Goal: Task Accomplishment & Management: Manage account settings

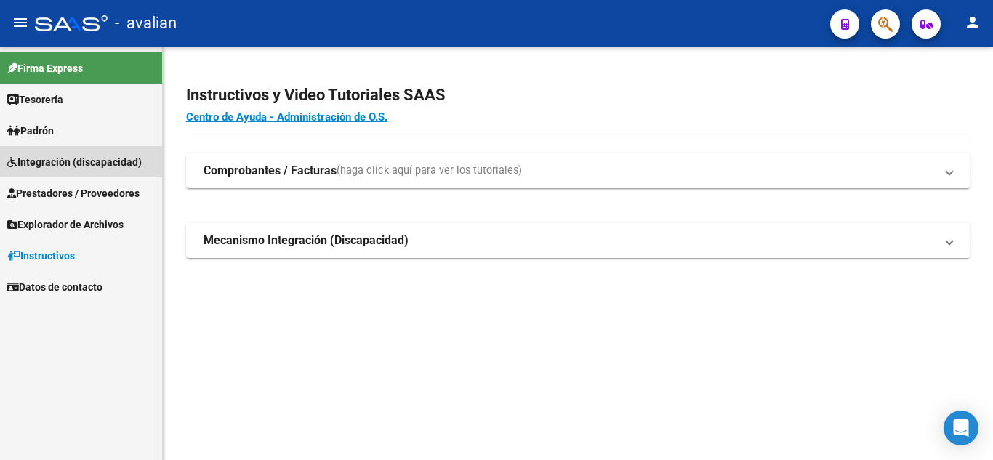
click at [99, 153] on link "Integración (discapacidad)" at bounding box center [81, 161] width 162 height 31
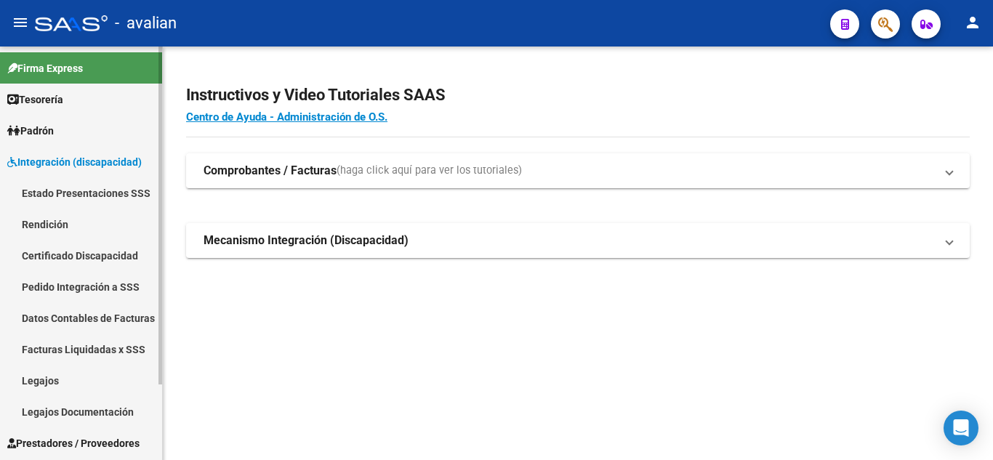
click at [89, 154] on span "Integración (discapacidad)" at bounding box center [74, 162] width 134 height 16
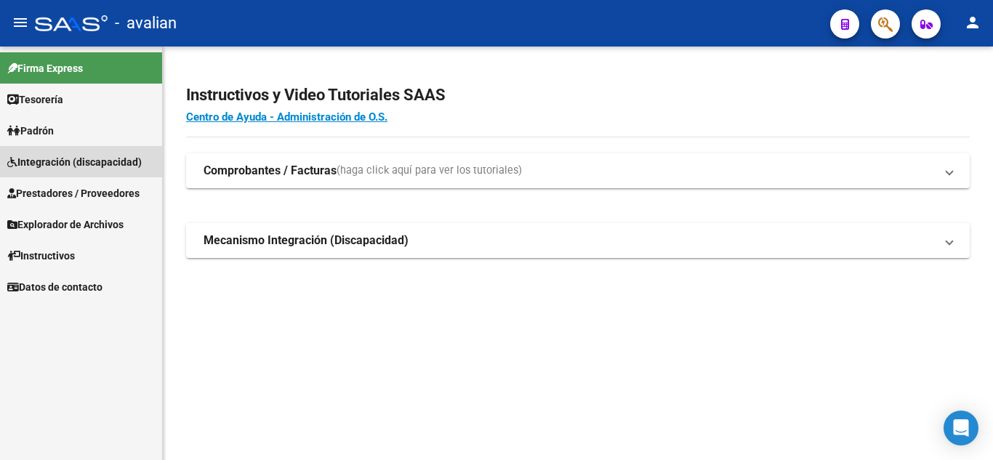
click at [89, 156] on span "Integración (discapacidad)" at bounding box center [74, 162] width 134 height 16
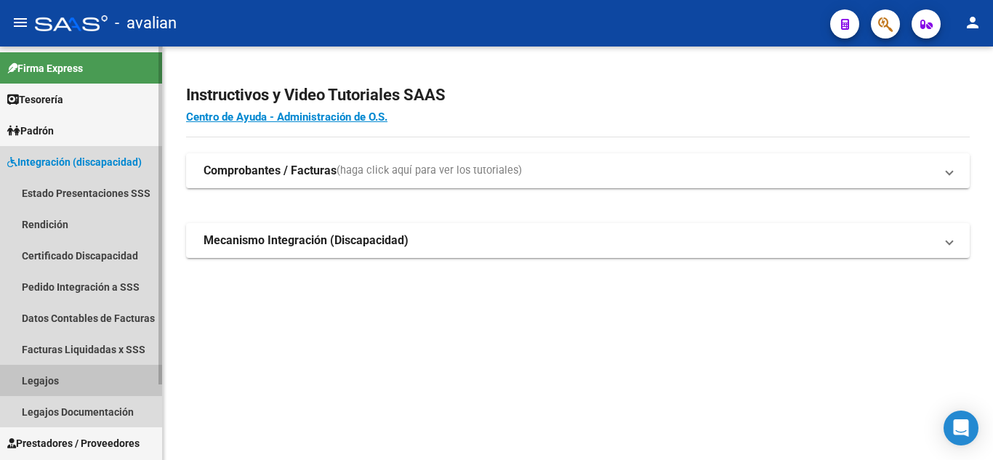
click at [44, 371] on link "Legajos" at bounding box center [81, 380] width 162 height 31
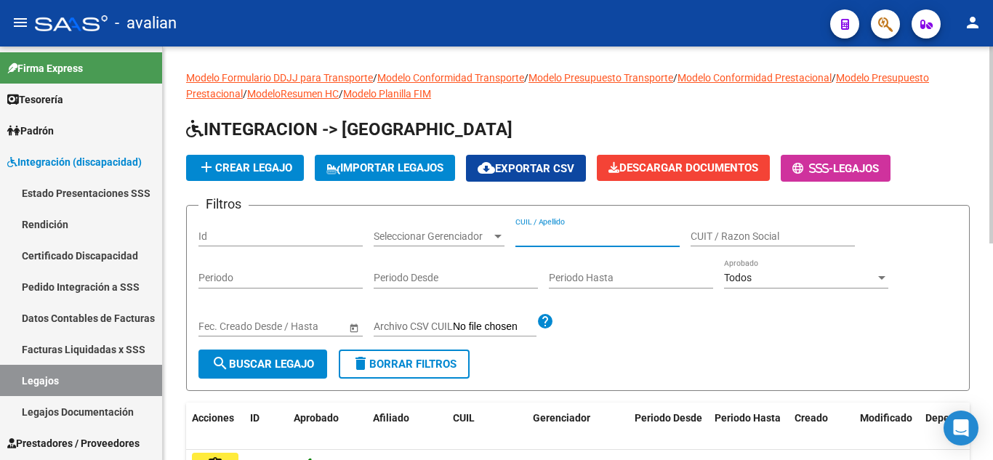
drag, startPoint x: 547, startPoint y: 238, endPoint x: 532, endPoint y: 234, distance: 15.7
click at [532, 234] on input "CUIL / Apellido" at bounding box center [597, 236] width 164 height 12
paste input "20515552929"
type input "20515552929"
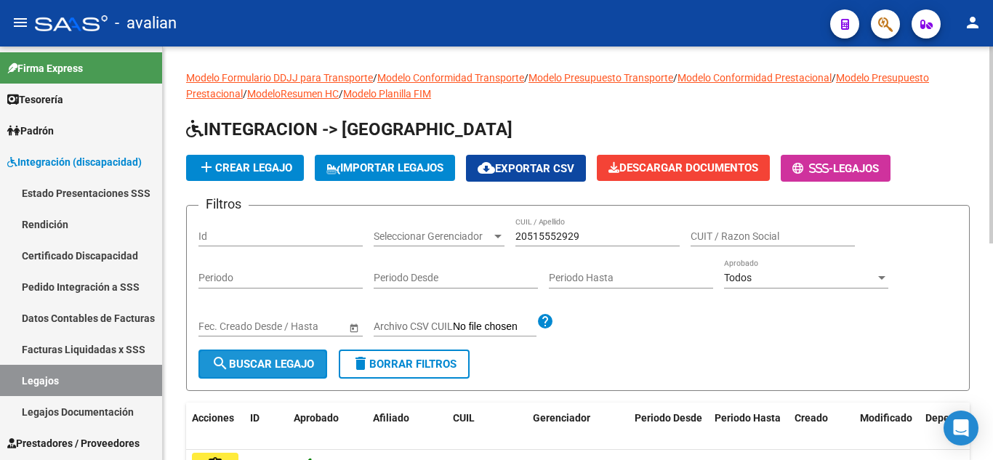
click at [238, 370] on span "search Buscar Legajo" at bounding box center [262, 363] width 102 height 13
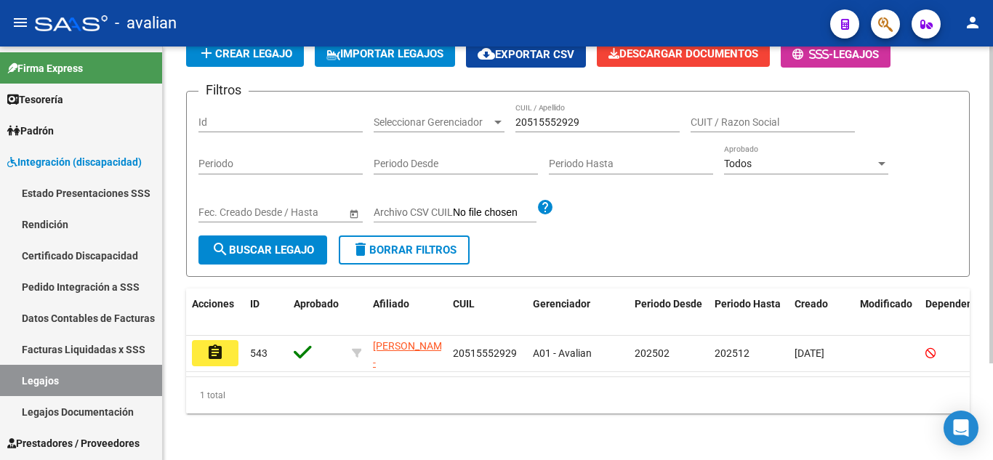
scroll to position [126, 0]
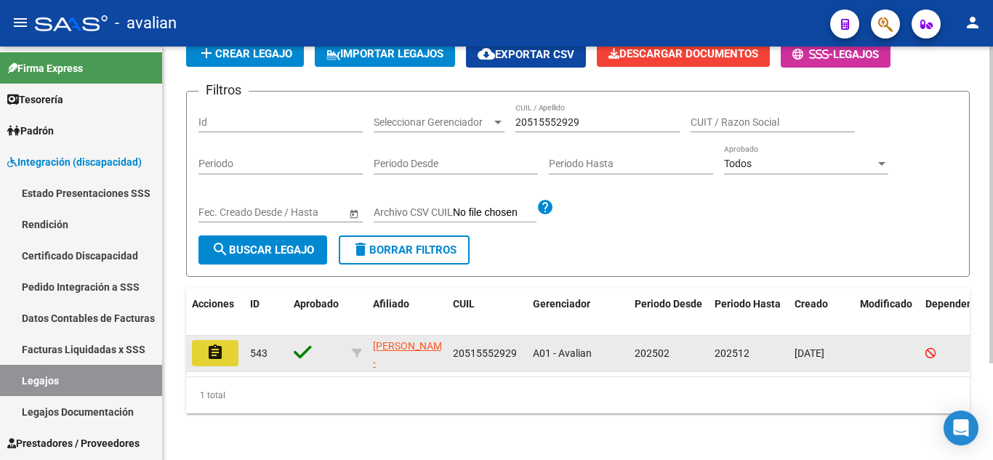
click at [210, 351] on button "assignment" at bounding box center [215, 353] width 47 height 26
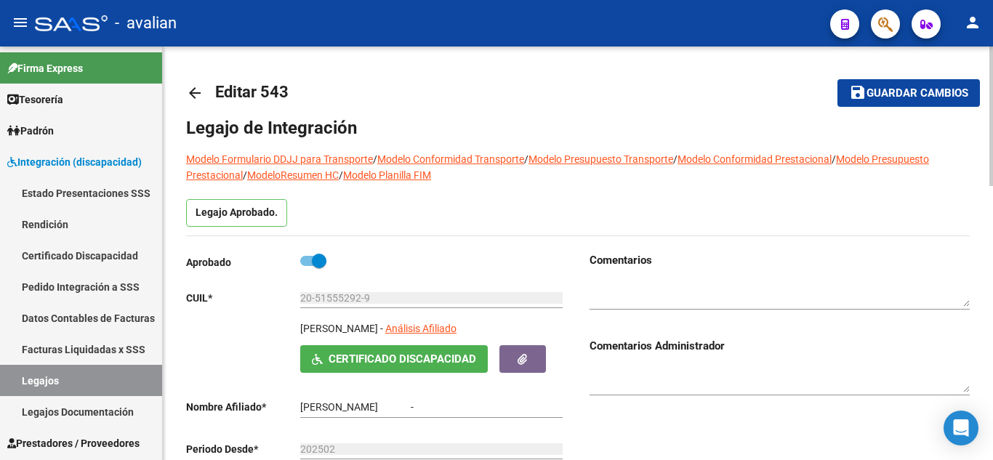
type input "[PERSON_NAME]"
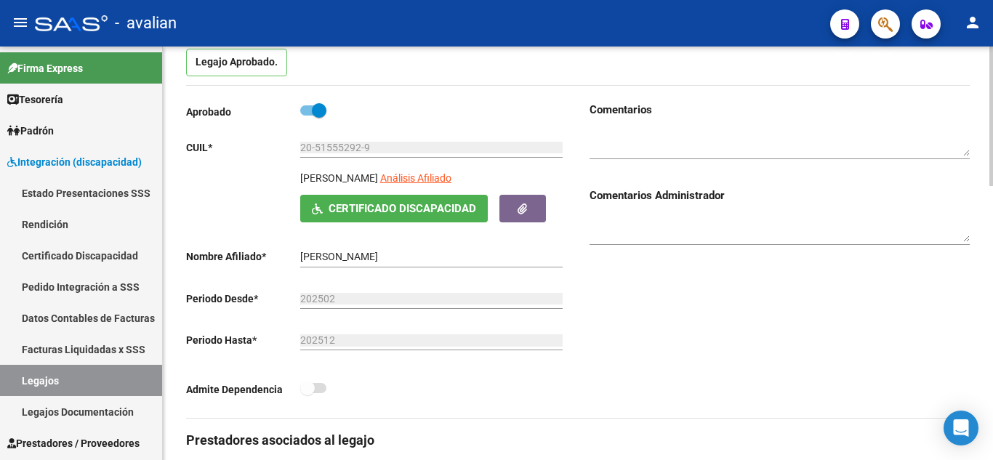
scroll to position [145, 0]
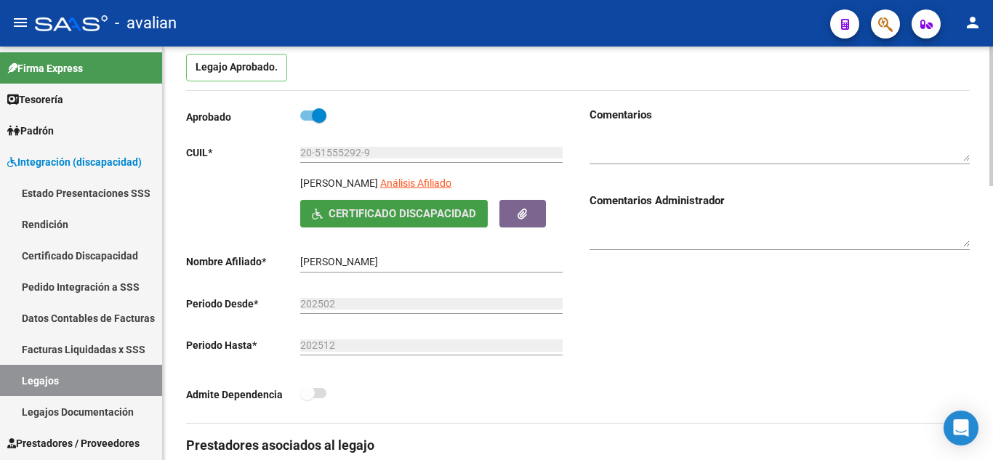
click at [383, 213] on span "Certificado Discapacidad" at bounding box center [401, 214] width 147 height 13
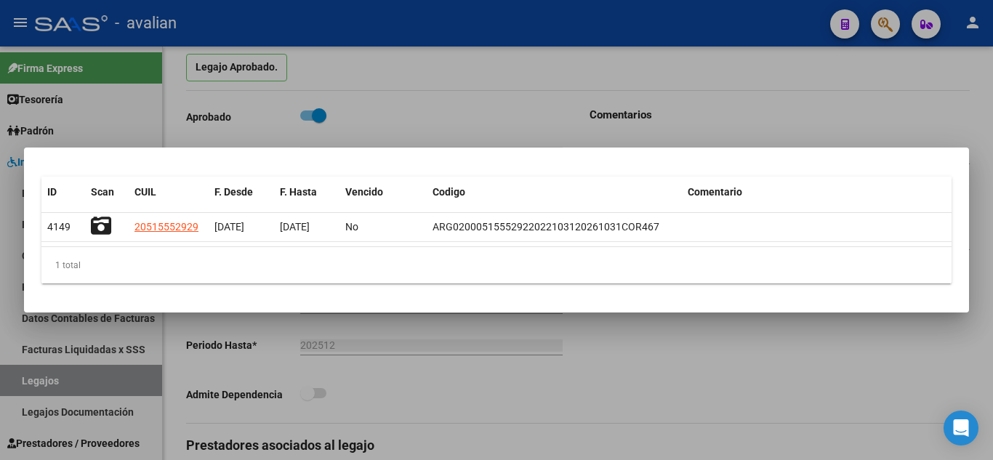
click at [795, 97] on div at bounding box center [496, 230] width 993 height 460
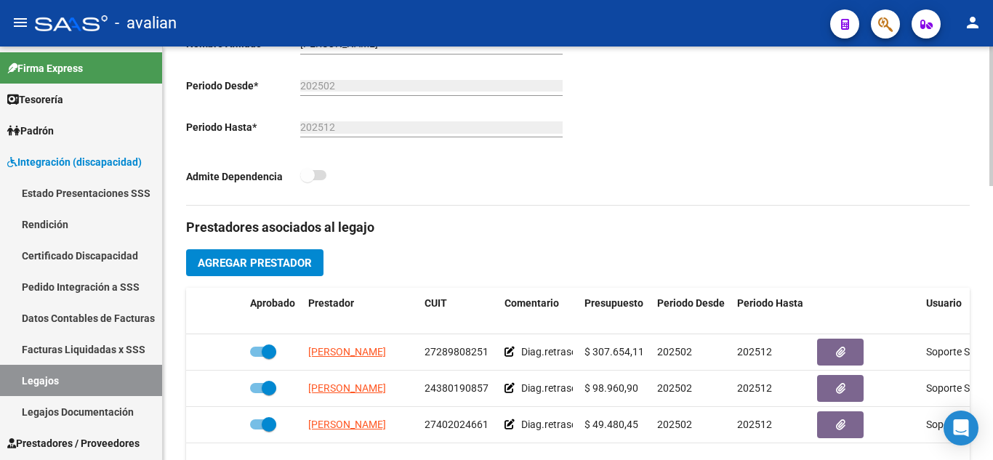
scroll to position [436, 0]
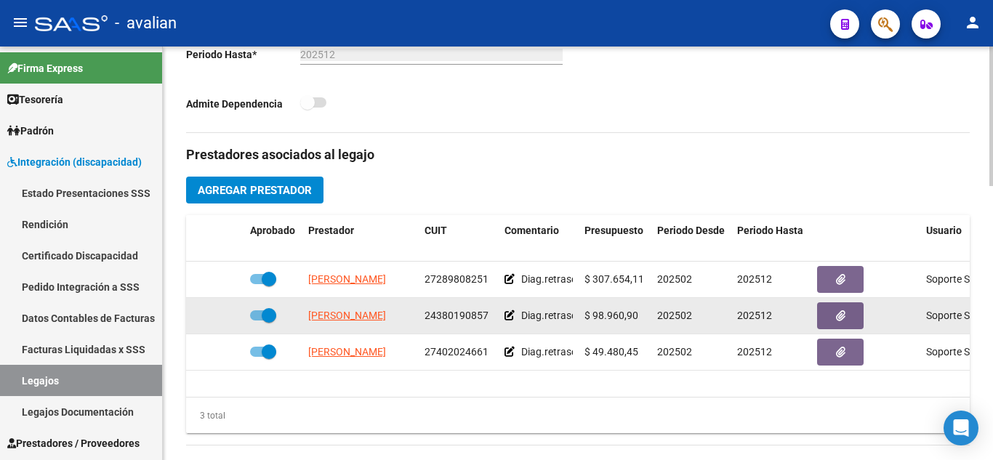
click at [506, 312] on icon at bounding box center [509, 315] width 10 height 10
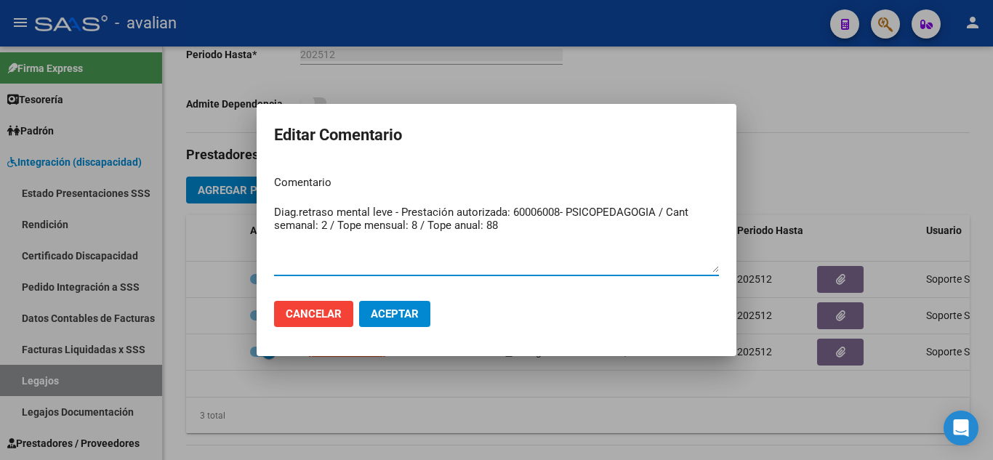
drag, startPoint x: 480, startPoint y: 224, endPoint x: 266, endPoint y: 204, distance: 215.2
click at [266, 204] on mat-dialog-content "Comentario Diag.retraso mental leve - Prestación autorizada: 60006008- PSICOPED…" at bounding box center [496, 226] width 480 height 126
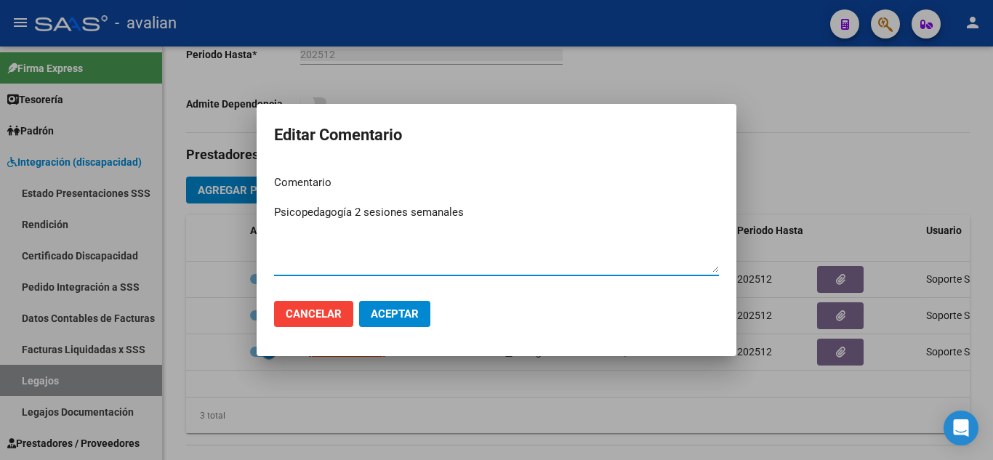
type textarea "Psicopedagogía 2 sesiones semanales"
click at [396, 323] on button "Aceptar" at bounding box center [394, 314] width 71 height 26
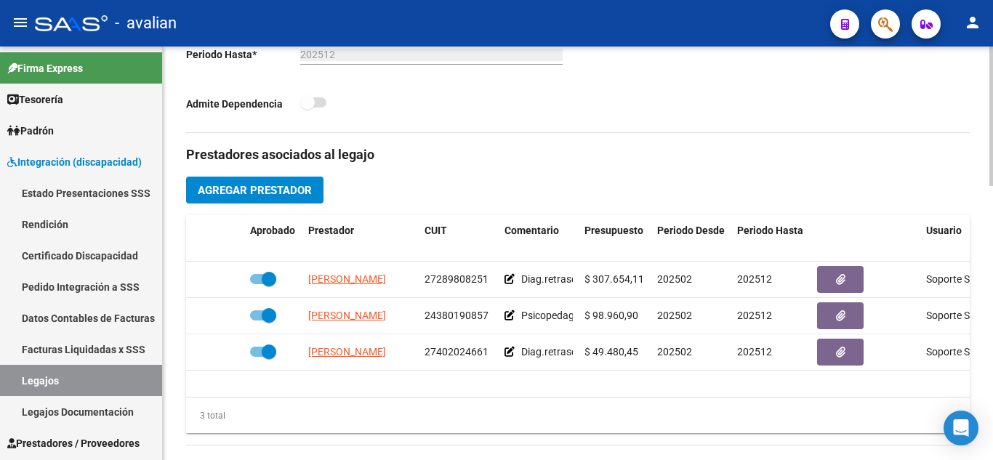
click at [474, 173] on div "Prestadores asociados al legajo Agregar Prestador Aprobado Prestador CUIT Comen…" at bounding box center [577, 465] width 783 height 665
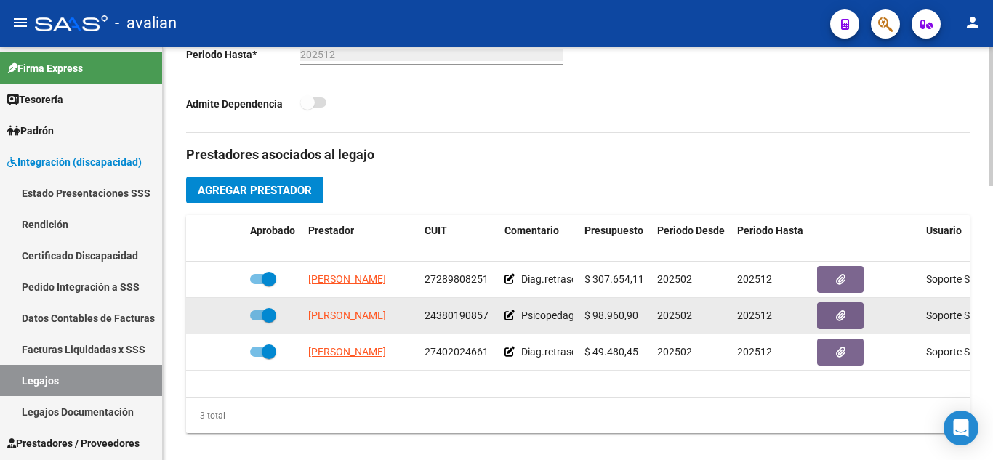
click at [253, 318] on span at bounding box center [263, 315] width 26 height 10
click at [256, 320] on input "checkbox" at bounding box center [256, 320] width 1 height 1
checkbox input "false"
click at [227, 315] on icon at bounding box center [223, 315] width 10 height 10
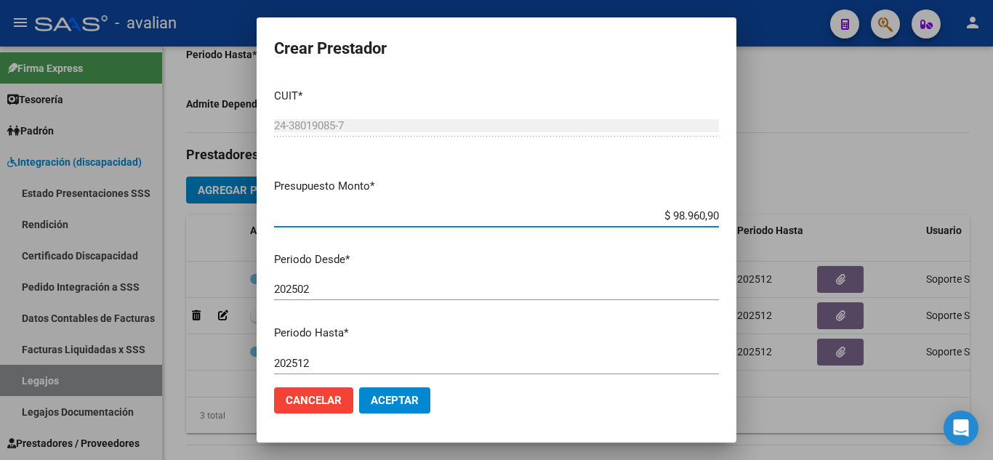
drag, startPoint x: 660, startPoint y: 218, endPoint x: 737, endPoint y: 226, distance: 78.2
click at [737, 226] on div "Crear Prestador CUIT * 24-38019085-7 Ingresar CUIT ARCA Padrón Presupuesto Mont…" at bounding box center [496, 230] width 993 height 460
paste input "4,88"
type input "$ 98.964,88"
click at [564, 271] on mat-dialog-content "CUIT * 24-38019085-7 Ingresar CUIT ARCA Padrón Presupuesto Monto * $ 98.964,88 …" at bounding box center [496, 226] width 480 height 299
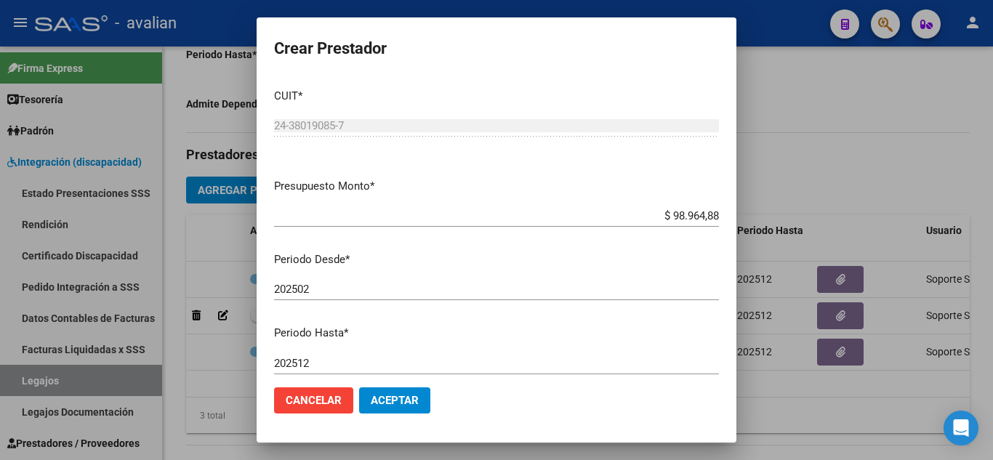
click at [399, 395] on span "Aceptar" at bounding box center [395, 400] width 48 height 13
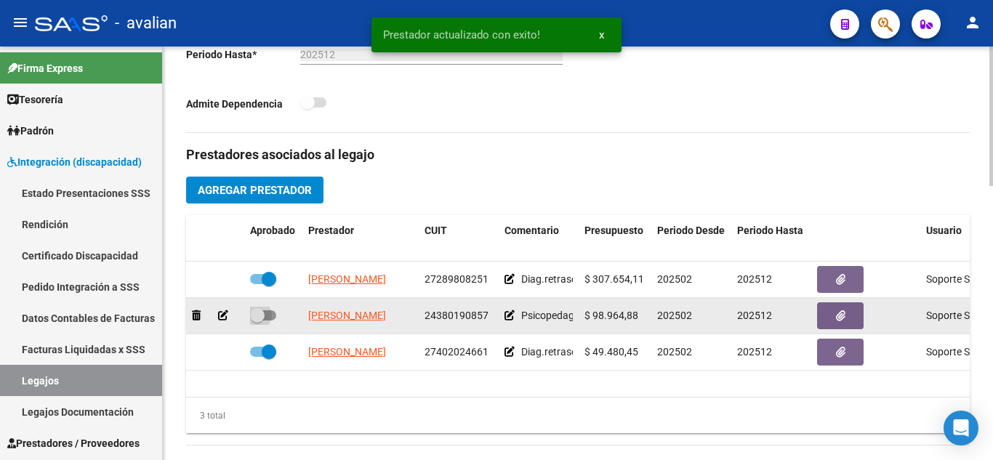
click at [272, 315] on span at bounding box center [263, 315] width 26 height 10
click at [257, 320] on input "checkbox" at bounding box center [256, 320] width 1 height 1
checkbox input "true"
click at [836, 316] on icon "button" at bounding box center [840, 315] width 9 height 11
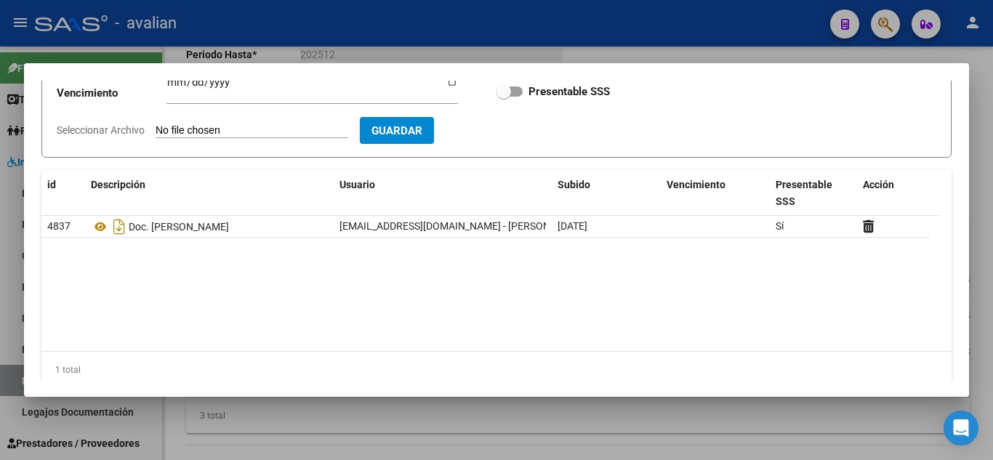
scroll to position [73, 0]
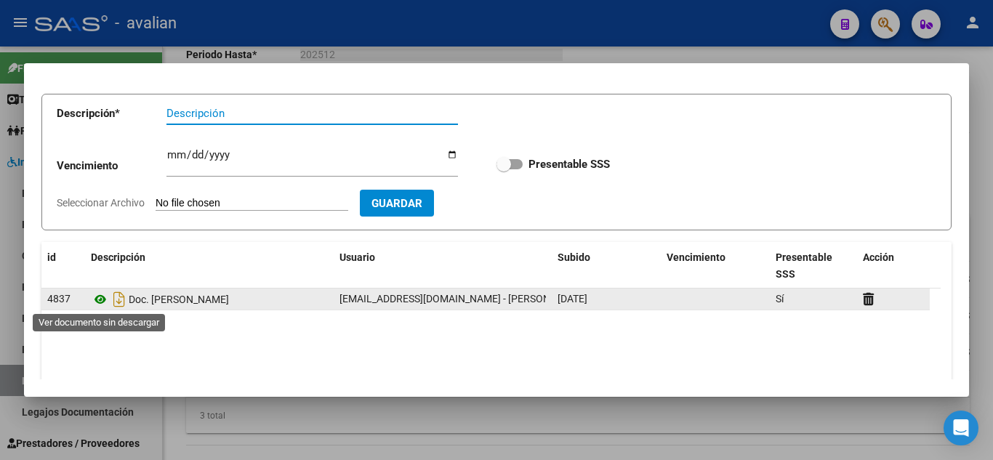
click at [95, 299] on icon at bounding box center [100, 299] width 19 height 17
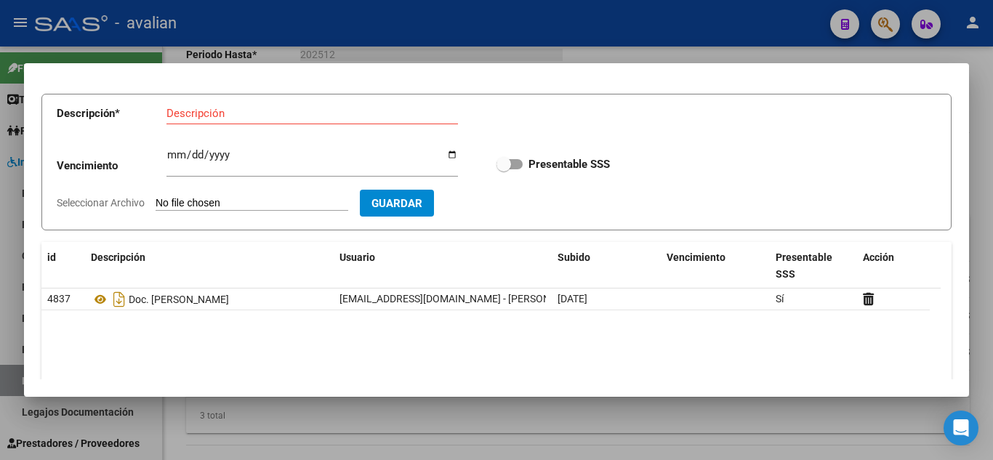
click at [225, 119] on input "Descripción" at bounding box center [311, 113] width 291 height 13
type input "RNP"
click at [171, 155] on input "Ingresar vencimiento" at bounding box center [311, 160] width 291 height 23
type input "[DATE]"
click at [240, 206] on input "Seleccionar Archivo" at bounding box center [251, 204] width 193 height 14
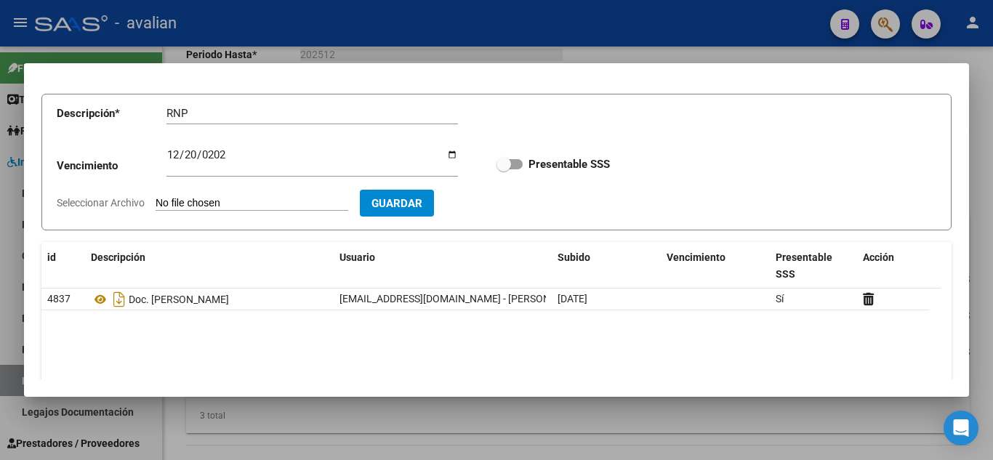
type input "C:\fakepath\RNP.jpg"
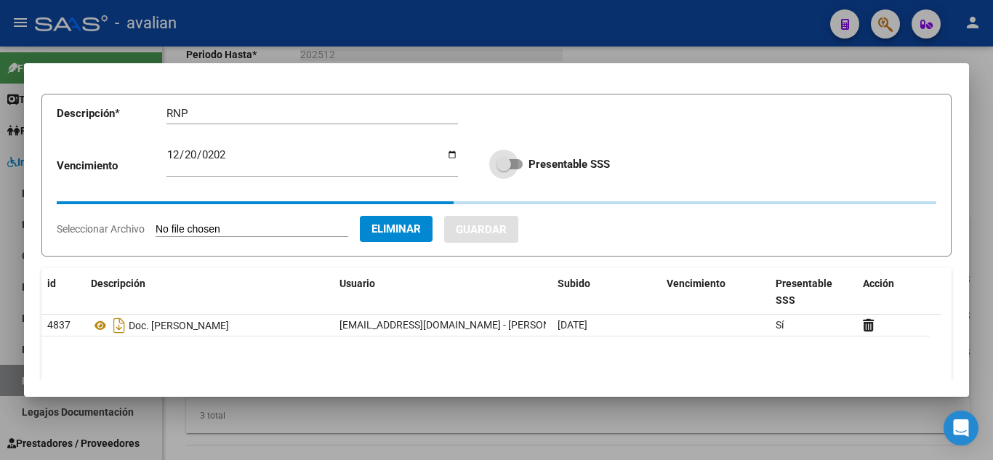
click at [515, 163] on span at bounding box center [509, 164] width 26 height 10
click at [504, 169] on input "Presentable SSS" at bounding box center [503, 169] width 1 height 1
checkbox input "true"
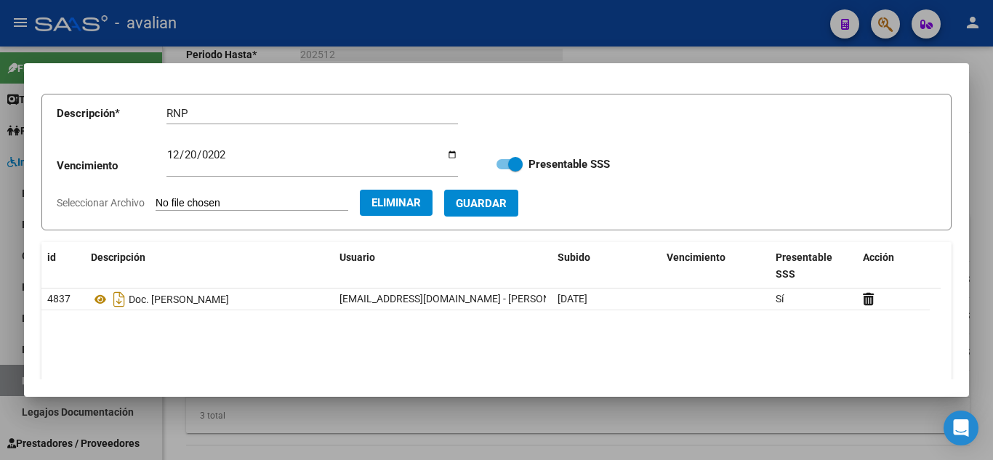
click at [506, 208] on span "Guardar" at bounding box center [481, 203] width 51 height 13
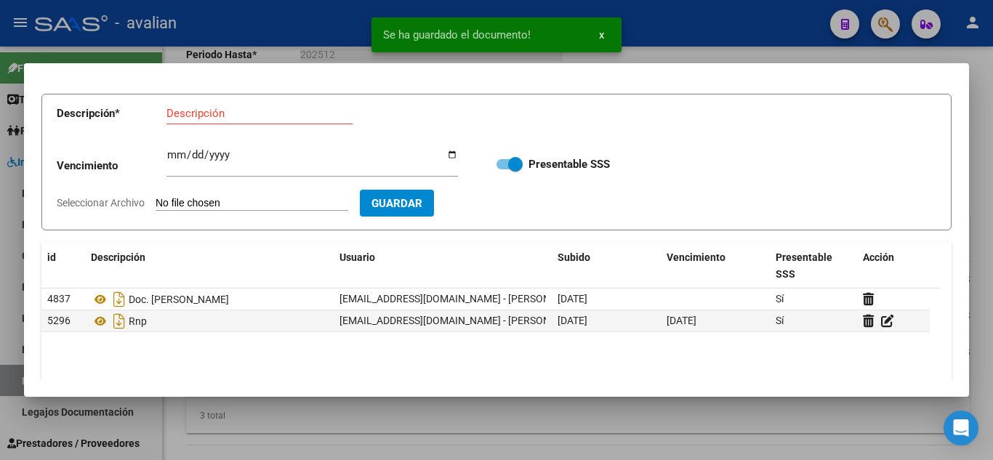
click at [666, 52] on div at bounding box center [496, 230] width 993 height 460
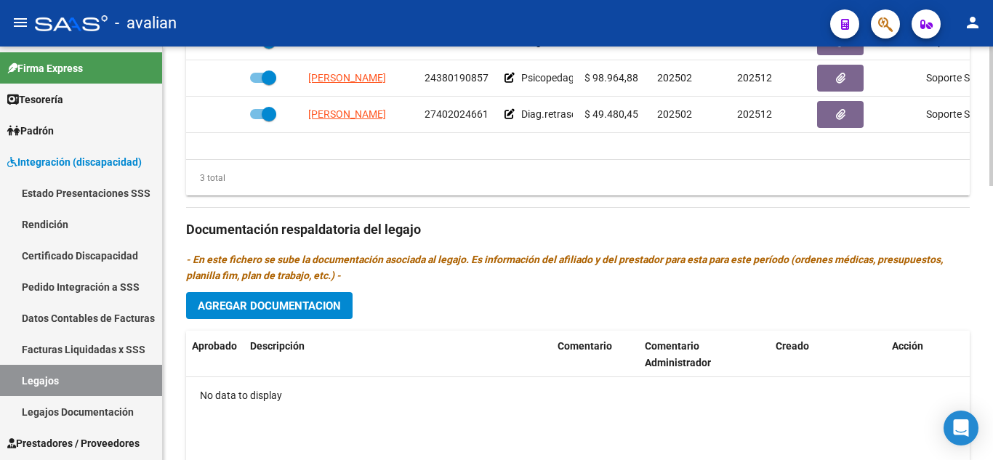
scroll to position [727, 0]
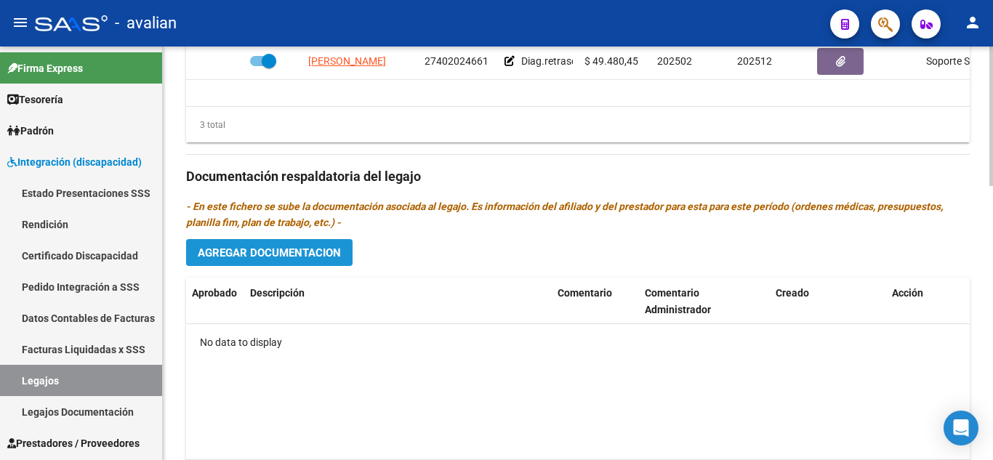
click at [331, 255] on span "Agregar Documentacion" at bounding box center [269, 252] width 143 height 13
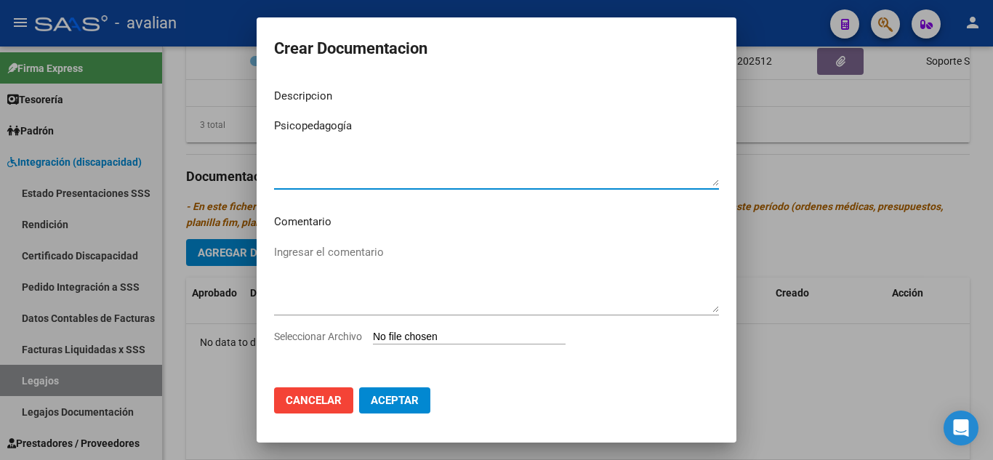
type textarea "Psicopedagogía"
click at [403, 334] on input "Seleccionar Archivo" at bounding box center [469, 338] width 193 height 14
type input "C:\fakepath\PSICOPEDAGOGIA - [PERSON_NAME].pdf"
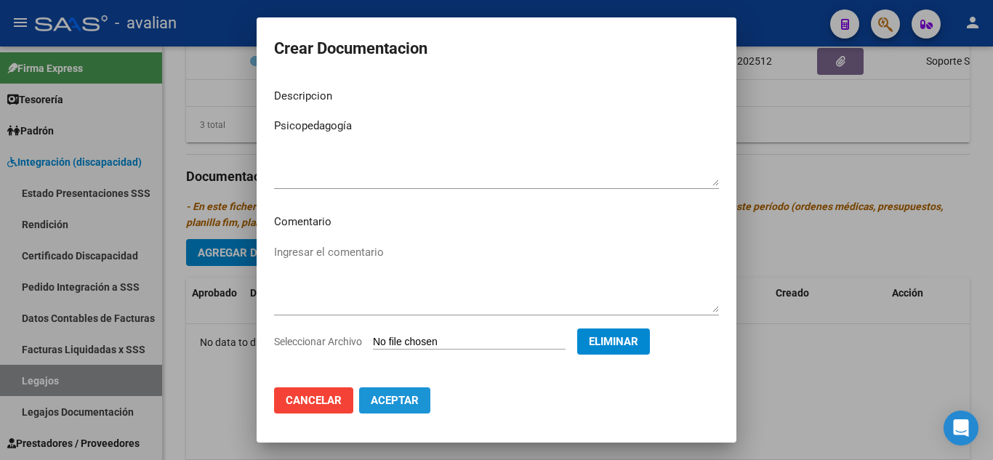
click at [398, 397] on span "Aceptar" at bounding box center [395, 400] width 48 height 13
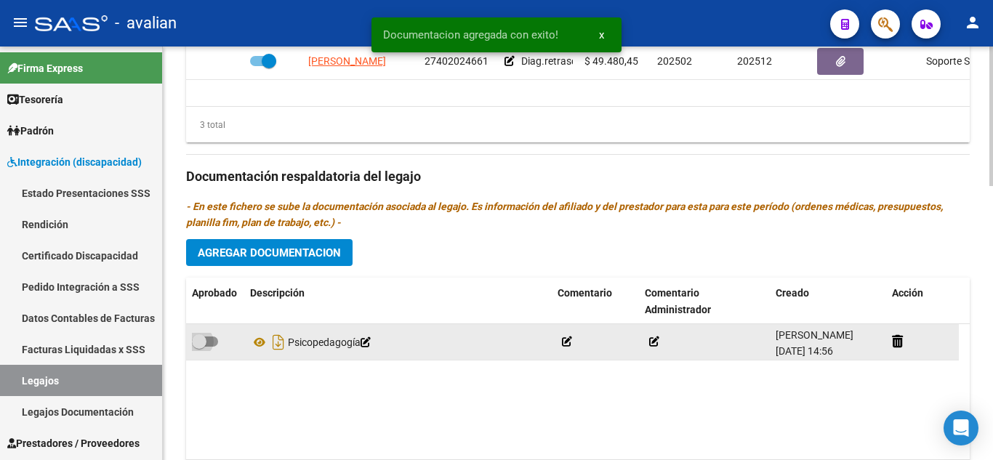
click at [211, 339] on span at bounding box center [205, 341] width 26 height 10
click at [199, 347] on input "checkbox" at bounding box center [198, 347] width 1 height 1
checkbox input "true"
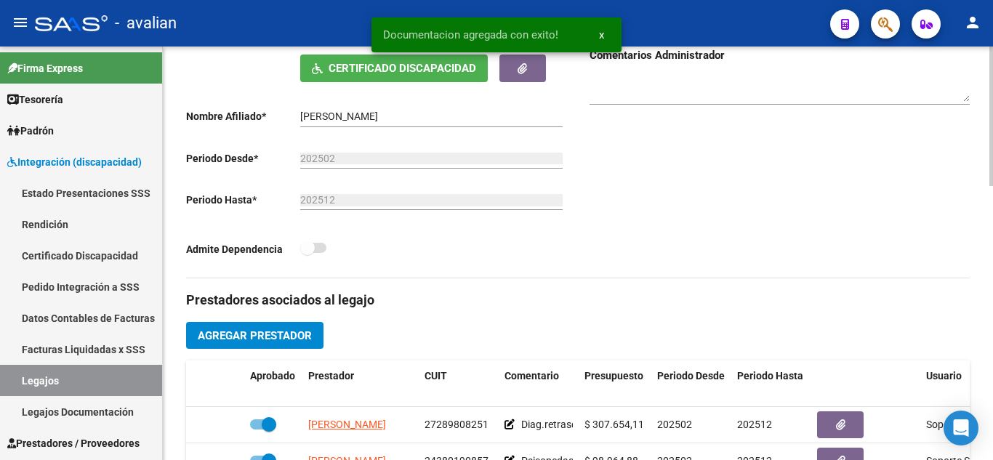
scroll to position [0, 0]
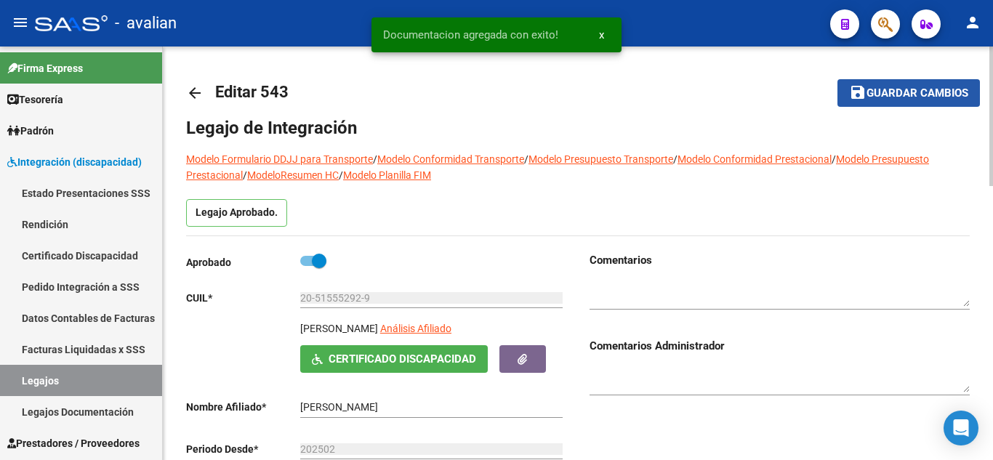
click at [875, 91] on span "Guardar cambios" at bounding box center [917, 93] width 102 height 13
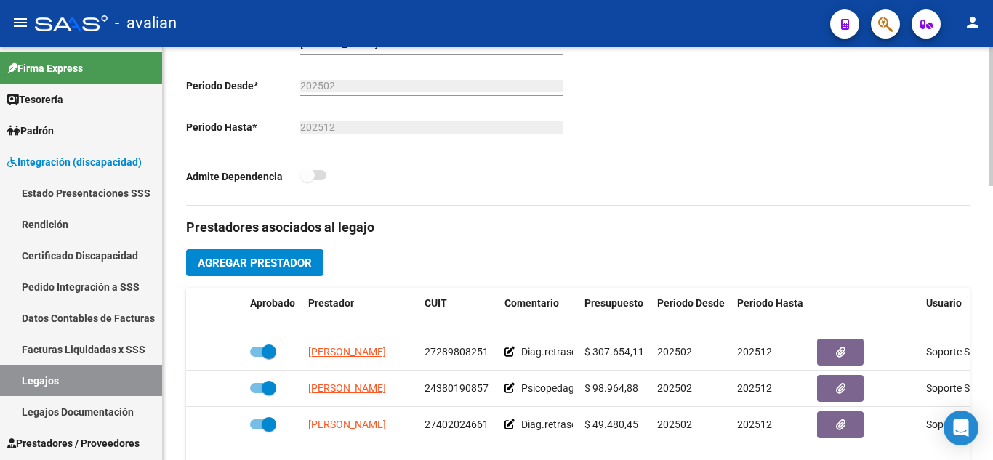
scroll to position [436, 0]
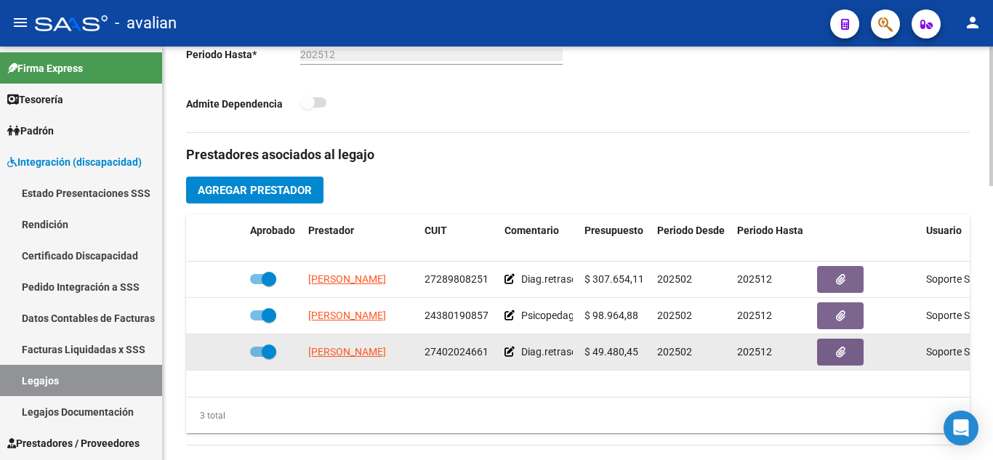
click at [512, 354] on icon at bounding box center [509, 352] width 10 height 10
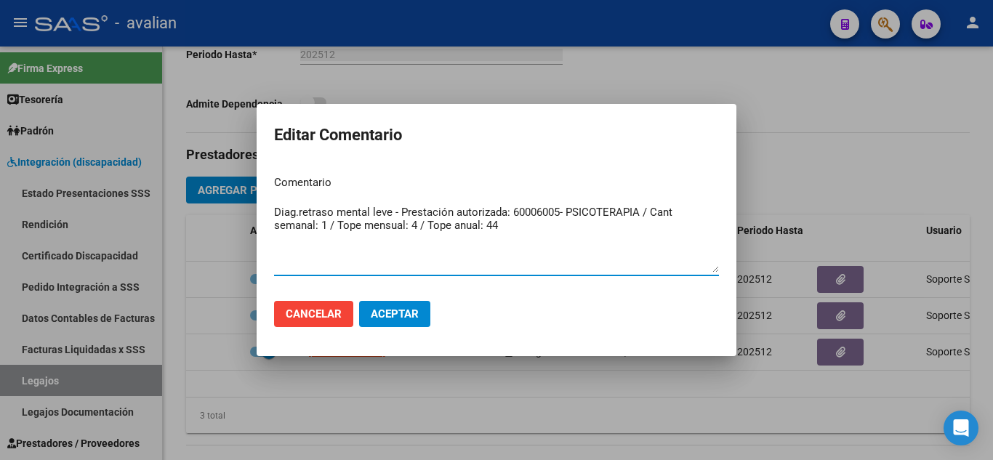
drag, startPoint x: 538, startPoint y: 215, endPoint x: 526, endPoint y: 220, distance: 12.7
click at [526, 220] on textarea "Diag.retraso mental leve - Prestación autorizada: 60006005- PSICOTERAPIA / Cant…" at bounding box center [496, 238] width 445 height 68
click at [522, 230] on textarea "Diag.retraso mental leve - Prestación autorizada: 60006005- PSICOTERAPIA / Cant…" at bounding box center [496, 238] width 445 height 68
drag, startPoint x: 522, startPoint y: 228, endPoint x: 251, endPoint y: 212, distance: 271.5
click at [251, 212] on div "Editar Comentario Comentario Diag.retraso mental leve - Prestación autorizada: …" at bounding box center [496, 230] width 993 height 460
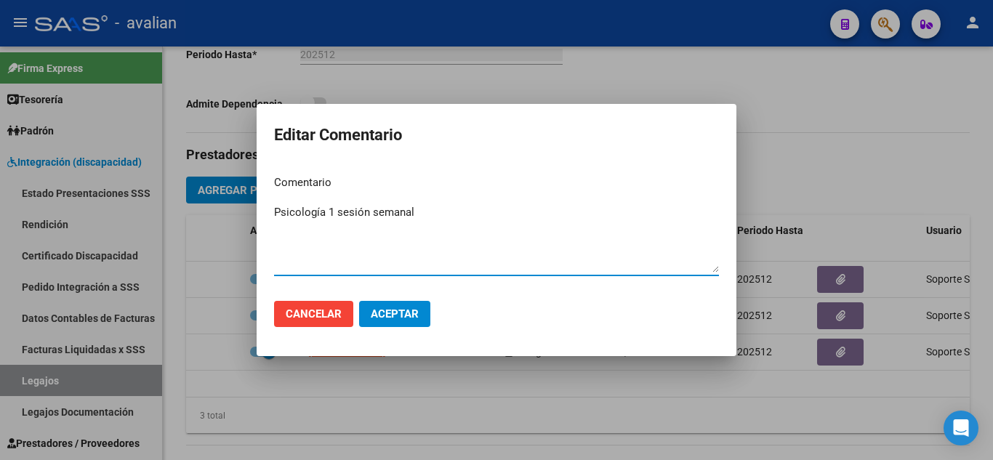
type textarea "Psicología 1 sesión semanal"
click at [377, 307] on button "Aceptar" at bounding box center [394, 314] width 71 height 26
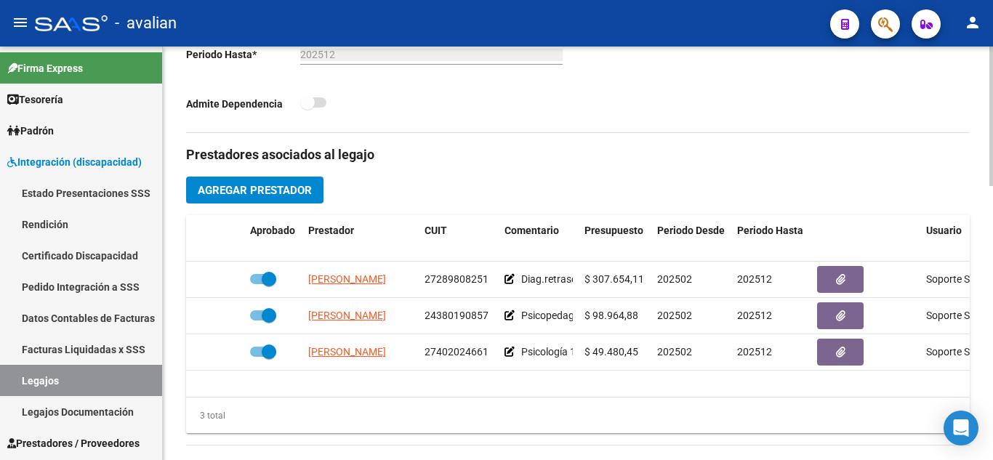
click at [548, 121] on div "Admite Dependencia" at bounding box center [376, 107] width 380 height 27
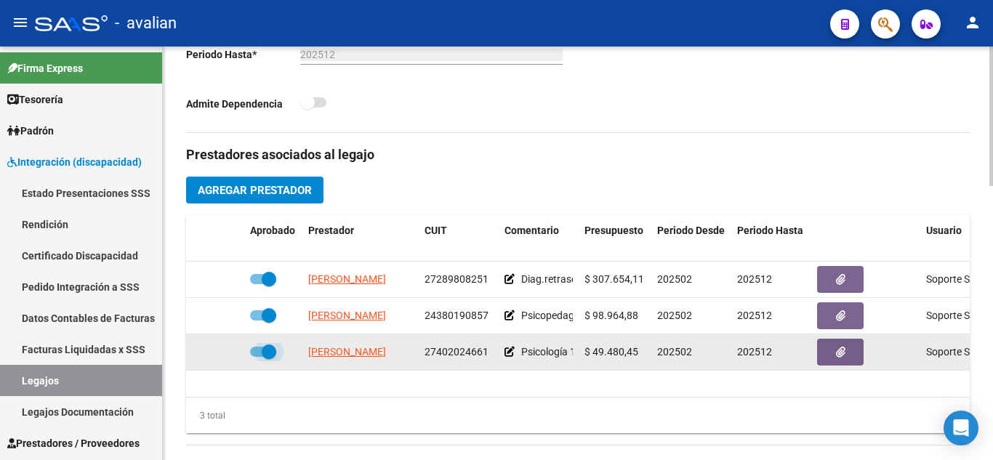
click at [254, 351] on span at bounding box center [263, 352] width 26 height 10
click at [256, 357] on input "checkbox" at bounding box center [256, 357] width 1 height 1
checkbox input "false"
click at [227, 355] on icon at bounding box center [223, 352] width 10 height 10
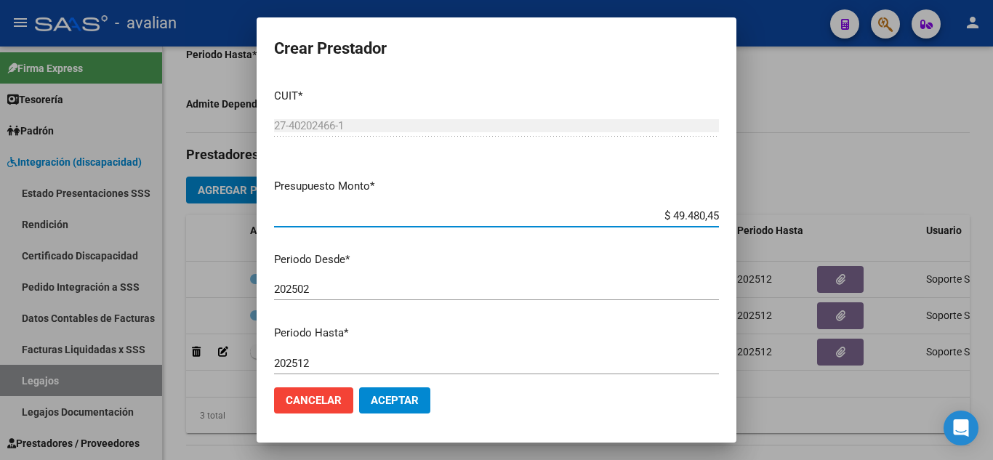
drag, startPoint x: 660, startPoint y: 217, endPoint x: 740, endPoint y: 225, distance: 80.3
click at [740, 225] on div "Crear Prestador CUIT * 27-40202466-1 Ingresar CUIT ARCA Padrón Presupuesto Mont…" at bounding box center [496, 230] width 993 height 460
paste input "2,44"
type input "$ 49.482,44"
click at [609, 259] on p "Periodo Desde *" at bounding box center [496, 259] width 445 height 17
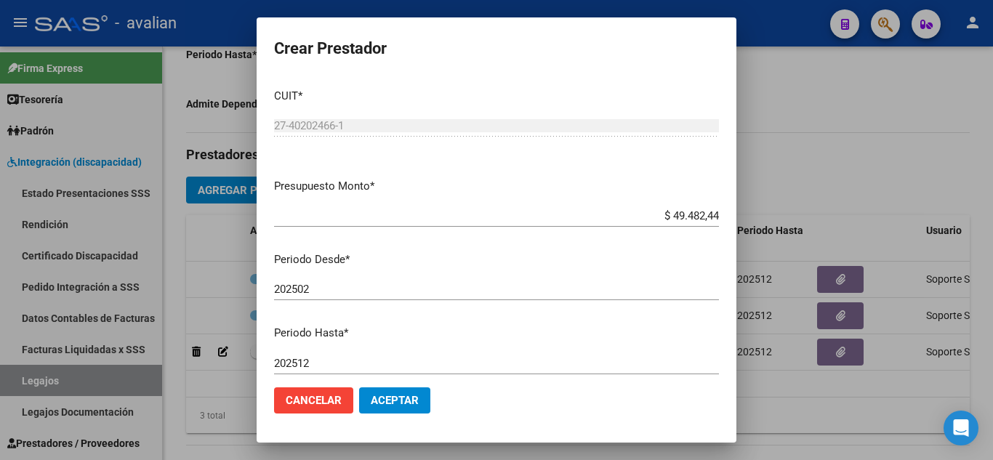
click at [395, 395] on span "Aceptar" at bounding box center [395, 400] width 48 height 13
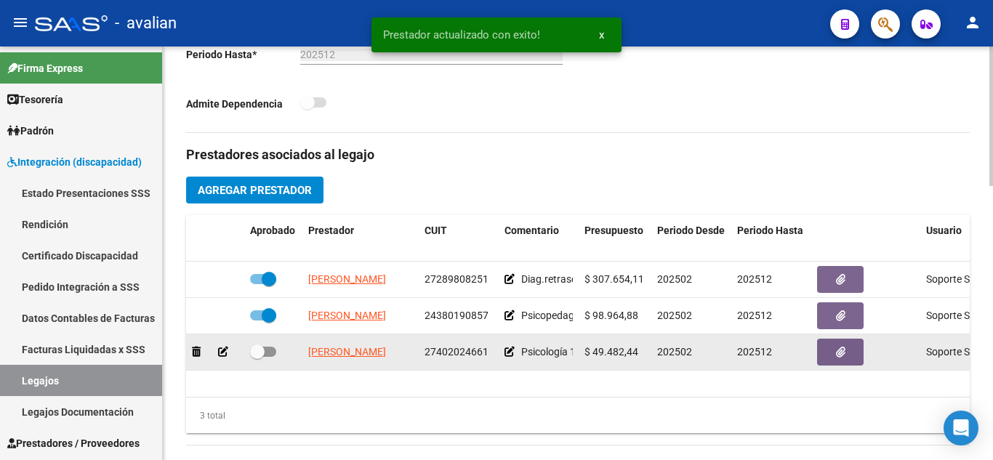
click at [269, 353] on span at bounding box center [263, 352] width 26 height 10
click at [257, 357] on input "checkbox" at bounding box center [256, 357] width 1 height 1
checkbox input "true"
click at [845, 359] on button "button" at bounding box center [840, 352] width 47 height 27
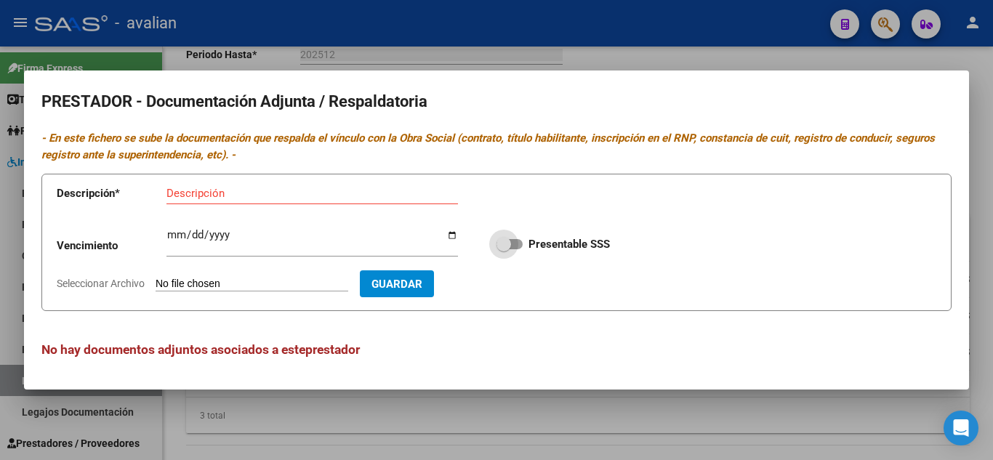
click at [515, 244] on span at bounding box center [509, 244] width 26 height 10
click at [504, 249] on input "Presentable SSS" at bounding box center [503, 249] width 1 height 1
checkbox input "true"
click at [239, 193] on input "Descripción" at bounding box center [311, 193] width 291 height 13
type input "RNP"
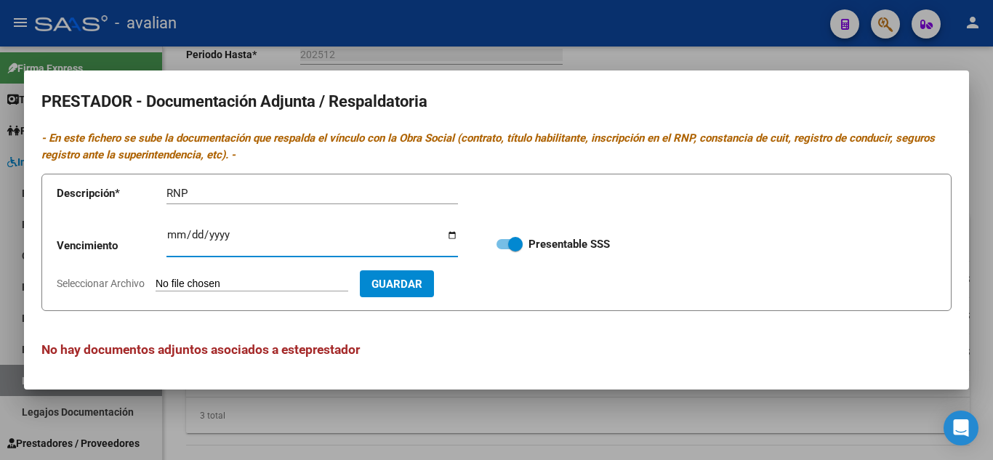
click at [171, 232] on input "Ingresar vencimiento" at bounding box center [311, 240] width 291 height 23
type input "[DATE]"
click at [235, 287] on input "Seleccionar Archivo" at bounding box center [251, 285] width 193 height 14
type input "C:\fakepath\RNP.jpg"
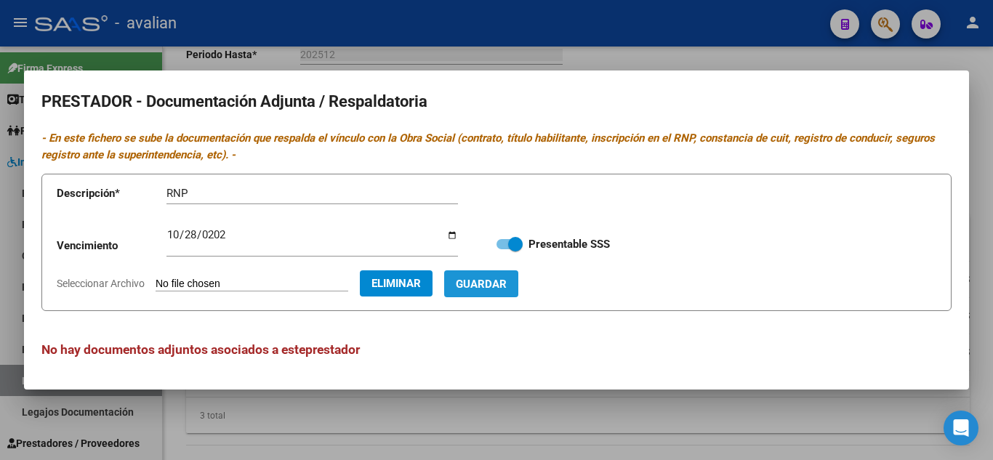
click at [518, 294] on button "Guardar" at bounding box center [481, 283] width 74 height 27
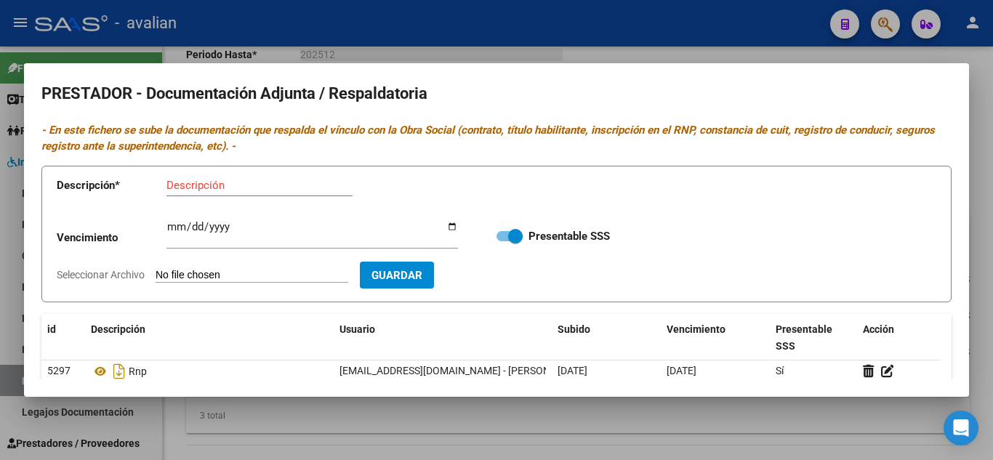
scroll to position [0, 0]
click at [198, 177] on div "Descripción" at bounding box center [259, 186] width 186 height 22
click at [194, 187] on input "Descripción" at bounding box center [259, 185] width 186 height 13
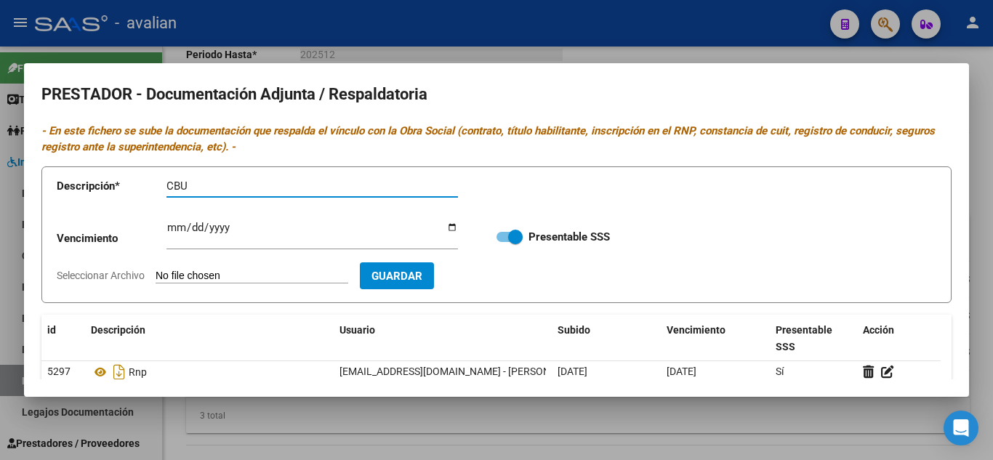
type input "CBU"
click at [188, 278] on input "Seleccionar Archivo" at bounding box center [251, 277] width 193 height 14
type input "C:\fakepath\CBU.jpg"
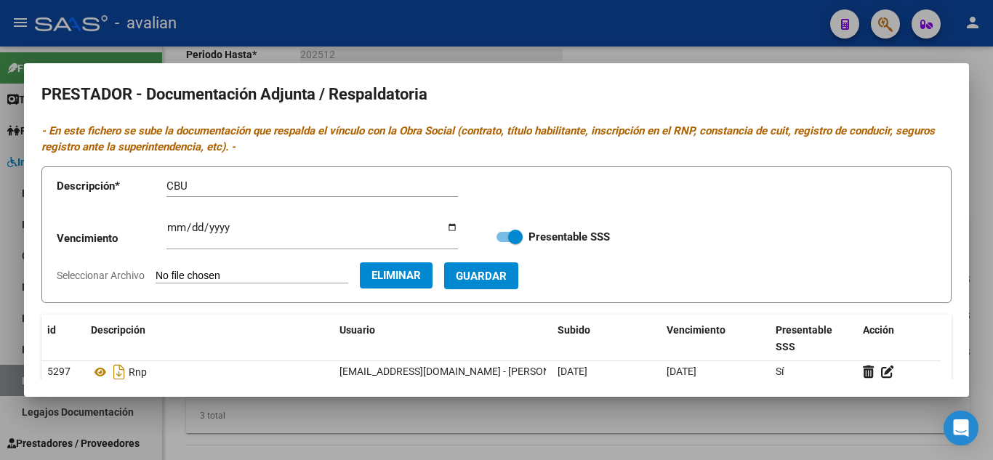
click at [527, 262] on div "Vencimiento Ingresar vencimiento Presentable SSS" at bounding box center [496, 237] width 879 height 52
click at [506, 270] on span "Guardar" at bounding box center [481, 276] width 51 height 13
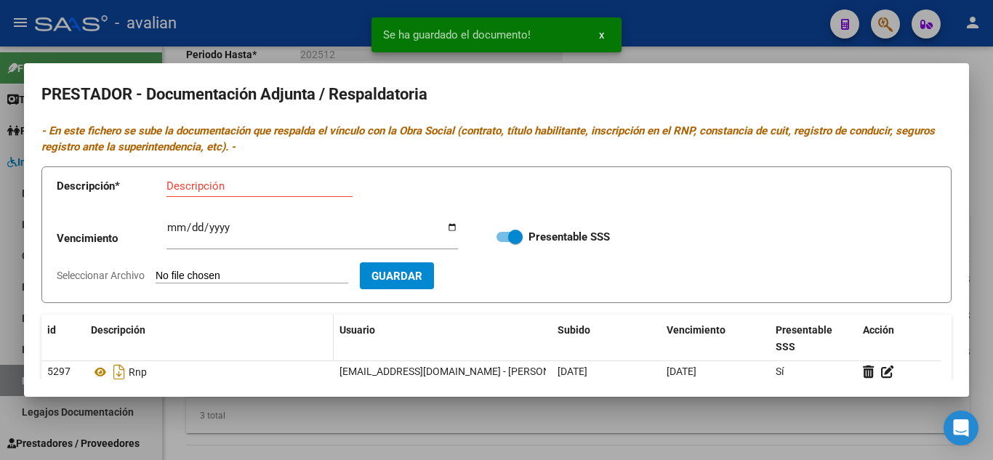
scroll to position [73, 0]
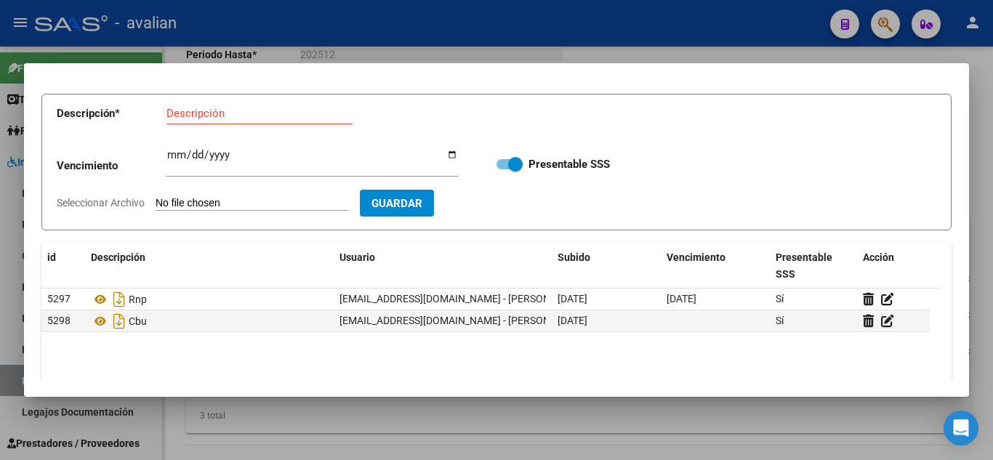
click at [268, 113] on input "Descripción" at bounding box center [259, 113] width 186 height 13
type input "DNI"
click at [209, 201] on input "Seleccionar Archivo" at bounding box center [251, 204] width 193 height 14
type input "C:\fakepath\DNI.jpg"
click at [507, 194] on button "Guardar" at bounding box center [481, 203] width 74 height 27
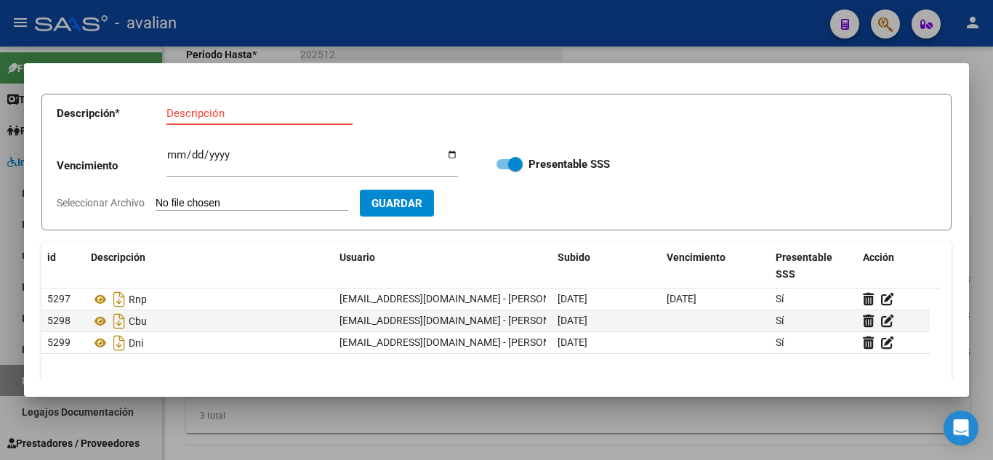
click at [203, 115] on input "Descripción" at bounding box center [259, 113] width 186 height 13
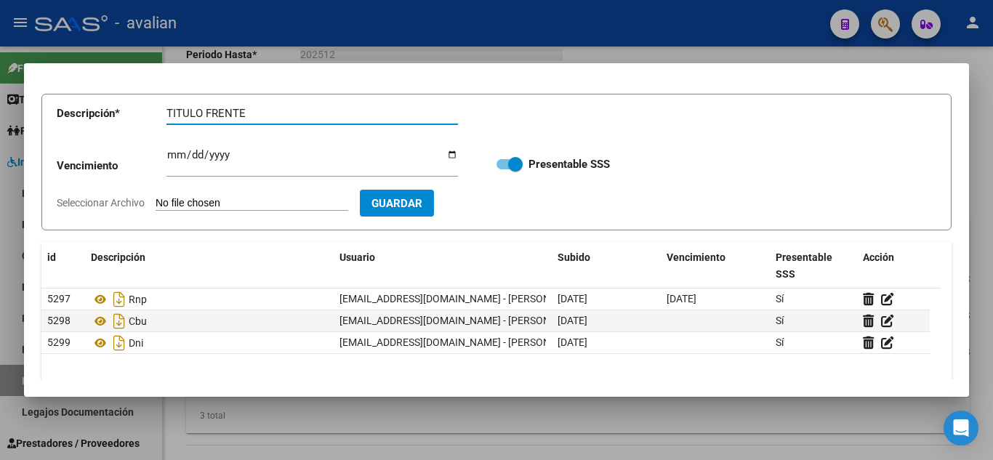
type input "TITULO FRENTE"
click at [230, 201] on input "Seleccionar Archivo" at bounding box center [251, 204] width 193 height 14
type input "C:\fakepath\T1.jpg"
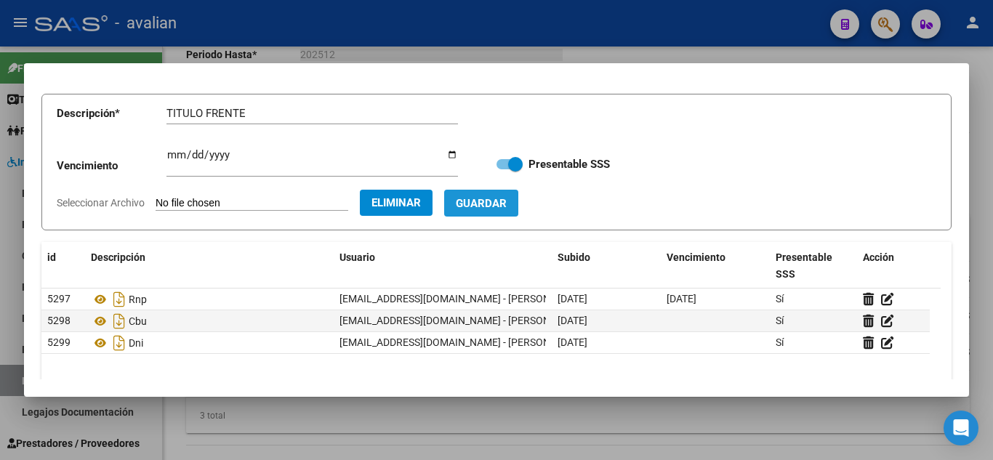
click at [506, 208] on span "Guardar" at bounding box center [481, 203] width 51 height 13
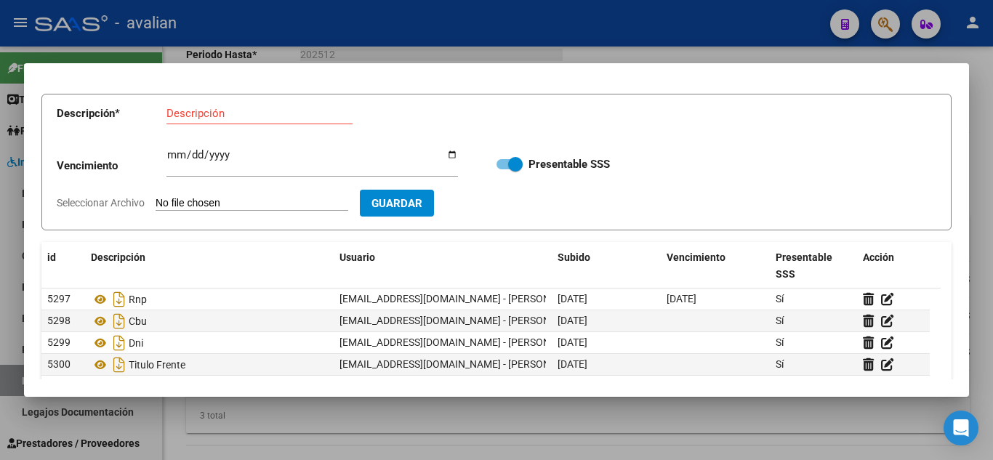
click at [253, 120] on div "Descripción" at bounding box center [259, 113] width 186 height 22
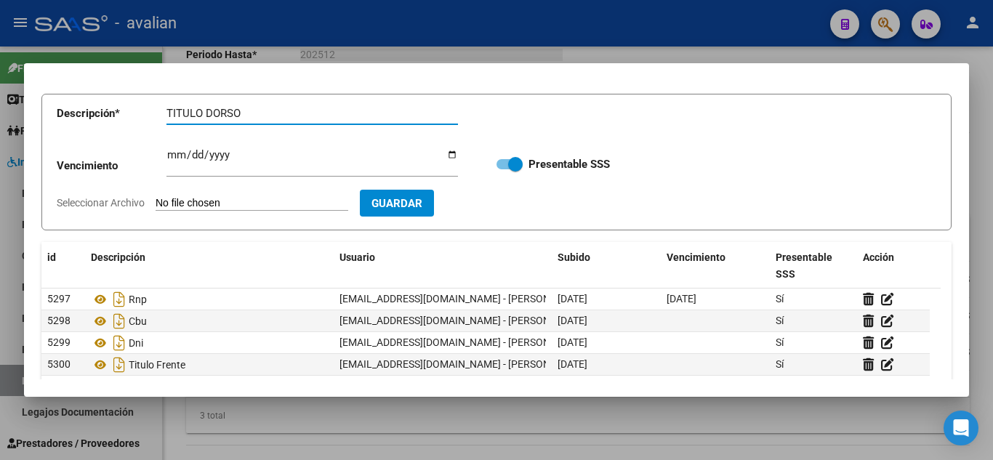
type input "TITULO DORSO"
click at [223, 198] on input "Seleccionar Archivo" at bounding box center [251, 204] width 193 height 14
type input "C:\fakepath\T2.jpg"
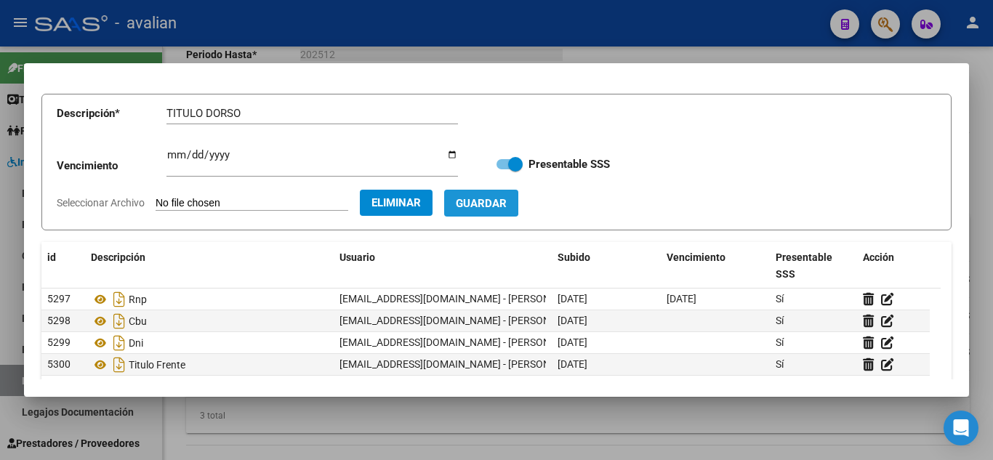
click at [493, 200] on span "Guardar" at bounding box center [481, 203] width 51 height 13
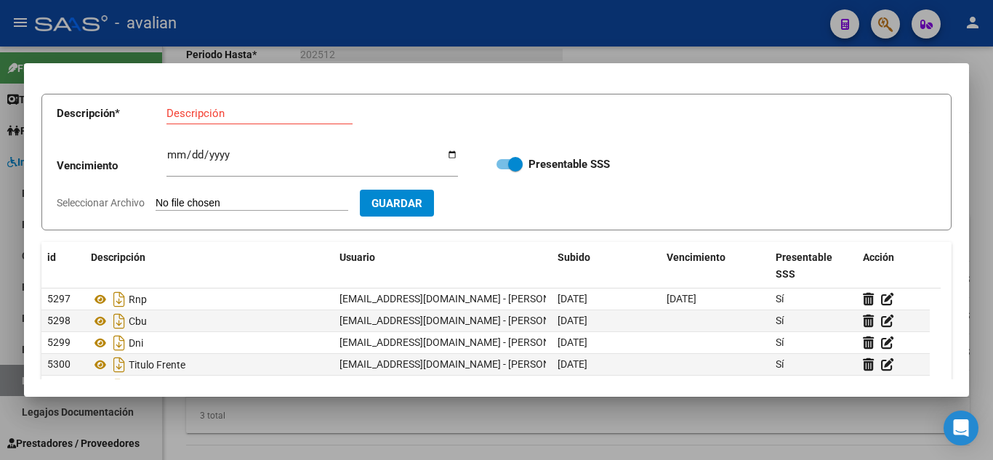
click at [509, 58] on div at bounding box center [496, 230] width 993 height 460
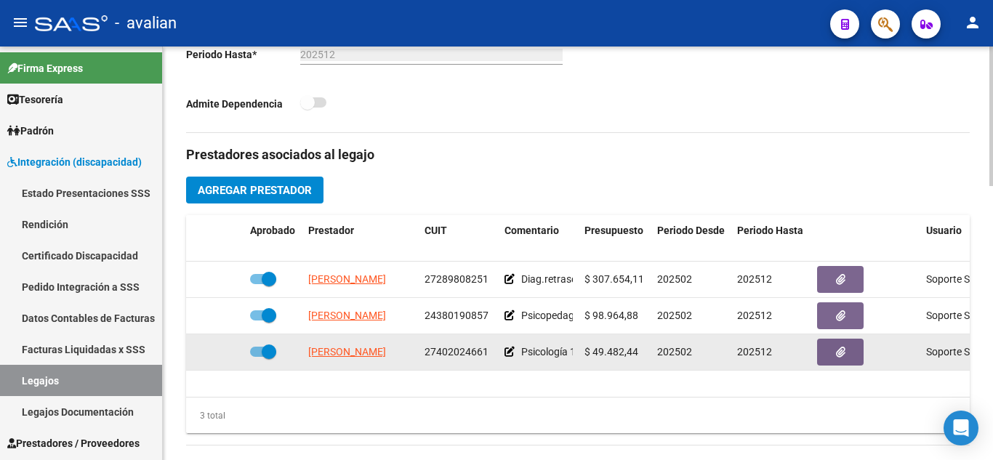
drag, startPoint x: 419, startPoint y: 355, endPoint x: 489, endPoint y: 357, distance: 69.8
click at [489, 357] on datatable-body-cell "27402024661" at bounding box center [459, 352] width 80 height 36
copy span "27402024661"
click at [852, 350] on button "button" at bounding box center [840, 352] width 47 height 27
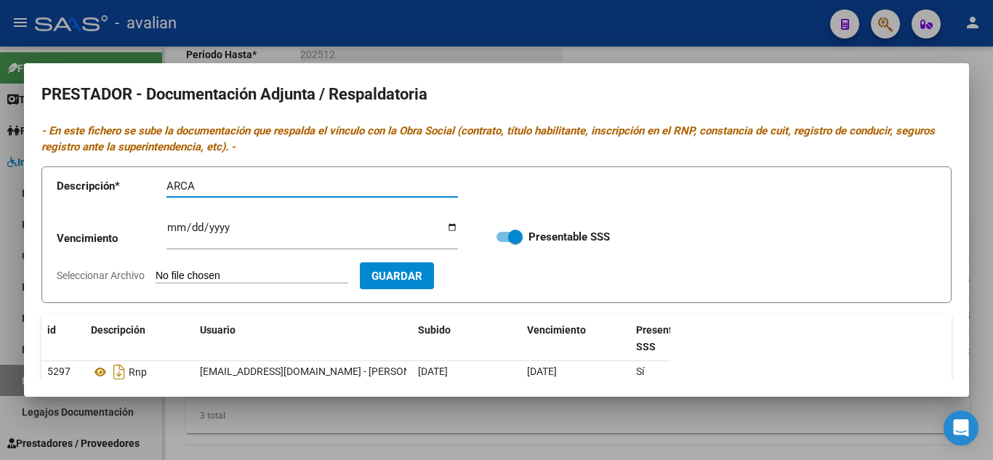
type input "ARCA"
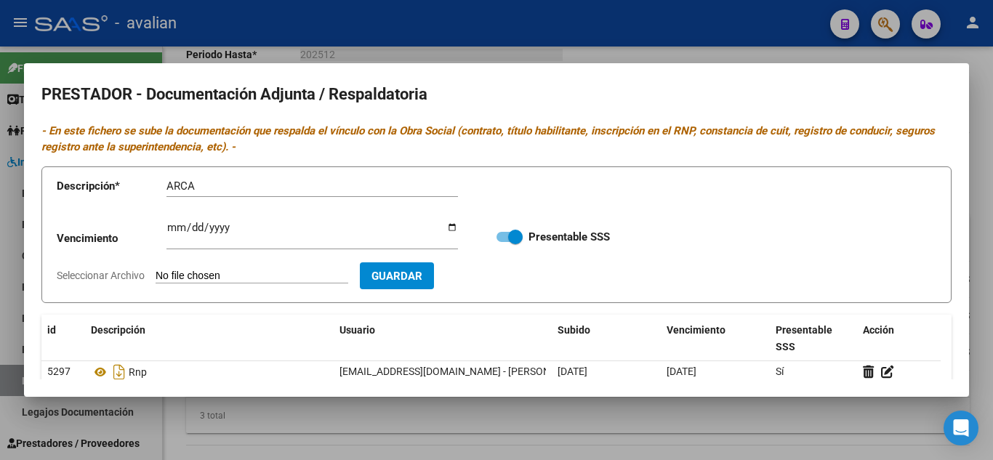
click at [224, 270] on input "Seleccionar Archivo" at bounding box center [251, 277] width 193 height 14
type input "C:\fakepath\ARCA.jpg"
click at [506, 281] on span "Guardar" at bounding box center [481, 276] width 51 height 13
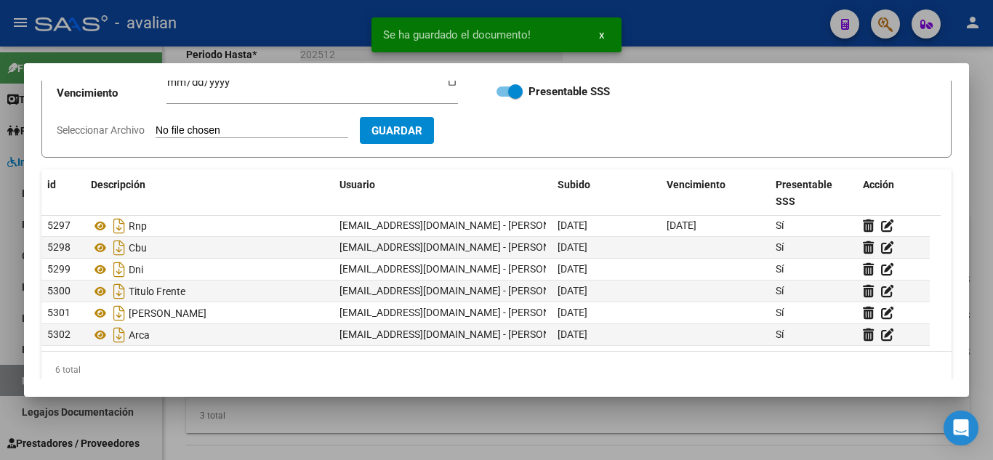
scroll to position [0, 0]
click at [757, 41] on div at bounding box center [496, 230] width 993 height 460
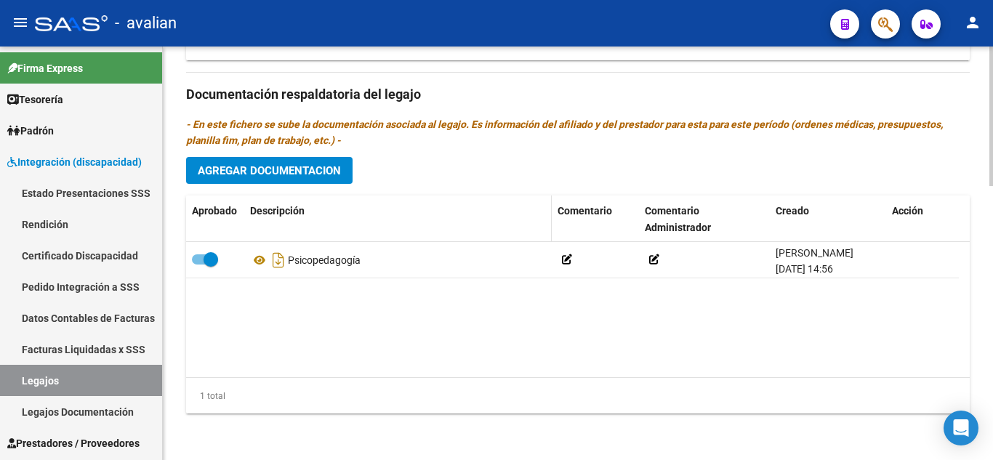
scroll to position [810, 0]
click at [304, 164] on span "Agregar Documentacion" at bounding box center [269, 170] width 143 height 13
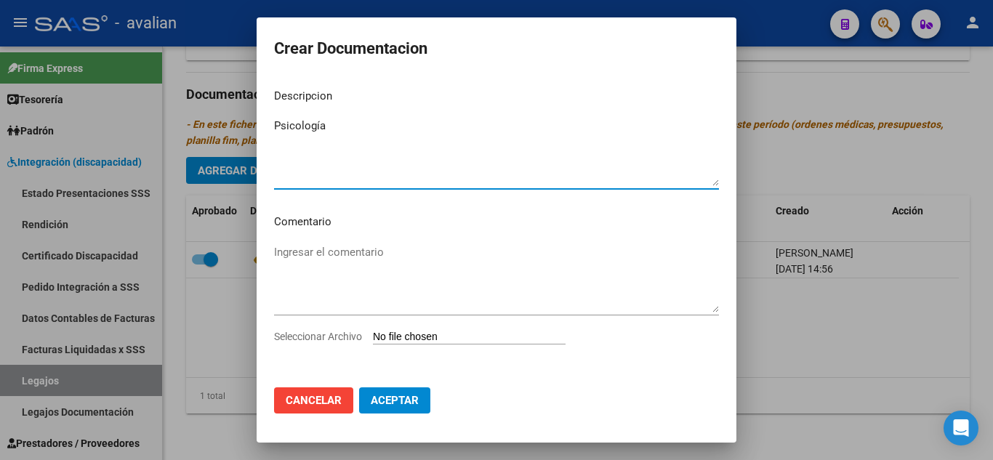
type textarea "Psicología"
click at [466, 336] on input "Seleccionar Archivo" at bounding box center [469, 338] width 193 height 14
type input "C:\fakepath\PSICOLOGA - [PERSON_NAME].pdf"
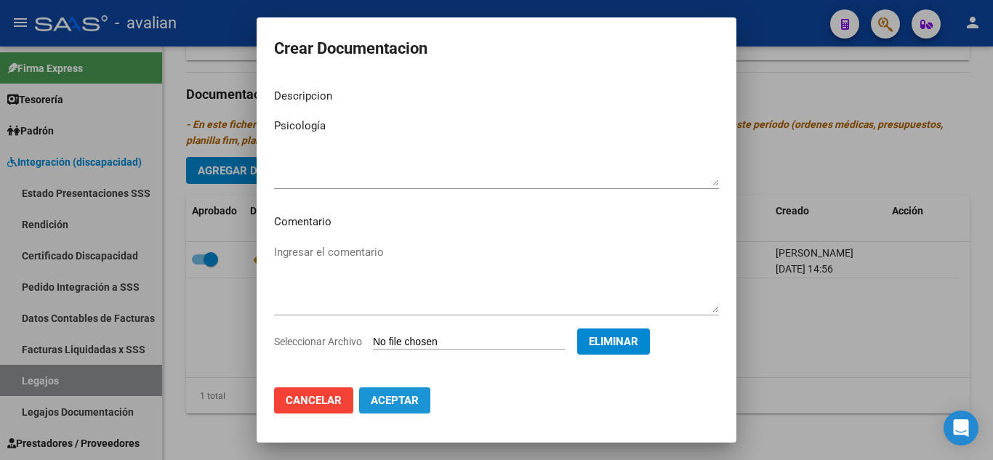
click at [398, 405] on span "Aceptar" at bounding box center [395, 400] width 48 height 13
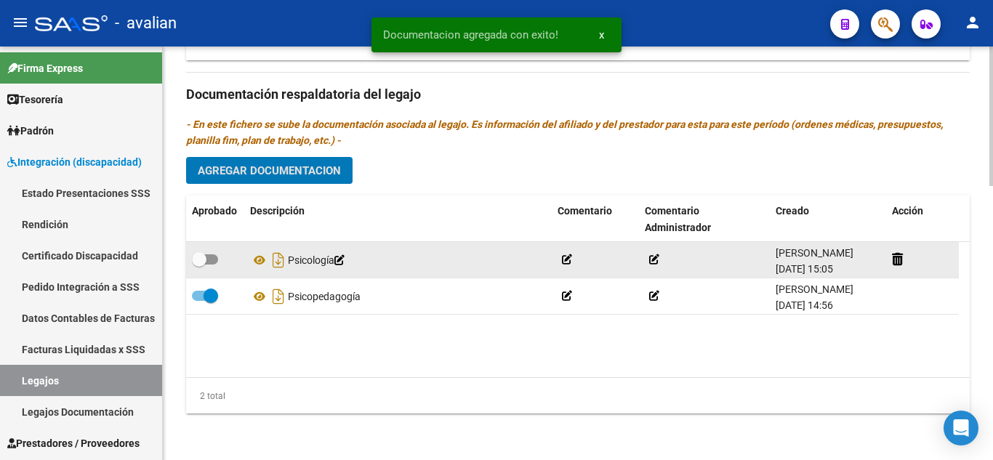
click at [215, 257] on span at bounding box center [205, 259] width 26 height 10
click at [199, 264] on input "checkbox" at bounding box center [198, 264] width 1 height 1
checkbox input "true"
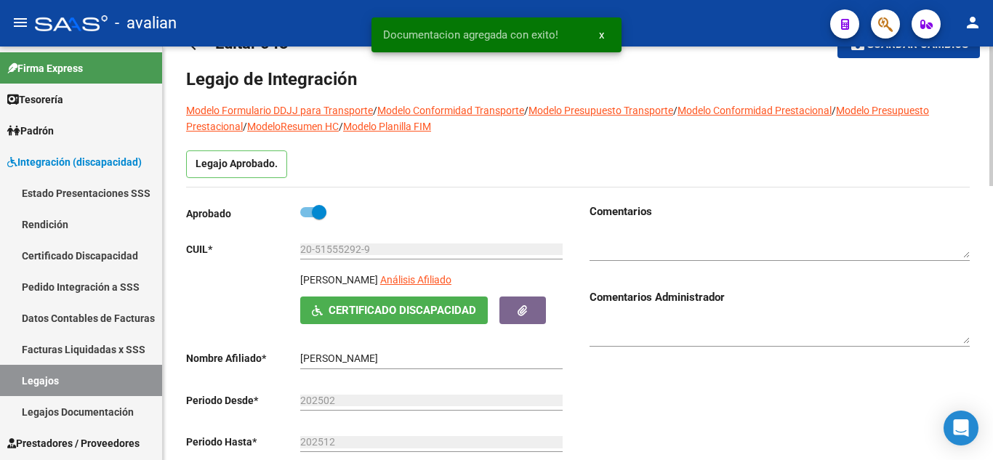
scroll to position [0, 0]
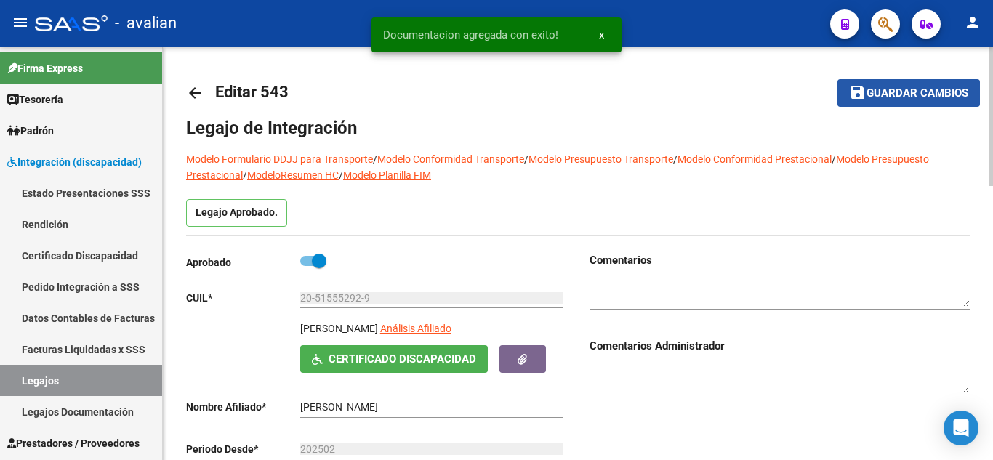
click at [930, 100] on span "Guardar cambios" at bounding box center [917, 93] width 102 height 13
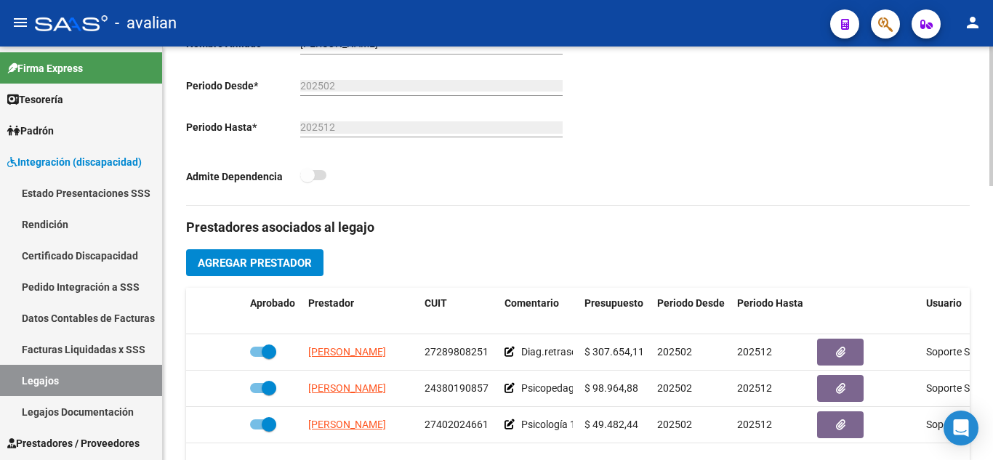
scroll to position [436, 0]
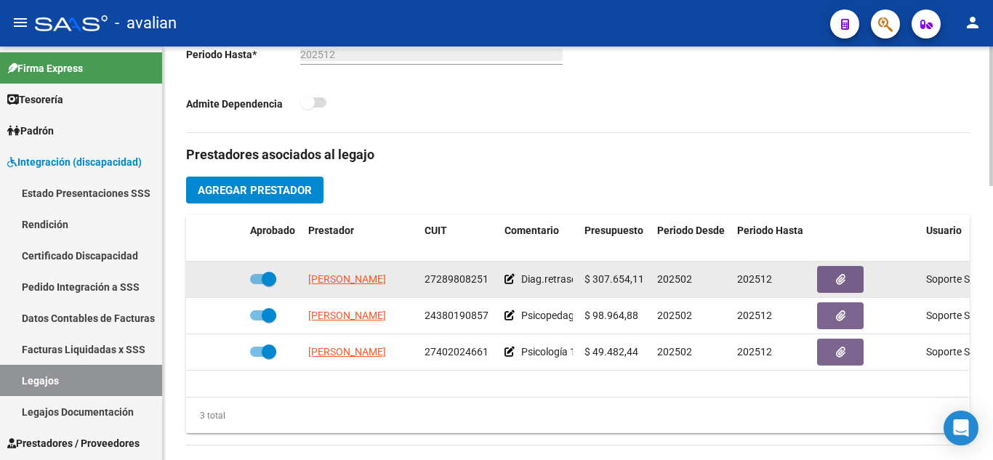
click at [509, 278] on icon at bounding box center [509, 279] width 10 height 10
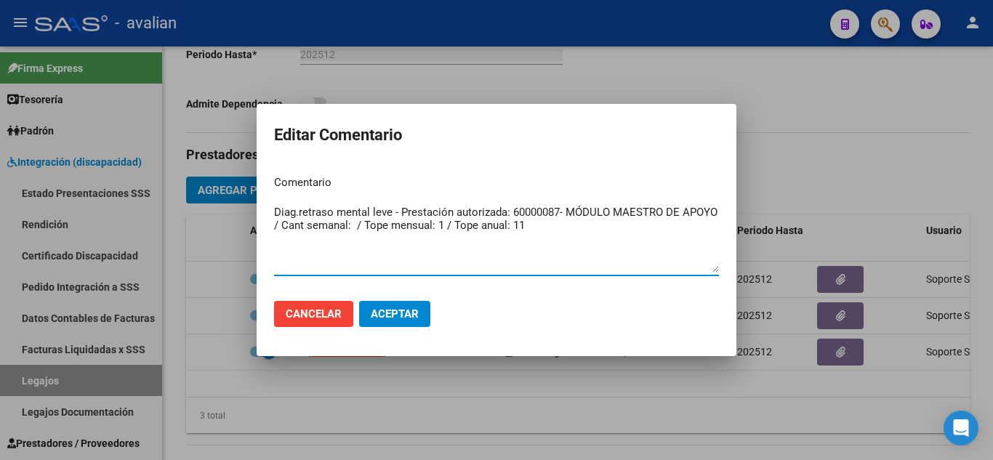
drag, startPoint x: 533, startPoint y: 235, endPoint x: 257, endPoint y: 209, distance: 277.3
click at [257, 209] on mat-dialog-content "Comentario Diag.retraso mental leve - Prestación autorizada: 60000087- MÓDULO M…" at bounding box center [496, 226] width 480 height 126
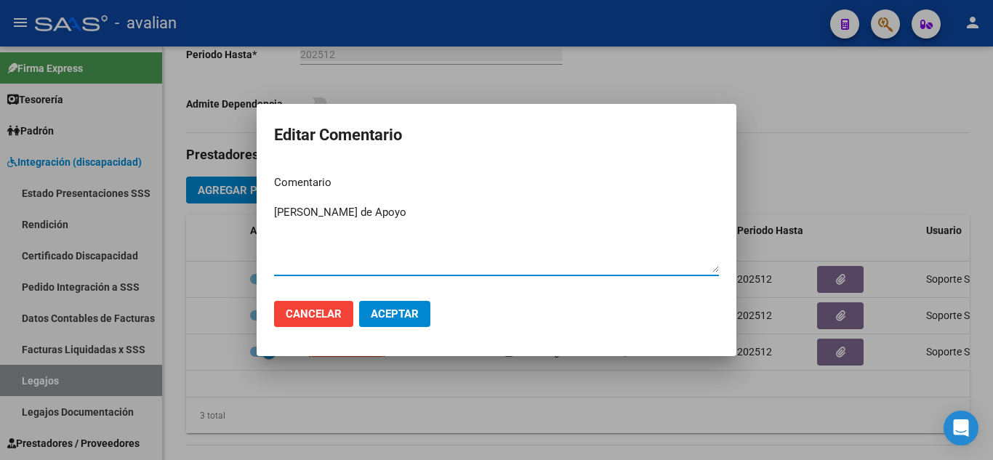
type textarea "[PERSON_NAME] de Apoyo"
click at [384, 309] on span "Aceptar" at bounding box center [395, 313] width 48 height 13
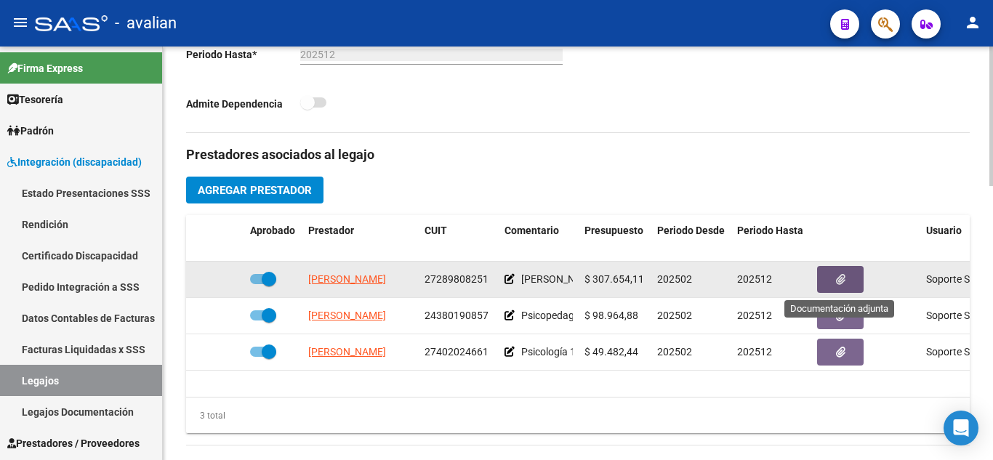
click at [823, 278] on button "button" at bounding box center [840, 279] width 47 height 27
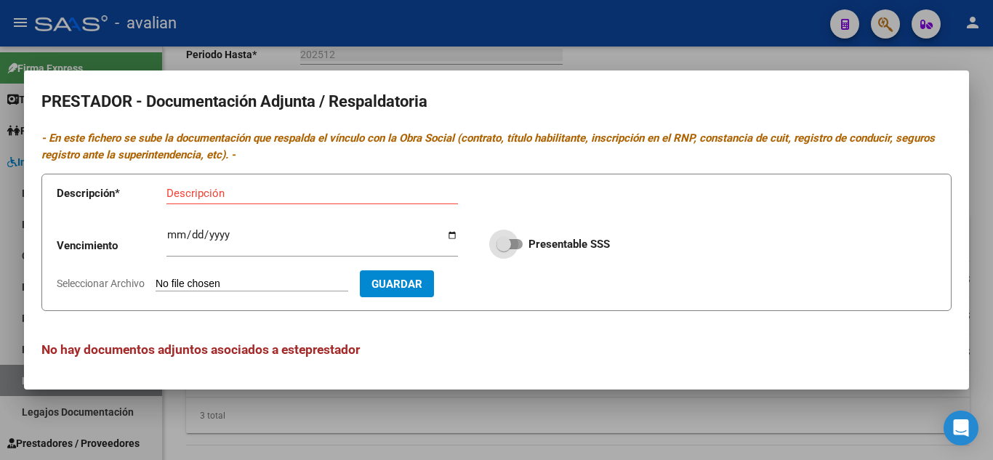
click at [512, 240] on span at bounding box center [509, 244] width 26 height 10
click at [504, 249] on input "Presentable SSS" at bounding box center [503, 249] width 1 height 1
checkbox input "true"
click at [230, 193] on input "Descripción" at bounding box center [311, 193] width 291 height 13
type input "DNI"
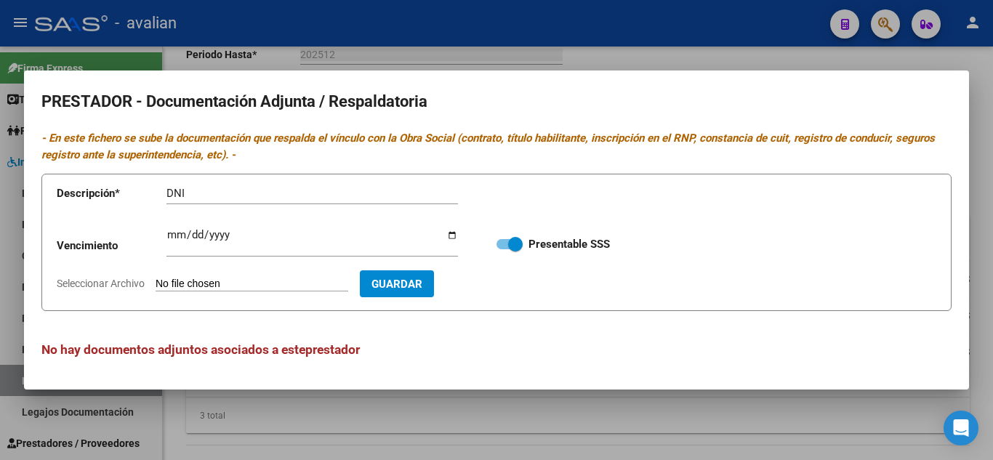
click at [221, 278] on input "Seleccionar Archivo" at bounding box center [251, 285] width 193 height 14
type input "C:\fakepath\DNI.jpg"
click at [494, 283] on span "Guardar" at bounding box center [481, 284] width 51 height 13
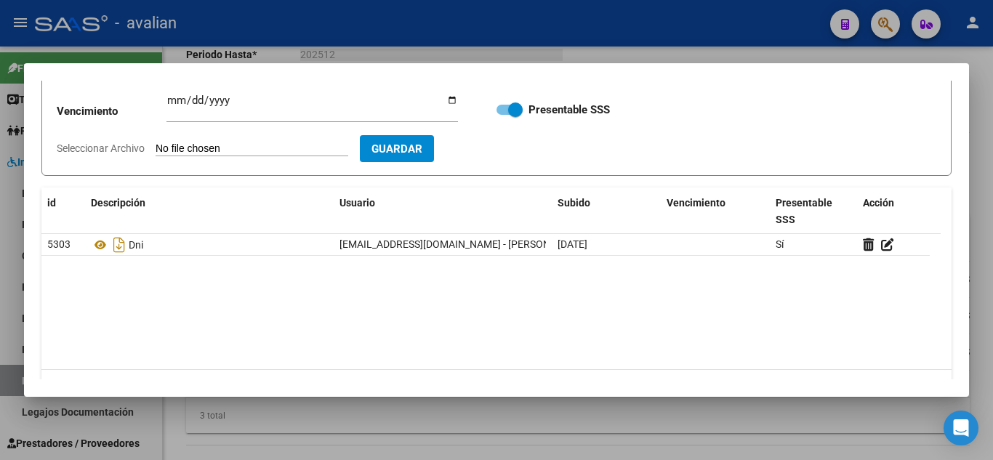
scroll to position [73, 0]
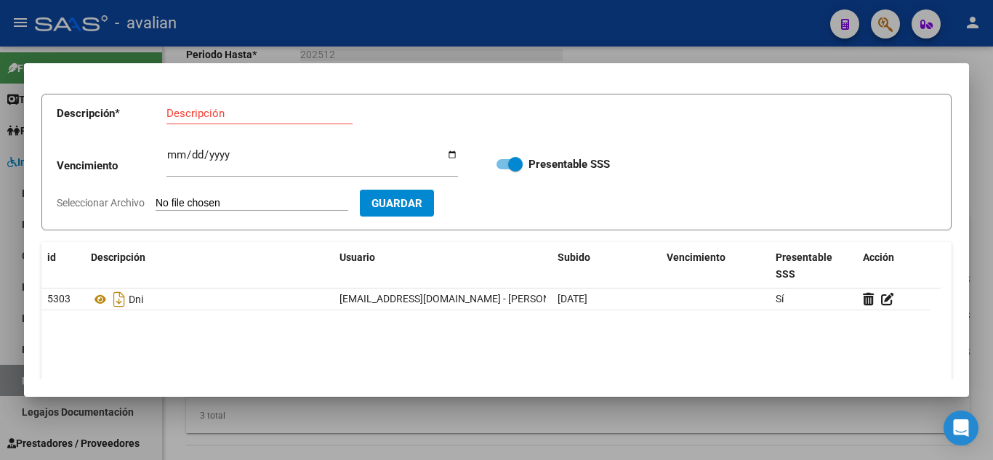
click at [217, 113] on input "Descripción" at bounding box center [259, 113] width 186 height 13
type input "CBU"
click at [232, 201] on input "Seleccionar Archivo" at bounding box center [251, 204] width 193 height 14
type input "C:\fakepath\CBU.jpg"
click at [506, 207] on span "Guardar" at bounding box center [481, 203] width 51 height 13
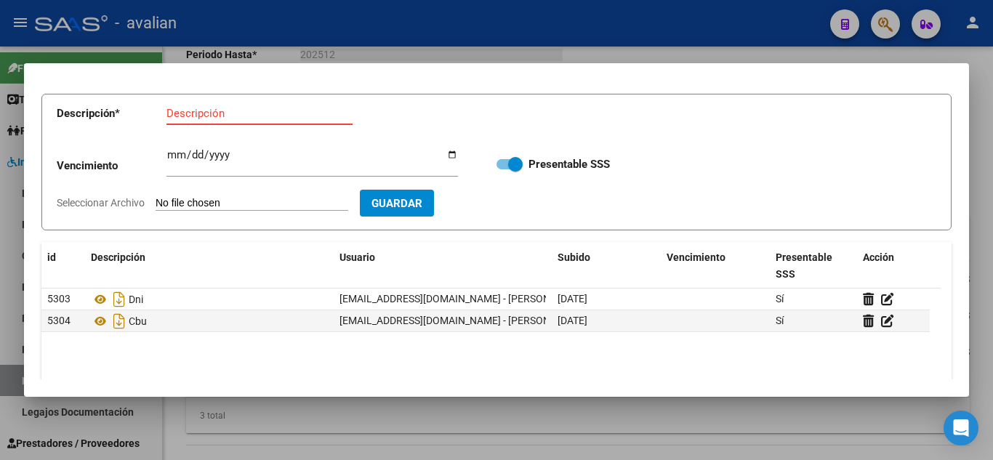
click at [224, 110] on input "Descripción" at bounding box center [259, 113] width 186 height 13
type input "TITULO"
click at [225, 203] on input "Seleccionar Archivo" at bounding box center [251, 204] width 193 height 14
type input "C:\fakepath\MAESTRA DE APOYO - [PERSON_NAME]-12-17.pdf"
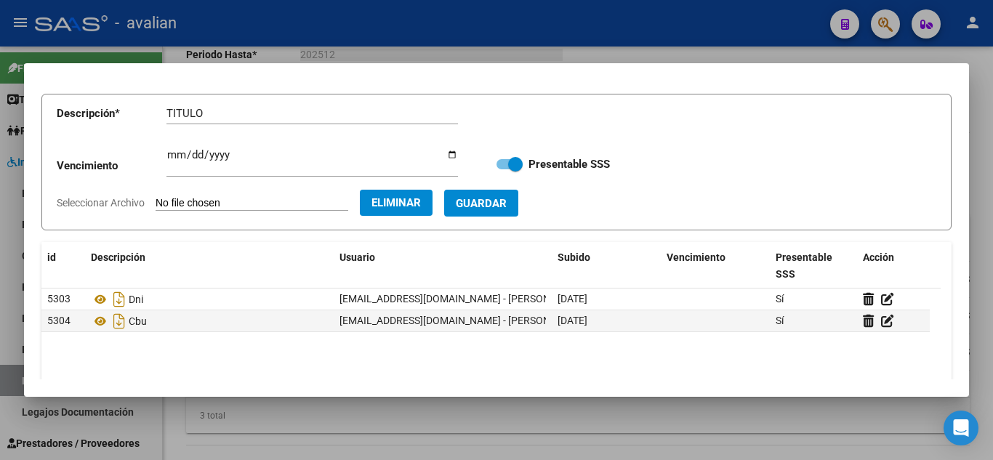
click at [506, 203] on span "Guardar" at bounding box center [481, 203] width 51 height 13
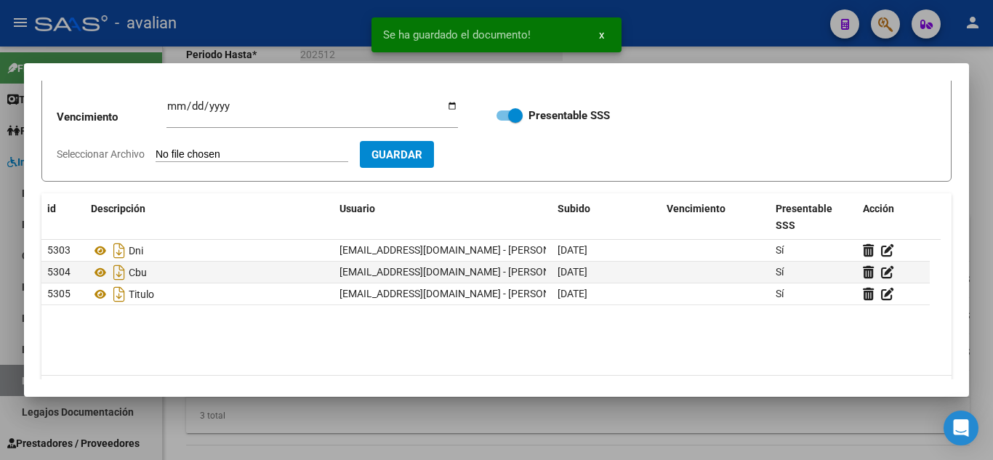
scroll to position [145, 0]
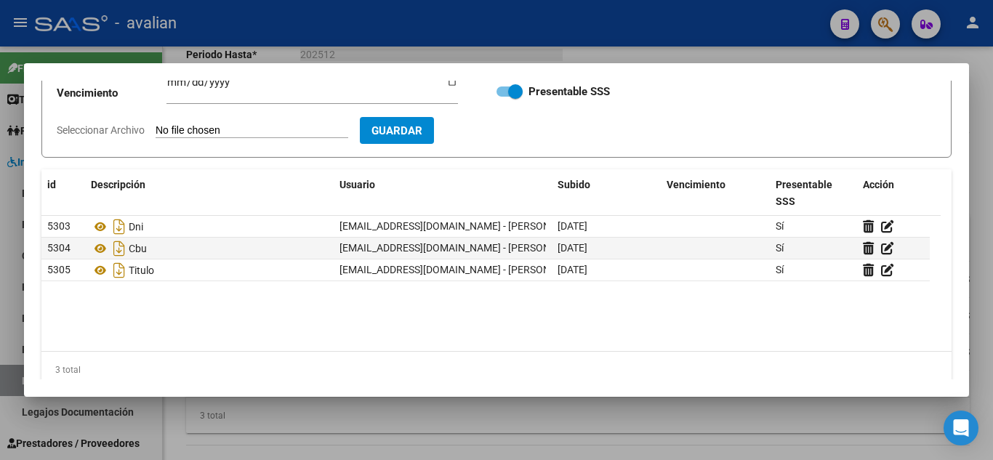
click at [758, 37] on div at bounding box center [496, 230] width 993 height 460
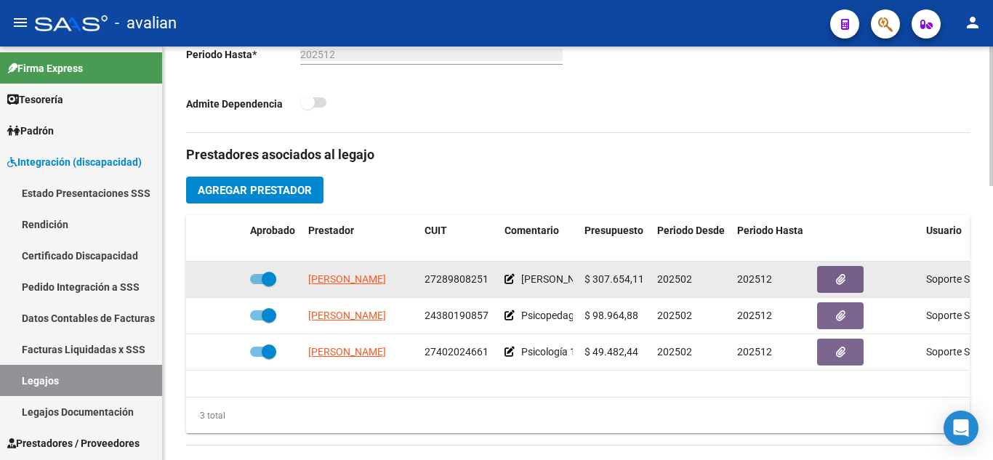
drag, startPoint x: 424, startPoint y: 273, endPoint x: 491, endPoint y: 287, distance: 69.0
click at [491, 287] on datatable-body-cell "27289808251" at bounding box center [459, 280] width 80 height 36
copy span "27289808251"
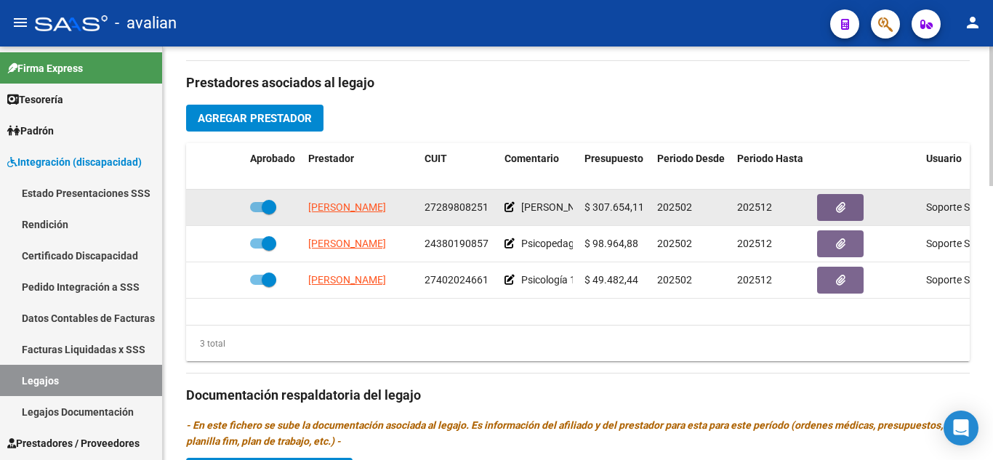
scroll to position [509, 0]
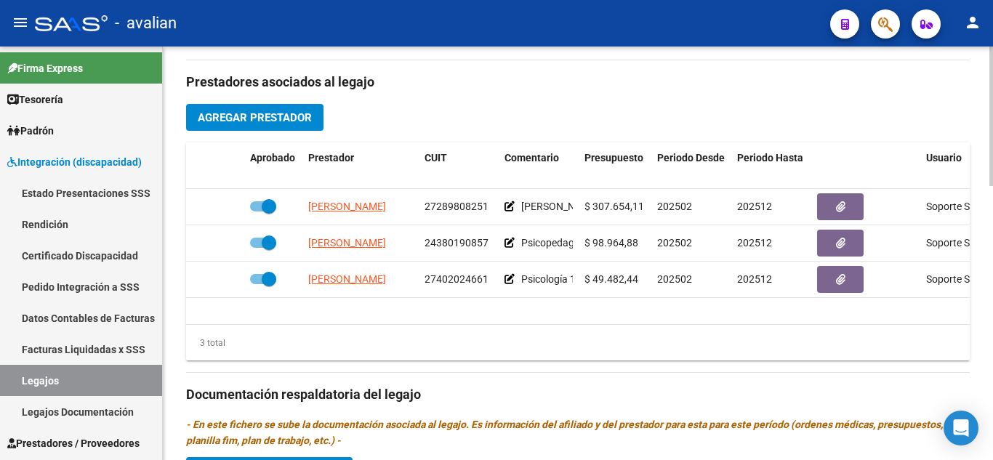
click at [650, 371] on div "Prestadores asociados al legajo Agregar Prestador Aprobado Prestador CUIT Comen…" at bounding box center [577, 392] width 783 height 665
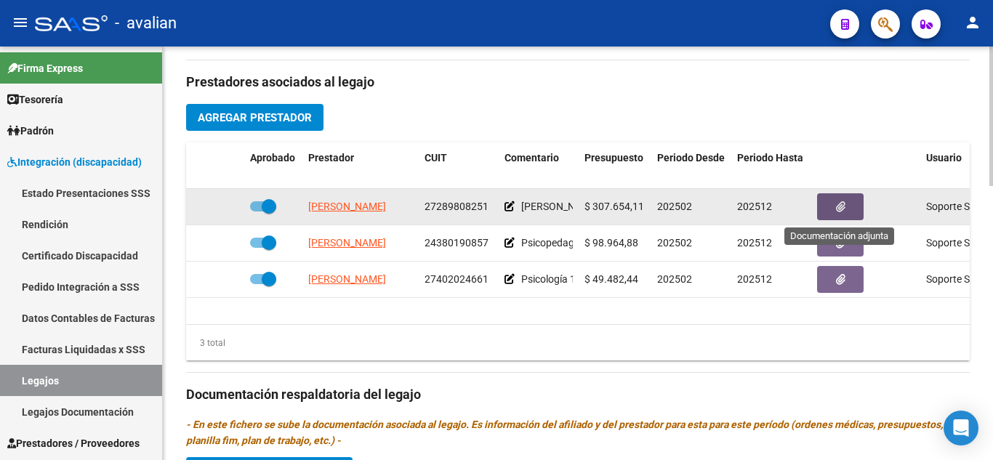
click at [845, 199] on button "button" at bounding box center [840, 206] width 47 height 27
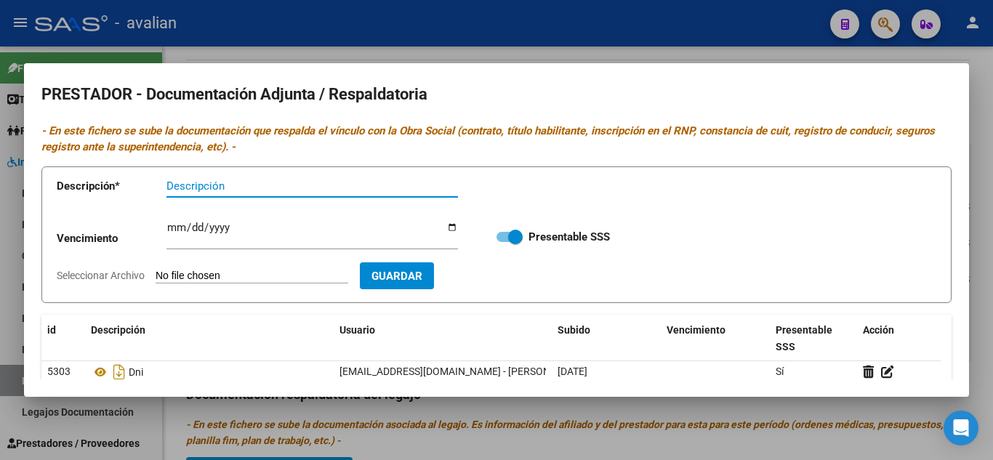
click at [312, 188] on input "Descripción" at bounding box center [311, 185] width 291 height 13
type input "ARCA"
click at [281, 274] on input "Seleccionar Archivo" at bounding box center [251, 277] width 193 height 14
type input "C:\fakepath\ARCA.jpg"
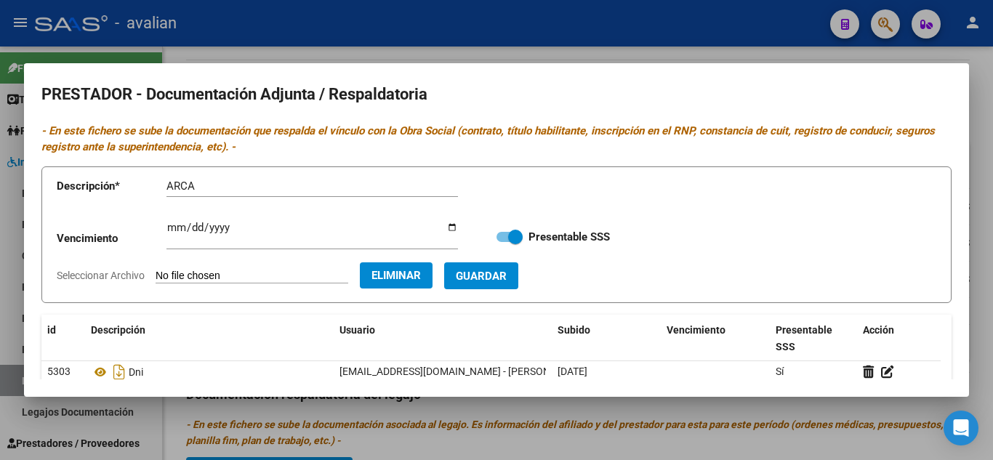
click at [518, 274] on button "Guardar" at bounding box center [481, 275] width 74 height 27
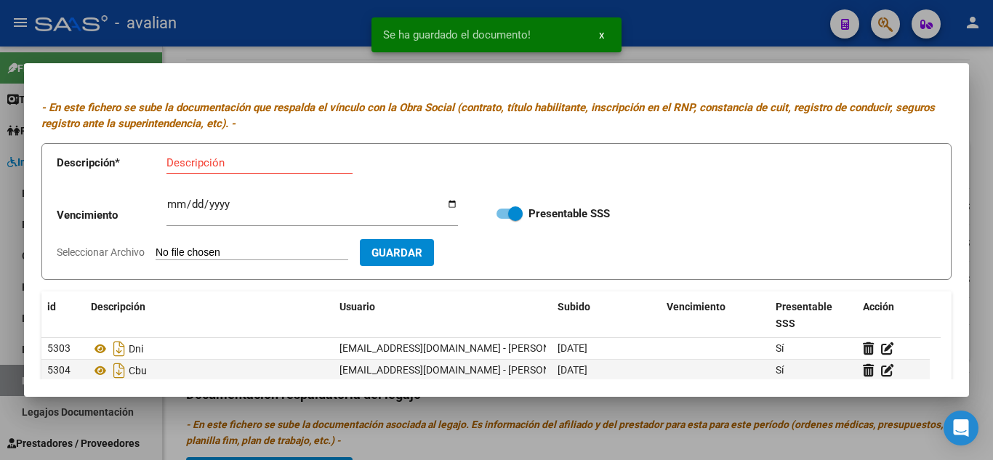
scroll to position [0, 0]
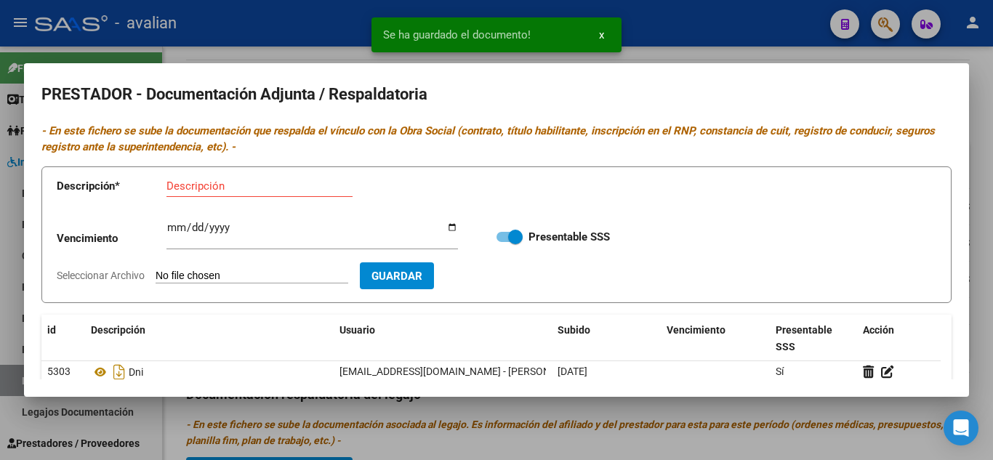
click at [677, 48] on div at bounding box center [496, 230] width 993 height 460
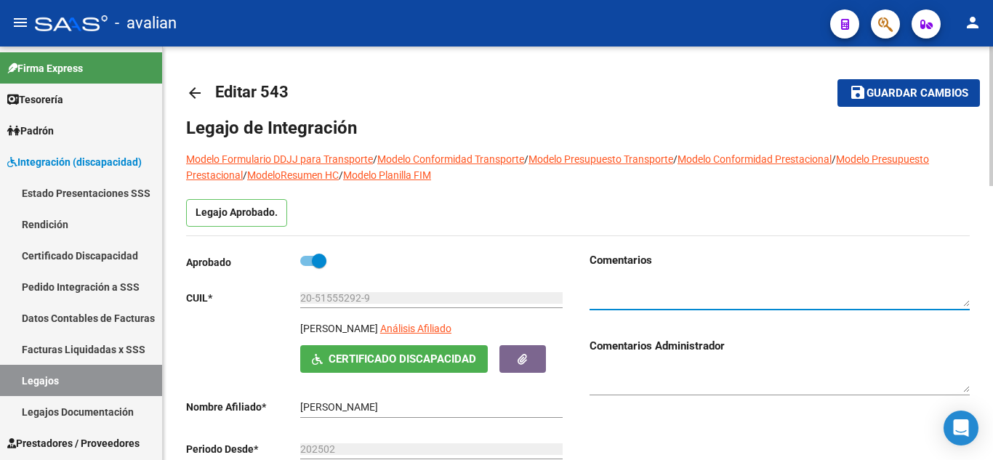
click at [639, 296] on textarea at bounding box center [779, 294] width 380 height 28
type textarea "DORSO TITULO MAESTRA DE APOYO CAR Y AA 25"
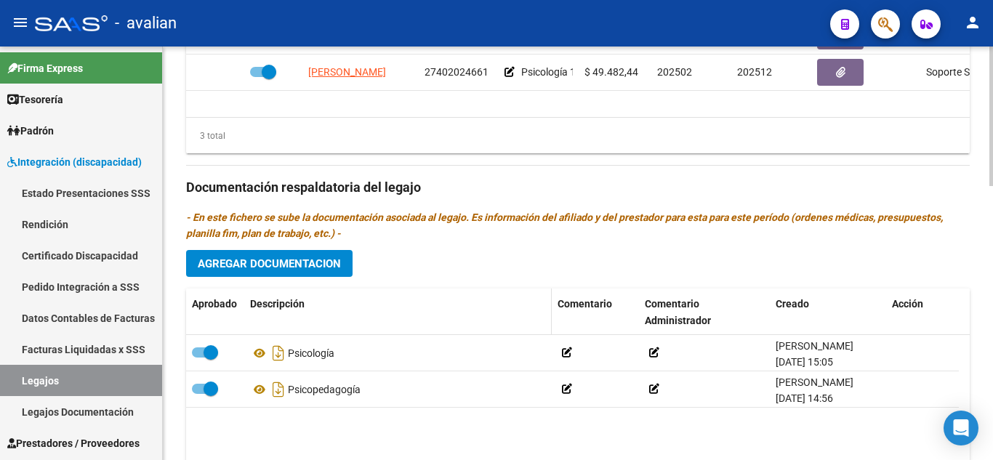
scroll to position [799, 0]
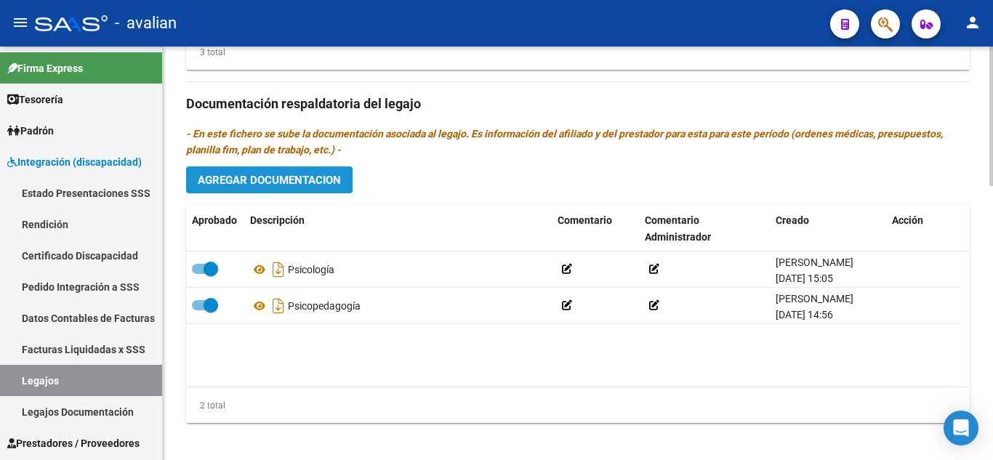
click at [304, 179] on span "Agregar Documentacion" at bounding box center [269, 180] width 143 height 13
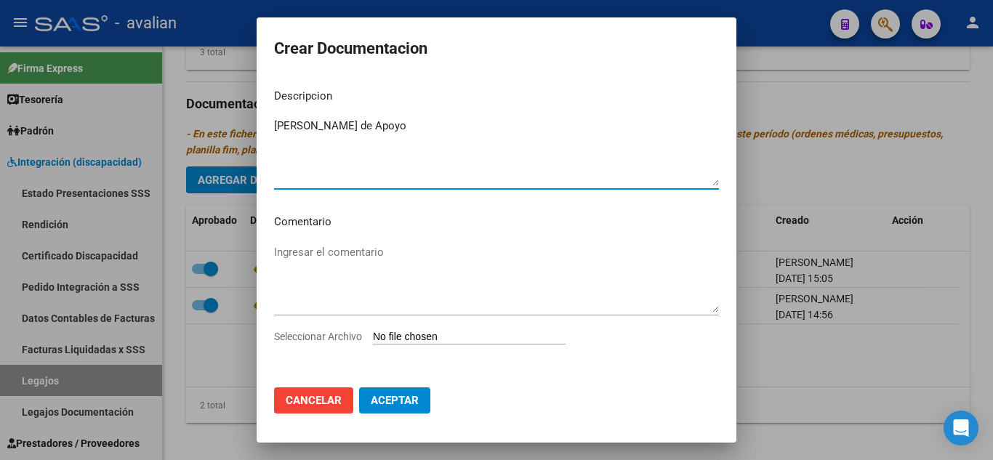
type textarea "[PERSON_NAME] de Apoyo"
click at [482, 334] on input "Seleccionar Archivo" at bounding box center [469, 338] width 193 height 14
type input "C:\fakepath\MAESTRA DE APOYO - [PERSON_NAME].pdf"
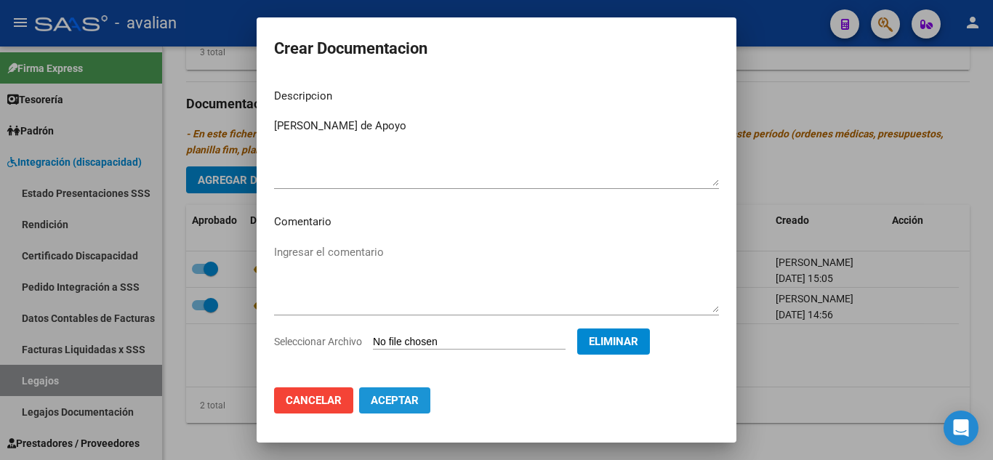
click at [421, 395] on button "Aceptar" at bounding box center [394, 400] width 71 height 26
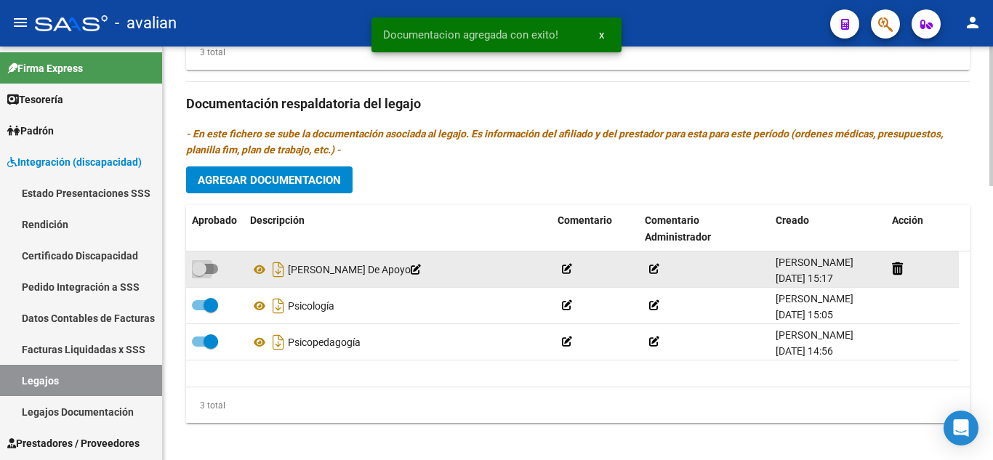
click at [212, 271] on span at bounding box center [205, 269] width 26 height 10
click at [199, 274] on input "checkbox" at bounding box center [198, 274] width 1 height 1
checkbox input "true"
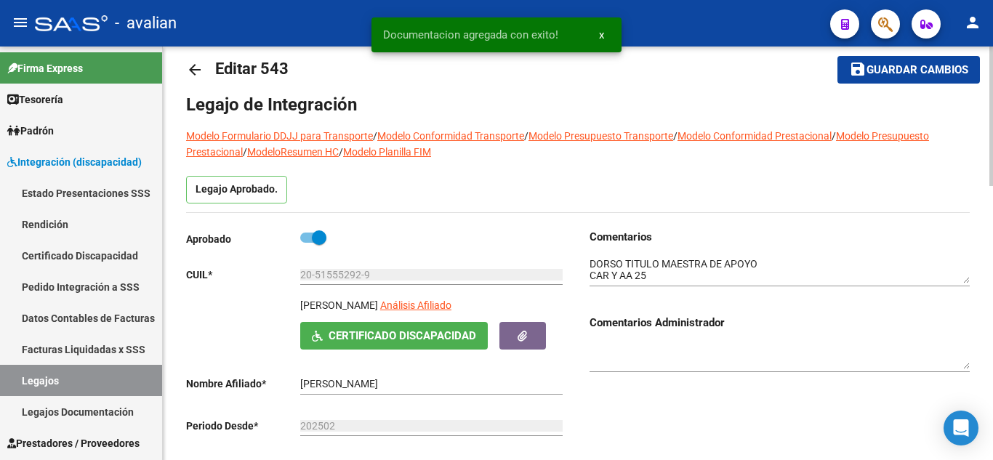
scroll to position [0, 0]
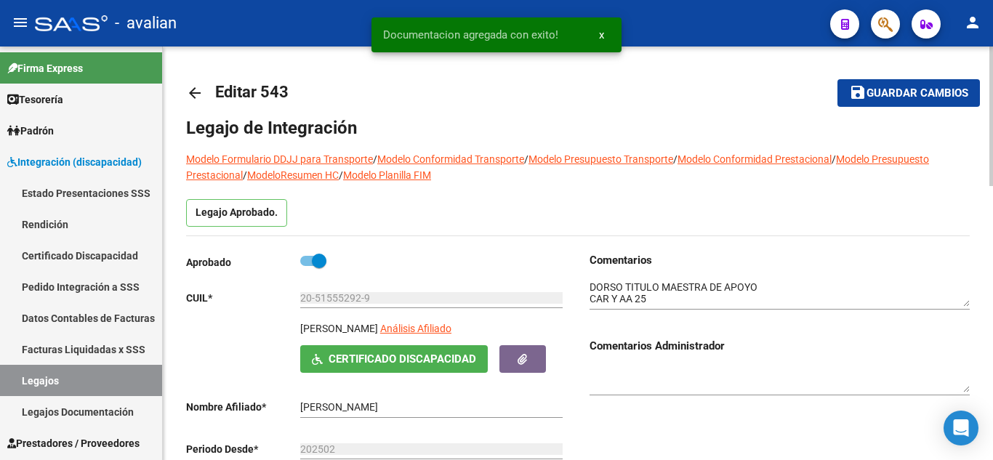
click at [892, 94] on span "Guardar cambios" at bounding box center [917, 93] width 102 height 13
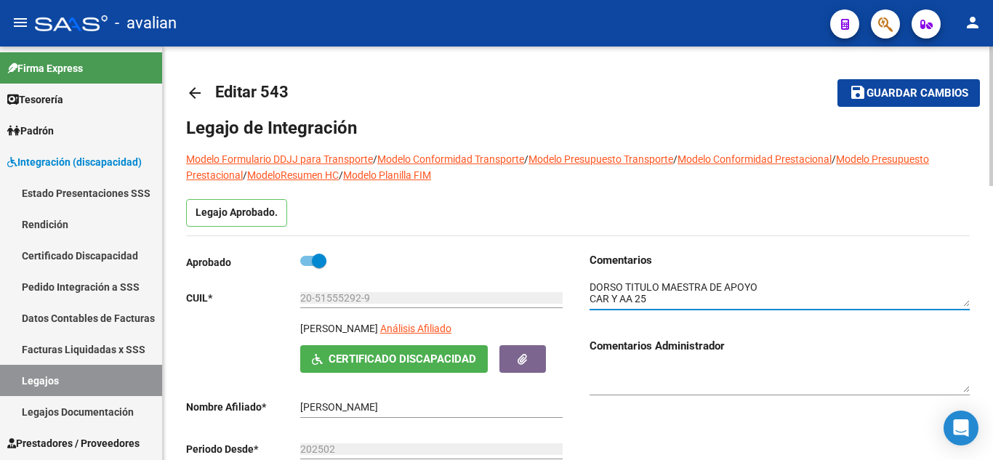
click at [654, 299] on textarea at bounding box center [779, 294] width 380 height 28
click at [634, 296] on textarea at bounding box center [779, 294] width 380 height 28
drag, startPoint x: 645, startPoint y: 296, endPoint x: 560, endPoint y: 294, distance: 85.1
click at [560, 294] on div "Aprobado CUIL * 20-51555292-9 Ingresar CUIL [PERSON_NAME] Análisis Afiliado Cer…" at bounding box center [577, 410] width 783 height 316
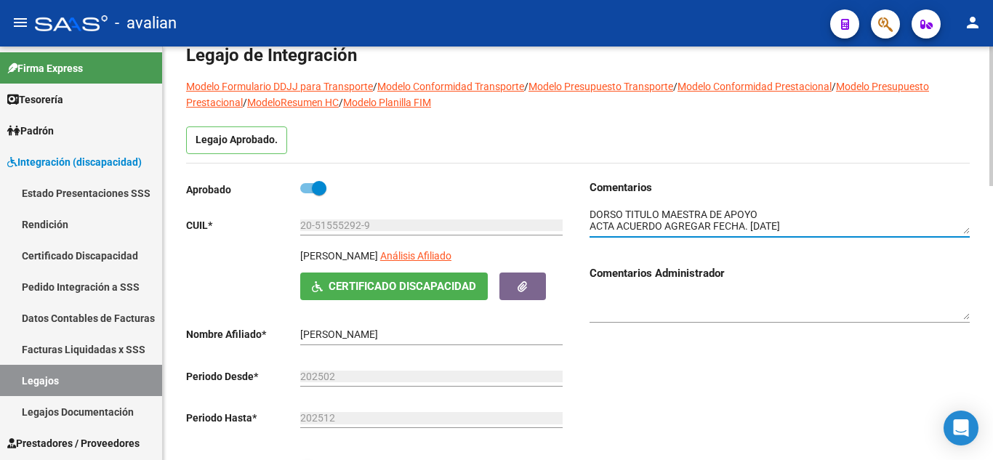
click at [725, 216] on textarea at bounding box center [779, 221] width 380 height 28
click at [800, 217] on textarea at bounding box center [779, 221] width 380 height 28
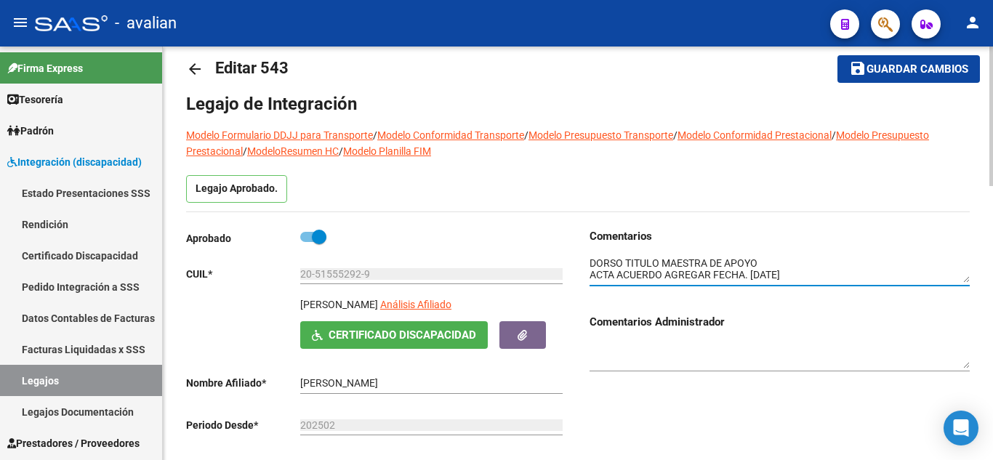
scroll to position [0, 0]
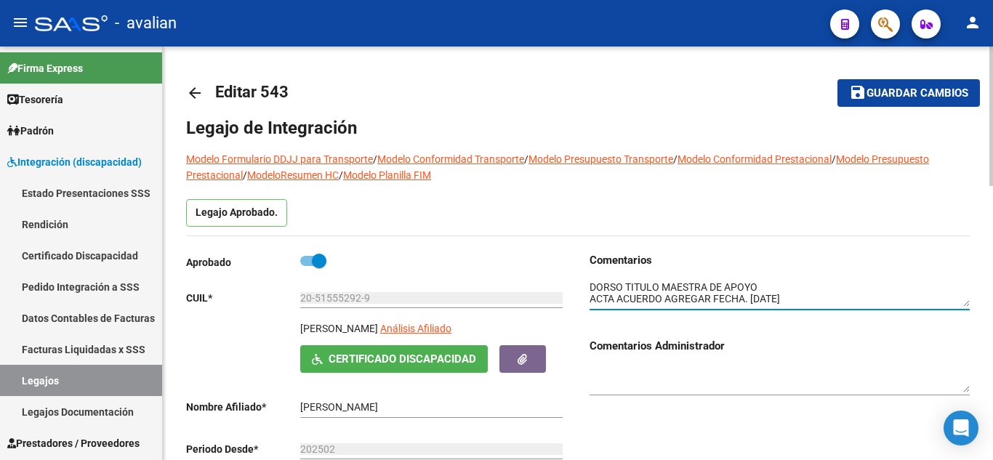
type textarea "DORSO TITULO MAESTRA DE APOYO ACTA ACUERDO AGREGAR FECHA. [DATE] CAR 2025"
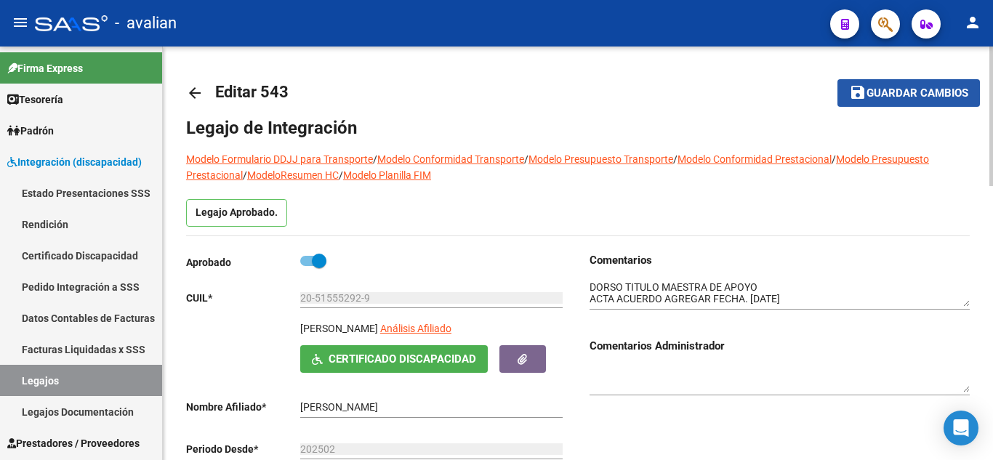
click at [872, 100] on span "Guardar cambios" at bounding box center [917, 93] width 102 height 13
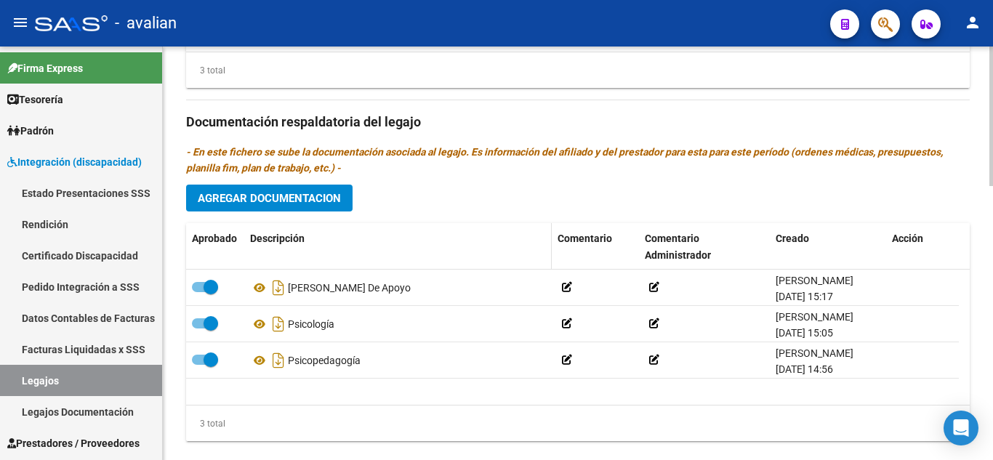
scroll to position [799, 0]
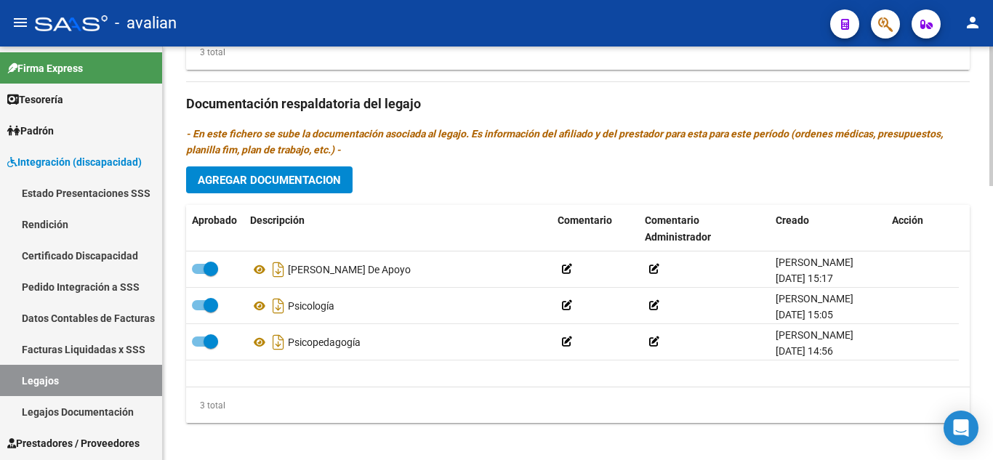
click at [337, 182] on span "Agregar Documentacion" at bounding box center [269, 180] width 143 height 13
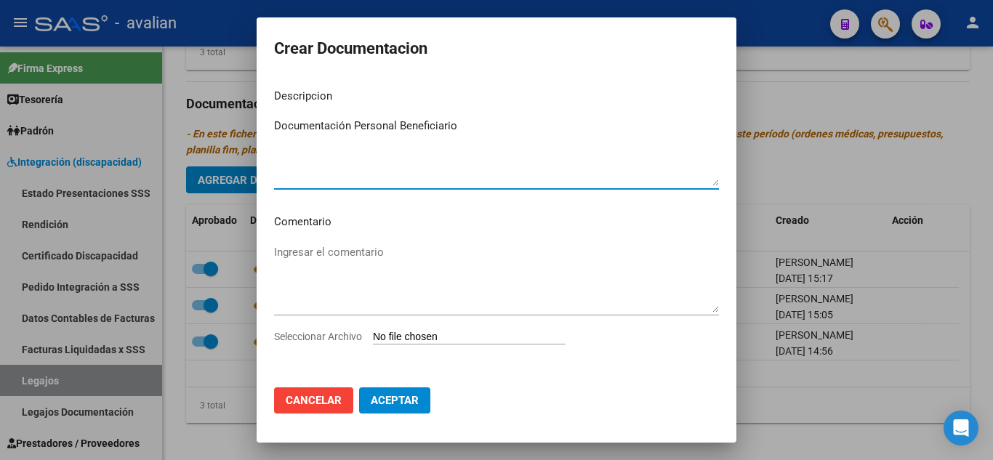
type textarea "Documentación Personal Beneficiario"
click at [443, 334] on input "Seleccionar Archivo" at bounding box center [469, 338] width 193 height 14
type input "C:\fakepath\PINO PAPELERIA.pdf"
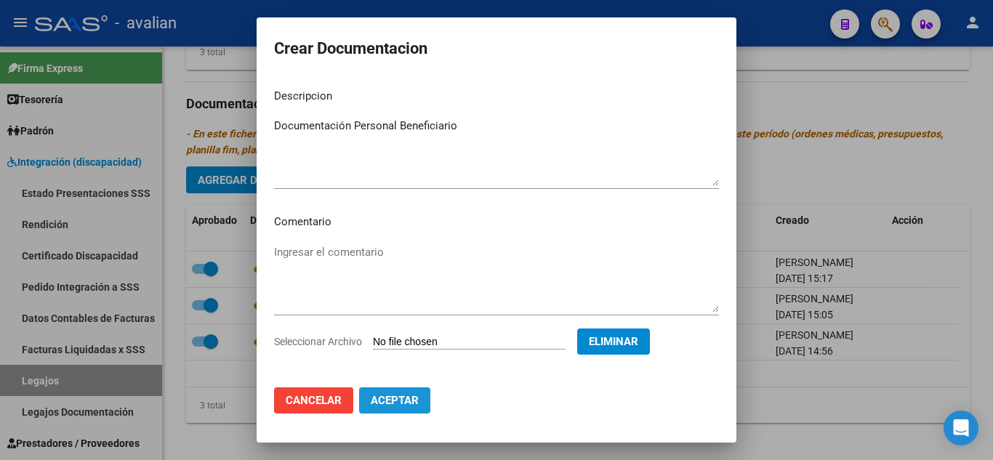
click at [403, 397] on span "Aceptar" at bounding box center [395, 400] width 48 height 13
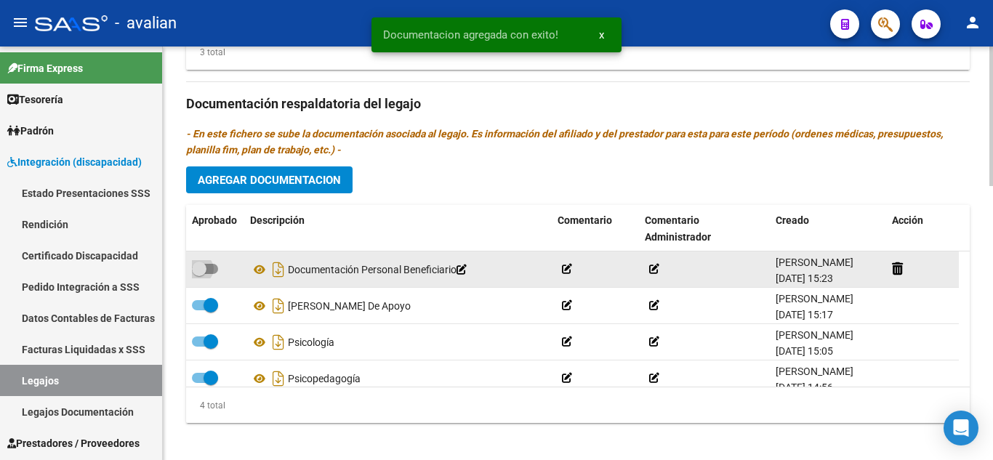
click at [217, 265] on label at bounding box center [205, 268] width 26 height 17
click at [199, 274] on input "checkbox" at bounding box center [198, 274] width 1 height 1
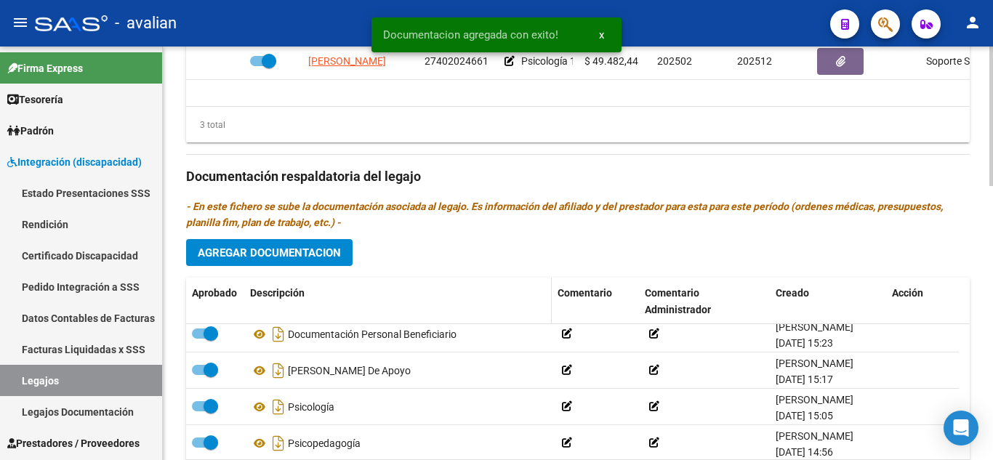
scroll to position [15, 0]
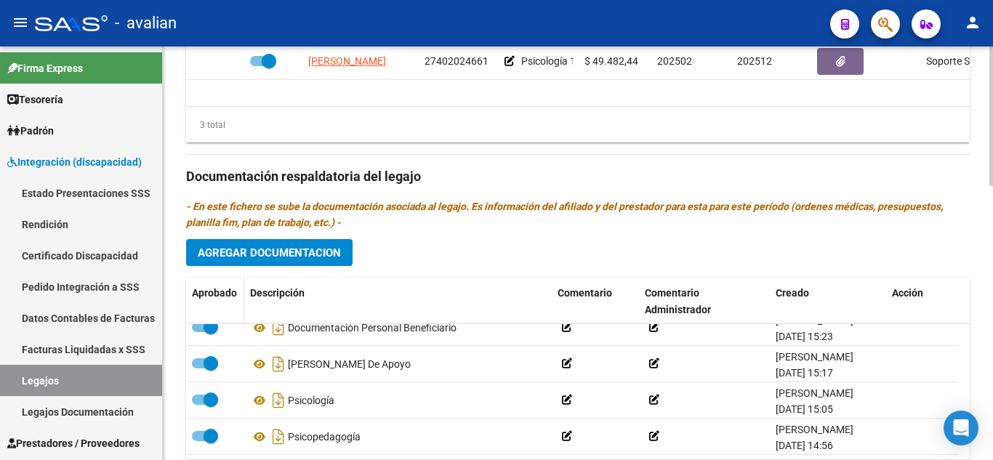
click at [202, 325] on div "Aprobado Descripción Comentario Comentario Administrador Creado Acción Document…" at bounding box center [577, 387] width 783 height 219
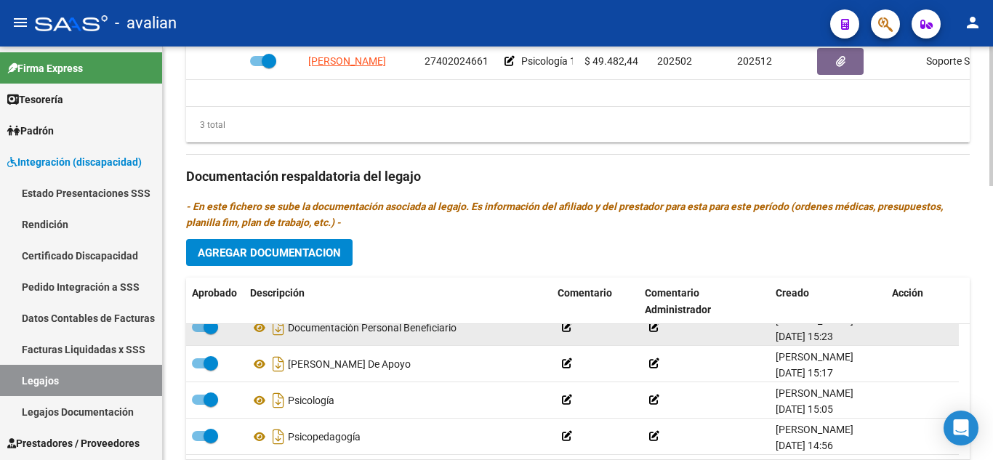
click at [203, 330] on span at bounding box center [210, 327] width 15 height 15
click at [199, 332] on input "checkbox" at bounding box center [198, 332] width 1 height 1
checkbox input "false"
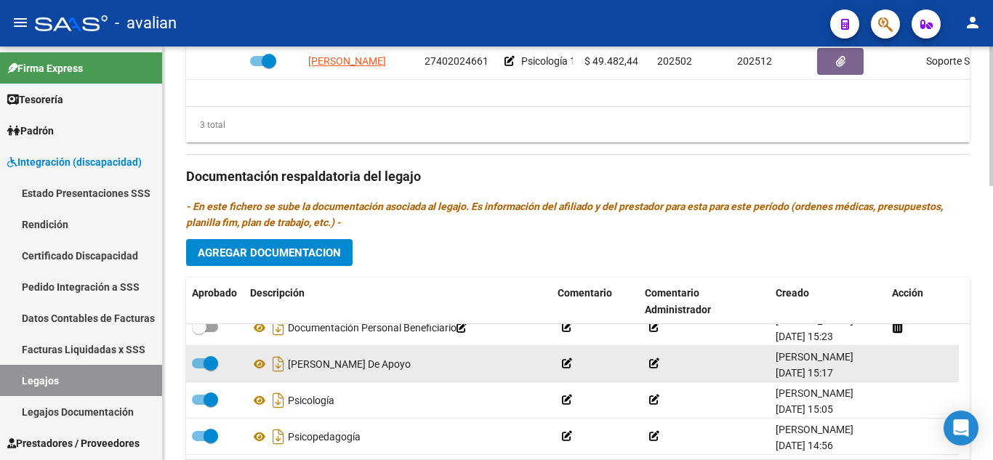
scroll to position [0, 0]
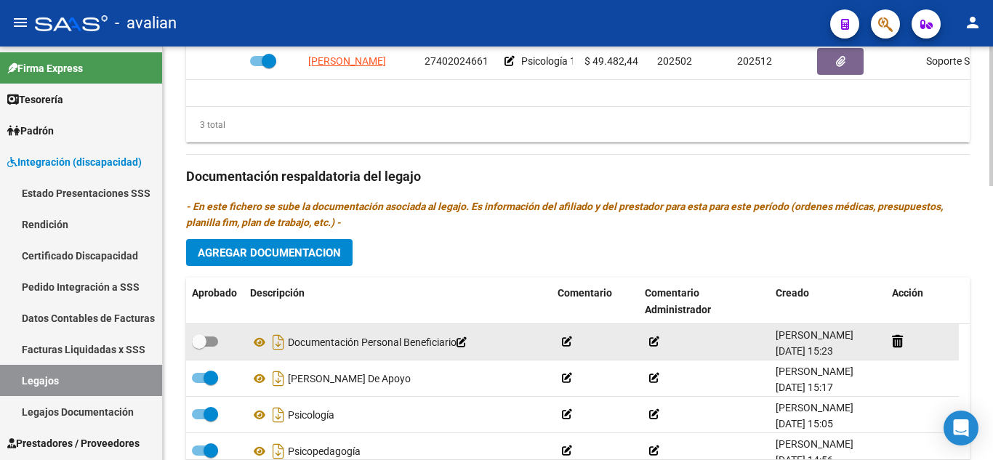
click at [466, 339] on icon at bounding box center [461, 342] width 10 height 10
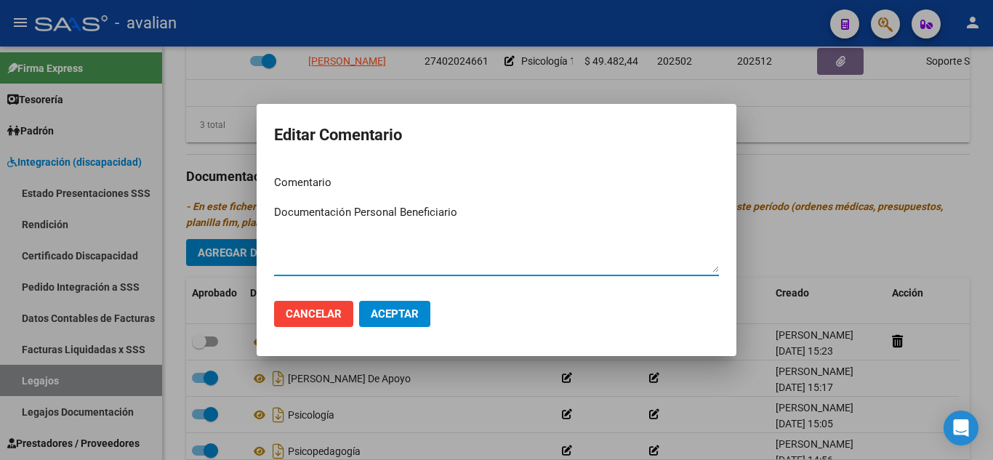
click at [427, 235] on textarea "Documentación Personal Beneficiario" at bounding box center [496, 238] width 445 height 68
click at [385, 253] on textarea "Documentación Personal Beneficiario" at bounding box center [496, 238] width 445 height 68
click at [329, 171] on mat-dialog-content "Comentario Documentación Personal Beneficiario Ingresar el comentario" at bounding box center [496, 226] width 480 height 126
click at [344, 132] on h2 "Editar Comentario" at bounding box center [496, 135] width 445 height 28
click at [323, 189] on p "Comentario" at bounding box center [496, 182] width 445 height 17
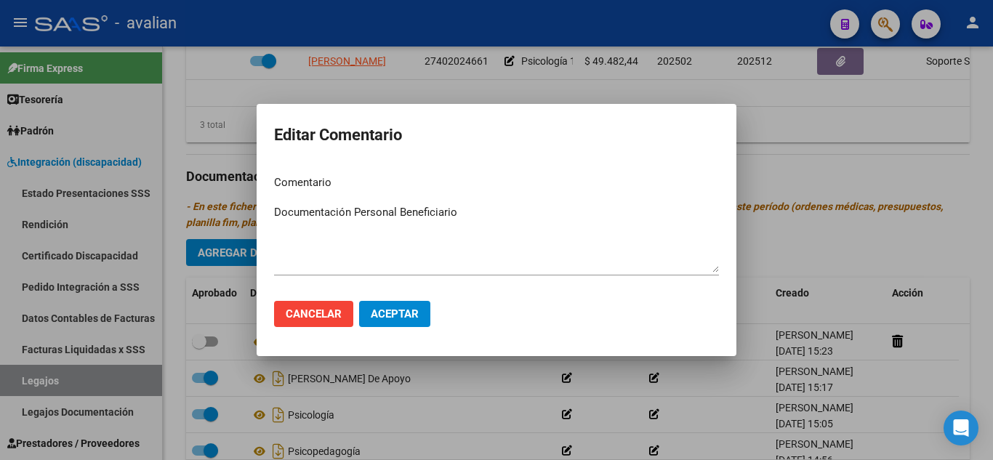
click at [323, 254] on textarea "Documentación Personal Beneficiario" at bounding box center [496, 238] width 445 height 68
drag, startPoint x: 487, startPoint y: 254, endPoint x: 474, endPoint y: 244, distance: 15.5
click at [486, 252] on textarea "Documentación Personal Beneficiario" at bounding box center [496, 238] width 445 height 68
click at [345, 230] on textarea "Documentación Personal Beneficiario" at bounding box center [496, 238] width 445 height 68
click at [465, 233] on textarea "Documentación Personal Beneficiario" at bounding box center [496, 238] width 445 height 68
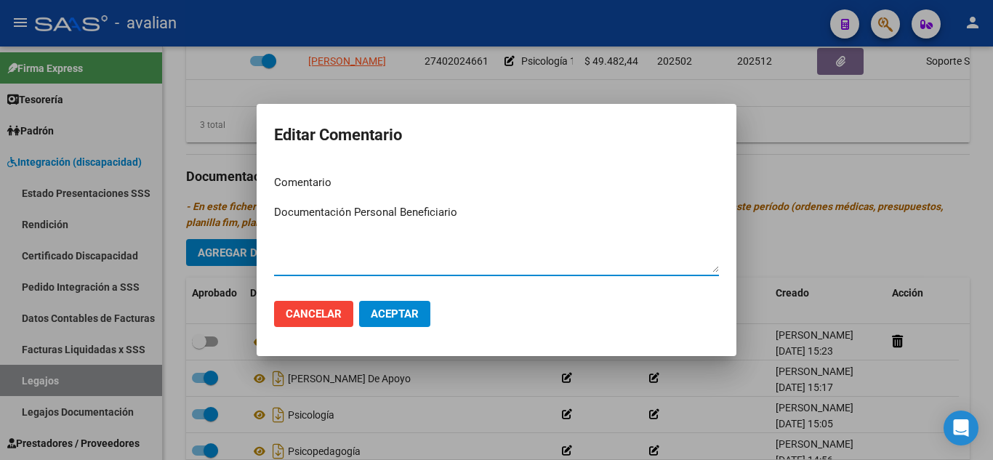
click at [466, 219] on textarea "Documentación Personal Beneficiario" at bounding box center [496, 238] width 445 height 68
click at [445, 248] on textarea "Documentación Personal Beneficiario" at bounding box center [496, 238] width 445 height 68
click at [488, 214] on textarea "Documentación Personal Beneficiario" at bounding box center [496, 238] width 445 height 68
paste textarea "Febrero a diciembre: - Psicopedagogía: 2 ss semanales ([DATE] y [DATE]) - [PERS…"
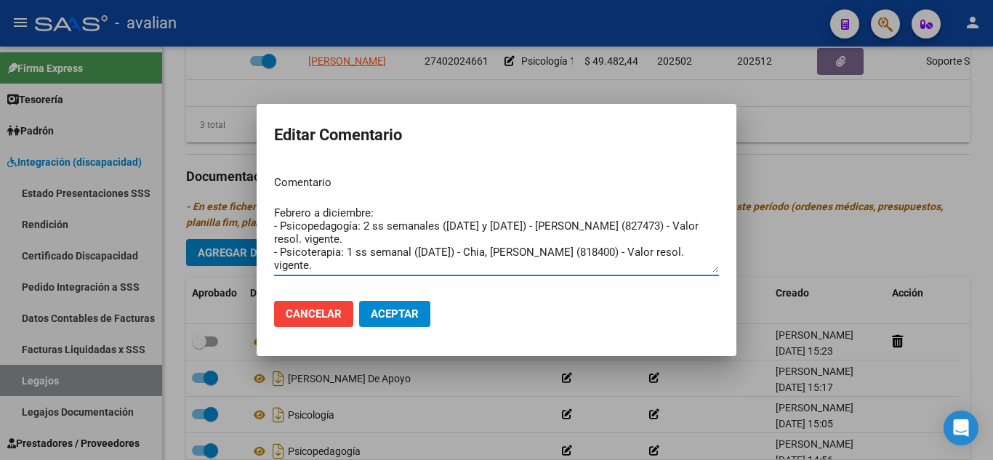
click at [538, 230] on textarea "Documentación Personal Beneficiario Febrero a diciembre: - Psicopedagogía: 2 ss…" at bounding box center [496, 238] width 445 height 68
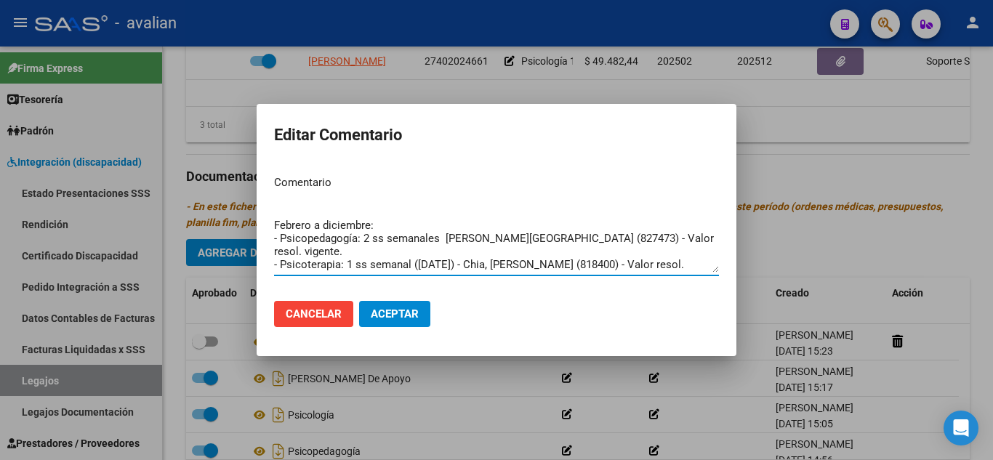
click at [700, 239] on textarea "Documentación Personal Beneficiario Febrero a diciembre: - Psicopedagogía: 2 ss…" at bounding box center [496, 238] width 445 height 68
click at [685, 235] on textarea "Documentación Personal Beneficiario Febrero a diciembre: - Psicopedagogía: 2 ss…" at bounding box center [496, 238] width 445 height 68
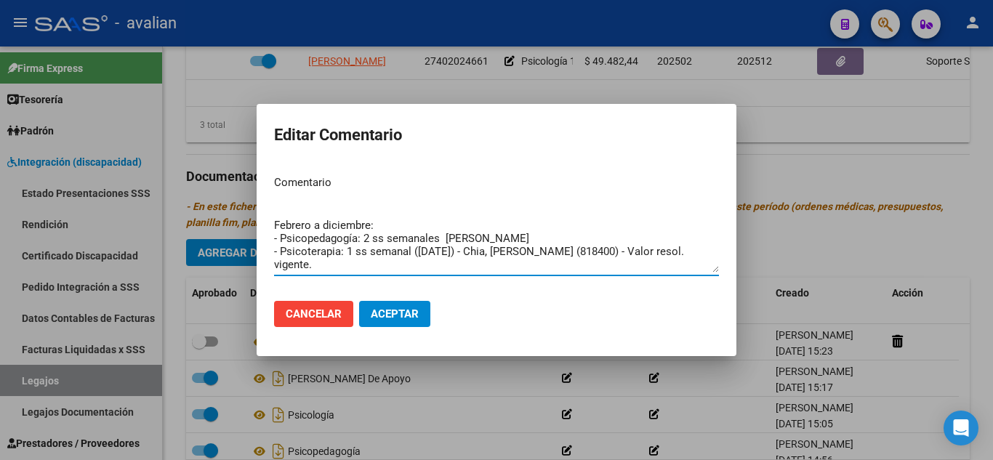
click at [690, 251] on textarea "Documentación Personal Beneficiario Febrero a diciembre: - Psicopedagogía: 2 ss…" at bounding box center [496, 238] width 445 height 68
click at [453, 250] on textarea "Documentación Personal Beneficiario Febrero a diciembre: - Psicopedagogía: 2 ss…" at bounding box center [496, 238] width 445 height 68
click at [457, 250] on textarea "Documentación Personal Beneficiario Febrero a diciembre: - Psicopedagogía: 2 ss…" at bounding box center [496, 238] width 445 height 68
click at [619, 266] on textarea "Documentación Personal Beneficiario Febrero a diciembre: - Psicopedagogía: 2 ss…" at bounding box center [496, 238] width 445 height 68
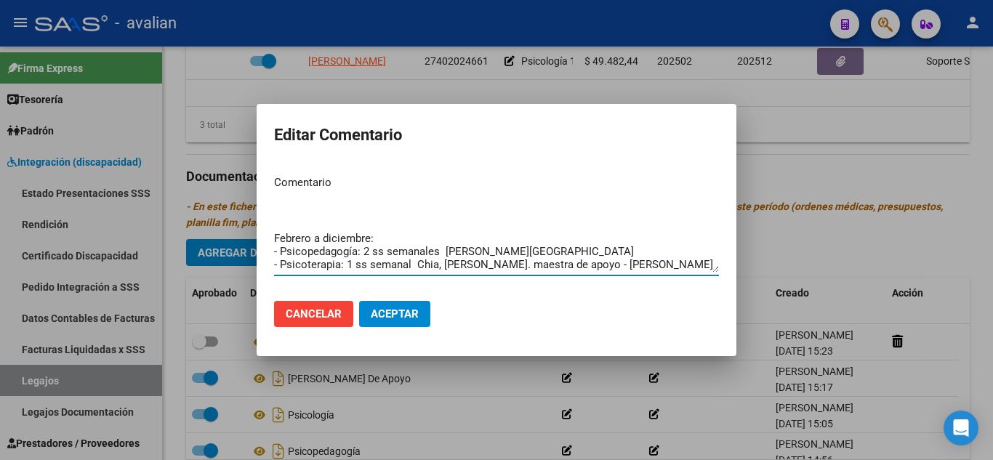
click at [504, 262] on textarea "Documentación Personal Beneficiario Febrero a diciembre: - Psicopedagogía: 2 ss…" at bounding box center [496, 238] width 445 height 68
click at [301, 267] on textarea "Documentación Personal Beneficiario Febrero a diciembre: - Psicopedagogía: 2 ss…" at bounding box center [496, 238] width 445 height 68
type textarea "Documentación Personal Beneficiario Febrero a diciembre: - Psicopedagogía: 2 ss…"
click at [403, 312] on span "Aceptar" at bounding box center [395, 313] width 48 height 13
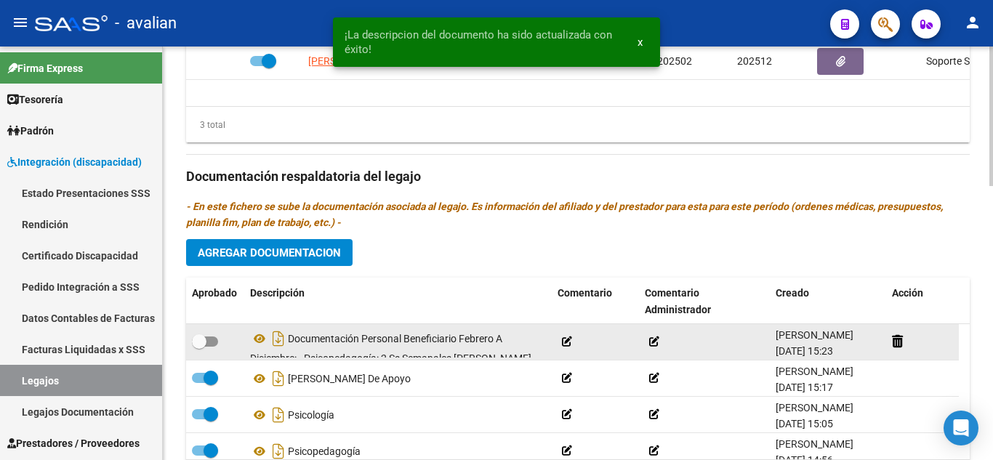
click at [212, 343] on span at bounding box center [205, 341] width 26 height 10
click at [199, 347] on input "checkbox" at bounding box center [198, 347] width 1 height 1
checkbox input "true"
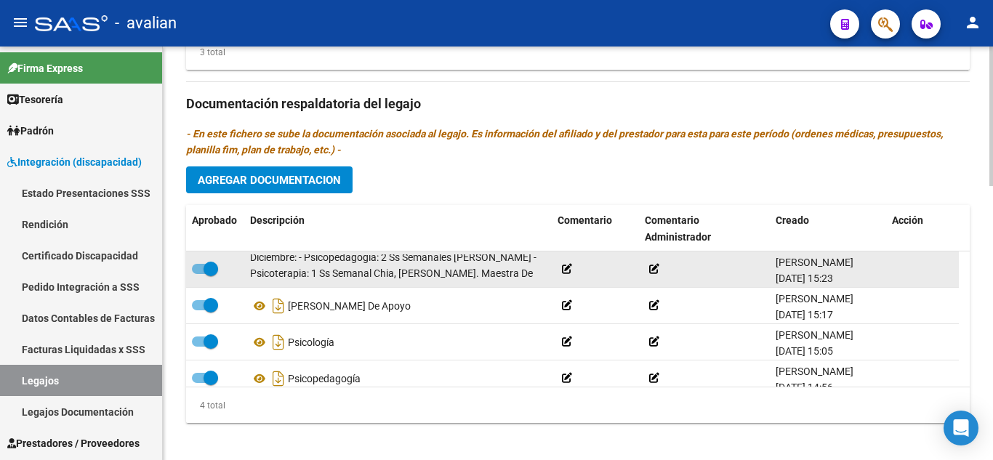
scroll to position [42, 0]
click at [570, 267] on icon at bounding box center [567, 269] width 10 height 10
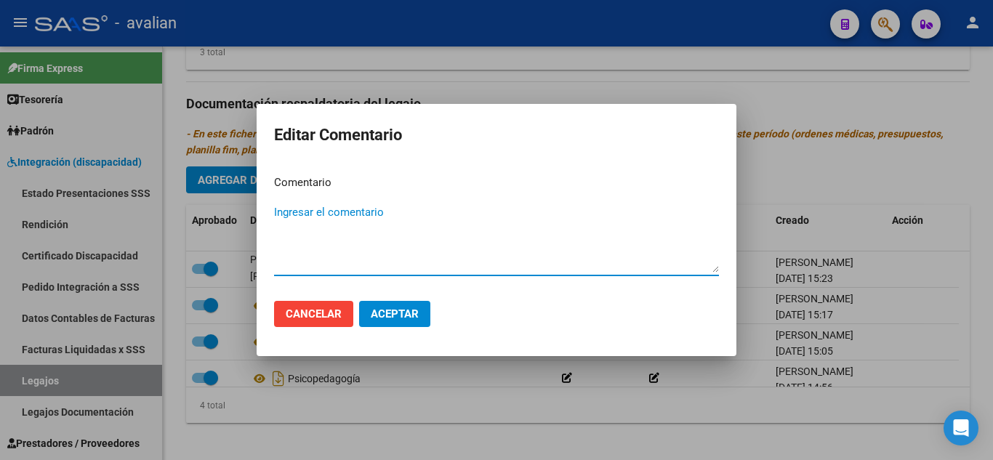
paste textarea "Febrero a diciembre: - Psicopedagogía: 2 ss semanales ([DATE] y [DATE]) - [PERS…"
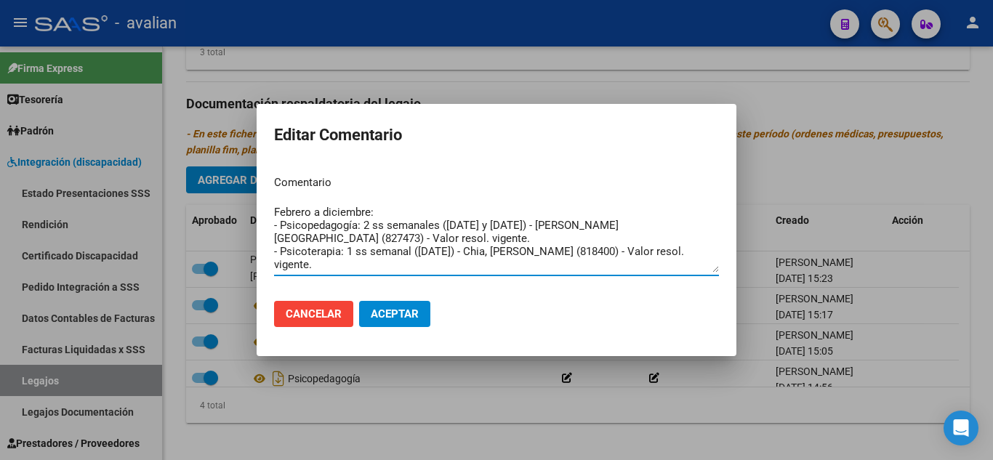
click at [536, 226] on textarea "Febrero a diciembre: - Psicopedagogía: 2 ss semanales ([DATE] y [DATE]) - [PERS…" at bounding box center [496, 238] width 445 height 68
click at [538, 226] on textarea "Febrero a diciembre: - Psicopedagogía: 2 ss semanales ([DATE] y [DATE]) - [PERS…" at bounding box center [496, 238] width 445 height 68
drag, startPoint x: 555, startPoint y: 225, endPoint x: 702, endPoint y: 225, distance: 146.8
click at [702, 225] on textarea "Febrero a diciembre: - Psicopedagogía: 2 ss semanales [PERSON_NAME][GEOGRAPHIC_…" at bounding box center [496, 238] width 445 height 68
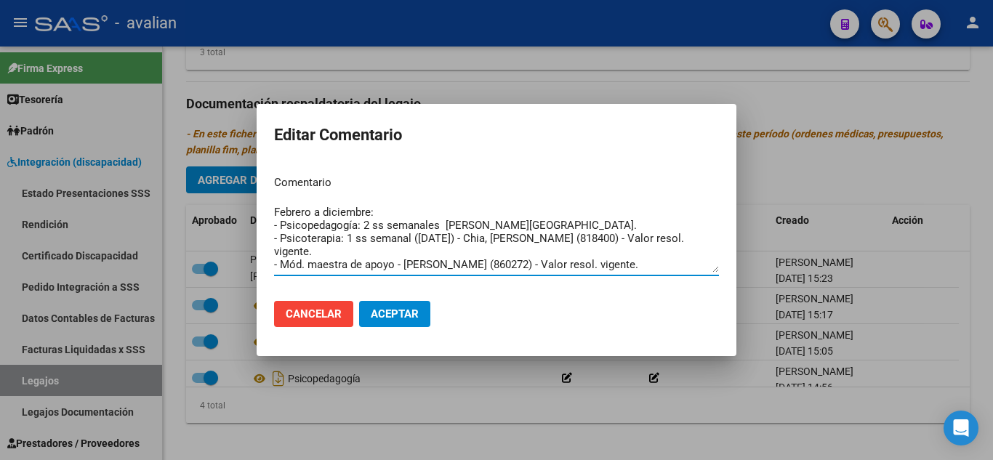
drag, startPoint x: 535, startPoint y: 235, endPoint x: 688, endPoint y: 241, distance: 152.7
click at [688, 241] on textarea "Febrero a diciembre: - Psicopedagogía: 2 ss semanales [PERSON_NAME][GEOGRAPHIC_…" at bounding box center [496, 238] width 445 height 68
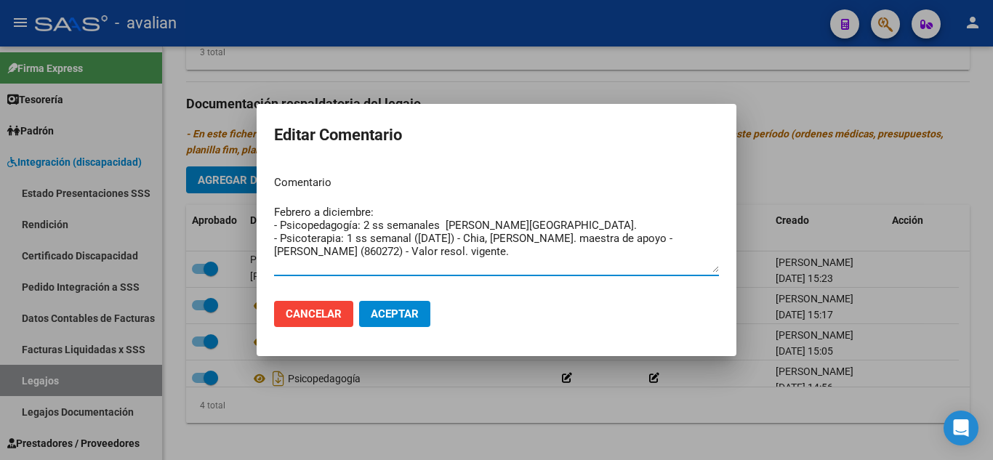
drag, startPoint x: 412, startPoint y: 240, endPoint x: 454, endPoint y: 238, distance: 42.2
click at [454, 238] on textarea "Febrero a diciembre: - Psicopedagogía: 2 ss semanales [PERSON_NAME][GEOGRAPHIC_…" at bounding box center [496, 238] width 445 height 68
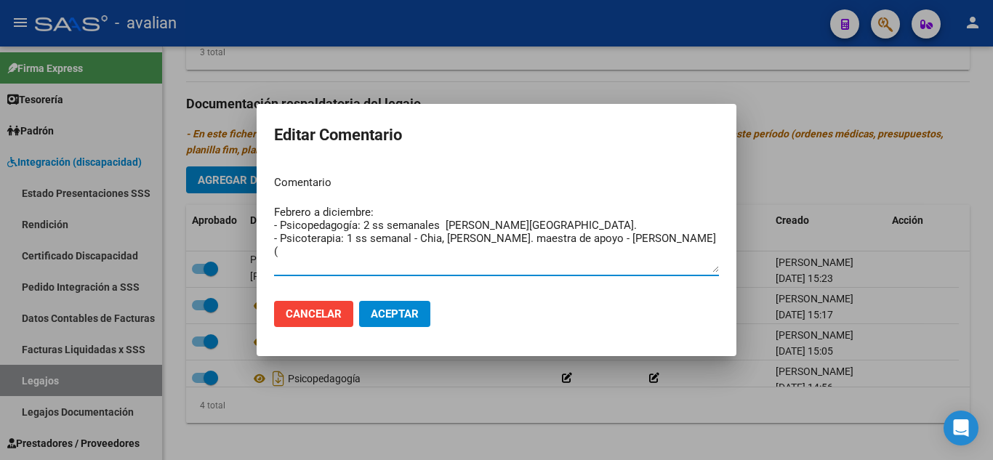
drag, startPoint x: 477, startPoint y: 252, endPoint x: 665, endPoint y: 269, distance: 188.9
click at [665, 269] on textarea "Febrero a diciembre: - Psicopedagogía: 2 ss semanales [PERSON_NAME][GEOGRAPHIC_…" at bounding box center [496, 238] width 445 height 68
type textarea "Febrero a diciembre: - Psicopedagogía: 2 ss semanales [PERSON_NAME][GEOGRAPHIC_…"
click at [400, 318] on span "Aceptar" at bounding box center [395, 313] width 48 height 13
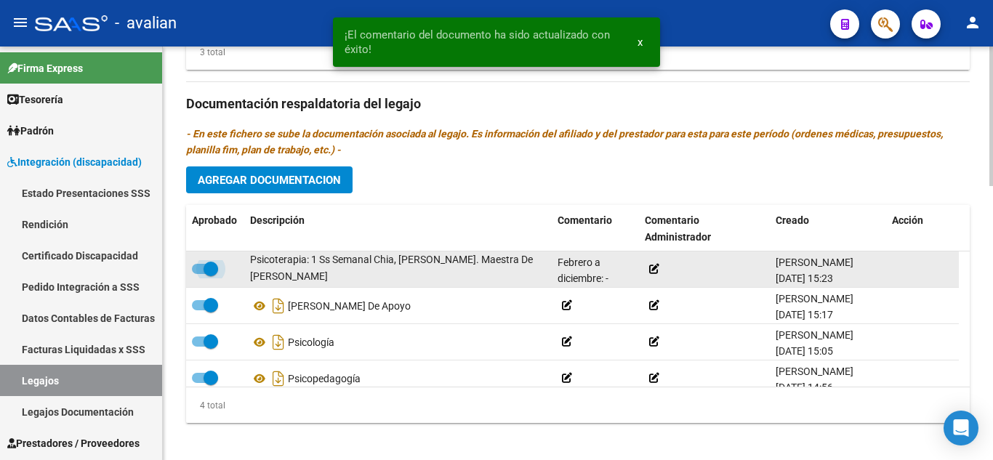
click at [197, 268] on span at bounding box center [205, 269] width 26 height 10
click at [198, 274] on input "checkbox" at bounding box center [198, 274] width 1 height 1
checkbox input "false"
click at [338, 272] on icon at bounding box center [333, 276] width 10 height 10
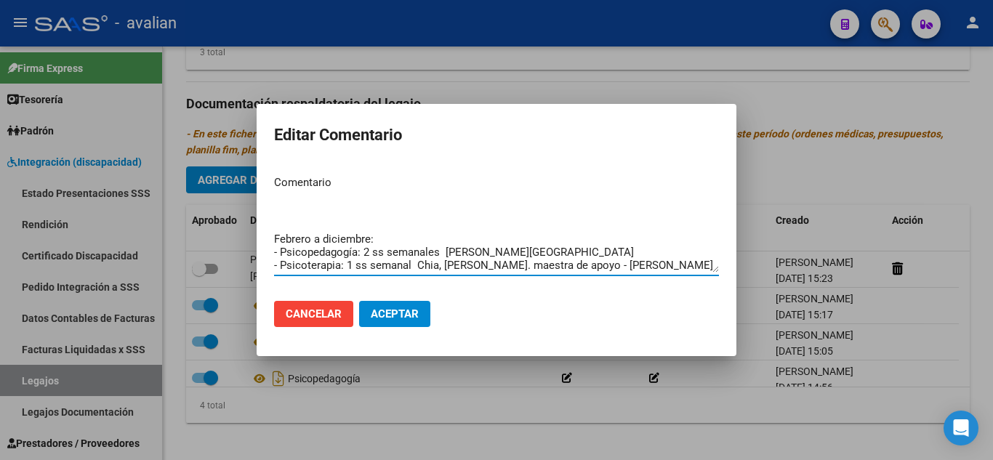
scroll to position [39, 0]
drag, startPoint x: 275, startPoint y: 222, endPoint x: 602, endPoint y: 295, distance: 335.8
click at [602, 295] on form "Editar Comentario Comentario Documentación Personal Beneficiario Febrero a dici…" at bounding box center [496, 229] width 445 height 217
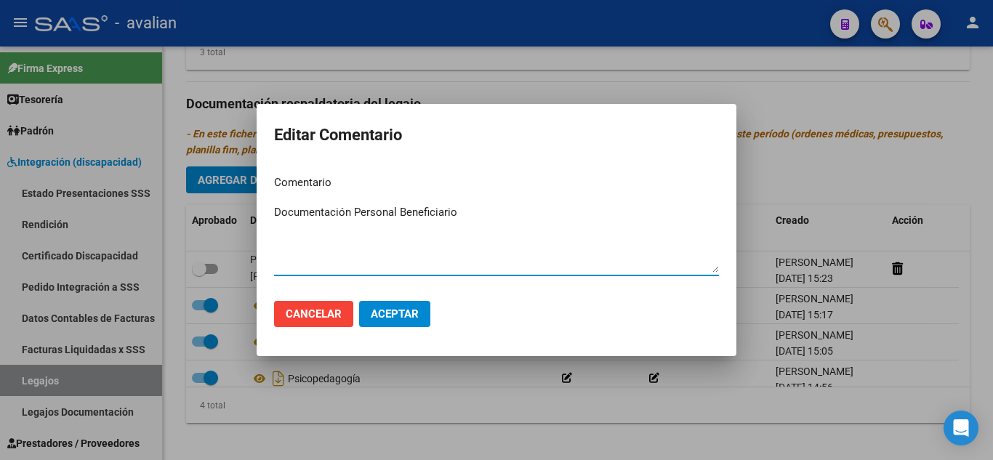
scroll to position [0, 0]
type textarea "Documentación Personal Beneficiario"
click at [381, 314] on span "Aceptar" at bounding box center [395, 313] width 48 height 13
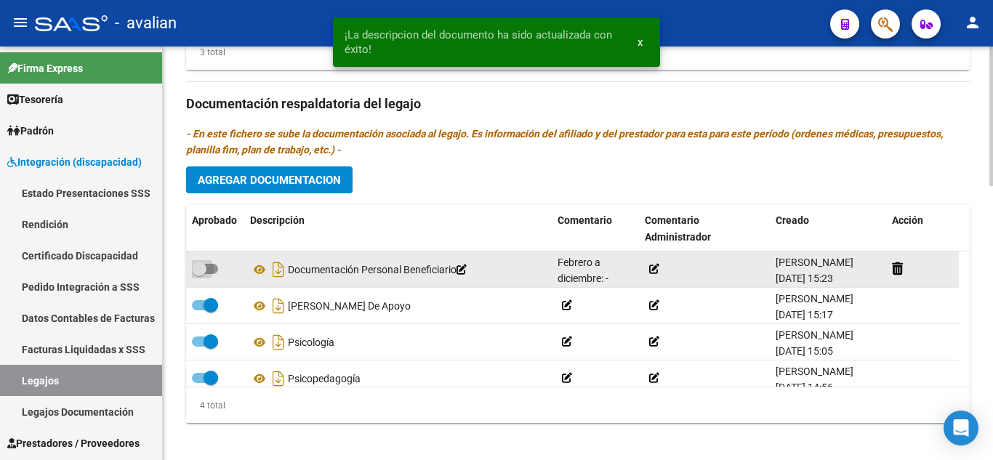
click at [211, 267] on span at bounding box center [205, 269] width 26 height 10
click at [199, 274] on input "checkbox" at bounding box center [198, 274] width 1 height 1
checkbox input "true"
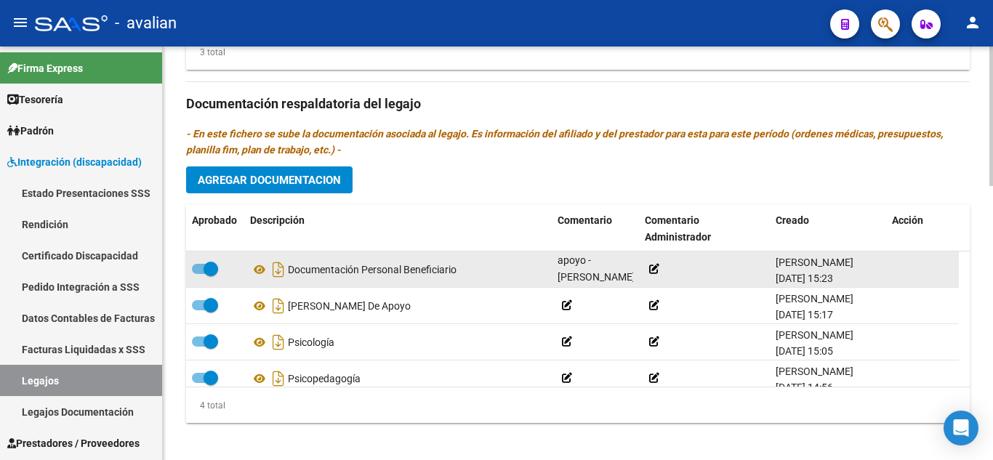
click at [562, 288] on icon at bounding box center [562, 293] width 10 height 10
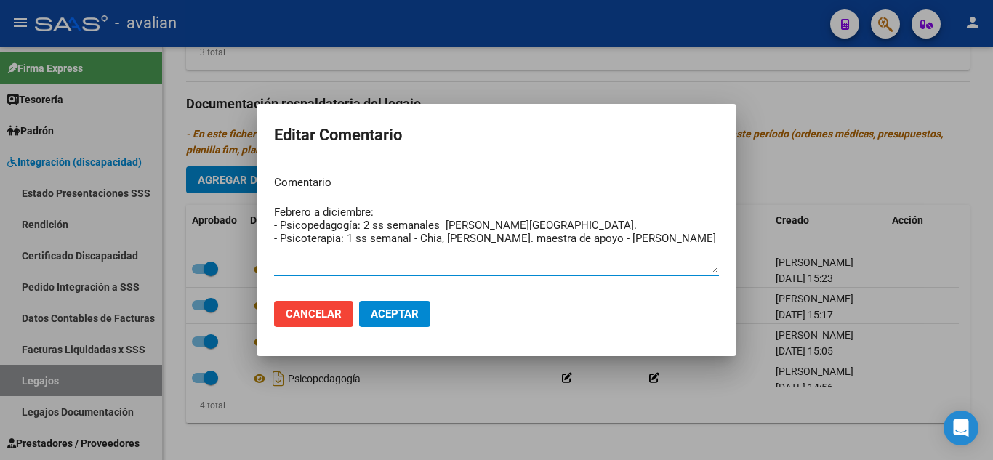
click at [390, 312] on span "Aceptar" at bounding box center [395, 313] width 48 height 13
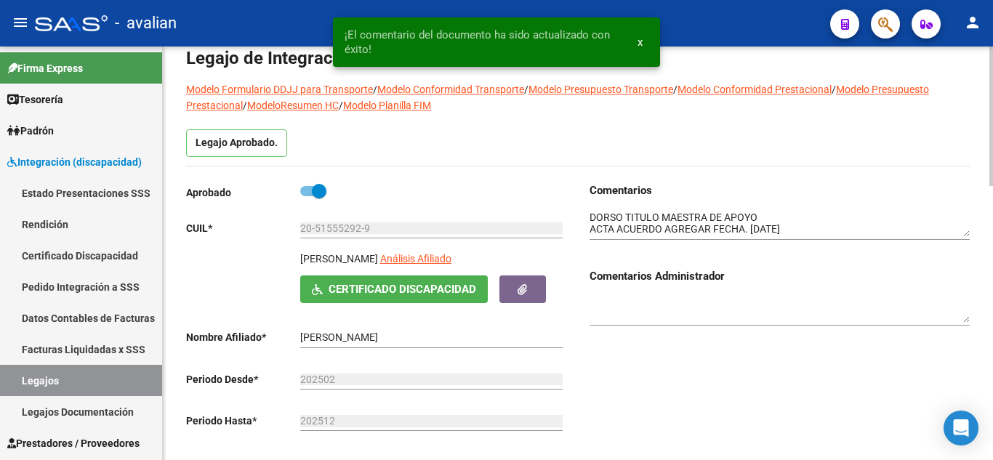
scroll to position [0, 0]
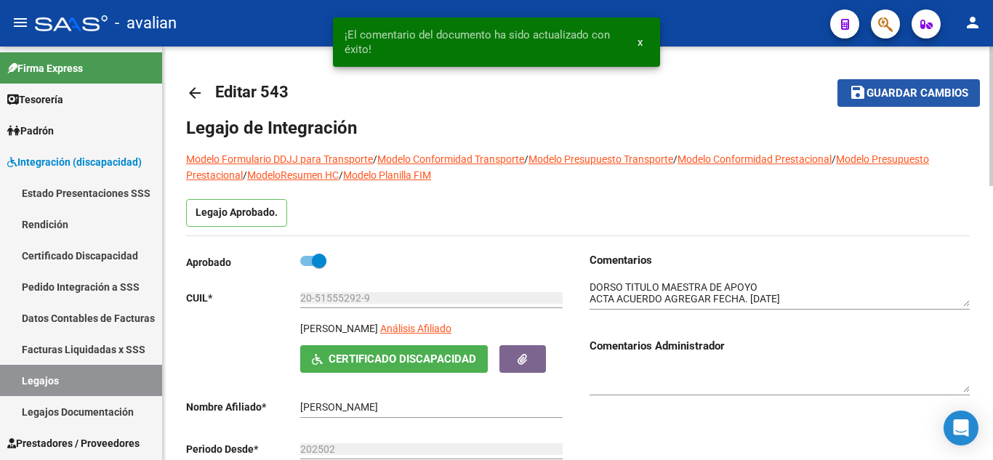
click at [867, 84] on button "save Guardar cambios" at bounding box center [908, 92] width 142 height 27
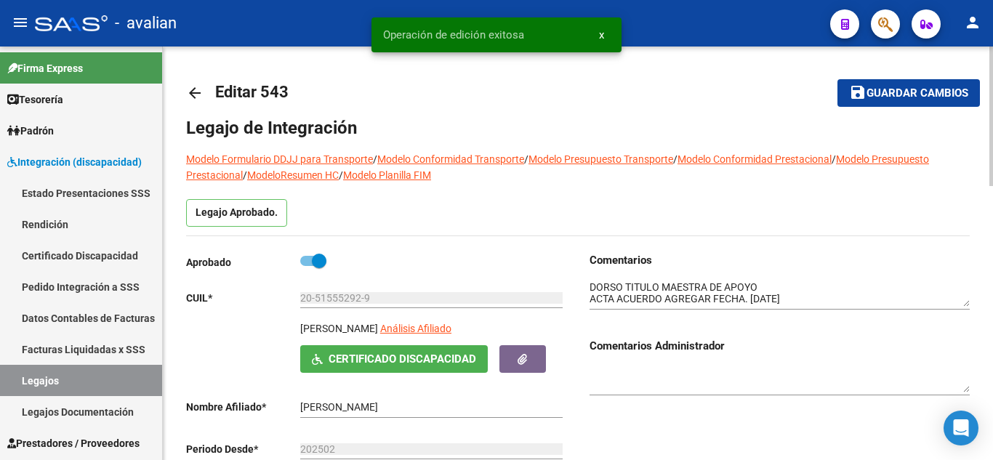
click at [605, 278] on div at bounding box center [779, 288] width 380 height 41
click at [591, 288] on textarea at bounding box center [779, 294] width 380 height 28
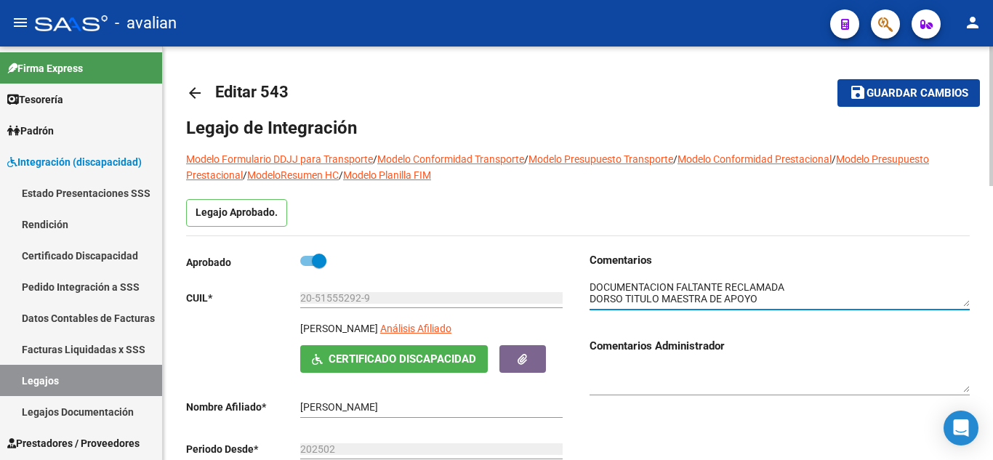
type textarea "DOCUMENTACION FALTANTE RECLAMADA DORSO TITULO MAESTRA DE APOYO ACTA ACUERDO AGR…"
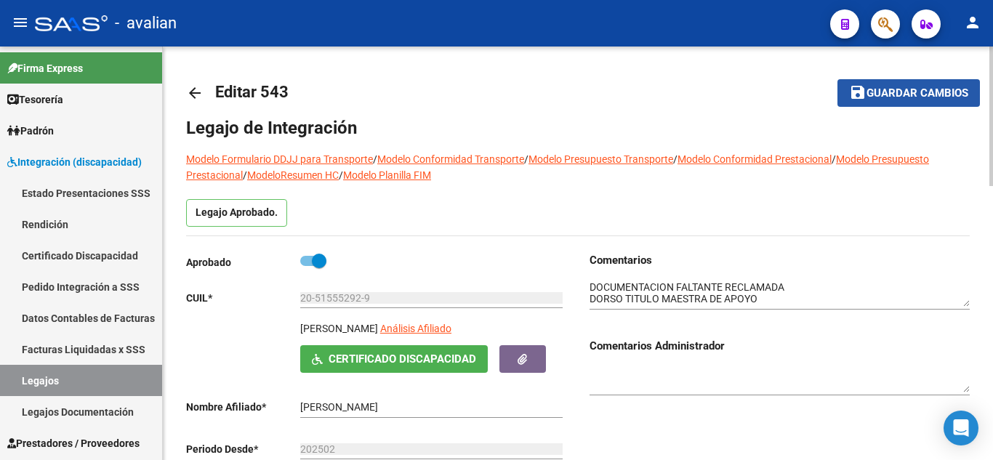
drag, startPoint x: 910, startPoint y: 91, endPoint x: 656, endPoint y: 113, distance: 254.5
click at [909, 91] on span "Guardar cambios" at bounding box center [917, 93] width 102 height 13
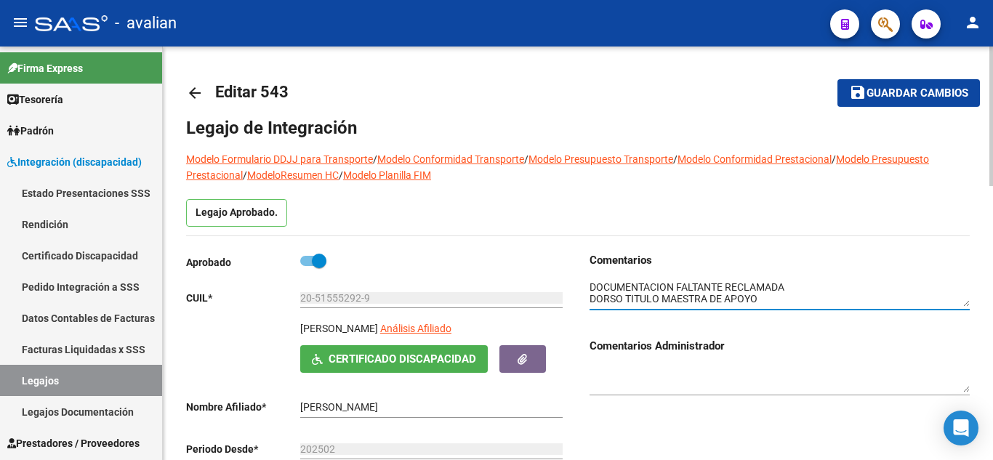
scroll to position [24, 0]
drag, startPoint x: 592, startPoint y: 295, endPoint x: 721, endPoint y: 307, distance: 129.1
click at [721, 307] on textarea at bounding box center [779, 294] width 380 height 28
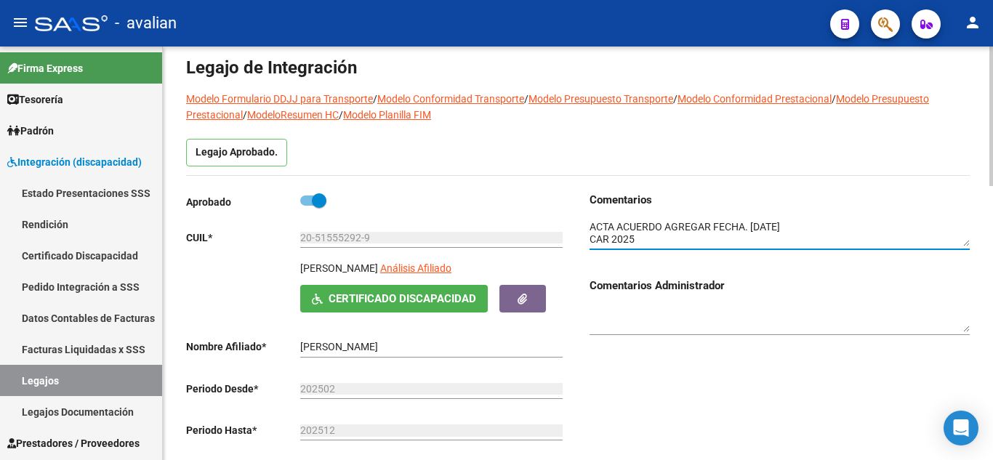
scroll to position [145, 0]
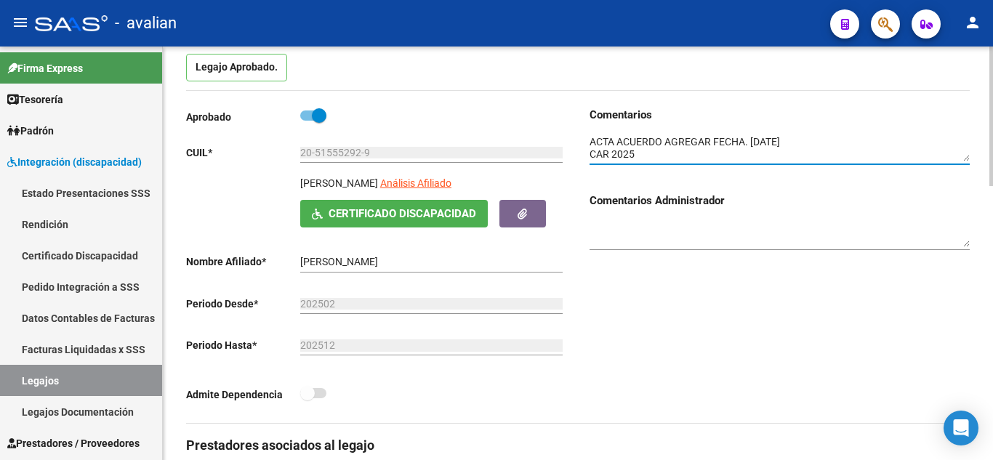
click at [729, 360] on div "Comentarios Comentarios Administrador" at bounding box center [774, 265] width 392 height 316
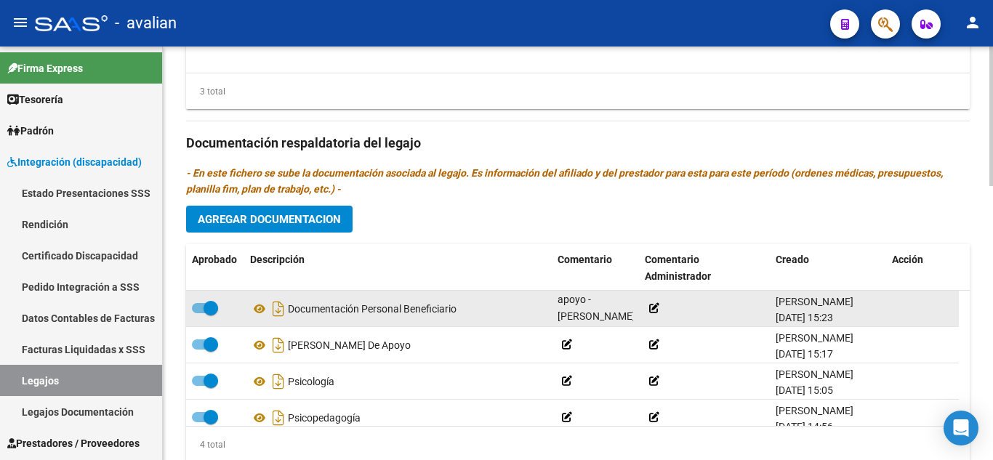
scroll to position [737, 0]
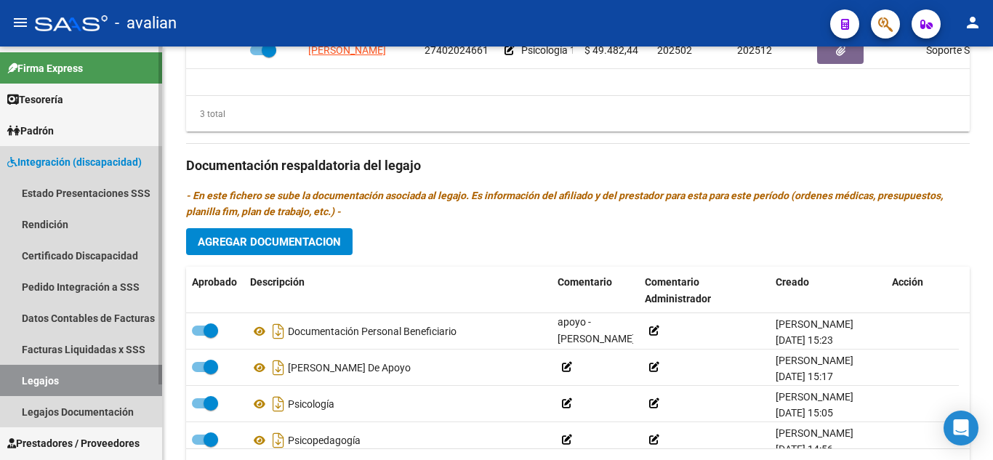
click at [57, 372] on link "Legajos" at bounding box center [81, 380] width 162 height 31
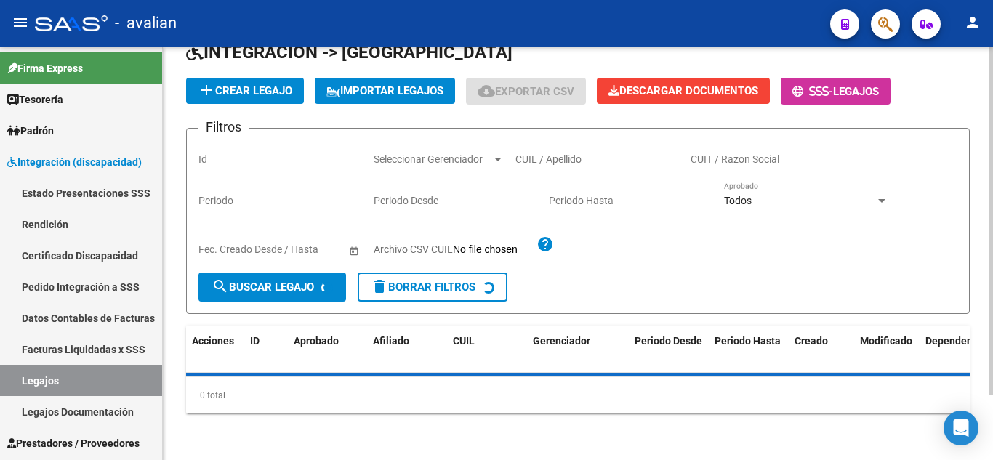
scroll to position [78, 0]
click at [577, 154] on input "CUIL / Apellido" at bounding box center [597, 159] width 164 height 12
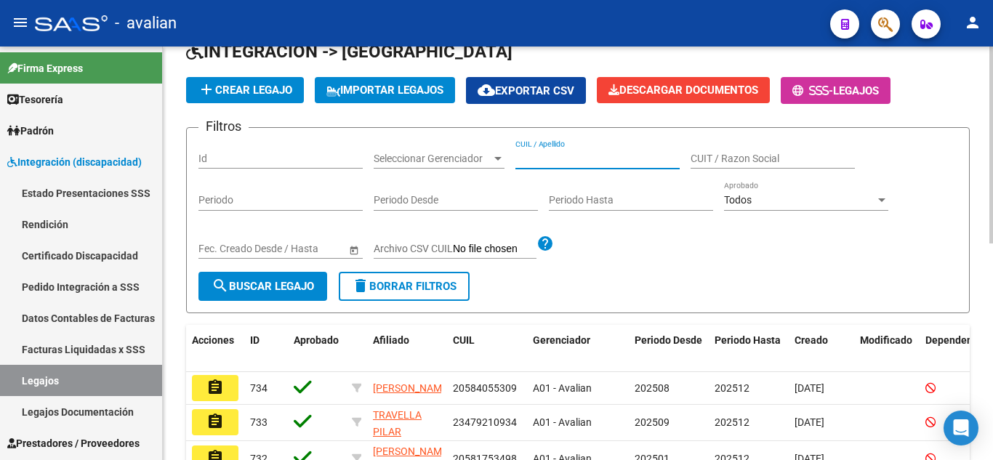
paste input "27574077228"
type input "27574077228"
click at [226, 286] on mat-icon "search" at bounding box center [219, 285] width 17 height 17
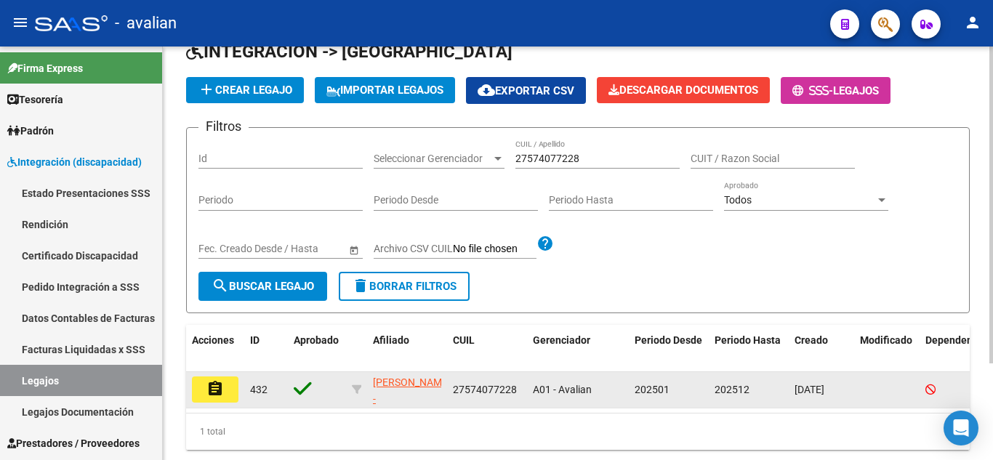
click at [205, 392] on button "assignment" at bounding box center [215, 389] width 47 height 26
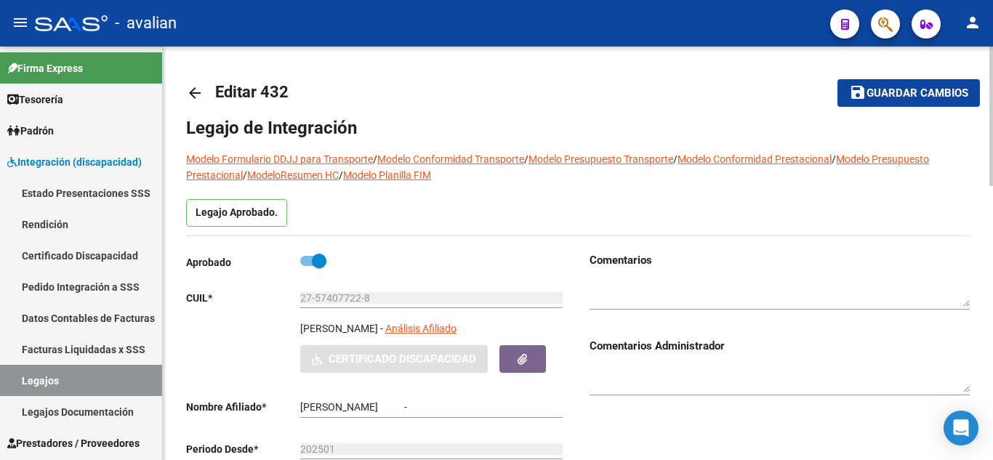
type input "[PERSON_NAME]"
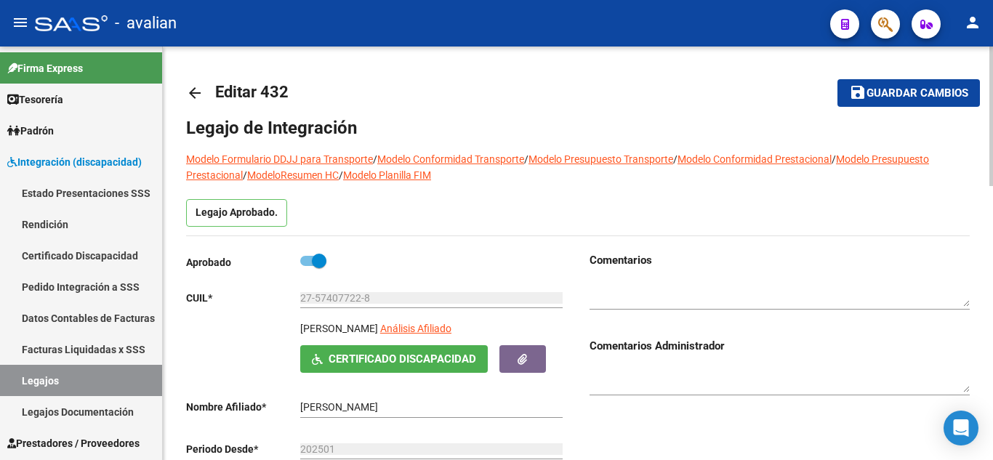
scroll to position [73, 0]
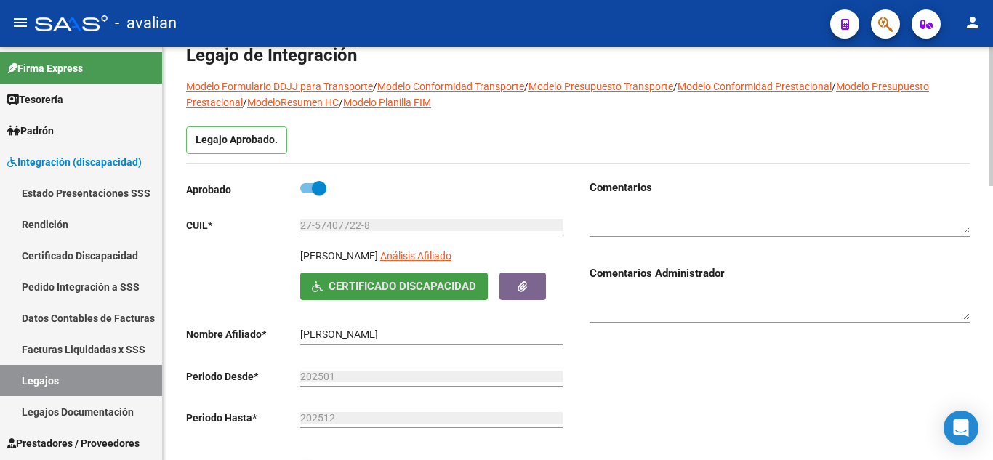
click at [421, 296] on button "Certificado Discapacidad" at bounding box center [393, 285] width 187 height 27
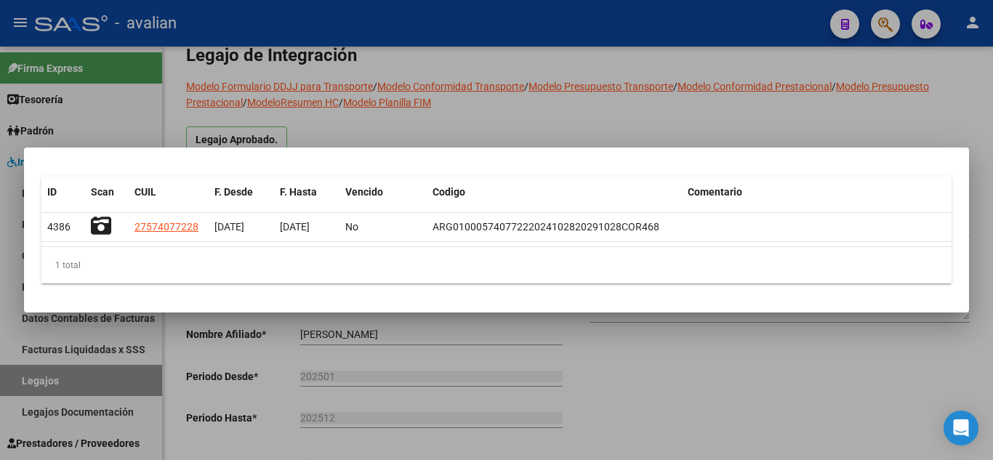
click at [580, 98] on div at bounding box center [496, 230] width 993 height 460
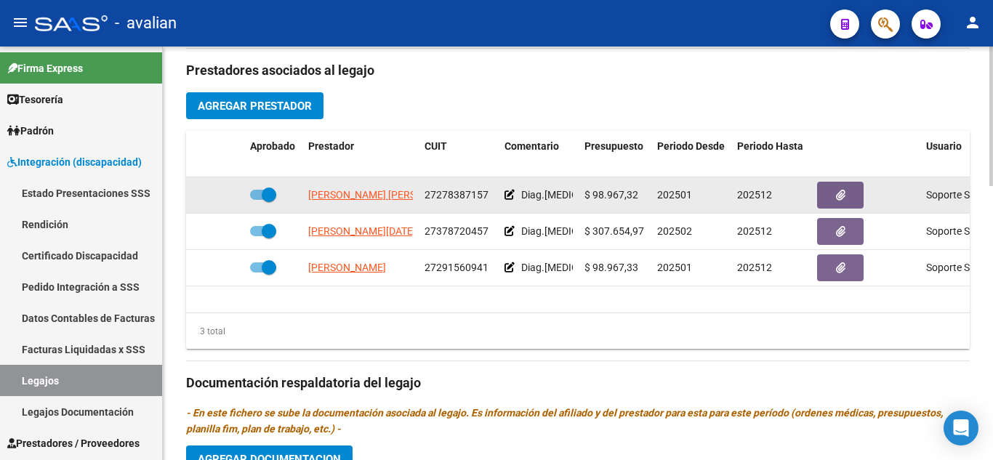
scroll to position [520, 0]
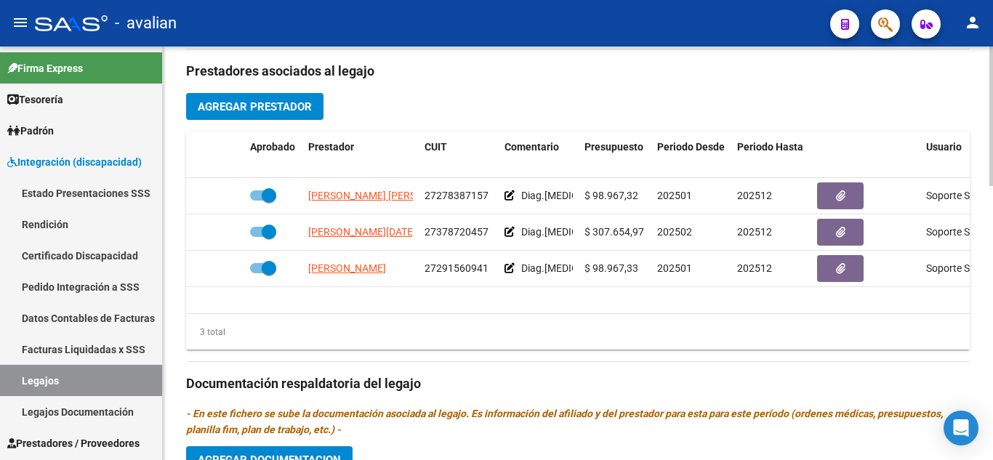
drag, startPoint x: 477, startPoint y: 301, endPoint x: 557, endPoint y: 312, distance: 80.7
click at [557, 312] on datatable-body "[PERSON_NAME] [PERSON_NAME] 27278387157 Diag.[MEDICAL_DATA] - Prestación autori…" at bounding box center [577, 245] width 783 height 135
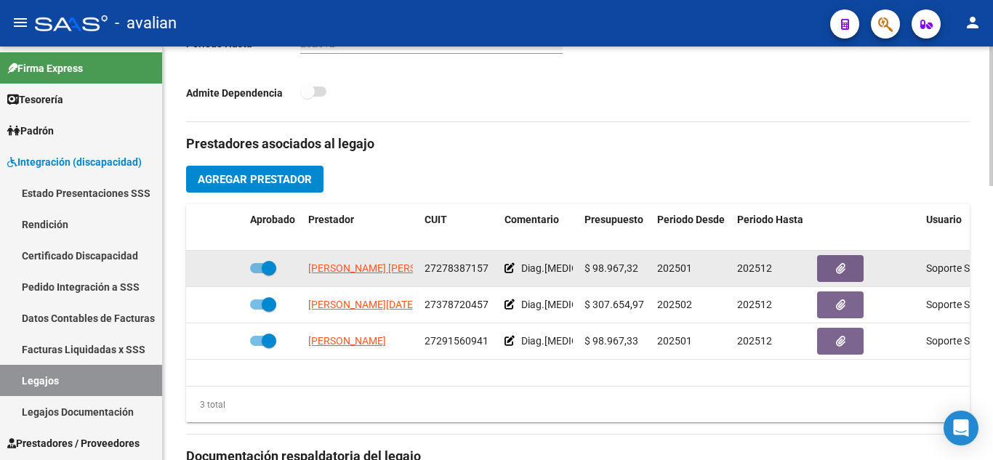
scroll to position [4, 0]
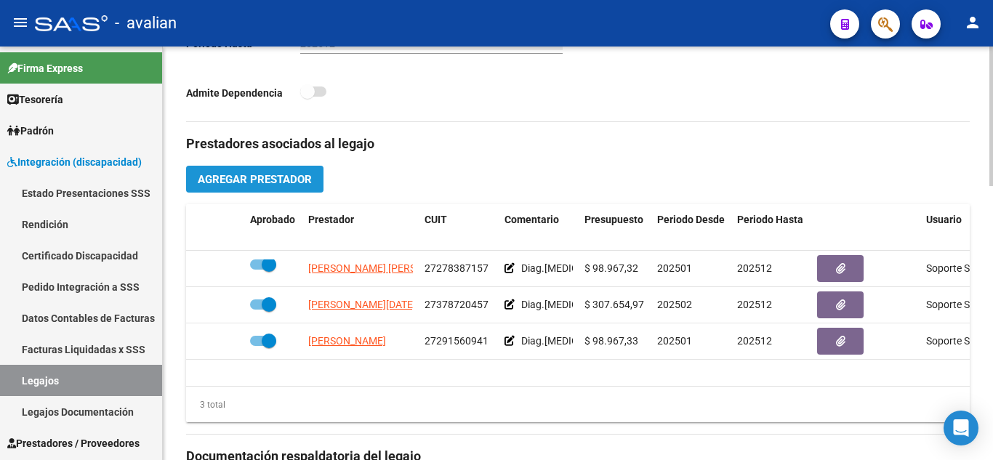
click at [238, 176] on span "Agregar Prestador" at bounding box center [255, 179] width 114 height 13
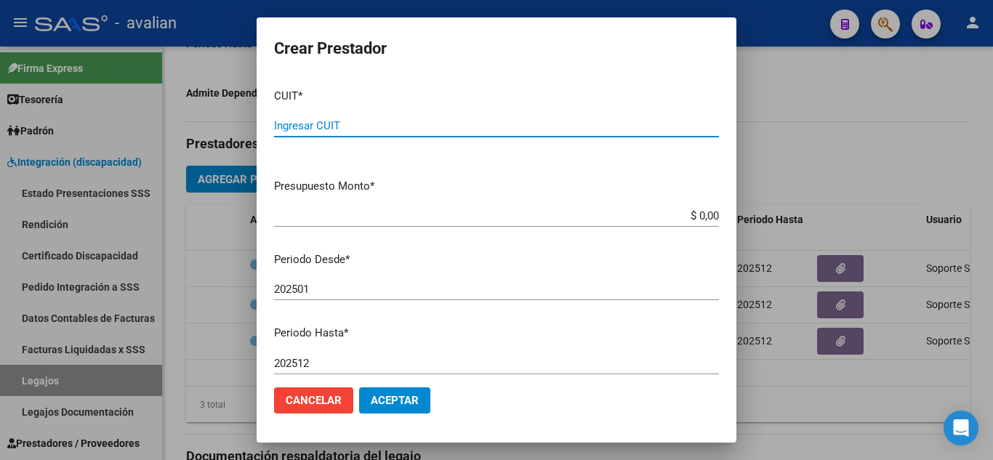
click at [405, 121] on input "Ingresar CUIT" at bounding box center [496, 125] width 445 height 13
type input "27-34579033-6"
click at [471, 129] on input "27-34579033-6" at bounding box center [496, 125] width 445 height 13
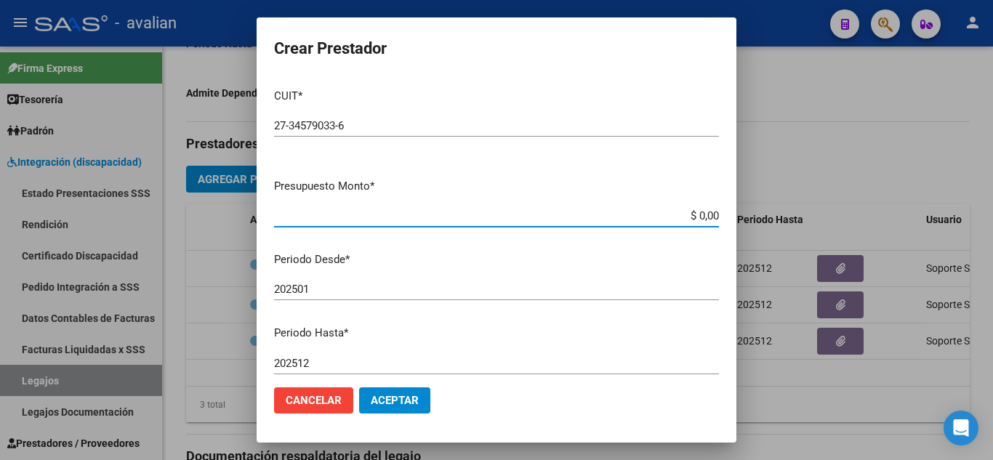
drag, startPoint x: 684, startPoint y: 218, endPoint x: 734, endPoint y: 231, distance: 51.8
click at [734, 231] on mat-dialog-content "CUIT * 27-34579033-6 Ingresar CUIT ARCA Padrón Presupuesto Monto * $ 0,00 Ingre…" at bounding box center [496, 226] width 480 height 299
paste input "148.447,32"
type input "$ 148.447,32"
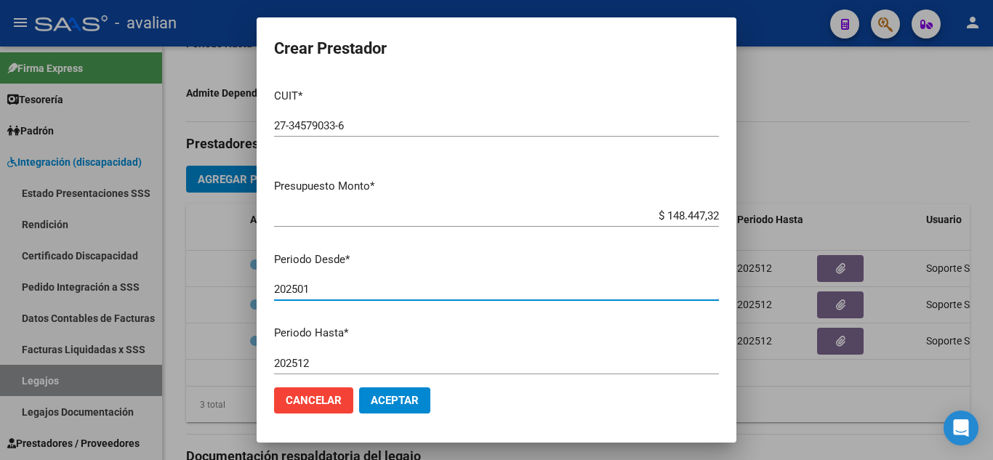
click at [326, 291] on input "202501" at bounding box center [496, 289] width 445 height 13
type input "202502"
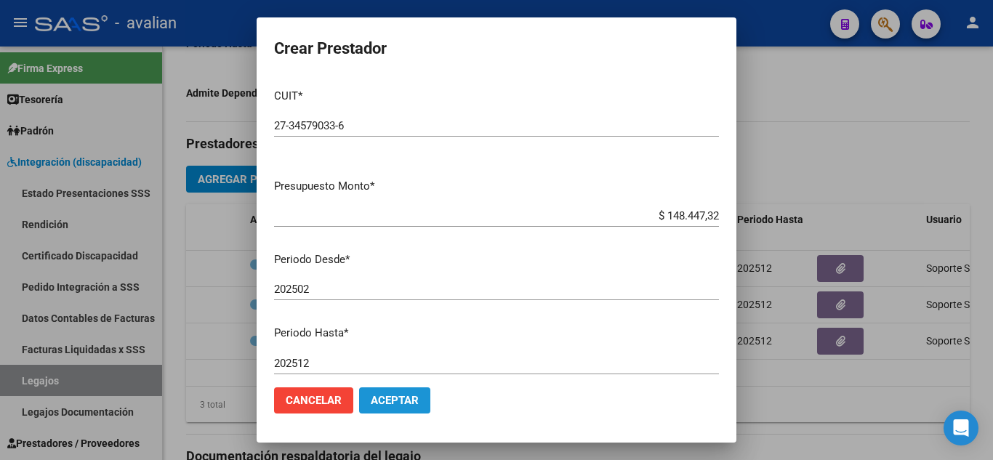
click at [403, 399] on span "Aceptar" at bounding box center [395, 400] width 48 height 13
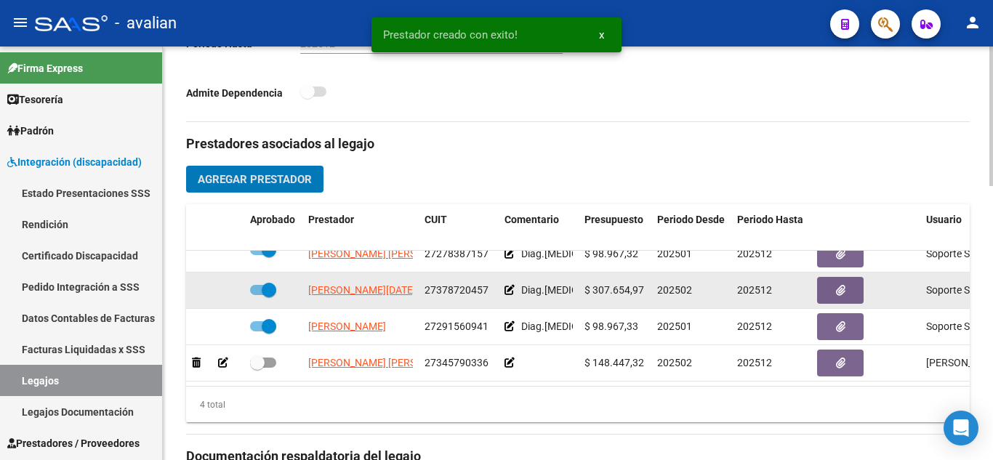
scroll to position [26, 0]
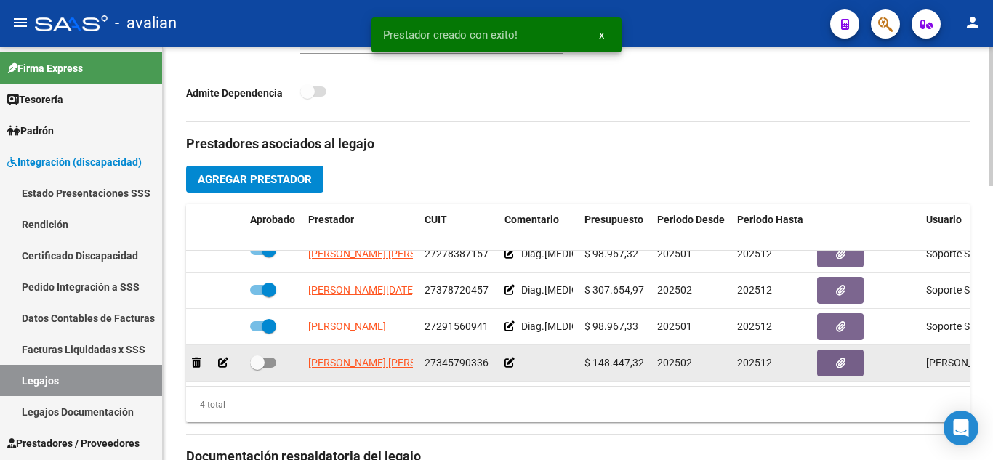
click at [506, 357] on icon at bounding box center [509, 362] width 10 height 10
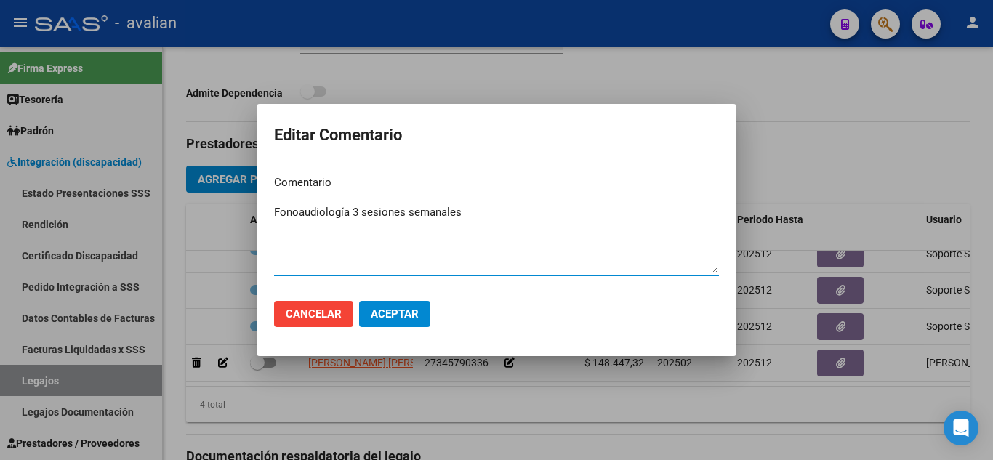
type textarea "Fonoaudiología 3 sesiones semanales"
click at [404, 313] on span "Aceptar" at bounding box center [395, 313] width 48 height 13
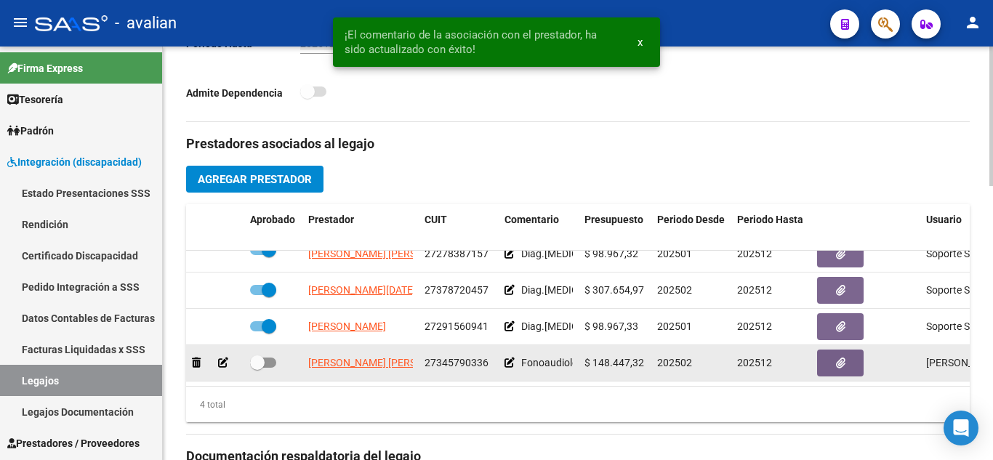
click at [265, 357] on span at bounding box center [263, 362] width 26 height 10
click at [257, 368] on input "checkbox" at bounding box center [256, 368] width 1 height 1
checkbox input "true"
click at [836, 357] on icon "button" at bounding box center [840, 362] width 9 height 11
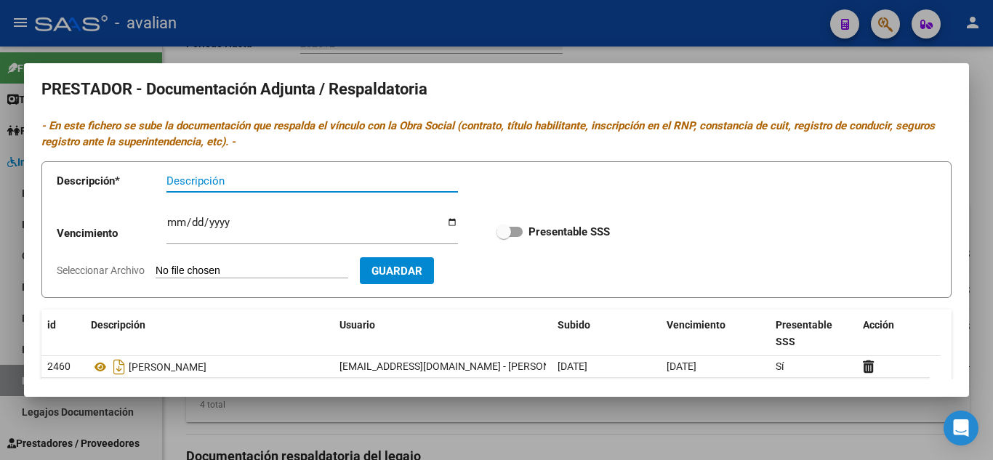
scroll to position [0, 0]
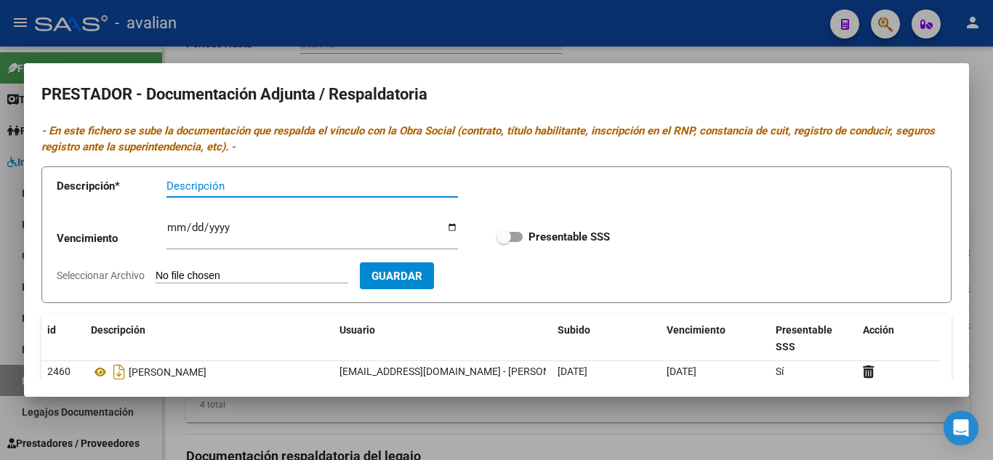
click at [654, 39] on div at bounding box center [496, 230] width 993 height 460
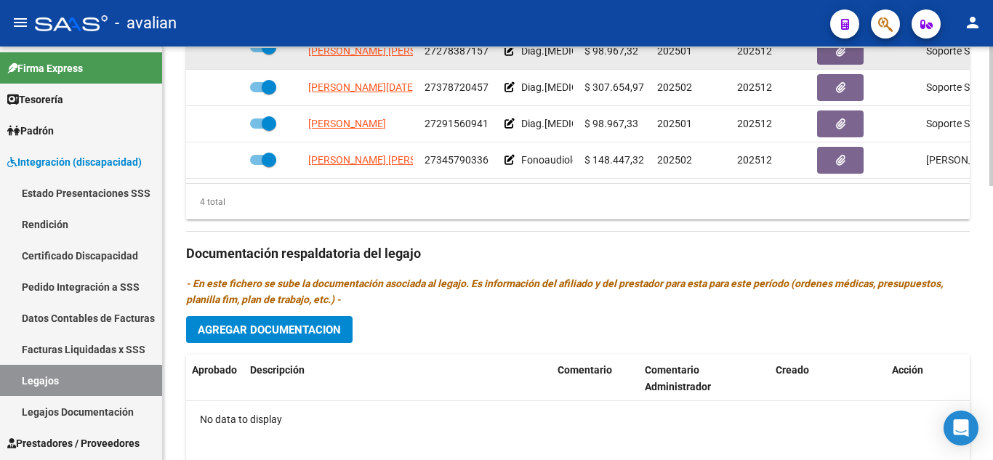
scroll to position [737, 0]
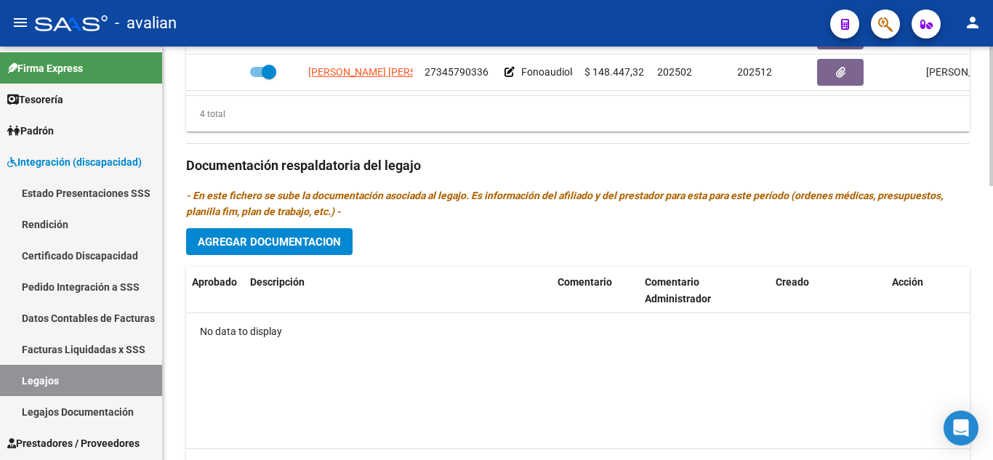
click at [256, 240] on span "Agregar Documentacion" at bounding box center [269, 241] width 143 height 13
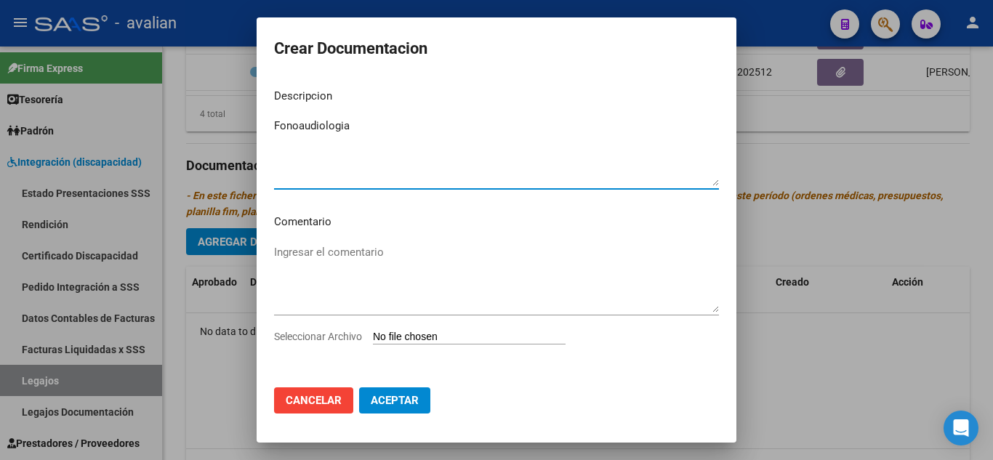
type textarea "Fonoaudiologia"
click at [409, 334] on input "Seleccionar Archivo" at bounding box center [469, 338] width 193 height 14
type input "C:\fakepath\05213332_FONO_compressed.pdf"
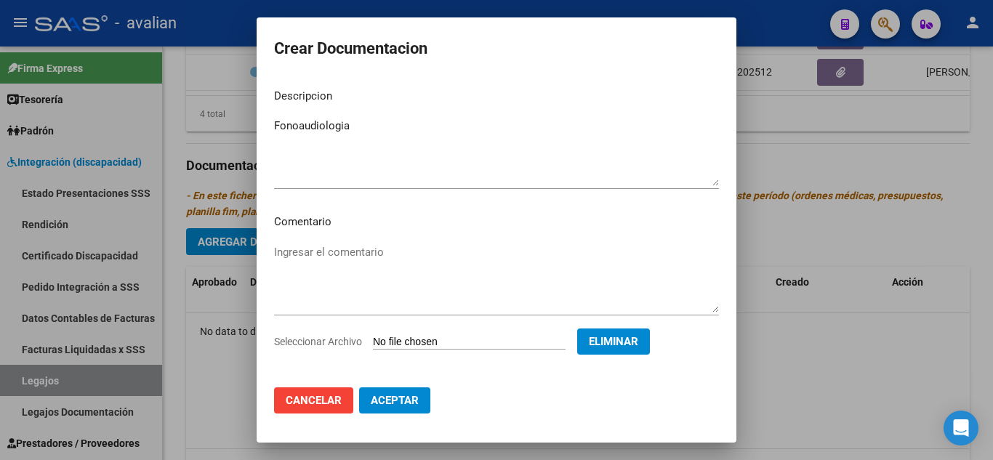
click at [413, 397] on span "Aceptar" at bounding box center [395, 400] width 48 height 13
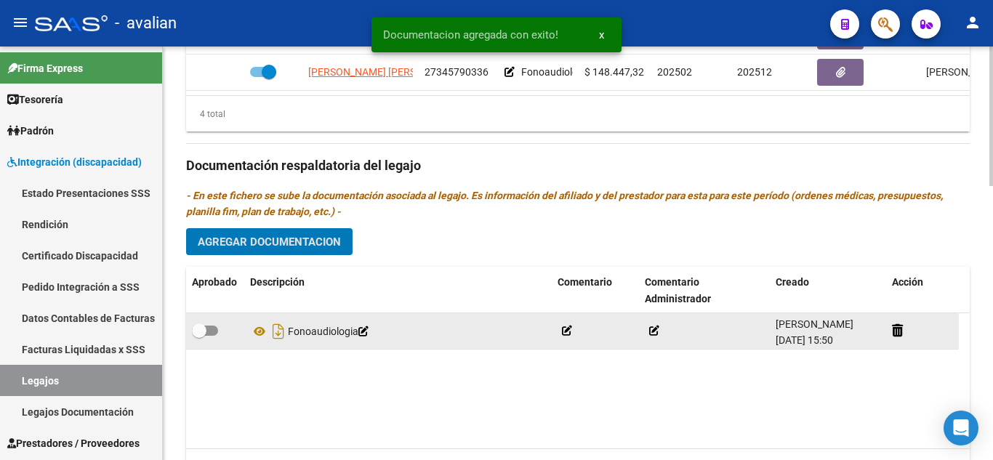
click at [213, 328] on span at bounding box center [205, 331] width 26 height 10
click at [199, 336] on input "checkbox" at bounding box center [198, 336] width 1 height 1
checkbox input "true"
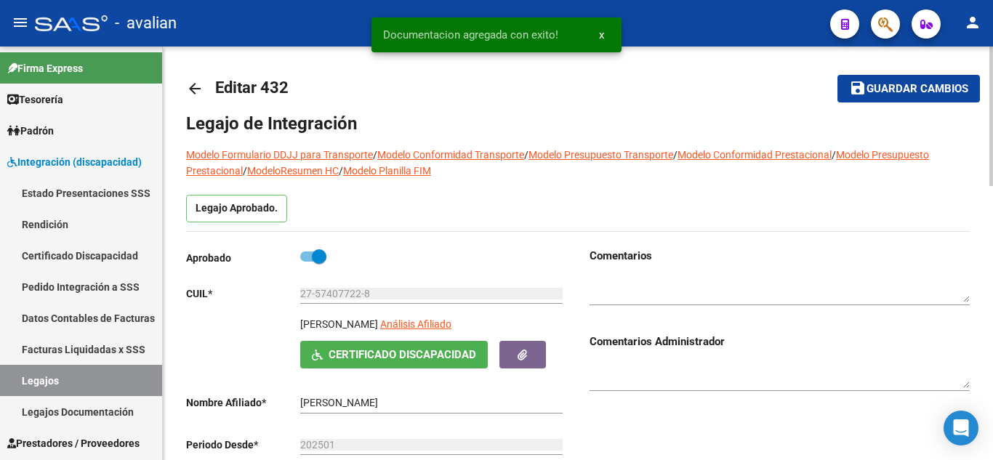
scroll to position [0, 0]
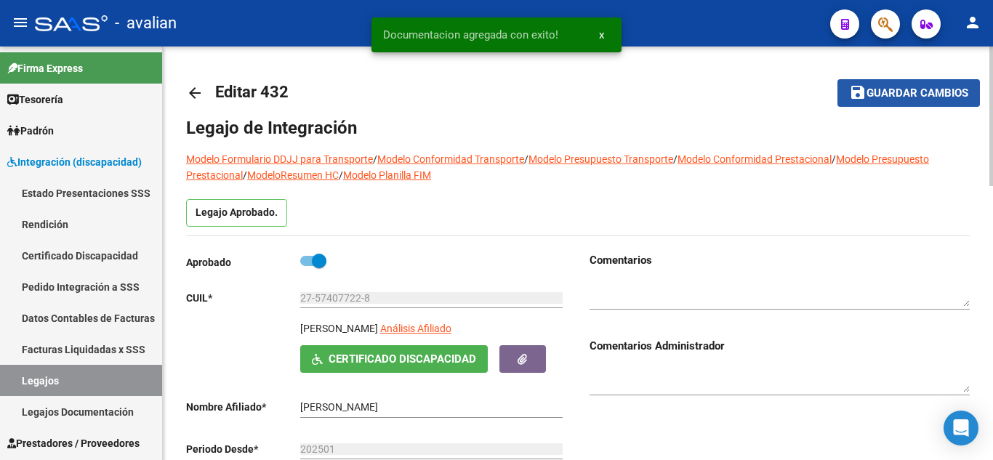
click at [865, 86] on mat-icon "save" at bounding box center [857, 92] width 17 height 17
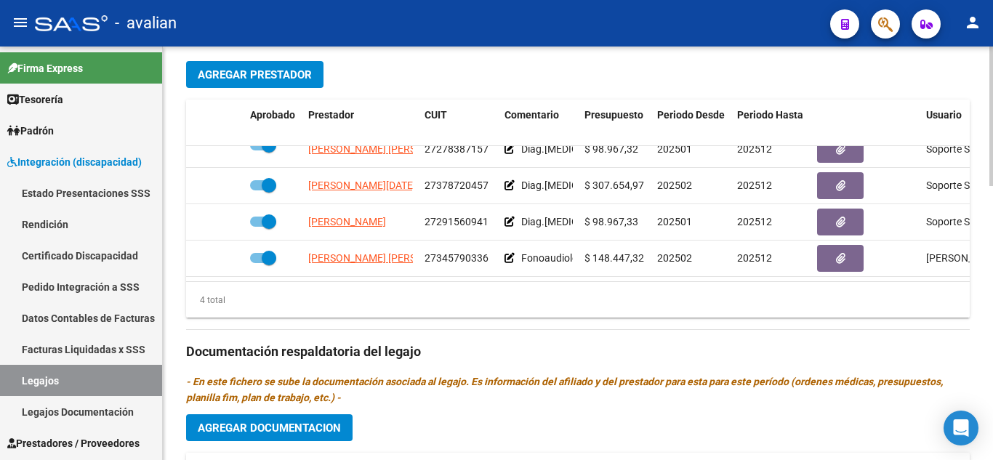
scroll to position [509, 0]
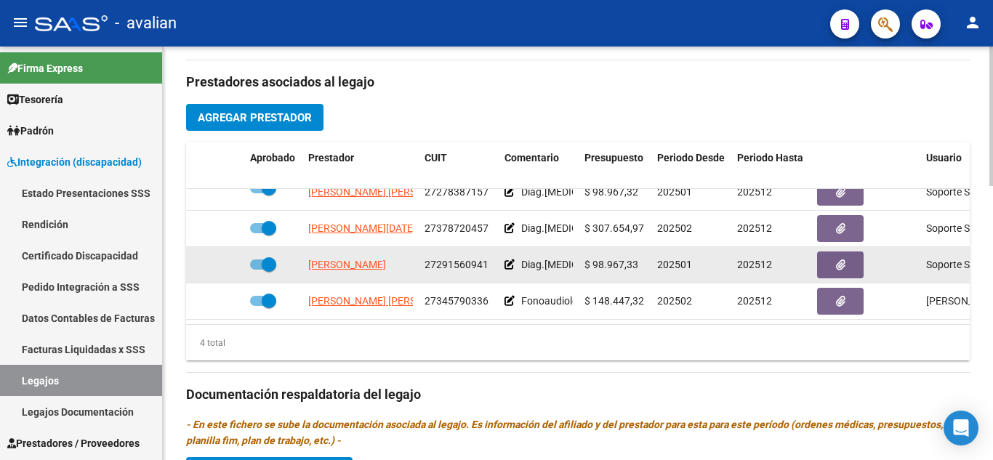
click at [508, 259] on icon at bounding box center [509, 264] width 10 height 10
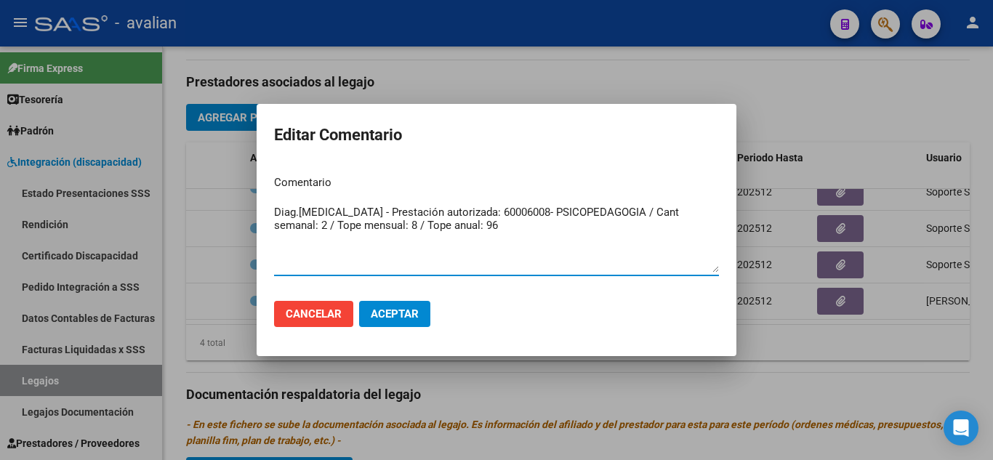
drag, startPoint x: 546, startPoint y: 229, endPoint x: 187, endPoint y: 183, distance: 362.6
click at [187, 183] on div "Editar Comentario Comentario Diag.[MEDICAL_DATA] - Prestación autorizada: 60006…" at bounding box center [496, 230] width 993 height 460
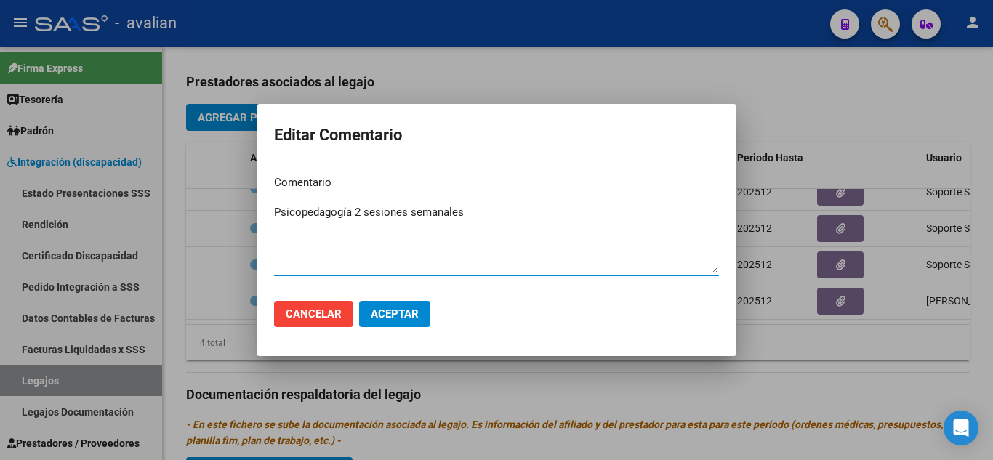
type textarea "Psicopedagogía 2 sesiones semanales"
click at [405, 315] on span "Aceptar" at bounding box center [395, 313] width 48 height 13
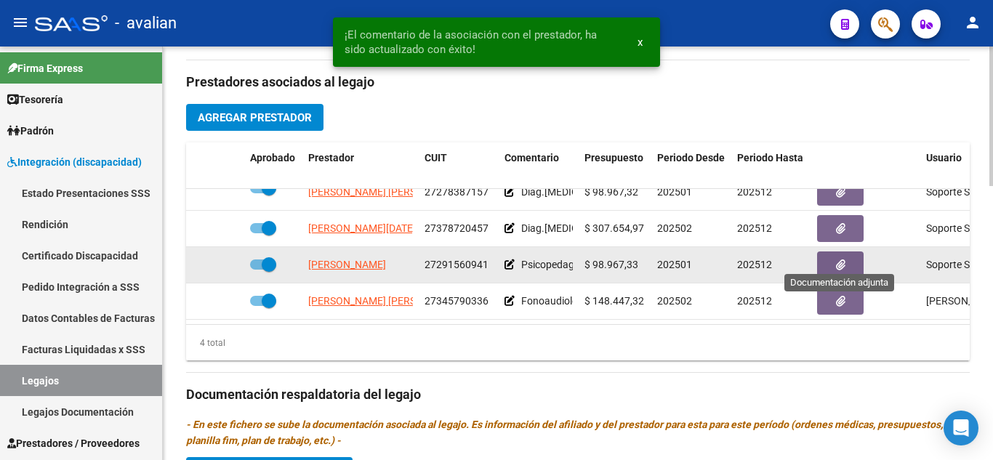
click at [845, 251] on button "button" at bounding box center [840, 264] width 47 height 27
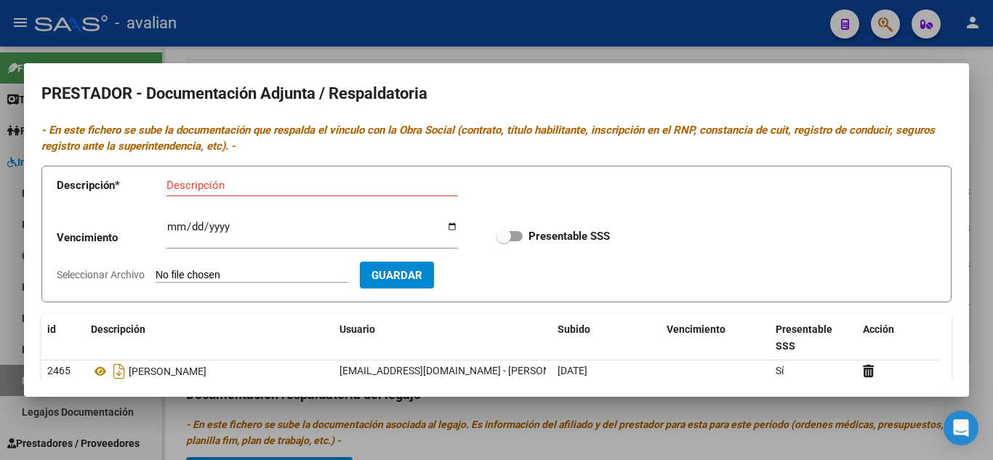
scroll to position [0, 0]
click at [589, 39] on div at bounding box center [496, 230] width 993 height 460
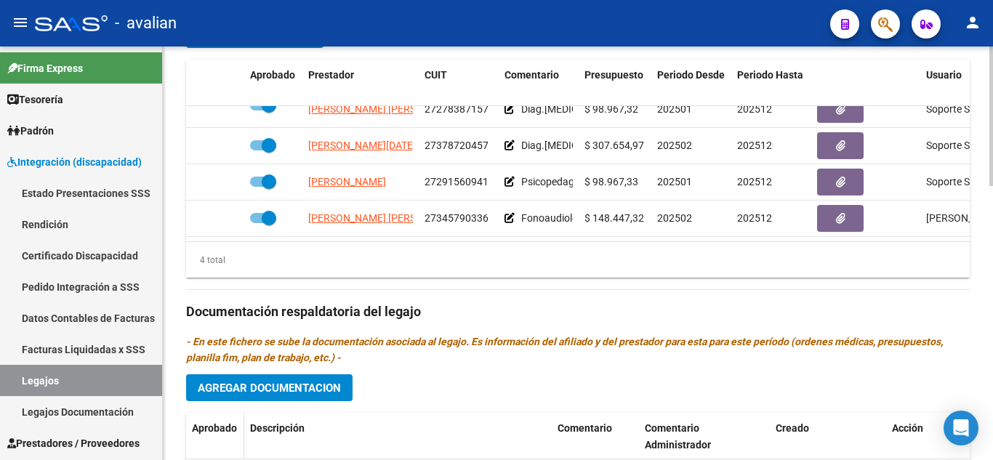
scroll to position [727, 0]
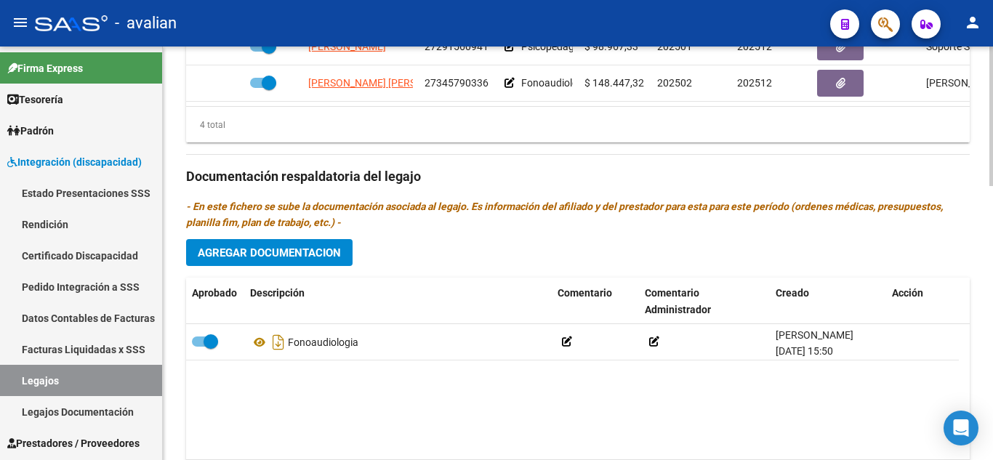
click at [256, 243] on button "Agregar Documentacion" at bounding box center [269, 252] width 166 height 27
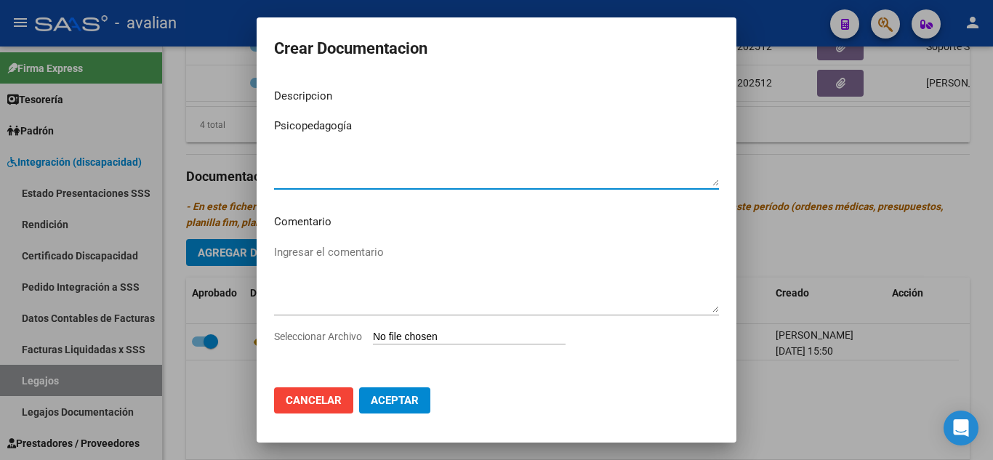
type textarea "Psicopedagogía"
click at [474, 336] on input "Seleccionar Archivo" at bounding box center [469, 338] width 193 height 14
type input "C:\fakepath\05213332_PSICOP_compressed.pdf"
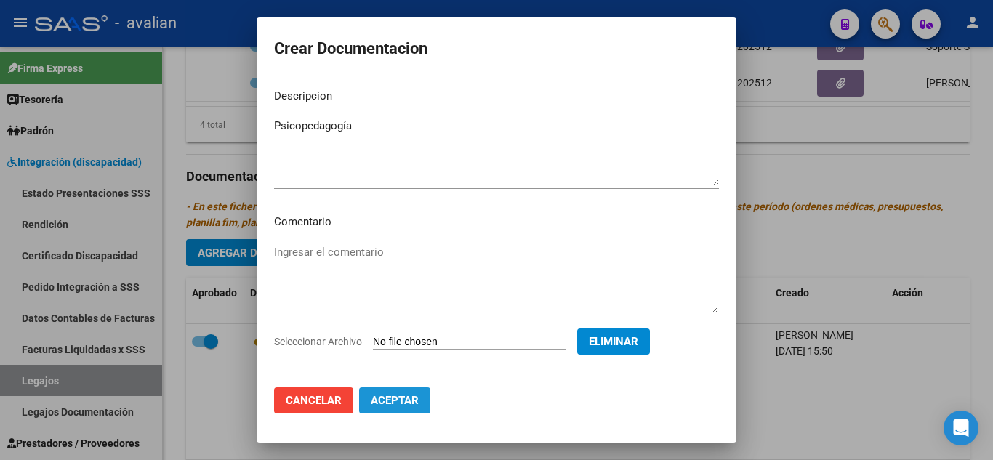
click at [415, 392] on button "Aceptar" at bounding box center [394, 400] width 71 height 26
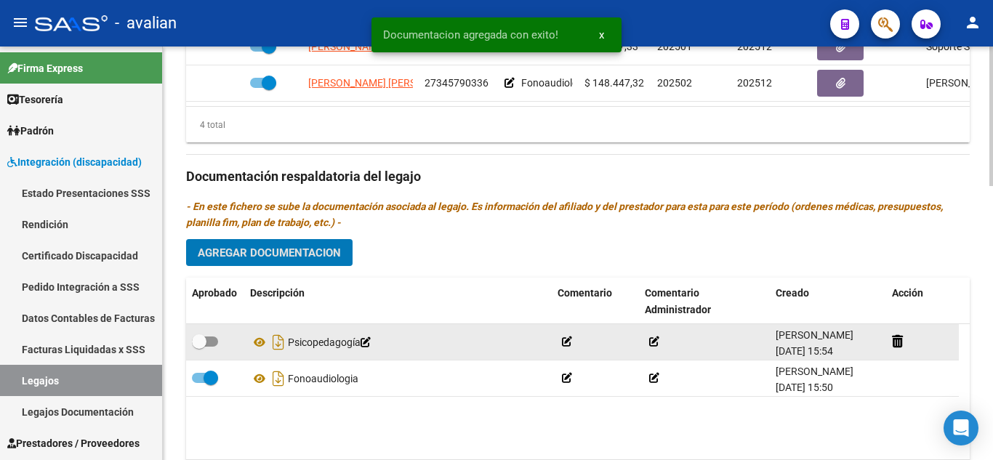
click at [211, 339] on span at bounding box center [205, 341] width 26 height 10
click at [199, 347] on input "checkbox" at bounding box center [198, 347] width 1 height 1
checkbox input "true"
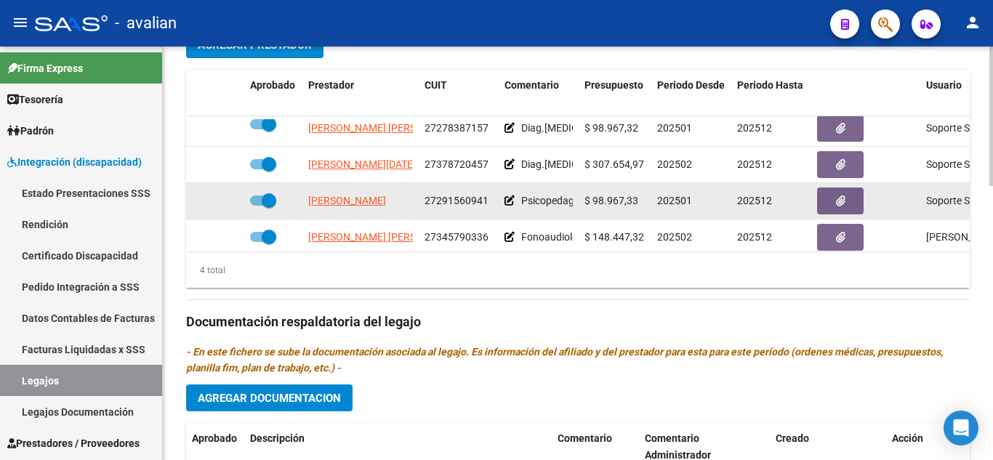
scroll to position [0, 0]
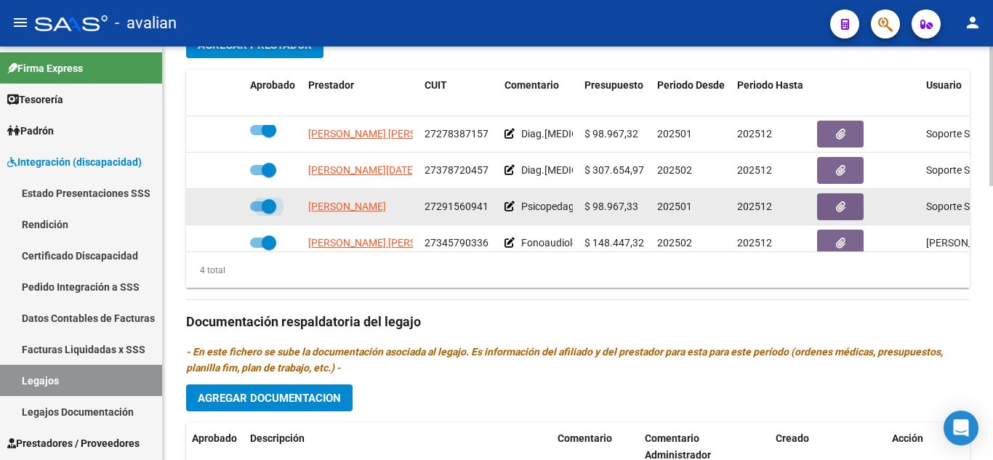
click at [251, 210] on span at bounding box center [263, 206] width 26 height 10
click at [256, 211] on input "checkbox" at bounding box center [256, 211] width 1 height 1
checkbox input "false"
click at [227, 210] on icon at bounding box center [223, 206] width 10 height 10
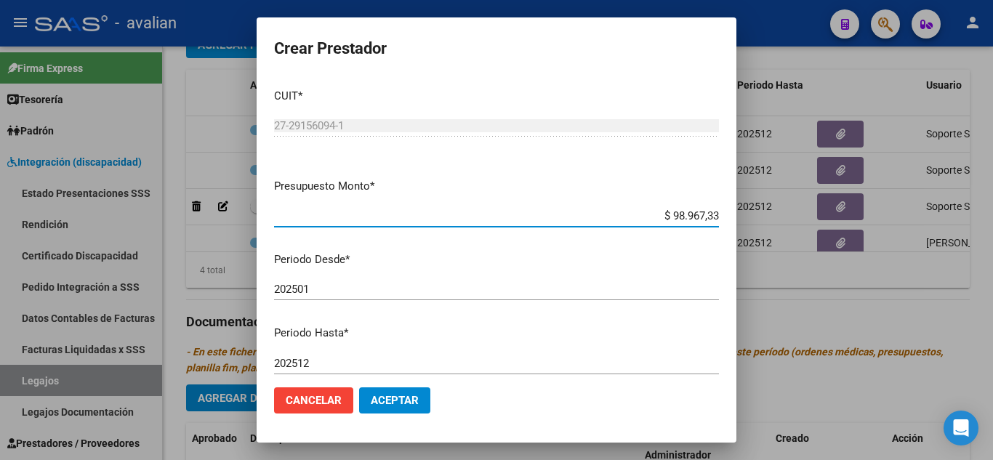
drag, startPoint x: 663, startPoint y: 215, endPoint x: 719, endPoint y: 222, distance: 57.0
click at [719, 222] on mat-dialog-content "CUIT * 27-29156094-1 Ingresar CUIT ARCA Padrón Presupuesto Monto * $ 98.967,33 …" at bounding box center [496, 226] width 480 height 299
paste input "4,88"
type input "$ 98.964,88"
click at [408, 285] on input "202501" at bounding box center [496, 289] width 445 height 13
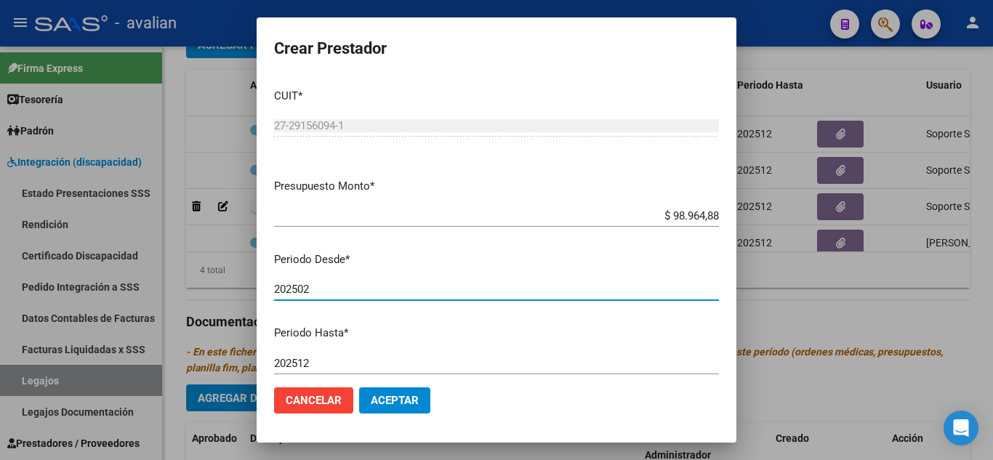
type input "202502"
click at [408, 400] on span "Aceptar" at bounding box center [395, 400] width 48 height 13
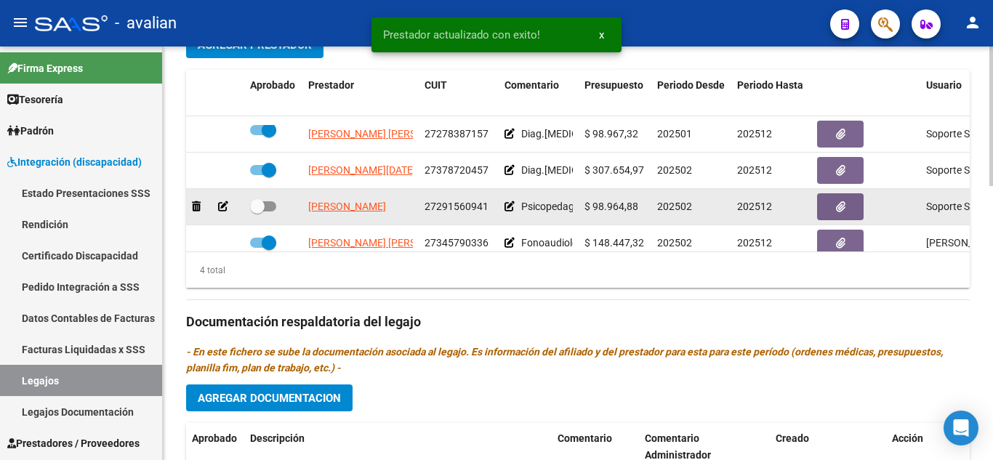
click at [268, 207] on span at bounding box center [263, 206] width 26 height 10
click at [257, 211] on input "checkbox" at bounding box center [256, 211] width 1 height 1
checkbox input "true"
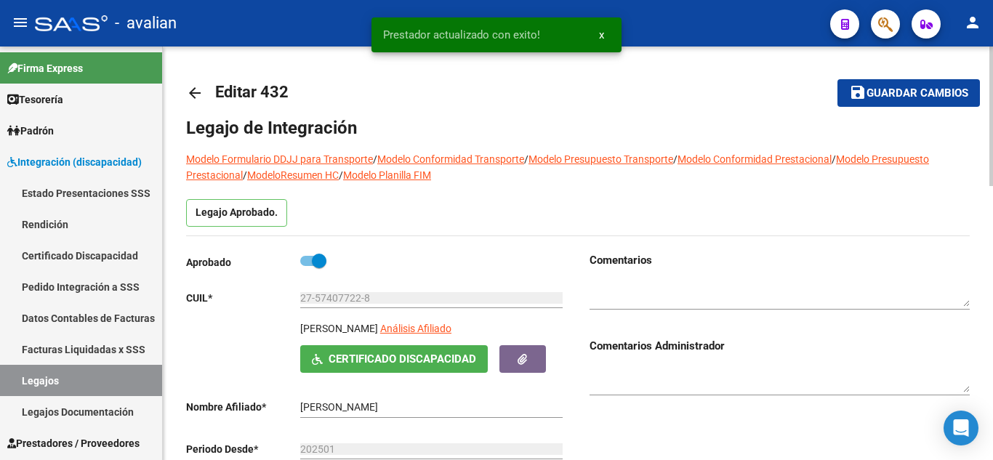
click at [924, 85] on button "save Guardar cambios" at bounding box center [908, 92] width 142 height 27
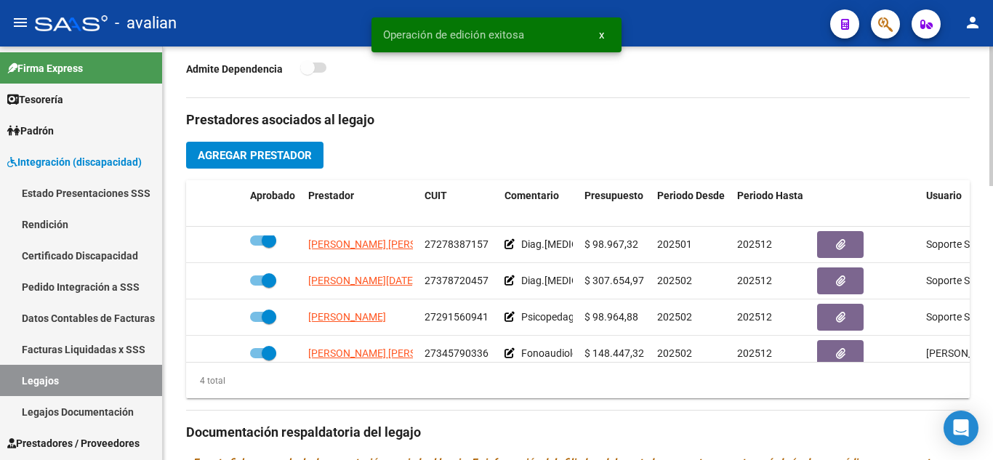
scroll to position [509, 0]
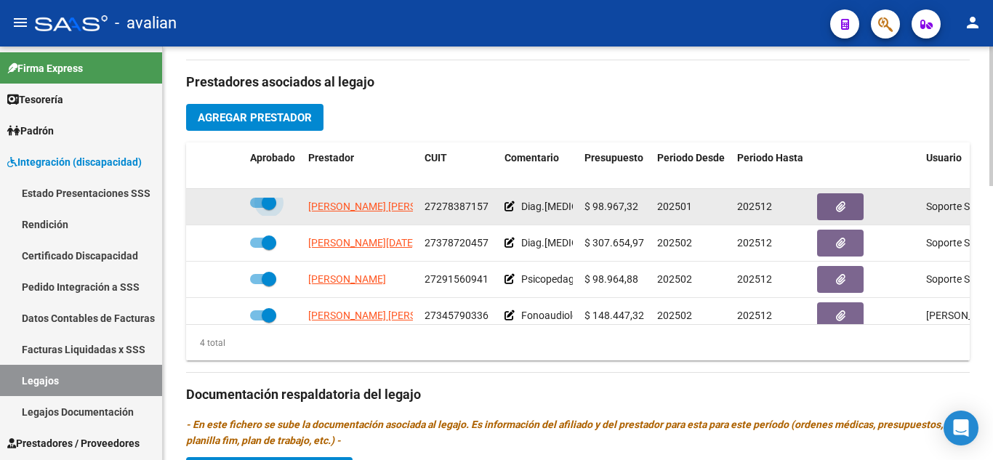
click at [255, 203] on span at bounding box center [263, 203] width 26 height 10
click at [256, 208] on input "checkbox" at bounding box center [256, 208] width 1 height 1
checkbox input "false"
click at [223, 206] on icon at bounding box center [223, 206] width 10 height 10
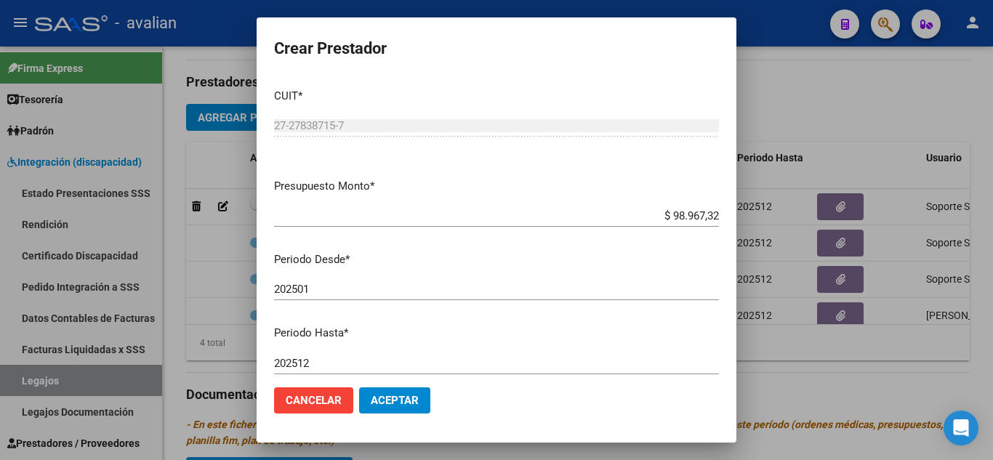
click at [499, 203] on mat-dialog-content "CUIT * 27-27838715-7 Ingresar CUIT ARCA Padrón Presupuesto Monto * $ 98.967,32 …" at bounding box center [496, 226] width 480 height 299
drag, startPoint x: 660, startPoint y: 209, endPoint x: 740, endPoint y: 219, distance: 80.5
click at [740, 219] on div "Crear Prestador CUIT * 27-27838715-7 Ingresar CUIT ARCA Padrón Presupuesto Mont…" at bounding box center [496, 230] width 993 height 460
paste input "4,88"
type input "$ 98.964,88"
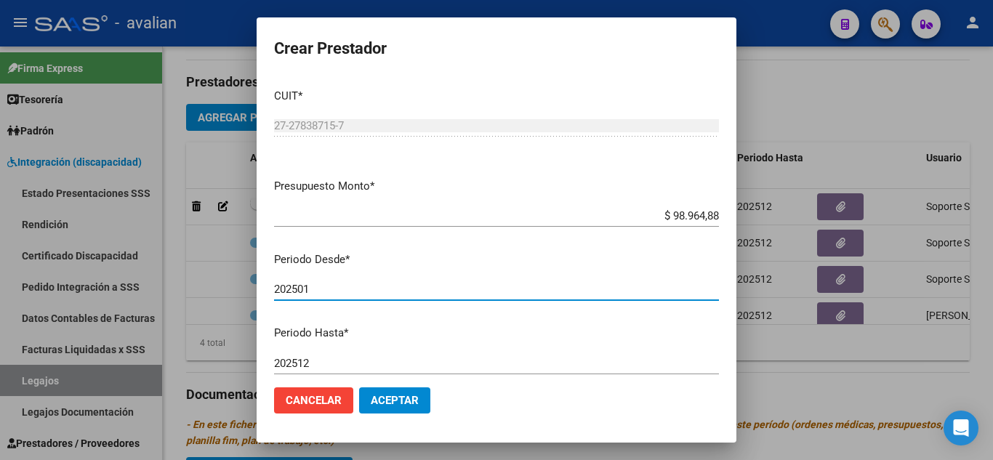
click at [365, 289] on input "202501" at bounding box center [496, 289] width 445 height 13
type input "202502"
click at [397, 392] on button "Aceptar" at bounding box center [394, 400] width 71 height 26
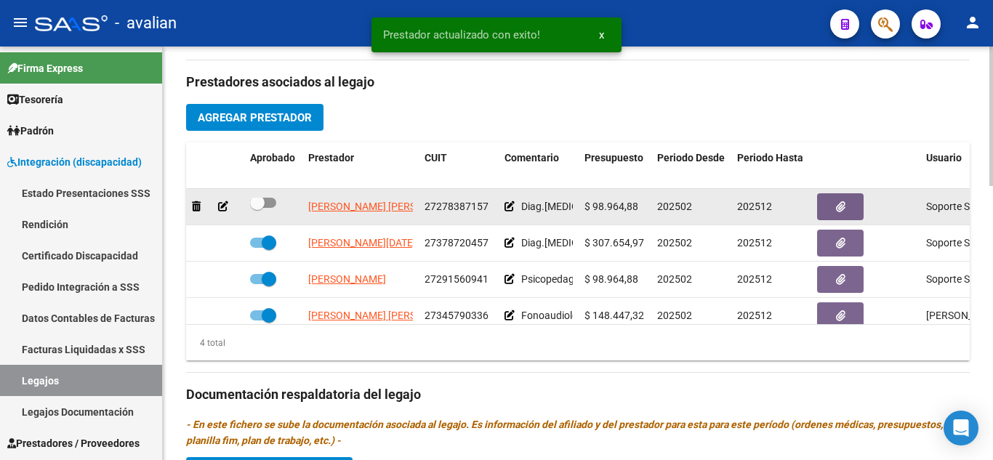
click at [509, 203] on icon at bounding box center [509, 206] width 10 height 10
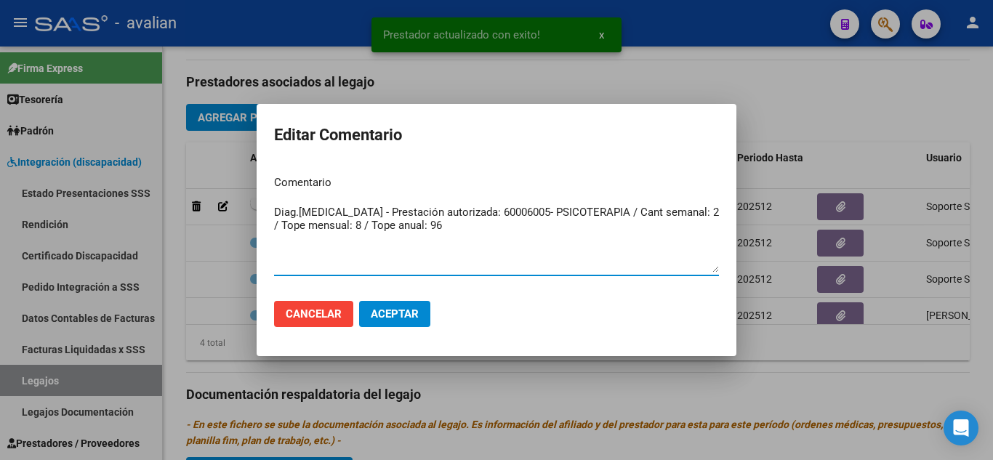
drag, startPoint x: 555, startPoint y: 224, endPoint x: 193, endPoint y: 177, distance: 365.5
click at [193, 177] on div "Prestador actualizado con exito! x Editar Comentario Comentario Diag.[MEDICAL_D…" at bounding box center [496, 230] width 993 height 460
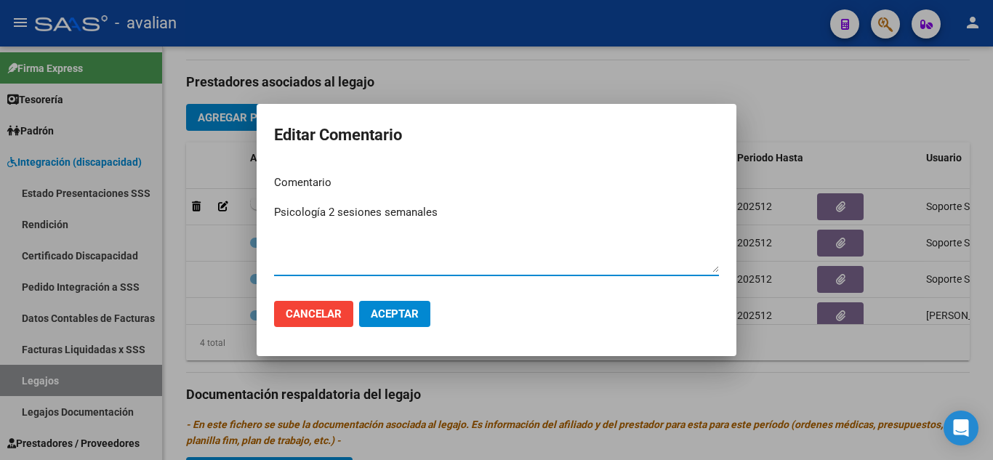
type textarea "Psicología 2 sesiones semanales"
click at [397, 316] on span "Aceptar" at bounding box center [395, 313] width 48 height 13
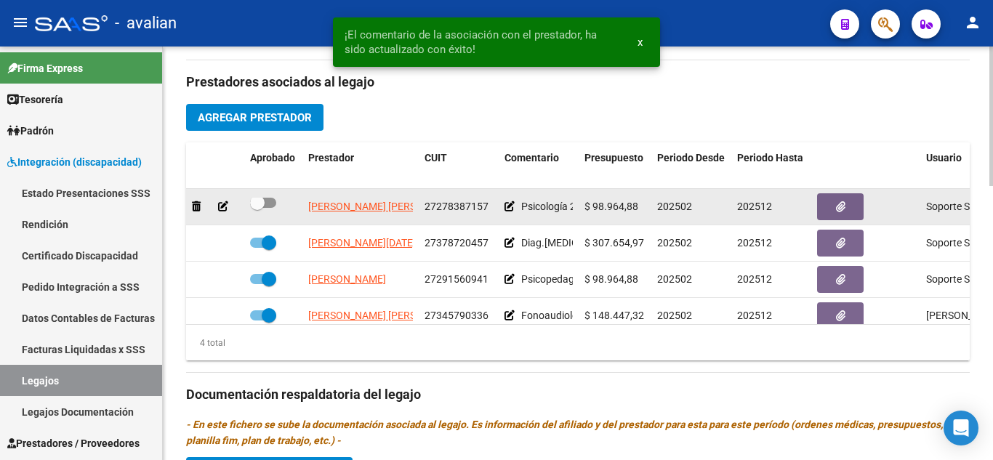
click at [270, 203] on span at bounding box center [263, 203] width 26 height 10
click at [257, 208] on input "checkbox" at bounding box center [256, 208] width 1 height 1
checkbox input "true"
click at [838, 206] on icon "button" at bounding box center [840, 206] width 9 height 11
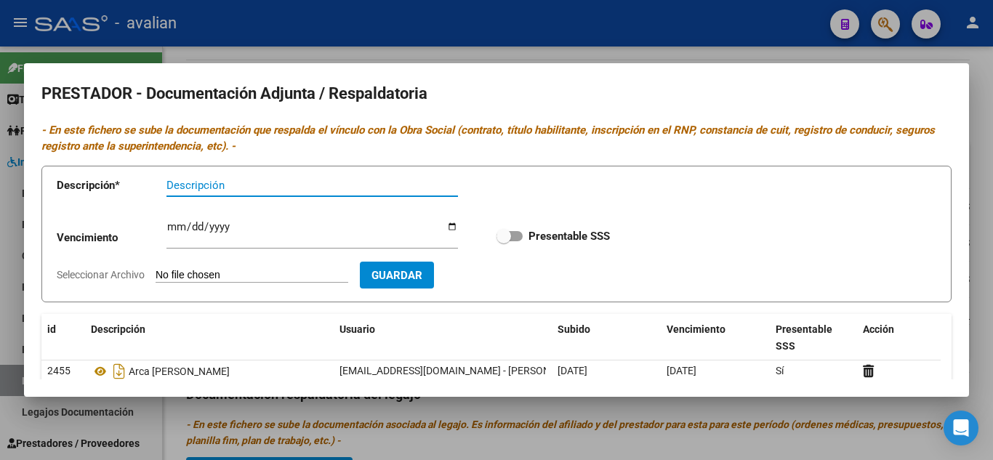
scroll to position [0, 0]
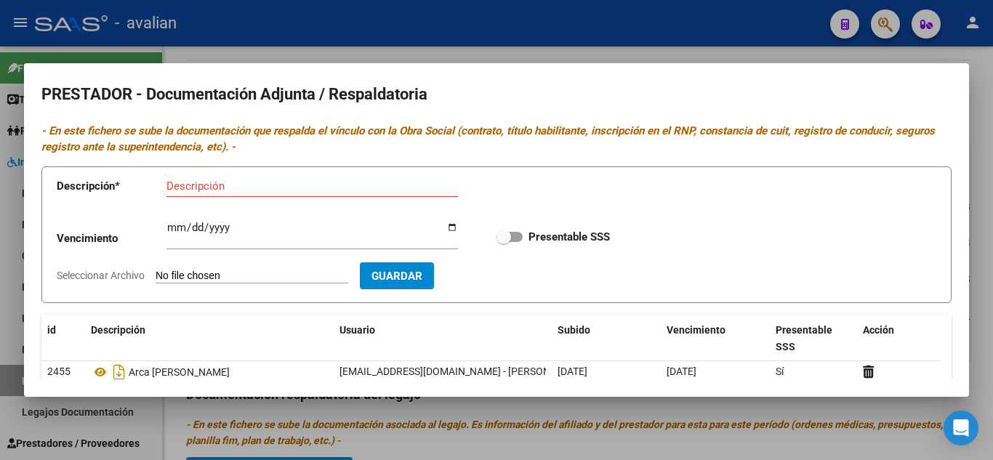
click at [764, 36] on div at bounding box center [496, 230] width 993 height 460
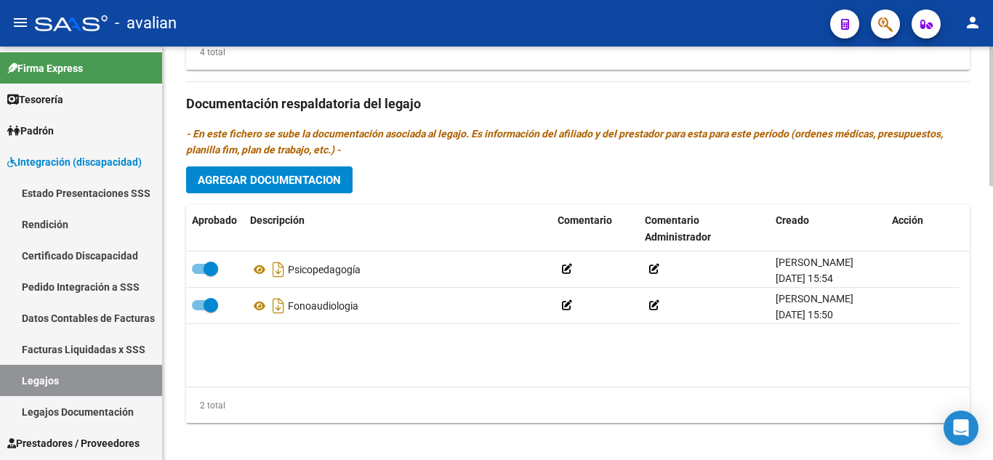
scroll to position [810, 0]
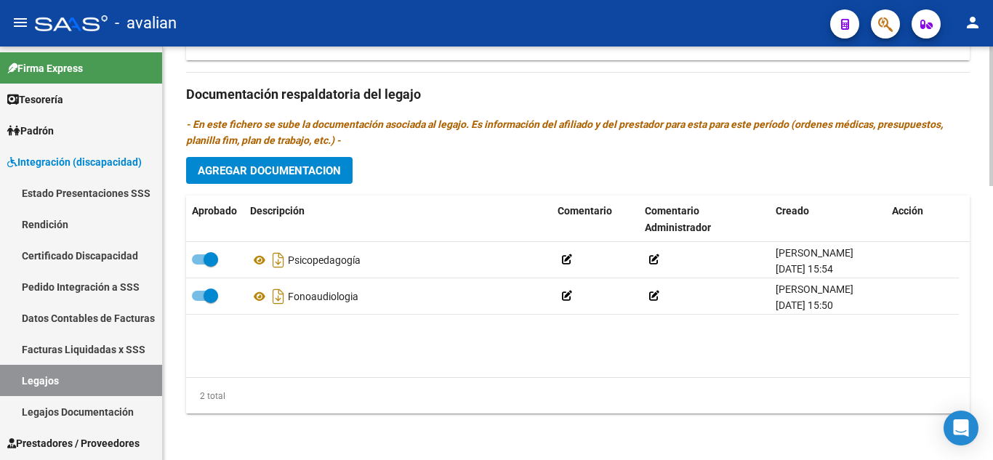
click at [240, 165] on span "Agregar Documentacion" at bounding box center [269, 170] width 143 height 13
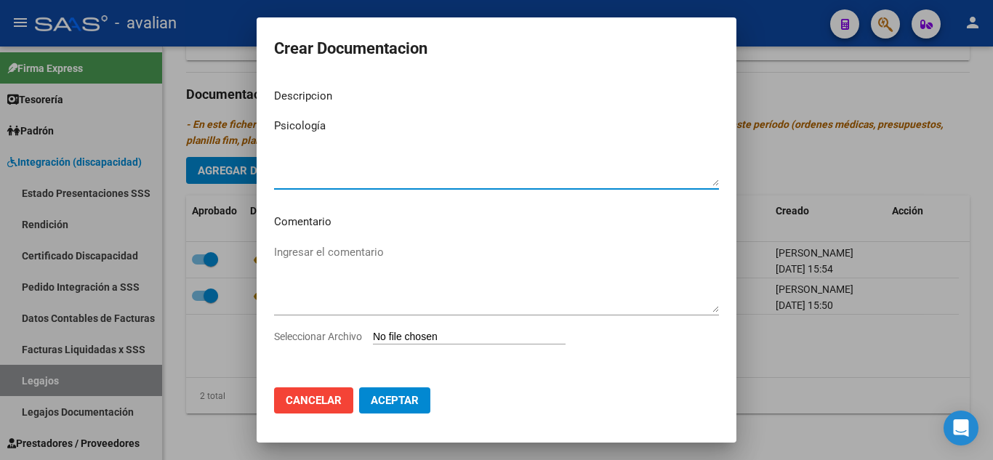
type textarea "Psicología"
click at [386, 330] on app-file-uploader "Seleccionar Archivo" at bounding box center [425, 336] width 303 height 13
click at [453, 332] on input "Seleccionar Archivo" at bounding box center [469, 338] width 193 height 14
type input "C:\fakepath\05213332_PSICOLOGIA_compressed.pdf"
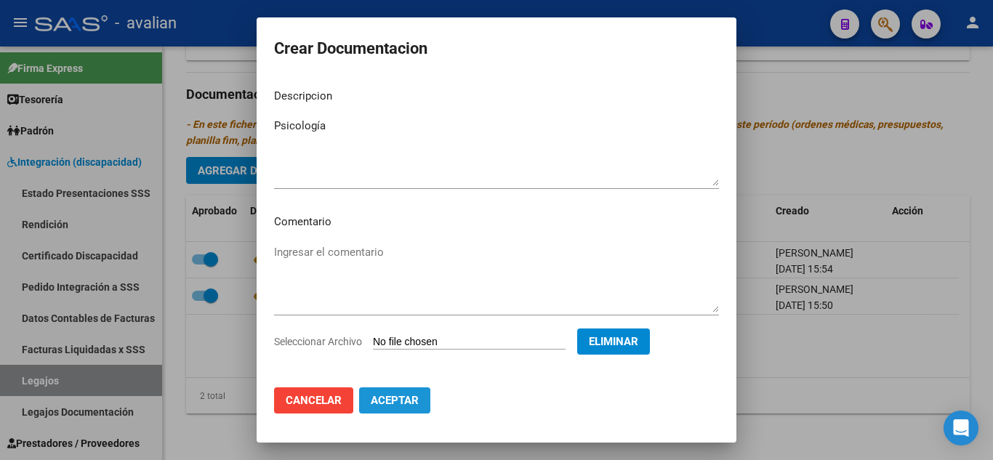
click at [381, 390] on button "Aceptar" at bounding box center [394, 400] width 71 height 26
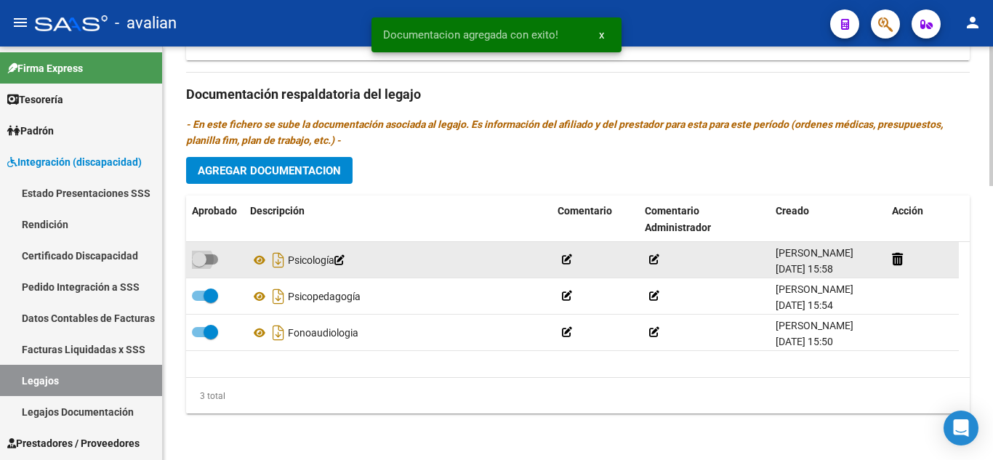
click at [209, 257] on span at bounding box center [205, 259] width 26 height 10
click at [199, 264] on input "checkbox" at bounding box center [198, 264] width 1 height 1
checkbox input "true"
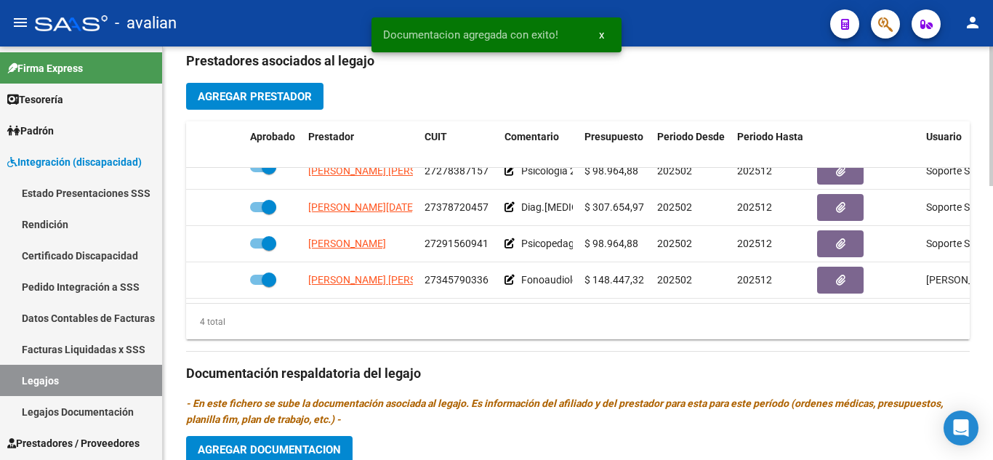
scroll to position [520, 0]
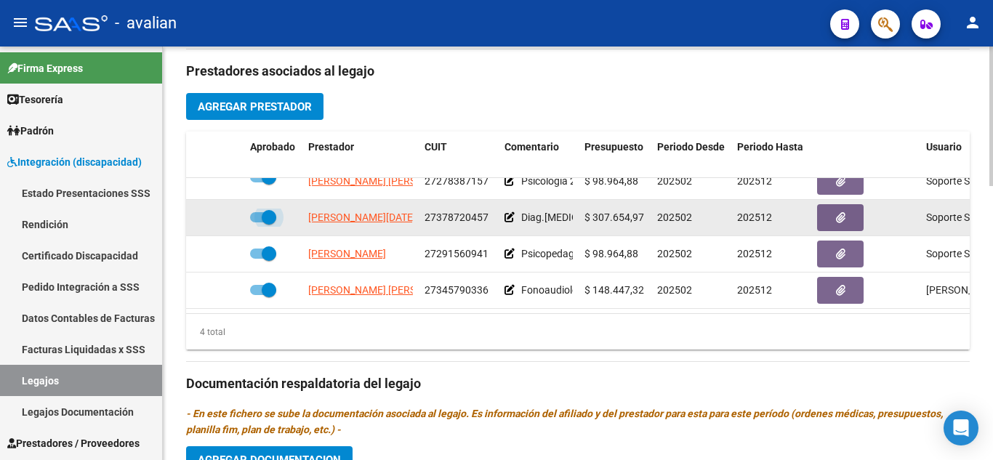
click at [251, 212] on span at bounding box center [263, 217] width 26 height 10
click at [256, 222] on input "checkbox" at bounding box center [256, 222] width 1 height 1
click at [222, 212] on icon at bounding box center [223, 217] width 10 height 10
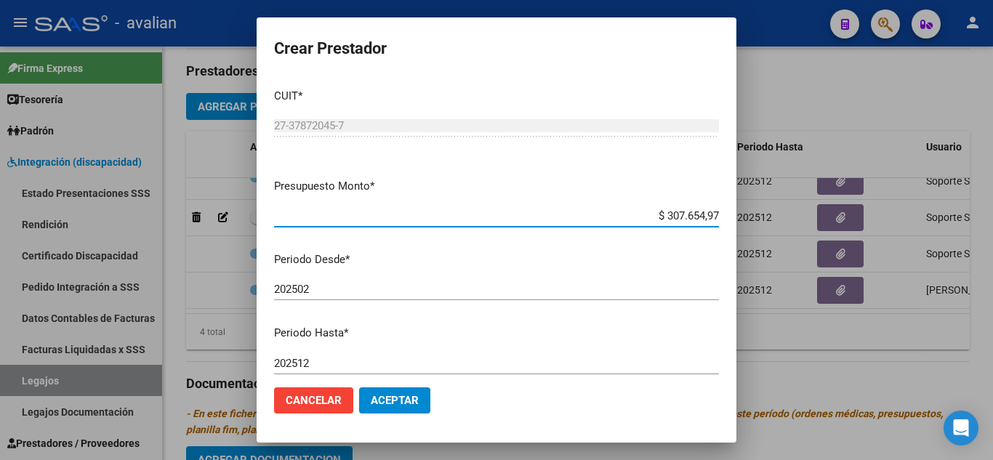
click at [405, 396] on span "Aceptar" at bounding box center [395, 400] width 48 height 13
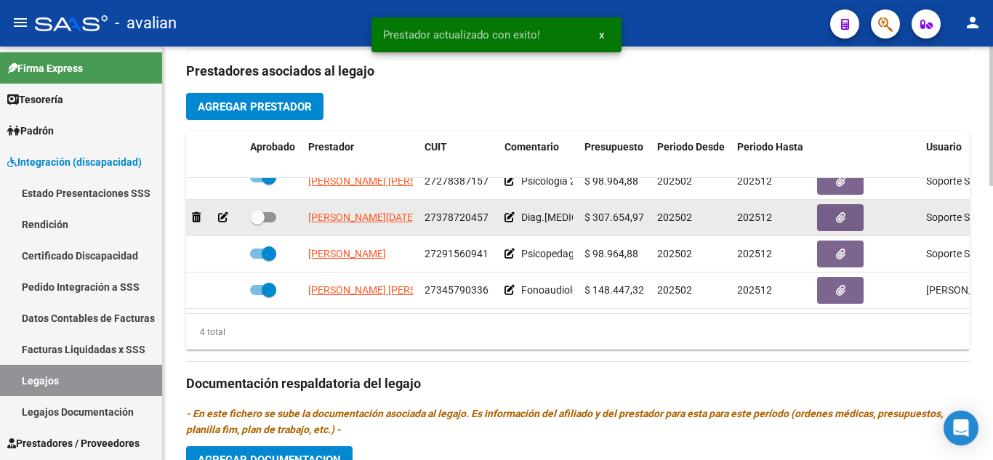
click at [270, 212] on span at bounding box center [263, 217] width 26 height 10
click at [257, 222] on input "checkbox" at bounding box center [256, 222] width 1 height 1
checkbox input "true"
click at [505, 212] on icon at bounding box center [509, 217] width 10 height 10
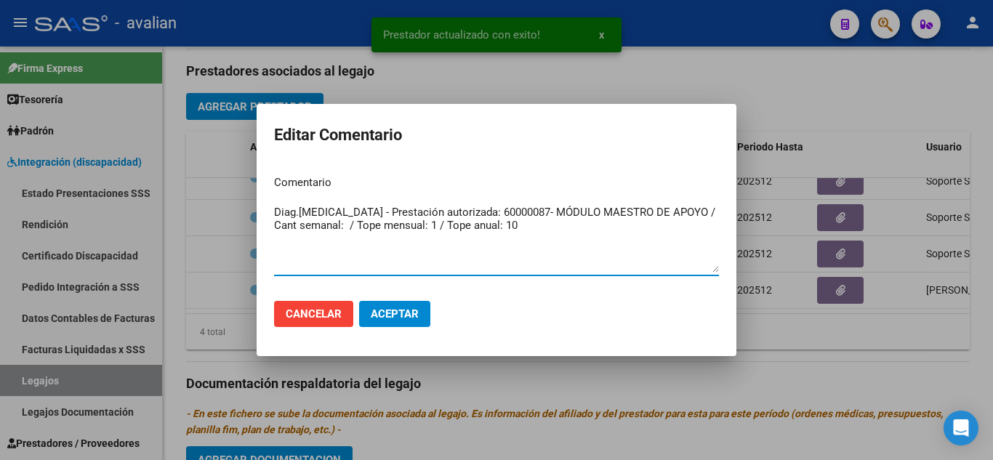
drag, startPoint x: 592, startPoint y: 228, endPoint x: 259, endPoint y: 189, distance: 335.1
click at [259, 189] on mat-dialog-content "Comentario Diag.[MEDICAL_DATA] - Prestación autorizada: 60000087- MÓDULO MAESTR…" at bounding box center [496, 226] width 480 height 126
click at [259, 188] on mat-dialog-content "Comentario Diag.[MEDICAL_DATA] - Prestación autorizada: 60000087- MÓDULO MAESTR…" at bounding box center [496, 226] width 480 height 126
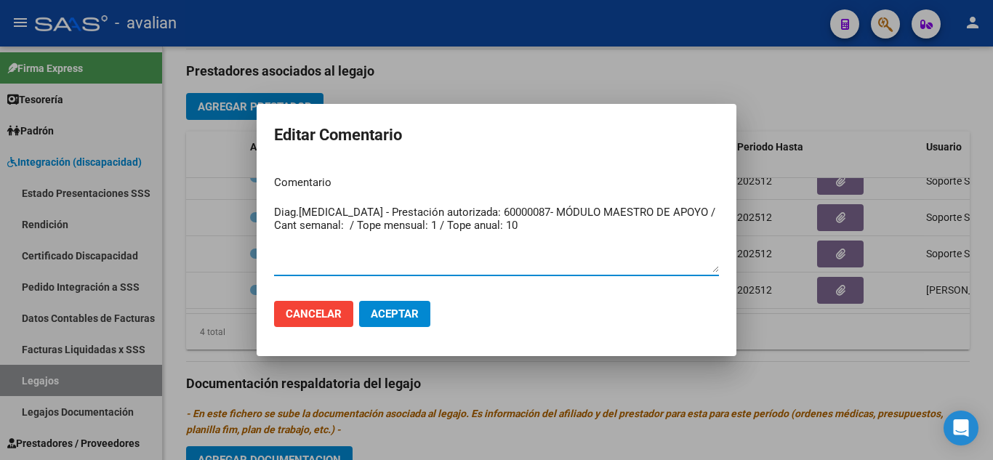
drag, startPoint x: 594, startPoint y: 230, endPoint x: 272, endPoint y: 175, distance: 326.6
click at [272, 175] on mat-dialog-content "Comentario Diag.[MEDICAL_DATA] - Prestación autorizada: 60000087- MÓDULO MAESTR…" at bounding box center [496, 226] width 480 height 126
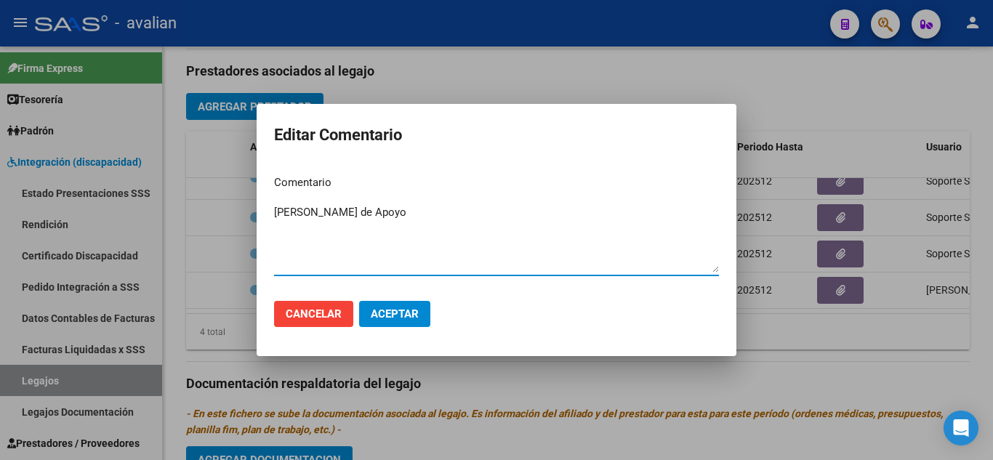
type textarea "[PERSON_NAME] de Apoyo"
click at [410, 323] on button "Aceptar" at bounding box center [394, 314] width 71 height 26
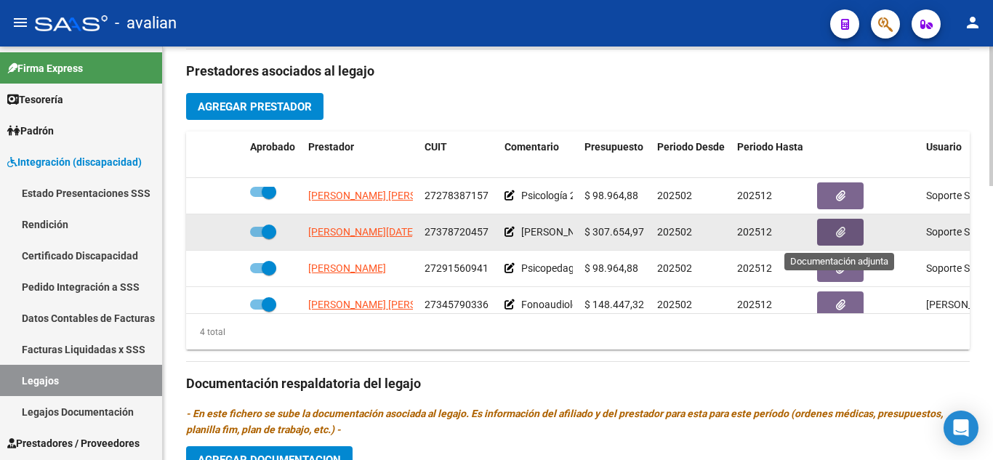
click at [828, 232] on button "button" at bounding box center [840, 232] width 47 height 27
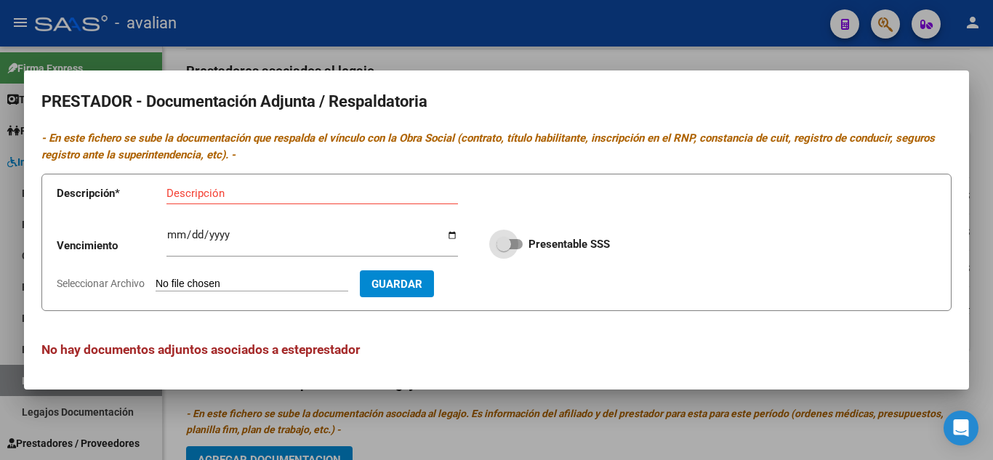
drag, startPoint x: 516, startPoint y: 242, endPoint x: 658, endPoint y: 268, distance: 144.8
click at [518, 243] on span at bounding box center [509, 244] width 26 height 10
click at [504, 249] on input "Presentable SSS" at bounding box center [503, 249] width 1 height 1
checkbox input "true"
click at [248, 196] on input "Descripción" at bounding box center [311, 193] width 291 height 13
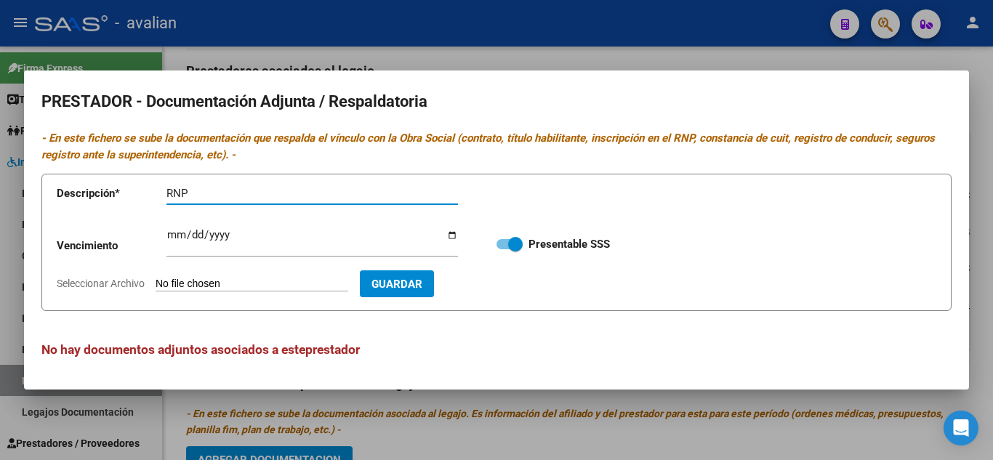
type input "RNP"
click at [169, 236] on input "Ingresar vencimiento" at bounding box center [311, 240] width 291 height 23
type input "[DATE]"
click at [186, 280] on input "Seleccionar Archivo" at bounding box center [251, 285] width 193 height 14
type input "C:\fakepath\RNP.jpg"
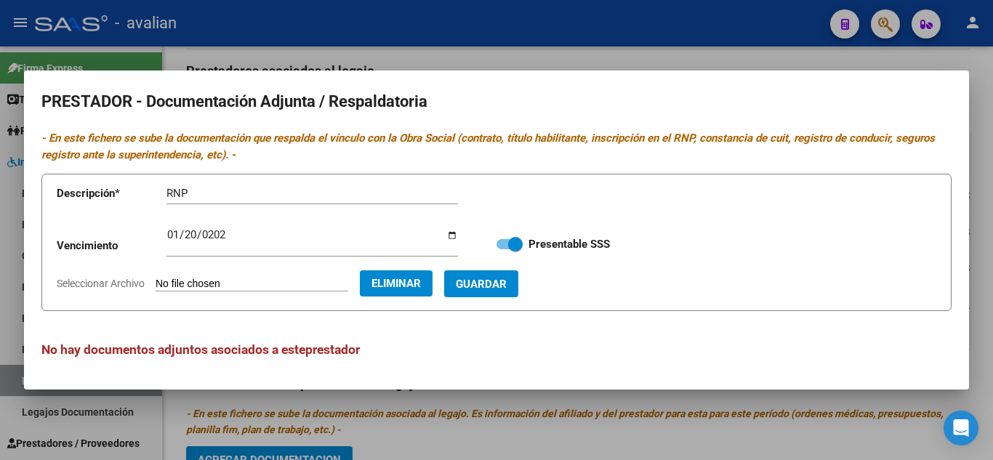
click at [506, 288] on span "Guardar" at bounding box center [481, 284] width 51 height 13
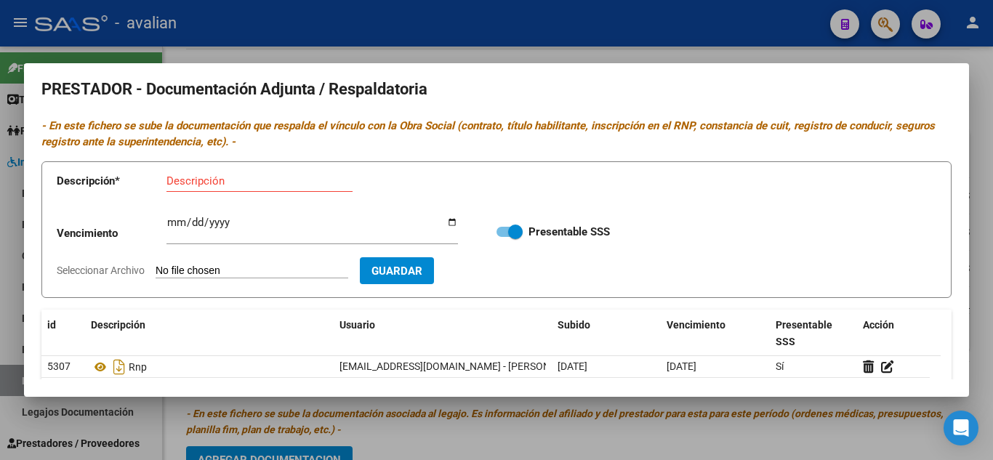
scroll to position [0, 0]
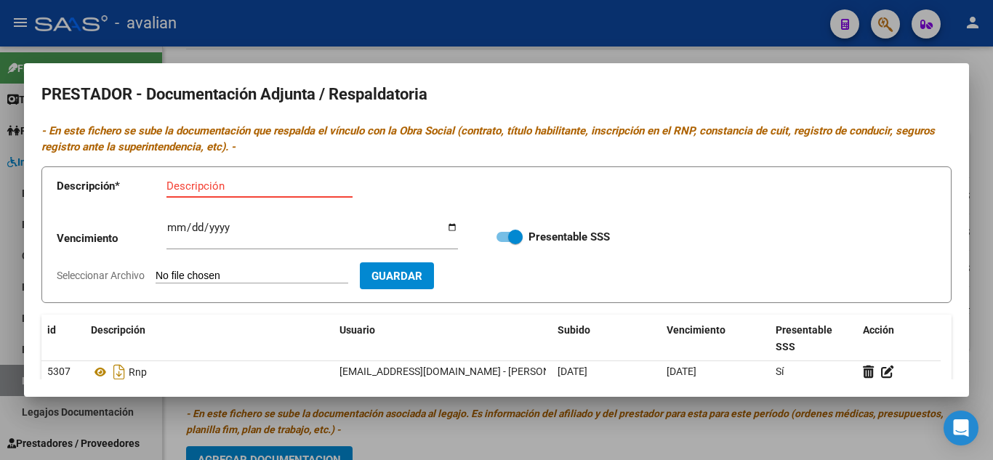
click at [200, 179] on input "Descripción" at bounding box center [259, 185] width 186 height 13
type input "DNI"
click at [226, 269] on app-file-uploader "Seleccionar Archivo" at bounding box center [208, 275] width 303 height 13
click at [224, 280] on input "Seleccionar Archivo" at bounding box center [251, 277] width 193 height 14
type input "C:\fakepath\DNI.jpg"
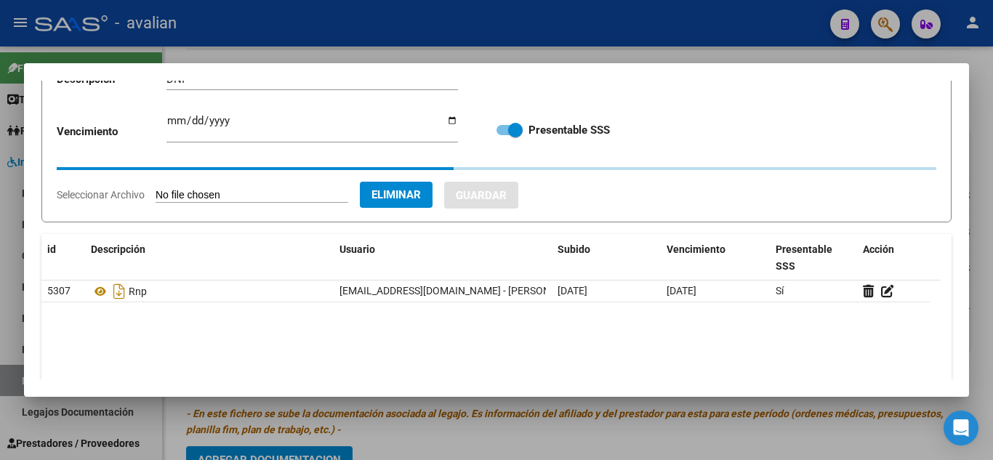
scroll to position [73, 0]
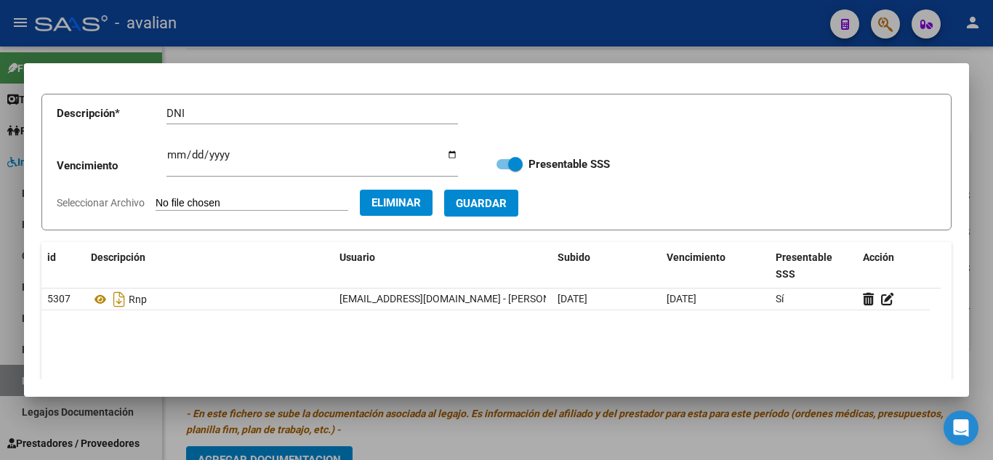
click at [505, 193] on button "Guardar" at bounding box center [481, 203] width 74 height 27
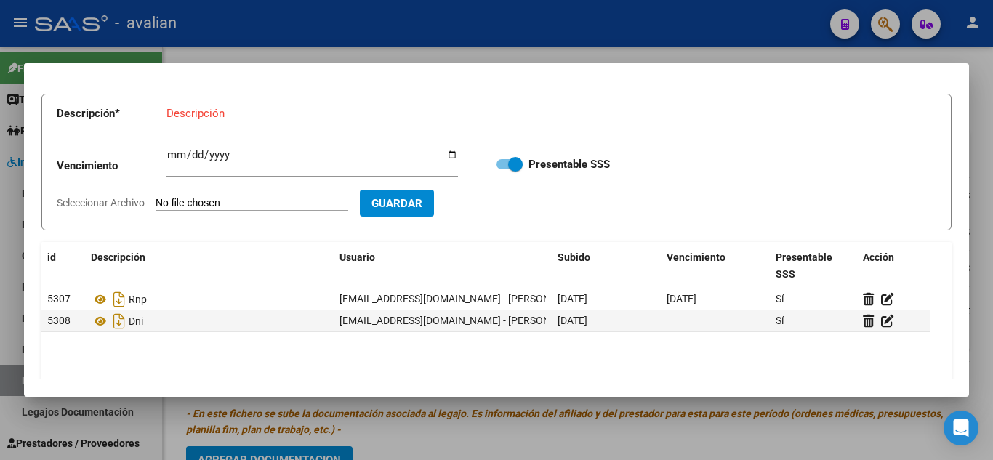
click at [217, 114] on input "Descripción" at bounding box center [259, 113] width 186 height 13
type input "CBU"
click at [220, 200] on input "Seleccionar Archivo" at bounding box center [251, 204] width 193 height 14
type input "C:\fakepath\CBU.jpg"
click at [506, 209] on span "Guardar" at bounding box center [481, 203] width 51 height 13
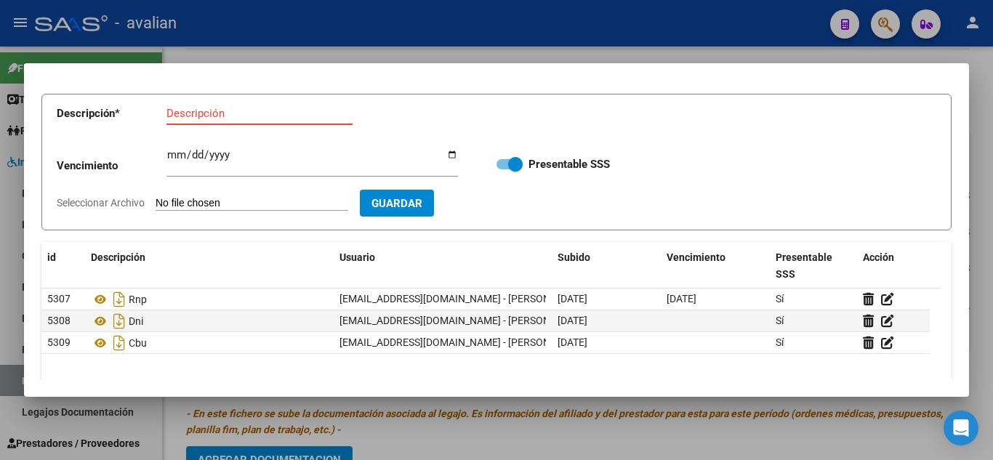
click at [258, 110] on input "Descripción" at bounding box center [259, 113] width 186 height 13
type input "ANALITICO 1"
click at [228, 209] on input "Seleccionar Archivo" at bounding box center [251, 204] width 193 height 14
type input "C:\fakepath\T1.jpg"
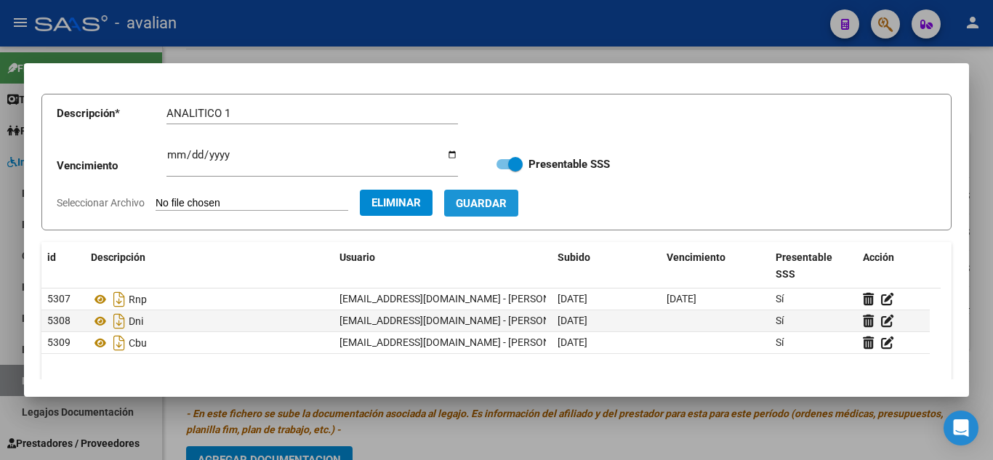
click at [506, 202] on span "Guardar" at bounding box center [481, 203] width 51 height 13
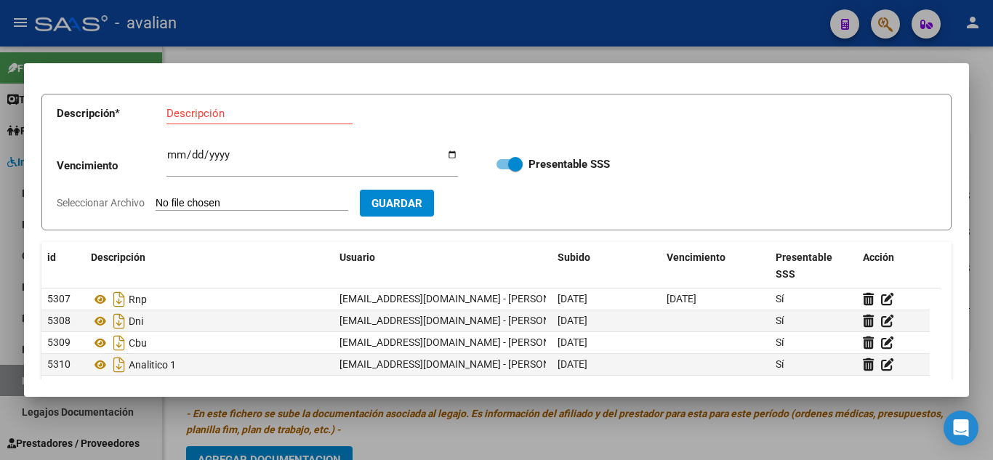
click at [223, 107] on input "Descripción" at bounding box center [259, 113] width 186 height 13
type input "ANALITICO 2"
click at [169, 198] on input "Seleccionar Archivo" at bounding box center [251, 204] width 193 height 14
type input "C:\fakepath\T2.jpg"
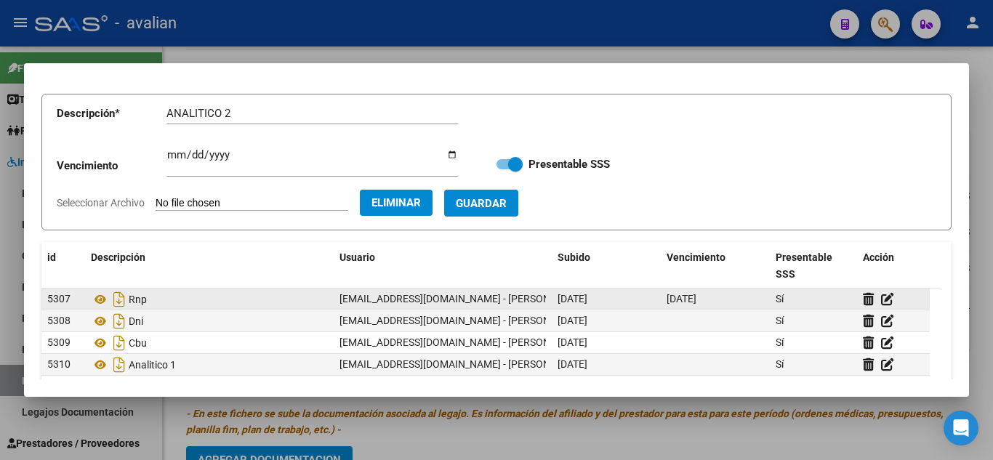
scroll to position [145, 0]
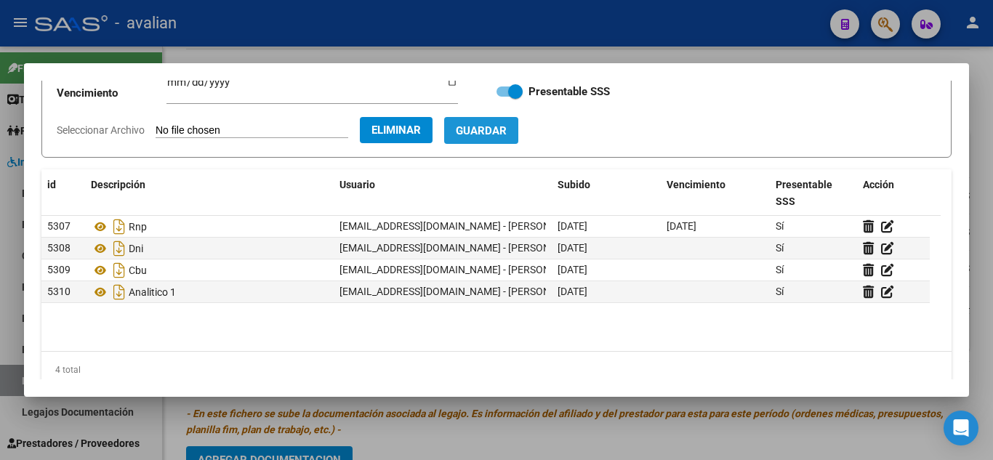
click at [502, 138] on button "Guardar" at bounding box center [481, 130] width 74 height 27
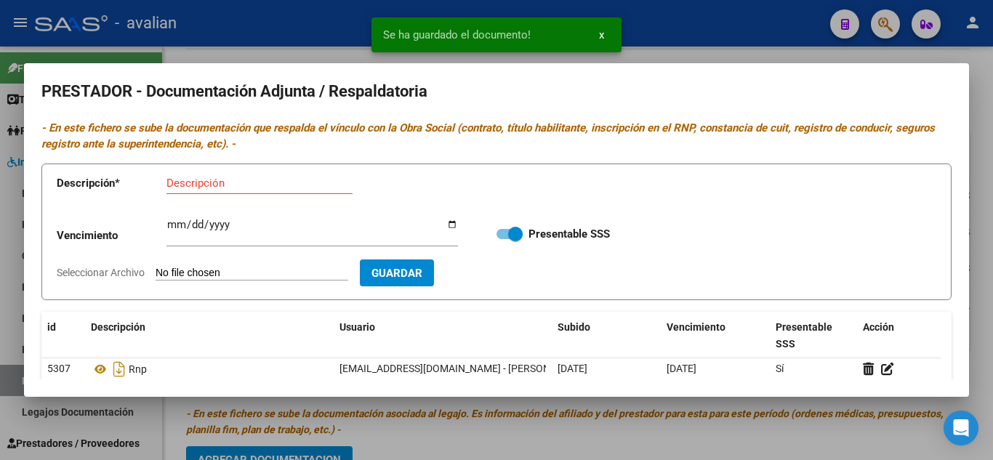
scroll to position [0, 0]
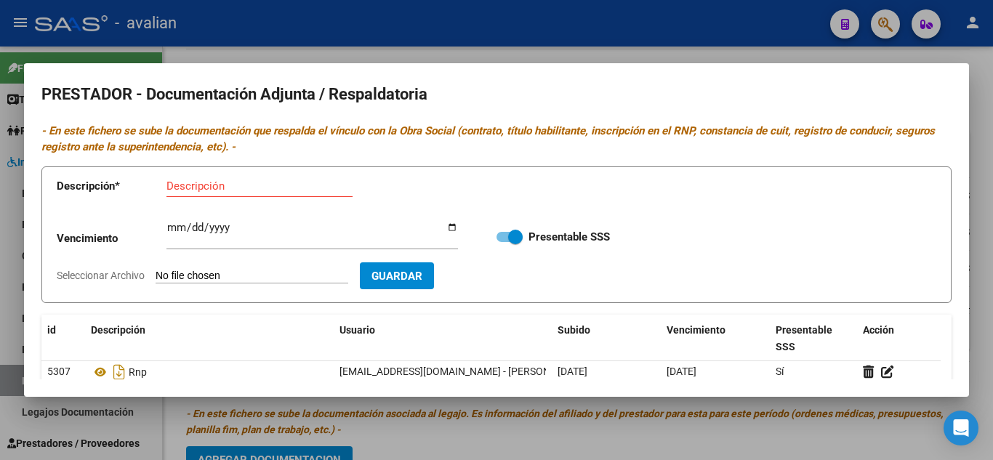
click at [623, 49] on div at bounding box center [496, 230] width 993 height 460
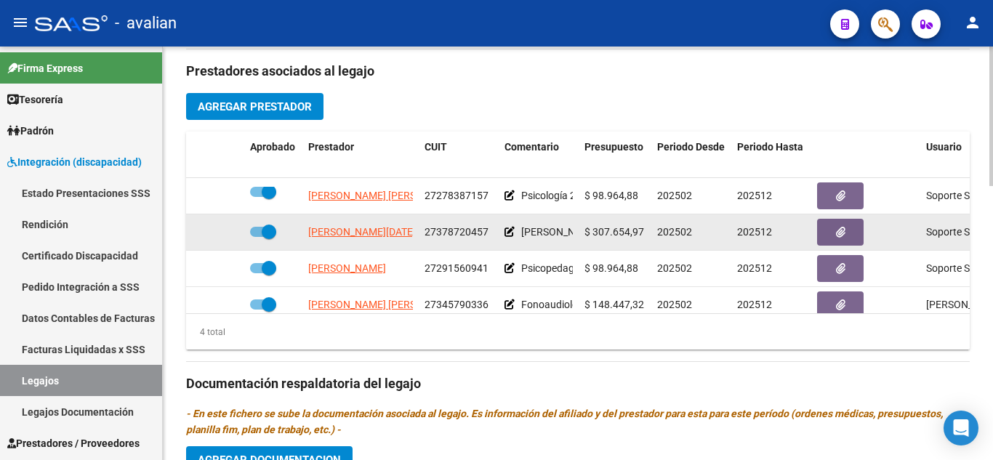
drag, startPoint x: 426, startPoint y: 230, endPoint x: 488, endPoint y: 241, distance: 62.1
click at [488, 240] on div "27378720457" at bounding box center [458, 232] width 68 height 17
copy span "27378720457"
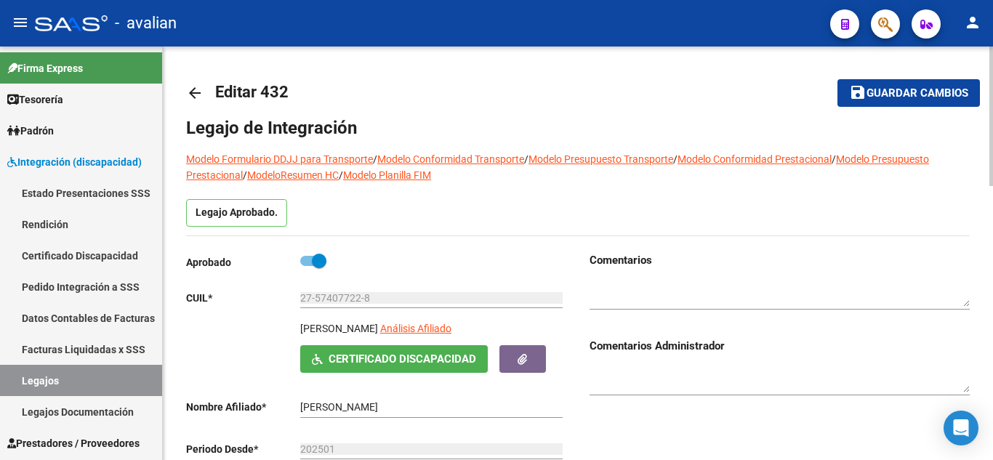
click at [653, 280] on textarea at bounding box center [779, 294] width 380 height 28
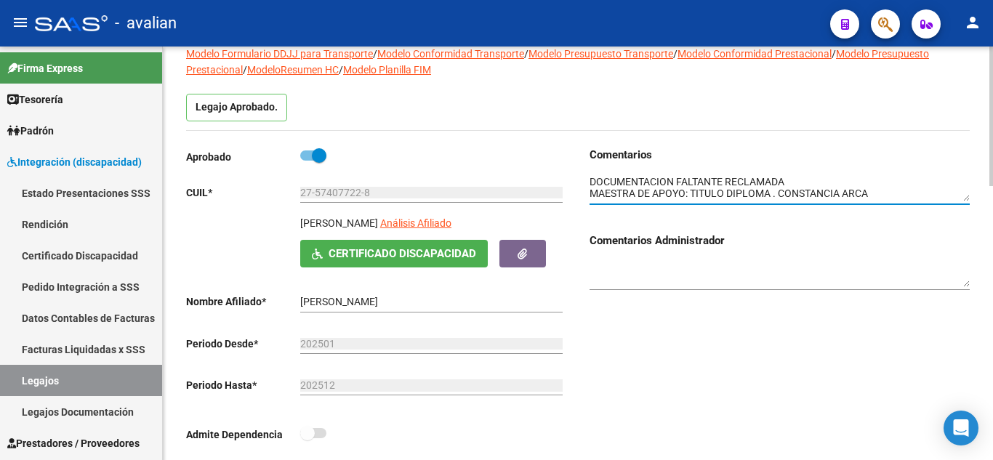
scroll to position [73, 0]
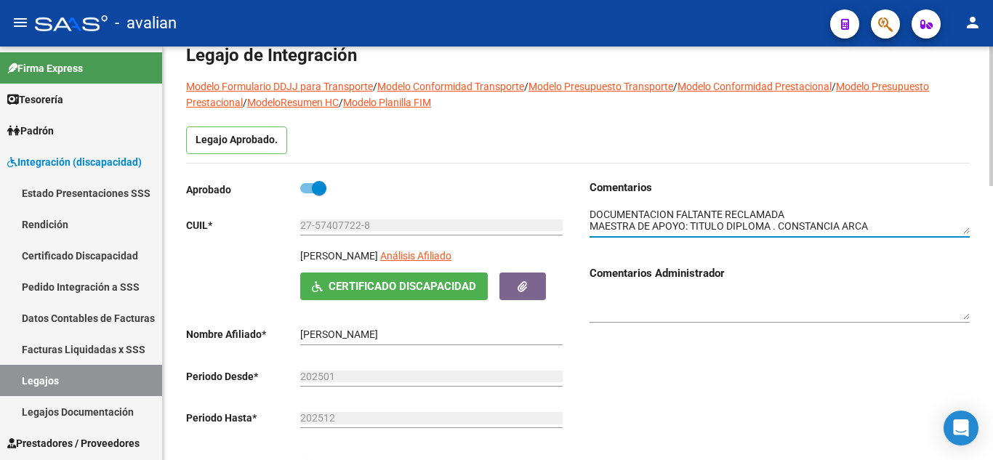
click at [591, 213] on textarea at bounding box center [779, 221] width 380 height 28
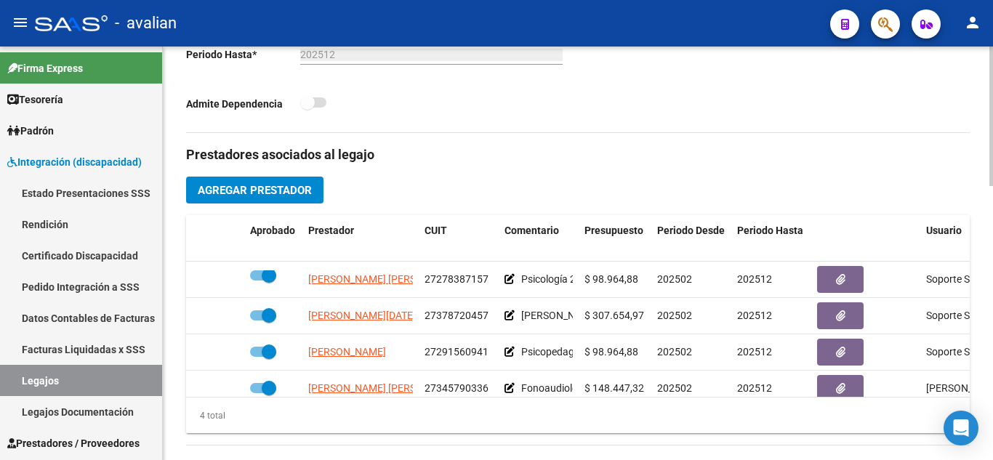
scroll to position [581, 0]
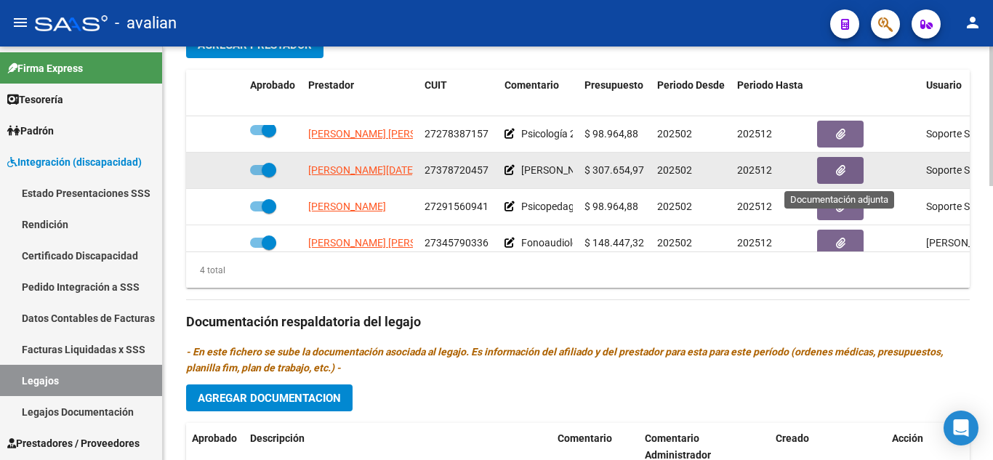
type textarea "PERIODO COBERTURA DE PRESTACIONES DESDE [DATE] DOCUMENTACION FALTANTE RECLAMADA…"
click at [838, 179] on button "button" at bounding box center [840, 170] width 47 height 27
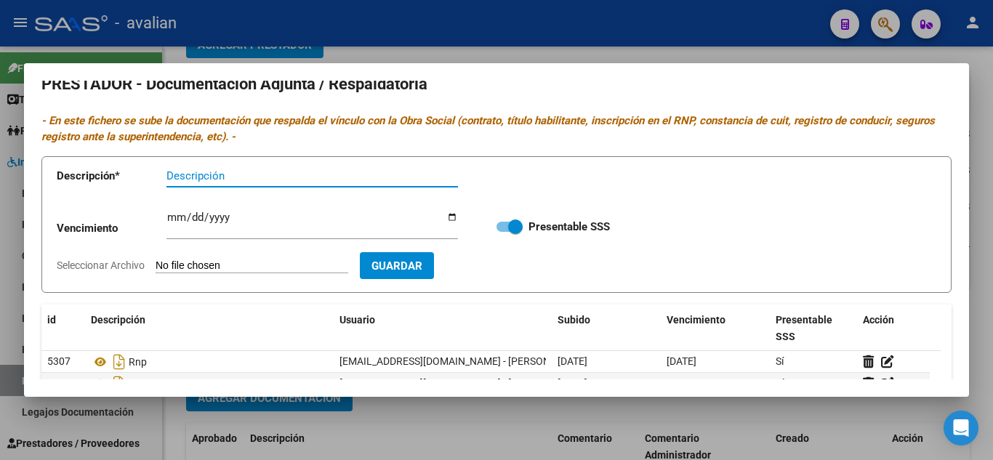
scroll to position [0, 0]
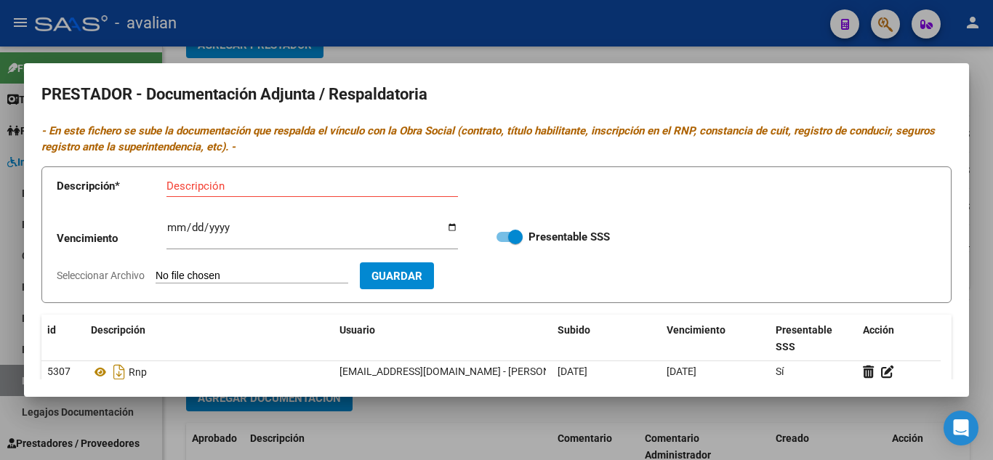
drag, startPoint x: 661, startPoint y: 54, endPoint x: 659, endPoint y: 81, distance: 27.0
click at [660, 54] on div at bounding box center [496, 230] width 993 height 460
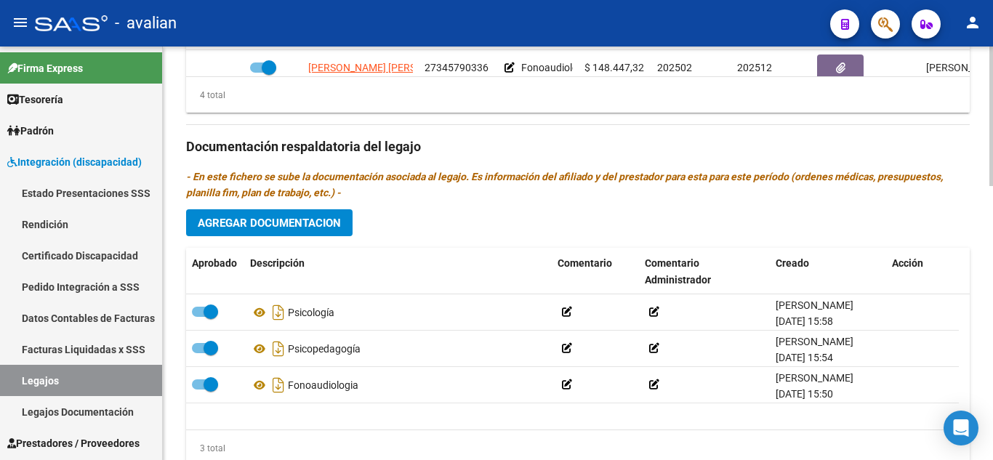
scroll to position [810, 0]
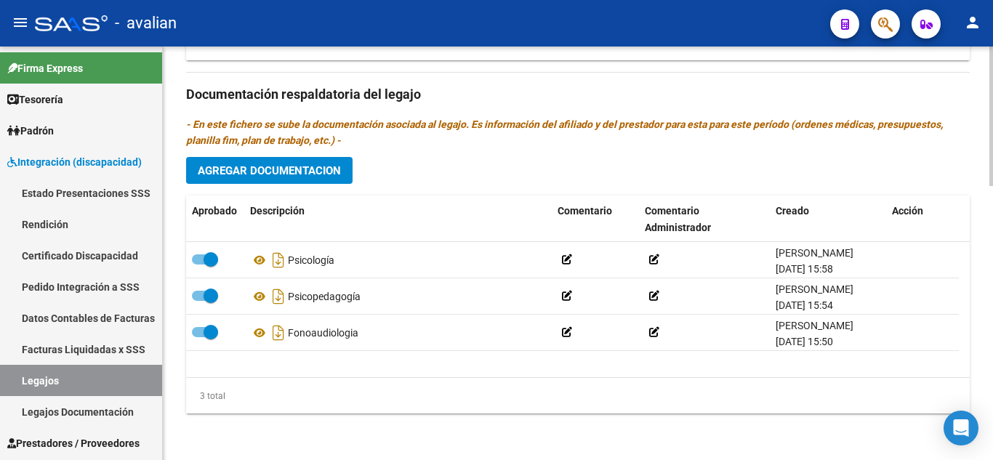
click at [332, 172] on span "Agregar Documentacion" at bounding box center [269, 170] width 143 height 13
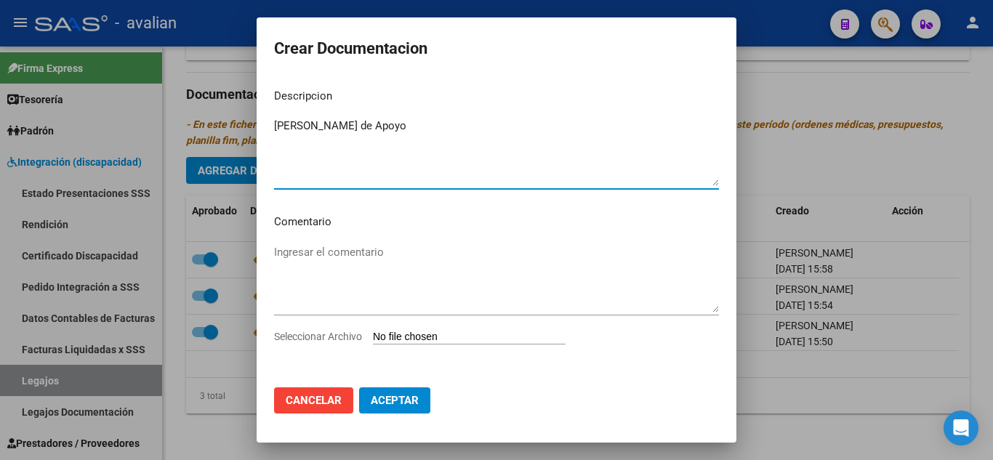
type textarea "[PERSON_NAME] de Apoyo"
click at [416, 337] on input "Seleccionar Archivo" at bounding box center [469, 338] width 193 height 14
type input "C:\fakepath\05213332_MA.pdf"
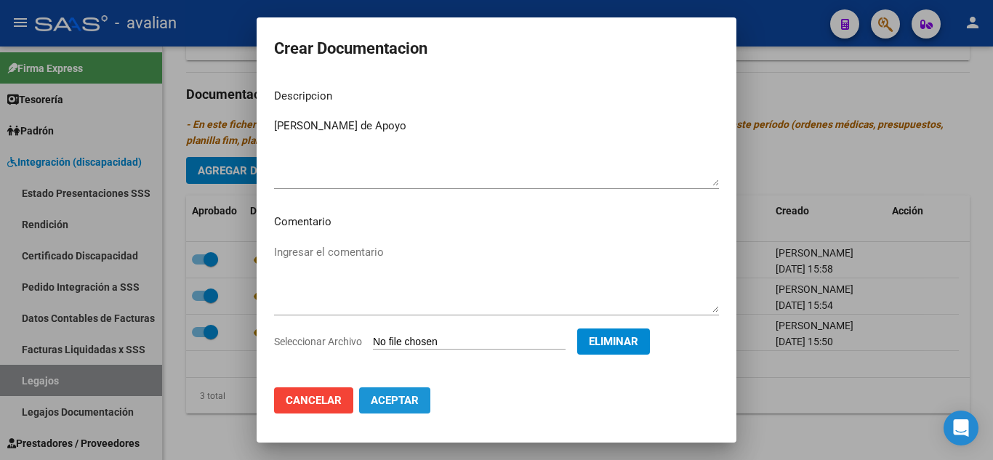
click at [411, 401] on span "Aceptar" at bounding box center [395, 400] width 48 height 13
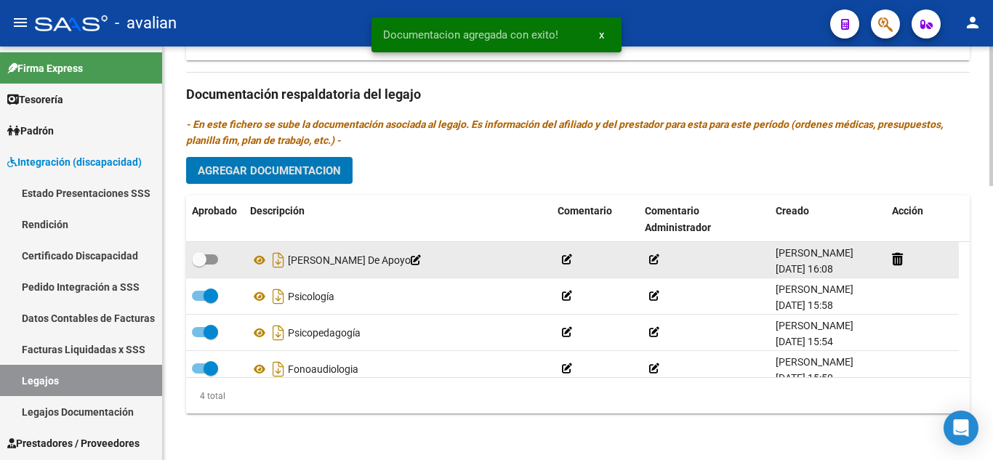
click at [213, 256] on span at bounding box center [205, 259] width 26 height 10
click at [199, 264] on input "checkbox" at bounding box center [198, 264] width 1 height 1
checkbox input "true"
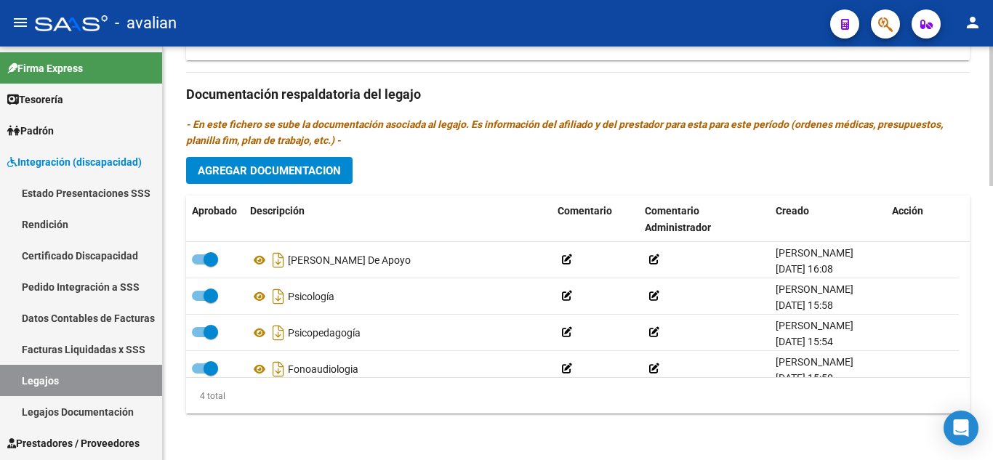
click at [296, 163] on button "Agregar Documentacion" at bounding box center [269, 170] width 166 height 27
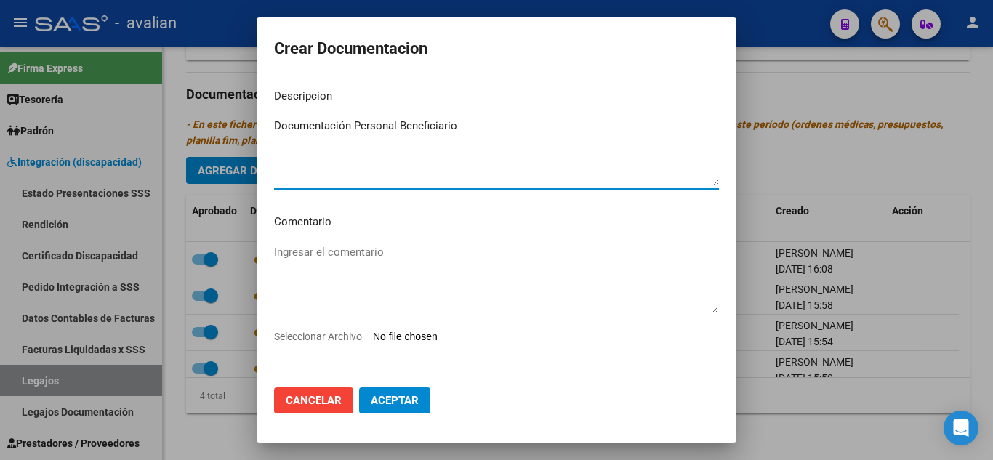
type textarea "Documentación Personal Beneficiario"
click at [413, 339] on input "Seleccionar Archivo" at bounding box center [469, 338] width 193 height 14
type input "C:\fakepath\05213332_DOC_compressed.pdf"
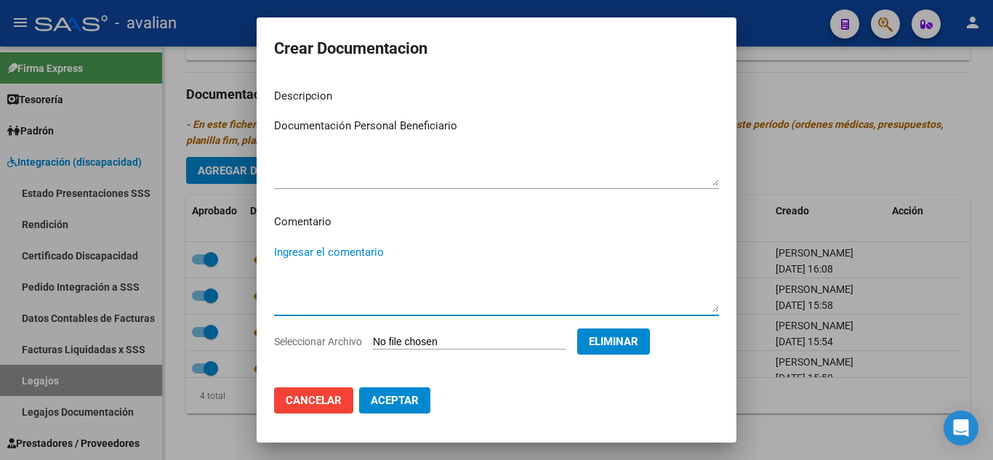
click at [365, 246] on textarea "Ingresar el comentario" at bounding box center [496, 278] width 445 height 68
paste textarea "Febrero a diciembre: - Fonoaudiología: 3 ss semanales - [PERSON_NAME] [PERSON_N…"
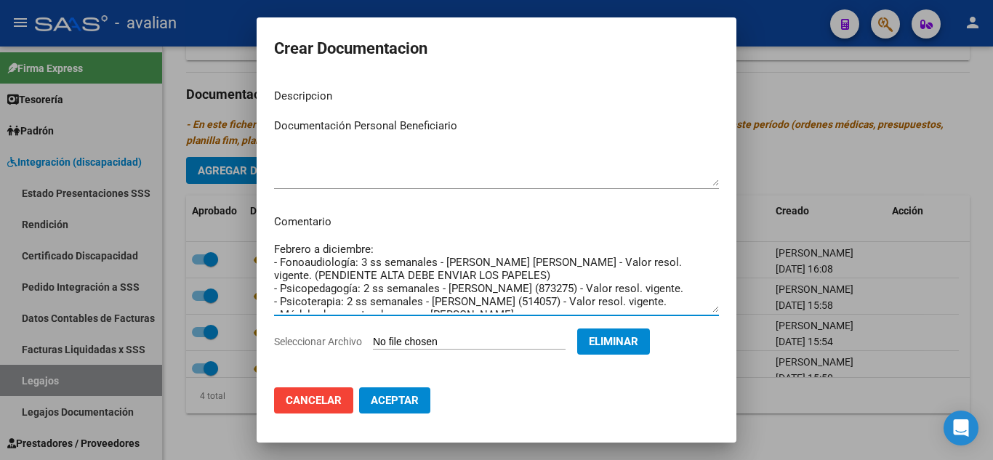
scroll to position [0, 0]
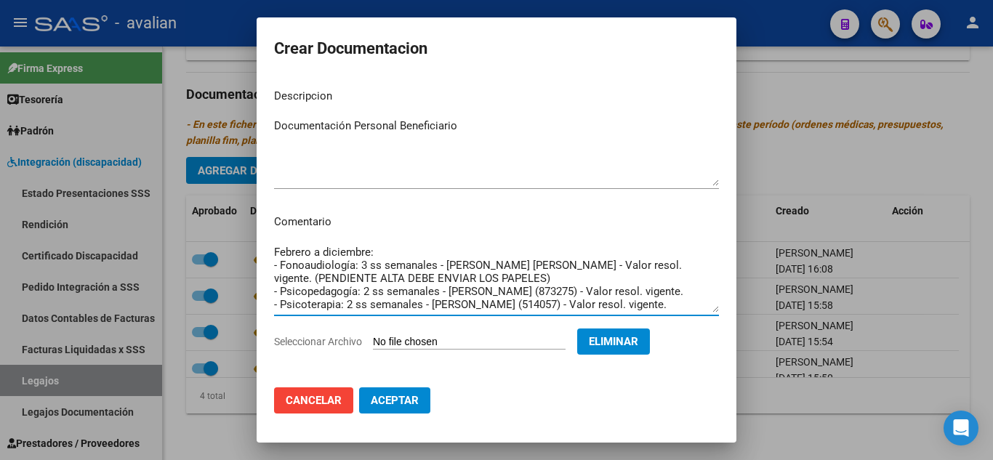
click at [502, 278] on textarea "Febrero a diciembre: - Fonoaudiología: 3 ss semanales - [PERSON_NAME] [PERSON_N…" at bounding box center [496, 278] width 445 height 68
click at [513, 276] on textarea "Febrero a diciembre: - Fonoaudiología: 3 ss semanales - [PERSON_NAME] [PERSON_N…" at bounding box center [496, 278] width 445 height 68
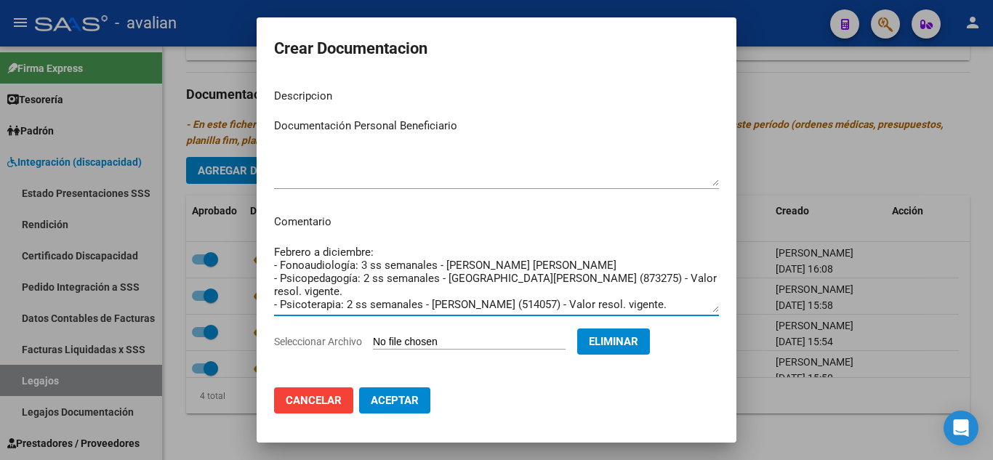
click at [687, 280] on textarea "Febrero a diciembre: - Fonoaudiología: 3 ss semanales - [PERSON_NAME] [PERSON_N…" at bounding box center [496, 278] width 445 height 68
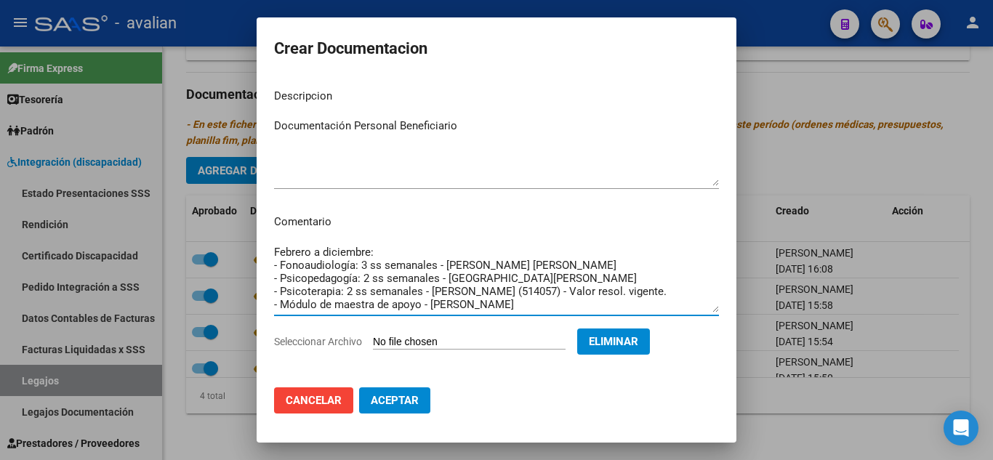
click at [675, 291] on textarea "Febrero a diciembre: - Fonoaudiología: 3 ss semanales - [PERSON_NAME] [PERSON_N…" at bounding box center [496, 278] width 445 height 68
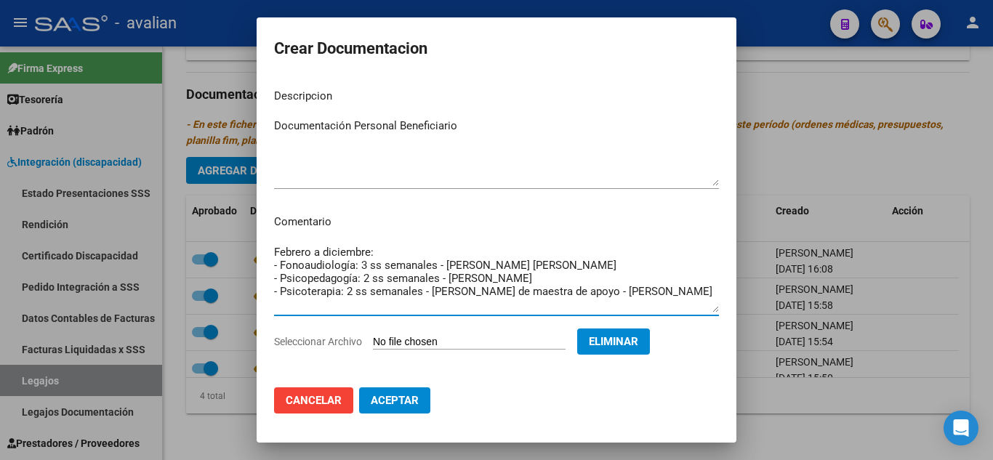
click at [549, 306] on textarea "Febrero a diciembre: - Fonoaudiología: 3 ss semanales - [PERSON_NAME] [PERSON_N…" at bounding box center [496, 278] width 445 height 68
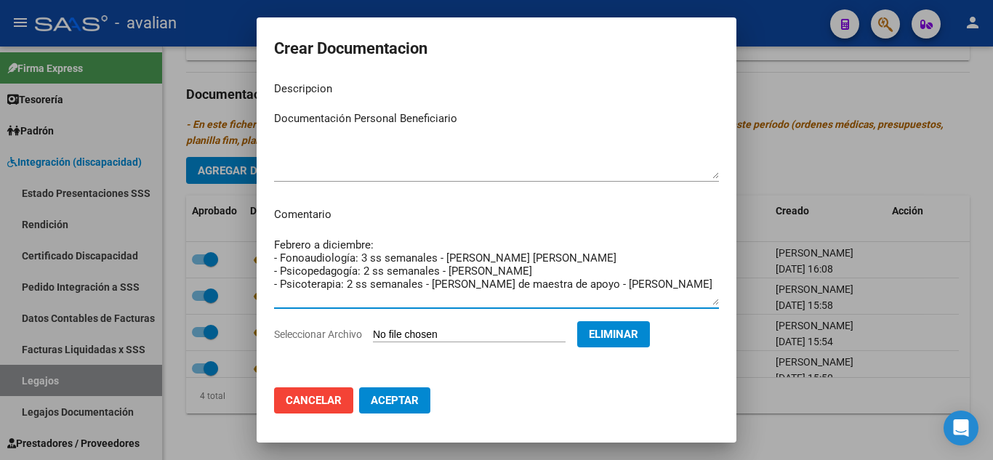
scroll to position [9, 0]
type textarea "Febrero a diciembre: - Fonoaudiología: 3 ss semanales - [PERSON_NAME] [PERSON_N…"
click at [408, 394] on span "Aceptar" at bounding box center [395, 400] width 48 height 13
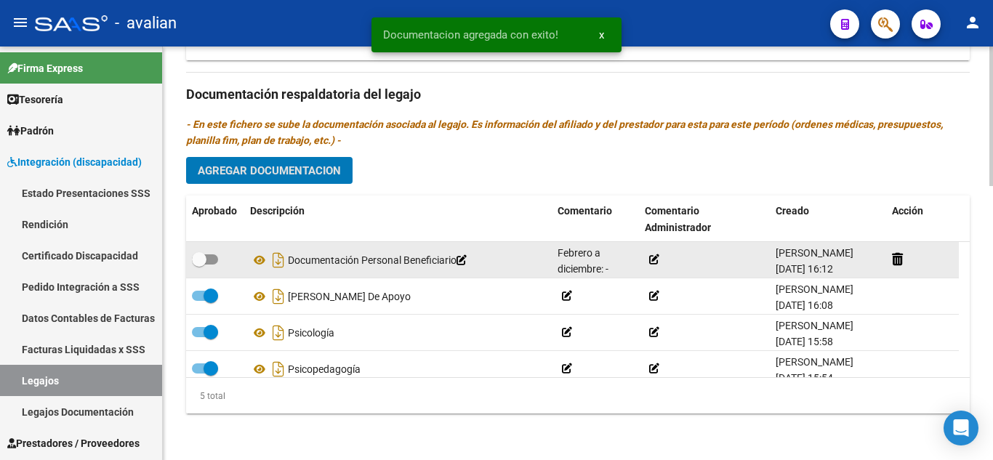
click at [209, 258] on span at bounding box center [205, 259] width 26 height 10
click at [199, 264] on input "checkbox" at bounding box center [198, 264] width 1 height 1
checkbox input "true"
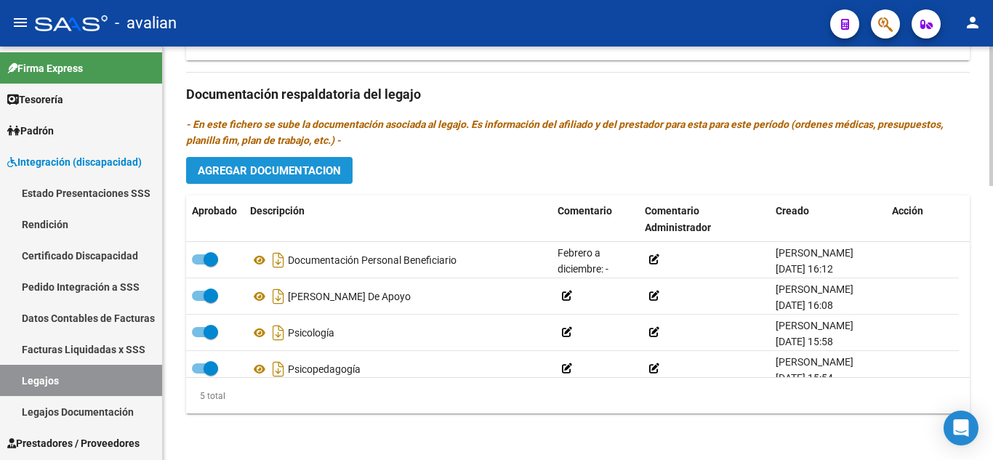
click at [280, 163] on button "Agregar Documentacion" at bounding box center [269, 170] width 166 height 27
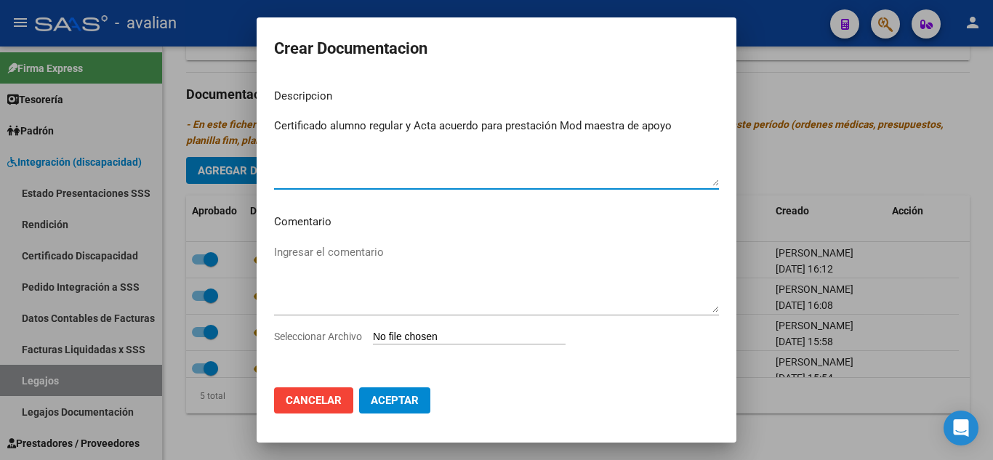
type textarea "Certificado alumno regular y Acta acuerdo para prestación Mod maestra de apoyo"
click at [408, 339] on input "Seleccionar Archivo" at bounding box center [469, 338] width 193 height 14
type input "C:\fakepath\05213332_MA.pdf"
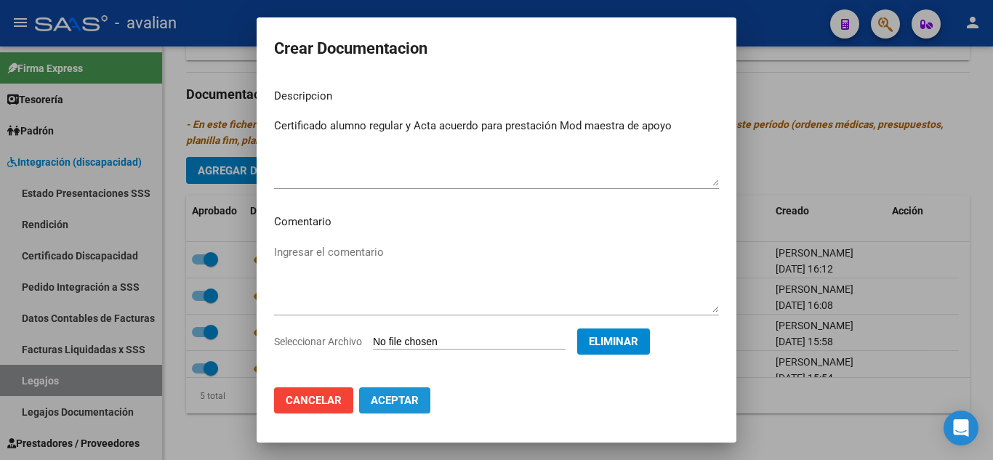
click at [399, 399] on span "Aceptar" at bounding box center [395, 400] width 48 height 13
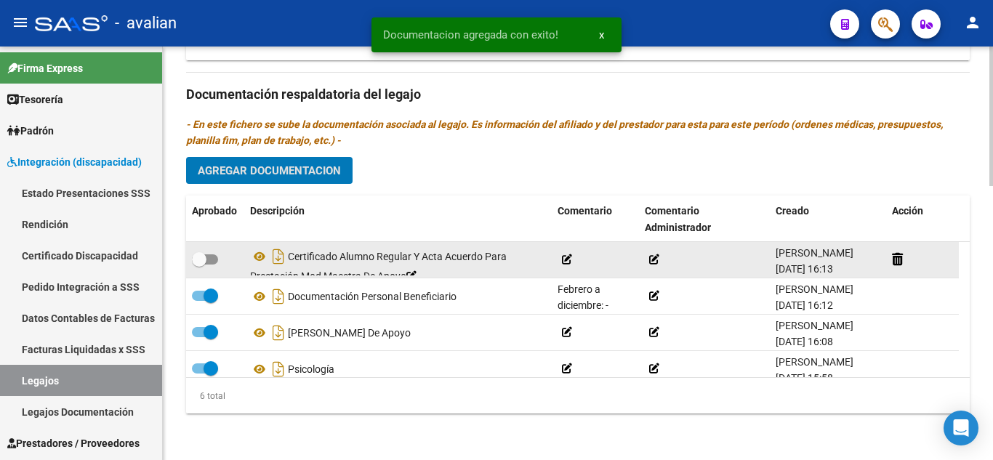
click at [215, 266] on label at bounding box center [205, 259] width 26 height 17
click at [199, 265] on input "checkbox" at bounding box center [198, 264] width 1 height 1
checkbox input "true"
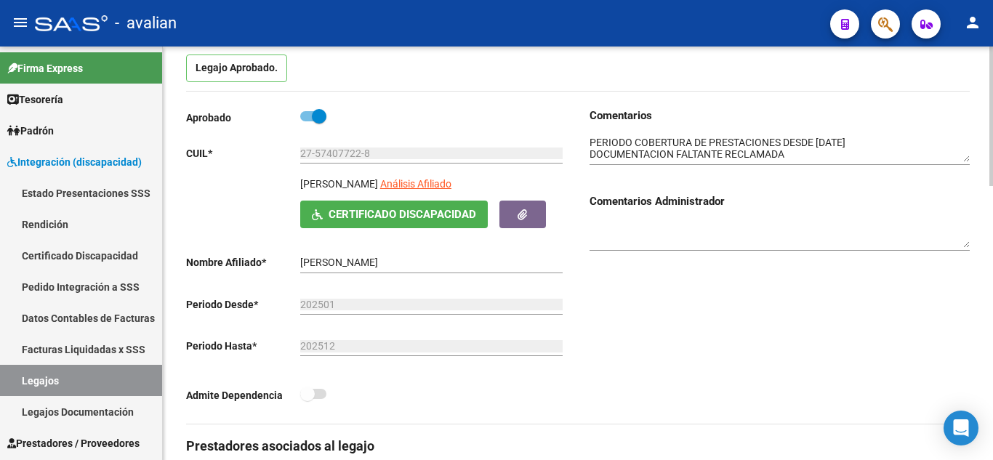
scroll to position [0, 0]
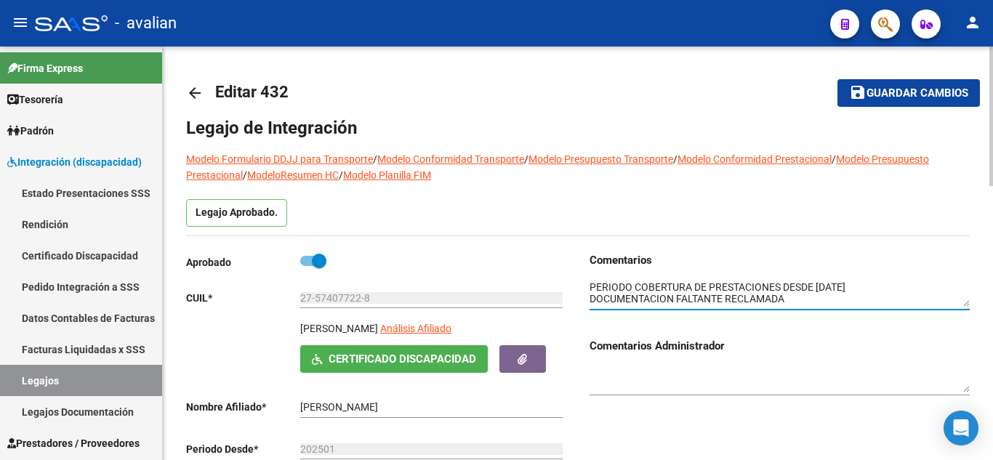
click at [784, 293] on textarea at bounding box center [779, 294] width 380 height 28
click at [811, 296] on textarea at bounding box center [779, 294] width 380 height 28
click at [897, 92] on span "Guardar cambios" at bounding box center [917, 93] width 102 height 13
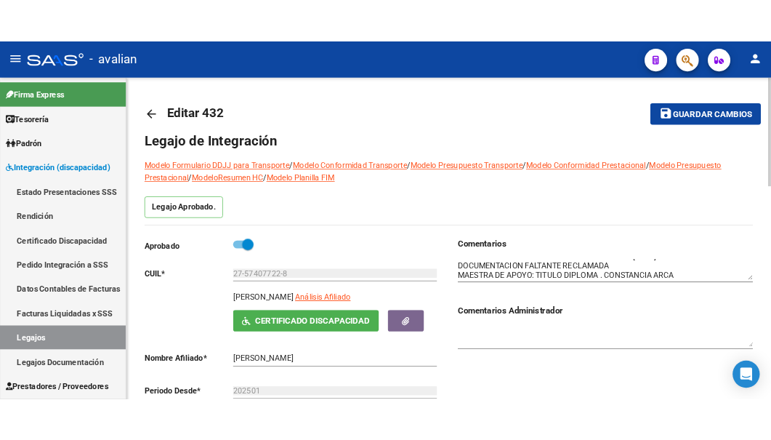
scroll to position [12, 0]
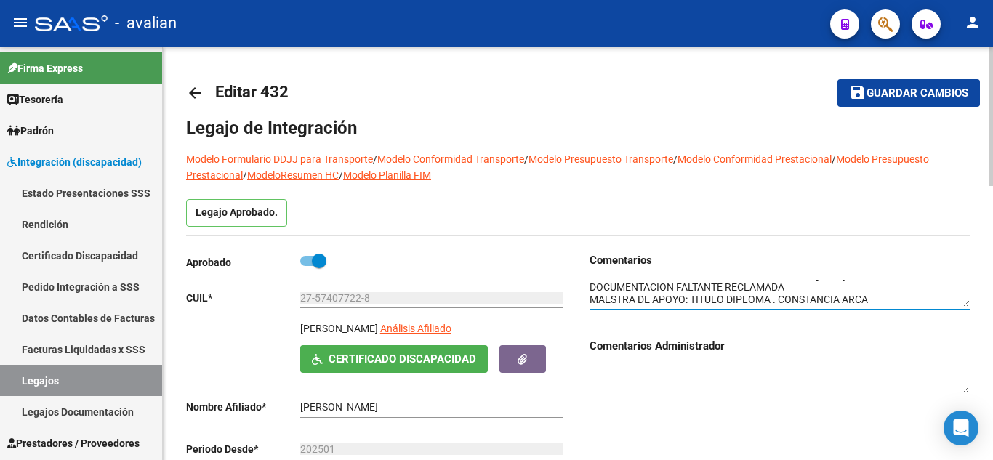
drag, startPoint x: 591, startPoint y: 297, endPoint x: 883, endPoint y: 312, distance: 292.4
click at [883, 312] on div at bounding box center [779, 295] width 380 height 54
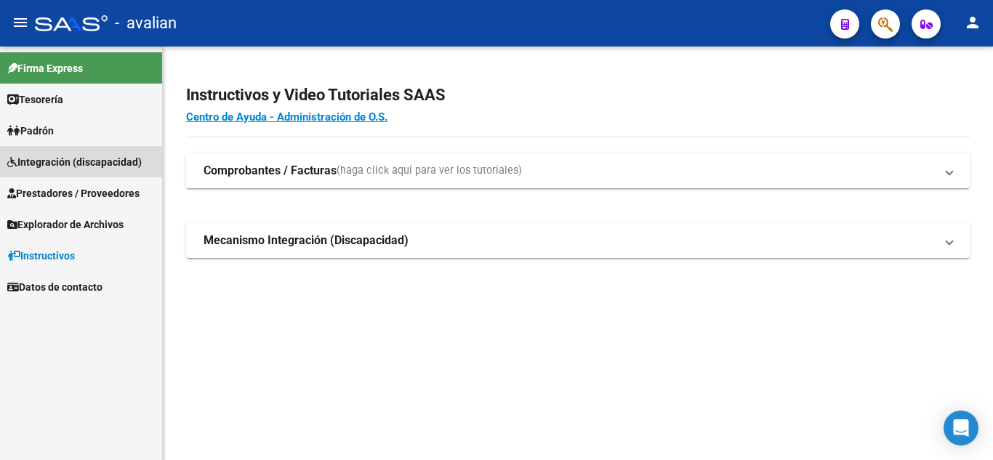
click at [78, 171] on link "Integración (discapacidad)" at bounding box center [81, 161] width 162 height 31
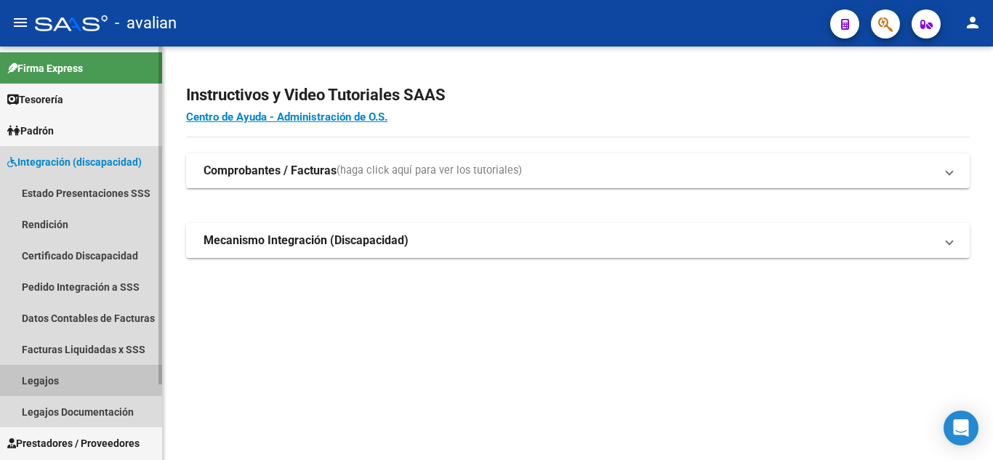
click at [54, 373] on link "Legajos" at bounding box center [81, 380] width 162 height 31
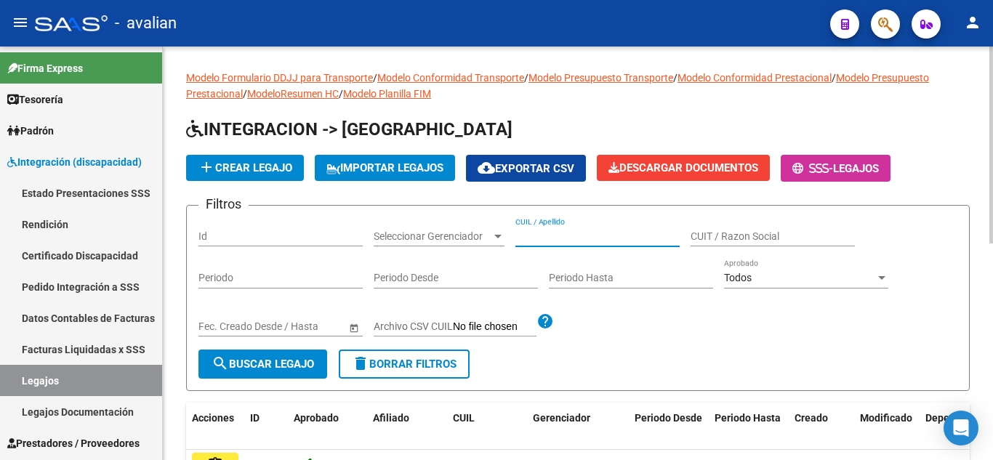
paste input "27278638702"
type input "27278638702"
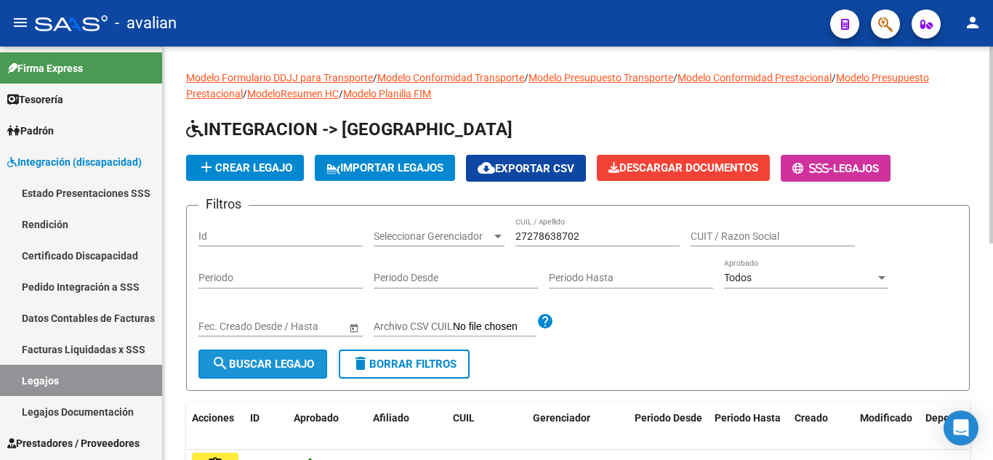
click at [262, 369] on span "search Buscar Legajo" at bounding box center [262, 363] width 102 height 13
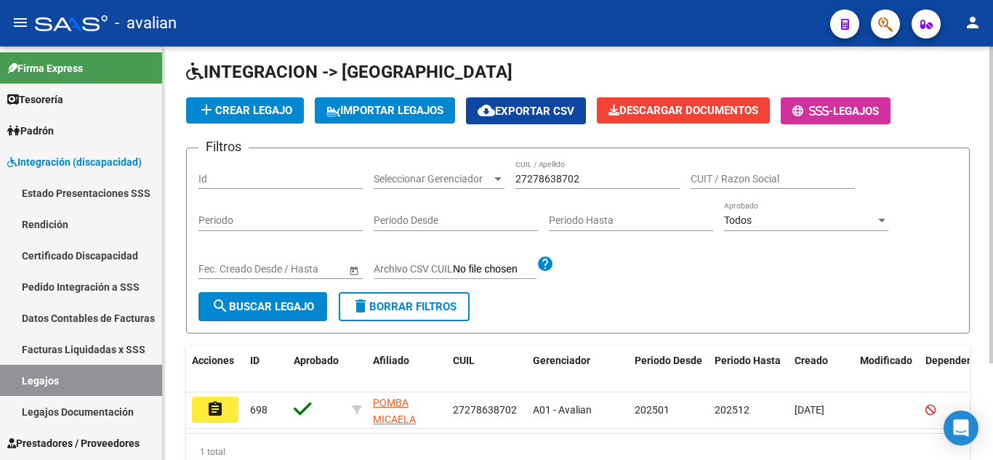
scroll to position [126, 0]
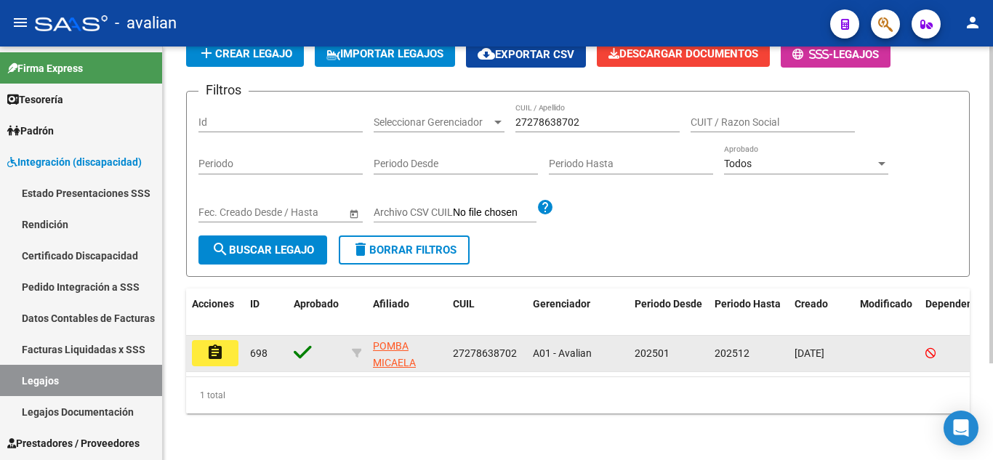
click at [213, 344] on mat-icon "assignment" at bounding box center [214, 352] width 17 height 17
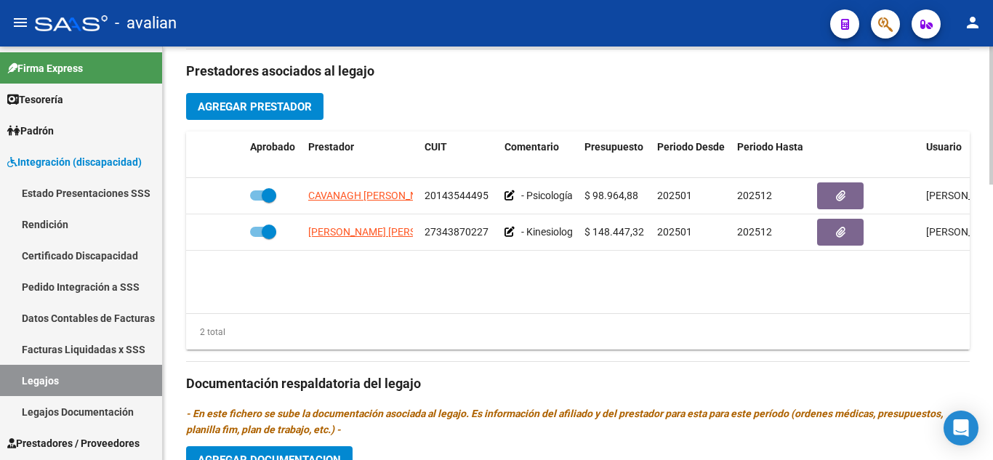
scroll to position [458, 0]
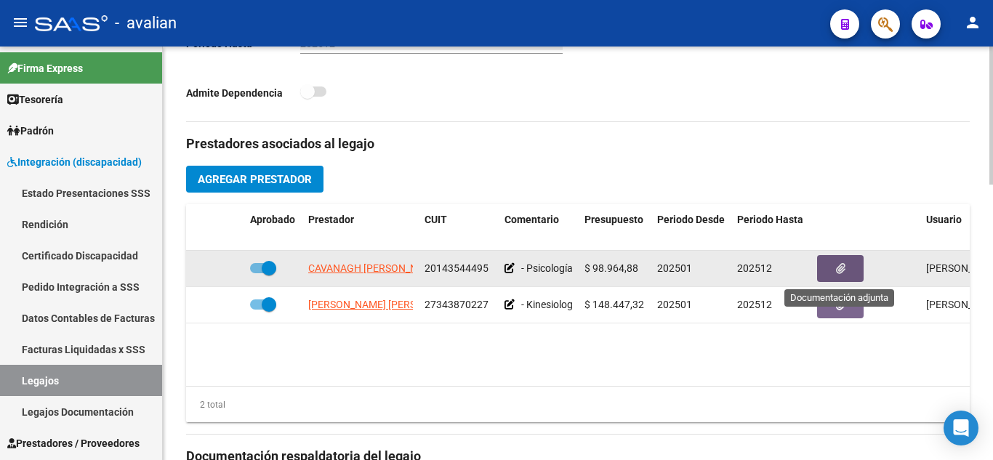
click at [849, 268] on button "button" at bounding box center [840, 268] width 47 height 27
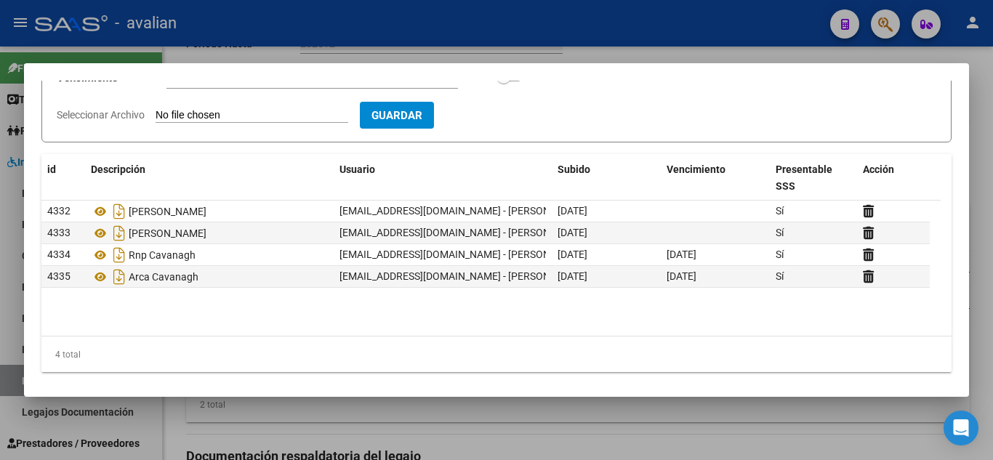
scroll to position [165, 0]
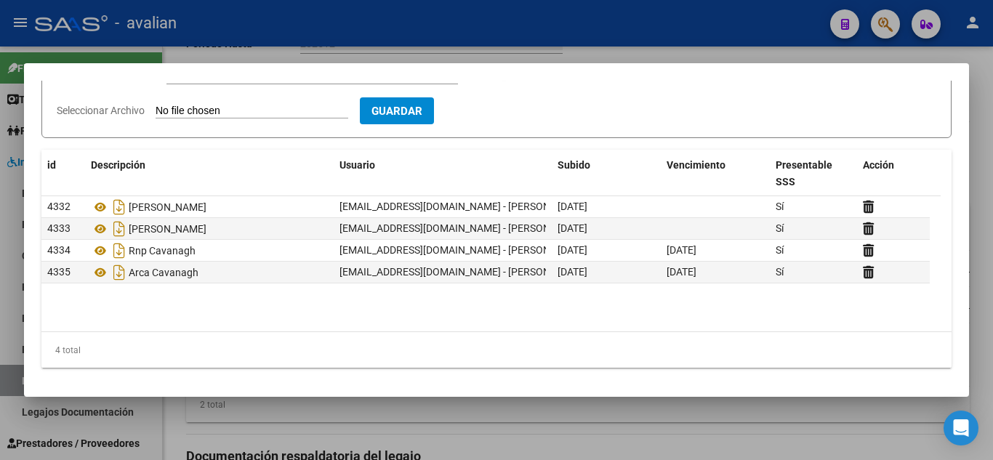
click at [541, 328] on datatable-body "4332 Cbu Cavanagh vorellano@avalian.com - VALERIA ORELLANO 17/07/2025 Sí 4333 T…" at bounding box center [490, 263] width 899 height 135
click at [806, 44] on div at bounding box center [496, 230] width 993 height 460
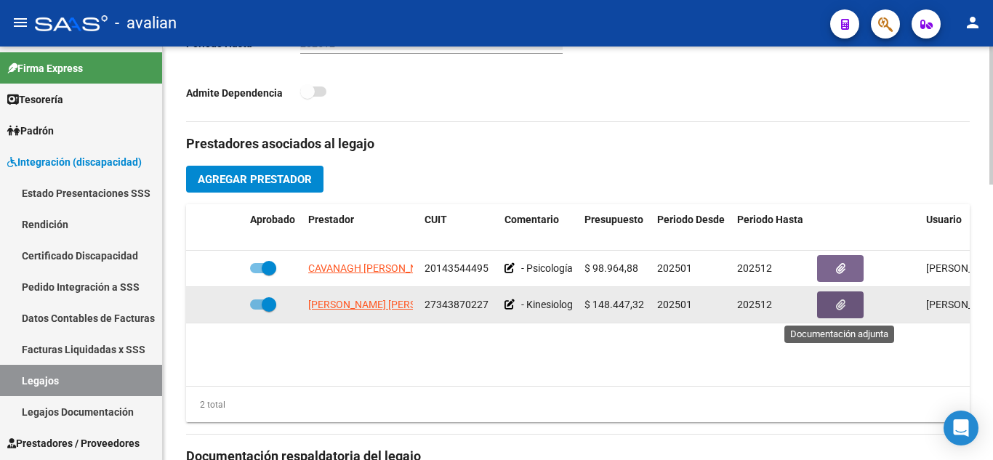
click at [844, 318] on button "button" at bounding box center [840, 304] width 47 height 27
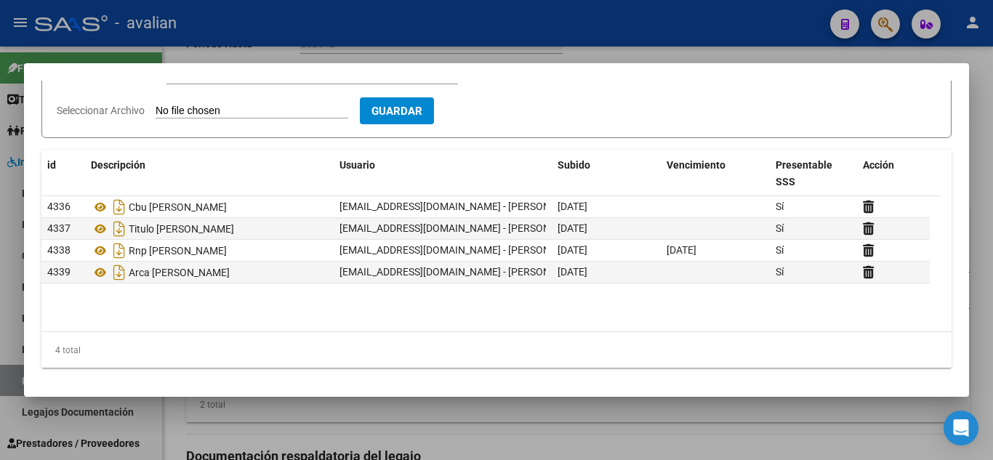
click at [694, 47] on div at bounding box center [496, 230] width 993 height 460
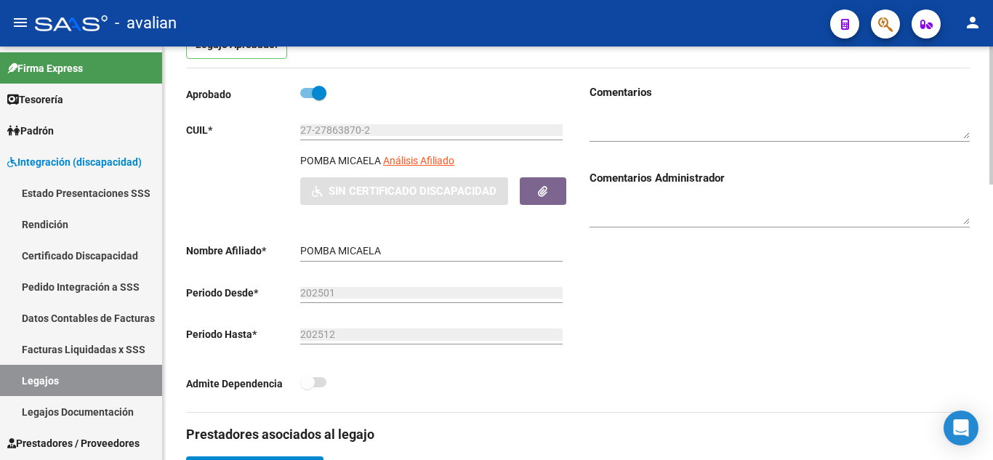
scroll to position [95, 0]
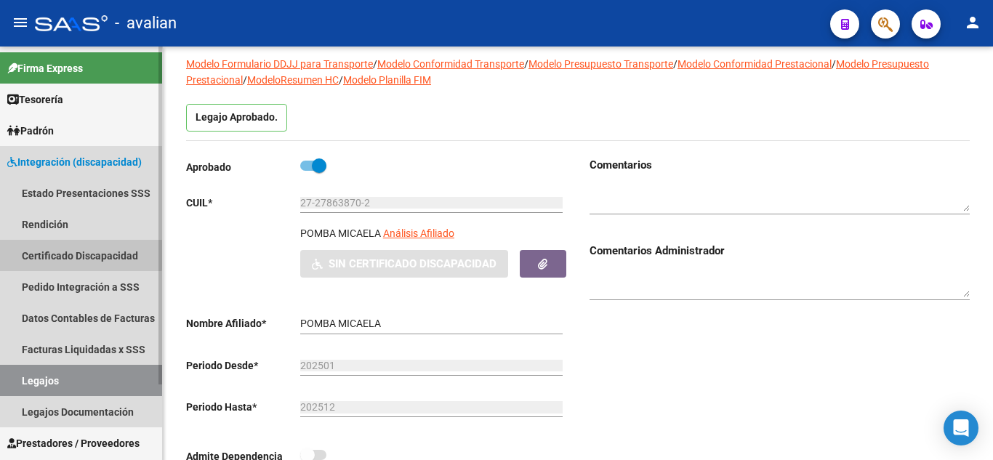
drag, startPoint x: 72, startPoint y: 244, endPoint x: 79, endPoint y: 252, distance: 10.8
click at [72, 243] on link "Certificado Discapacidad" at bounding box center [81, 255] width 162 height 31
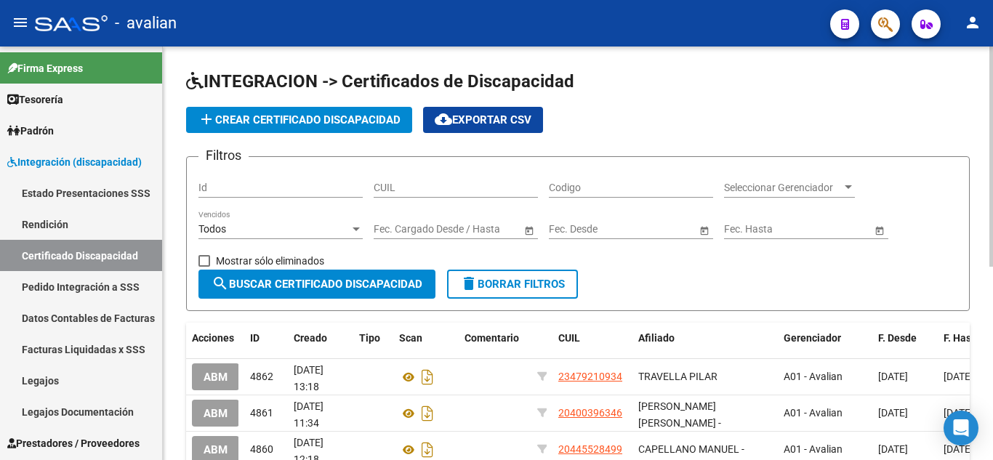
click at [431, 192] on input "CUIL" at bounding box center [455, 188] width 164 height 12
paste input "27-27863870-2"
type input "27-27863870-2"
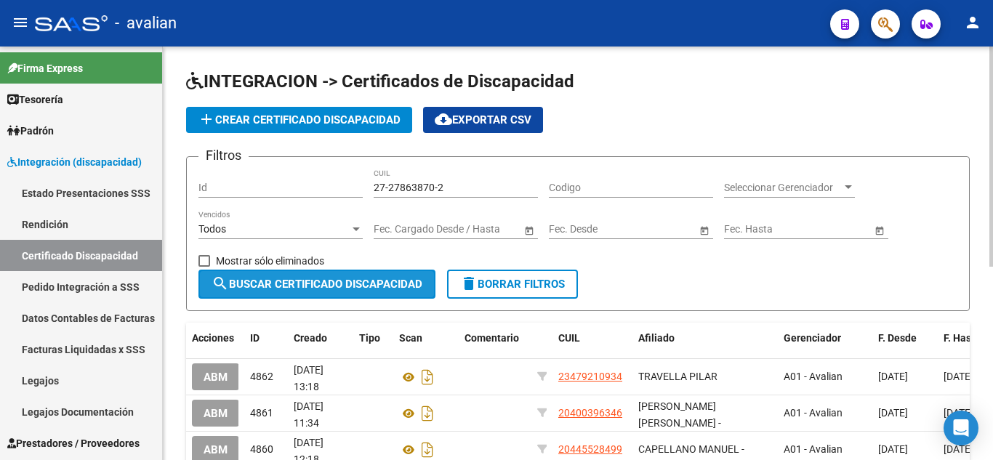
click at [363, 273] on button "search Buscar Certificado Discapacidad" at bounding box center [316, 284] width 237 height 29
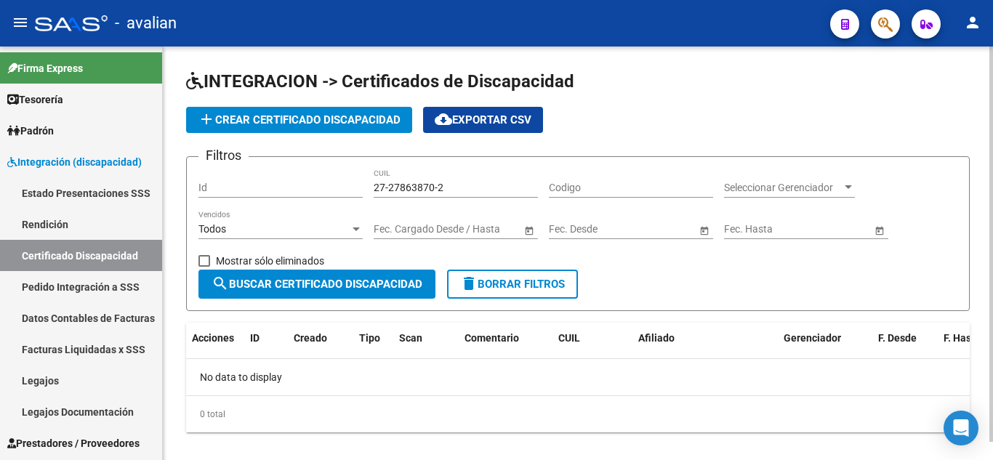
scroll to position [19, 0]
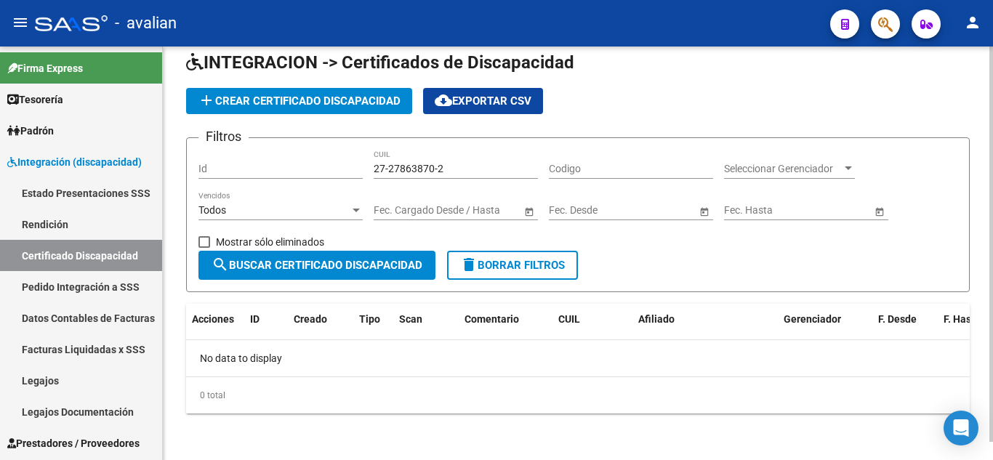
click at [260, 99] on span "add Crear Certificado Discapacidad" at bounding box center [299, 100] width 203 height 13
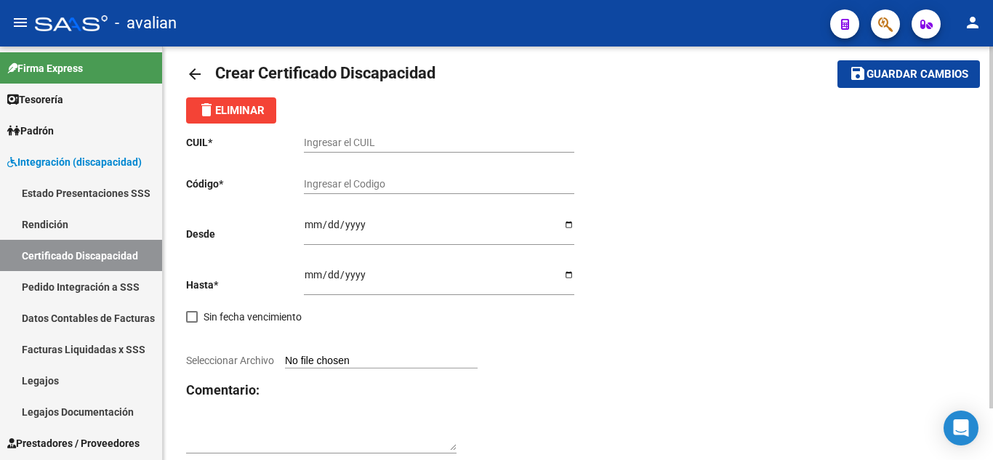
click at [383, 134] on div "Ingresar el CUIL" at bounding box center [439, 138] width 270 height 29
paste input "27-27863870-2"
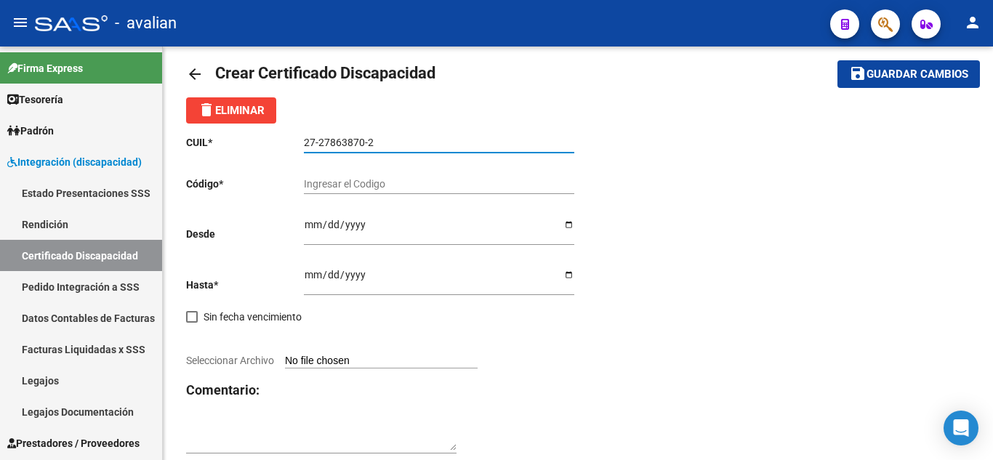
type input "27-27863870-2"
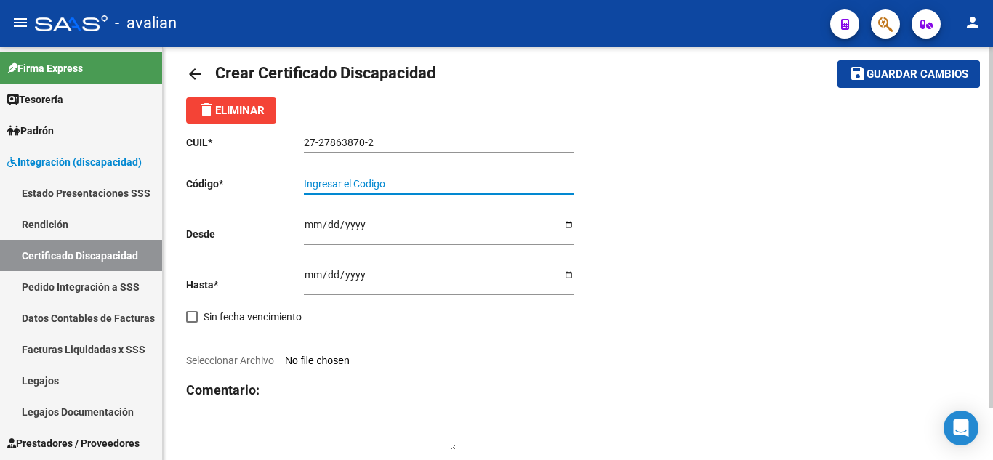
click at [353, 180] on input "Ingresar el Codigo" at bounding box center [439, 184] width 270 height 12
paste input "ARG-01-00027863870-20161223-20261223-SFE-181"
click at [527, 179] on input "ARG-01-00027863870-20161223-20261223-SFE-181" at bounding box center [439, 184] width 270 height 12
click at [526, 181] on input "ARG-01-00027863870-20161223-20261223-SFE-181" at bounding box center [439, 184] width 270 height 12
click at [511, 185] on input "ARG-01-00027863870-20161223-20261223-SFE181" at bounding box center [439, 184] width 270 height 12
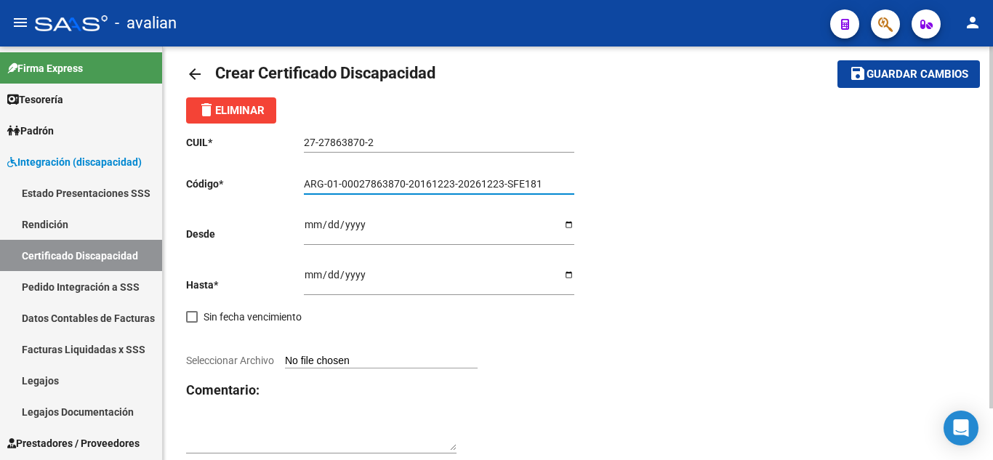
click at [504, 182] on input "ARG-01-00027863870-20161223-20261223-SFE181" at bounding box center [439, 184] width 270 height 12
click at [456, 187] on input "ARG-01-00027863870-20161223-20261223SFE181" at bounding box center [439, 184] width 270 height 12
click at [408, 179] on input "ARG-01-00027863870-2016122320261223SFE181" at bounding box center [439, 184] width 270 height 12
click at [341, 181] on input "ARG-01-000278638702016122320261223SFE181" at bounding box center [439, 184] width 270 height 12
click at [326, 180] on input "ARG-01000278638702016122320261223SFE181" at bounding box center [439, 184] width 270 height 12
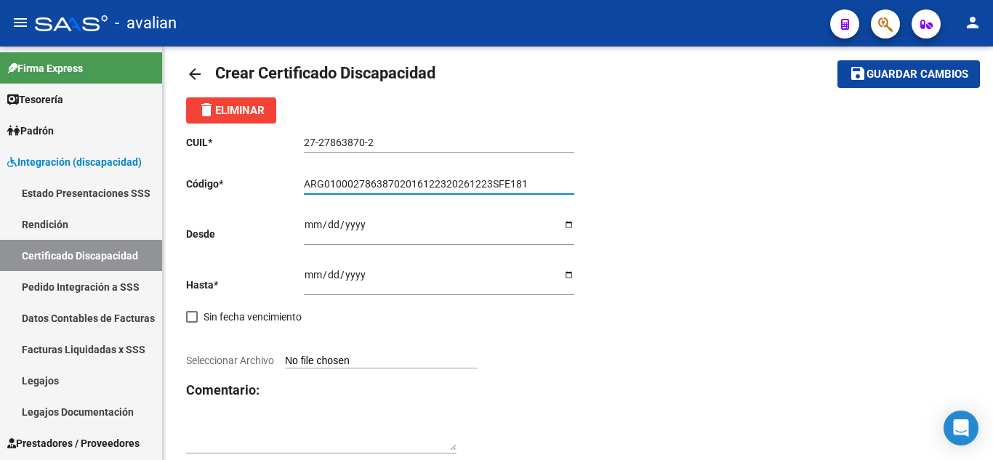
type input "ARG01000278638702016122320261223SFE181"
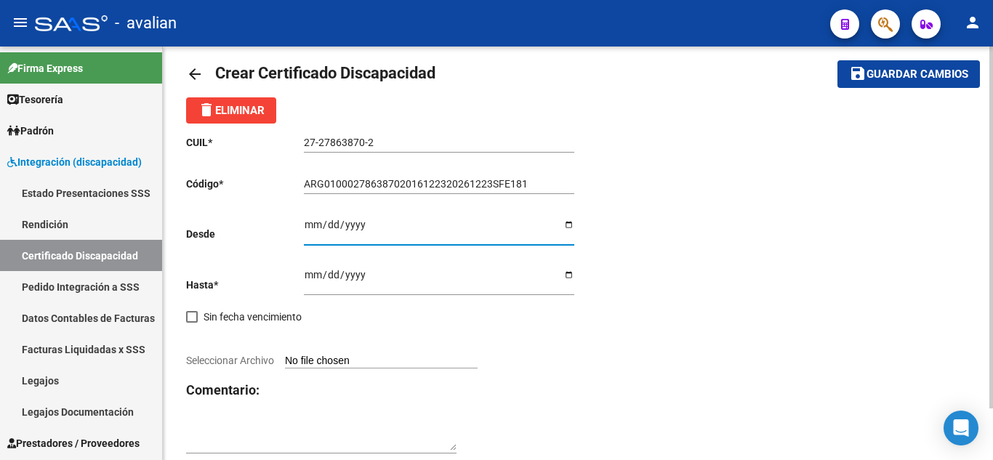
click at [310, 222] on input "Ingresar fec. Desde" at bounding box center [439, 230] width 270 height 22
type input "2016-12-23"
click at [339, 323] on div "CUIL * 27-27863870-2 Ingresar el CUIL Código * ARG01000278638702016122320261223…" at bounding box center [382, 295] width 392 height 342
click at [310, 279] on input "Ingresar fec. Hasta" at bounding box center [439, 280] width 270 height 22
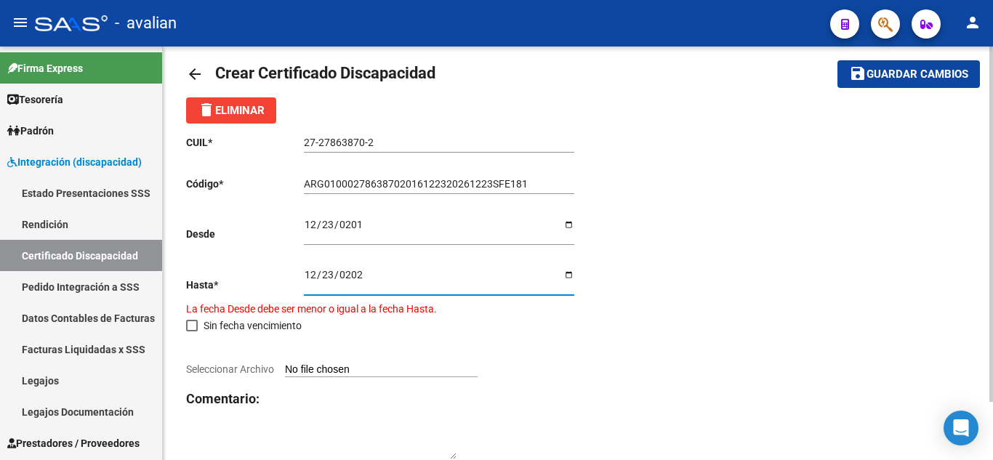
type input "2026-12-23"
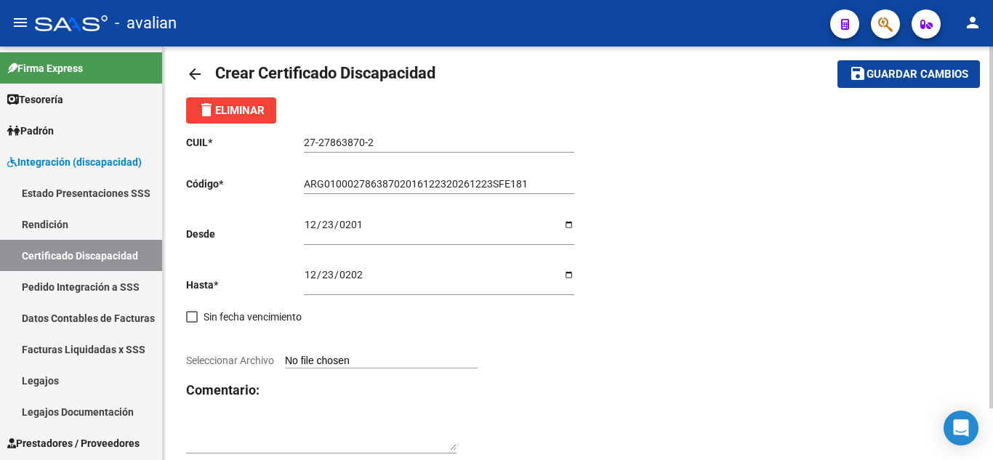
click at [438, 333] on div "CUIL * 27-27863870-2 Ingresar el CUIL Código * ARG01000278638702016122320261223…" at bounding box center [382, 295] width 392 height 342
click at [398, 355] on input "Seleccionar Archivo" at bounding box center [381, 362] width 193 height 14
click at [331, 358] on input "Seleccionar Archivo" at bounding box center [381, 362] width 193 height 14
type input "C:\fakepath\POMBA_CUD.pdf"
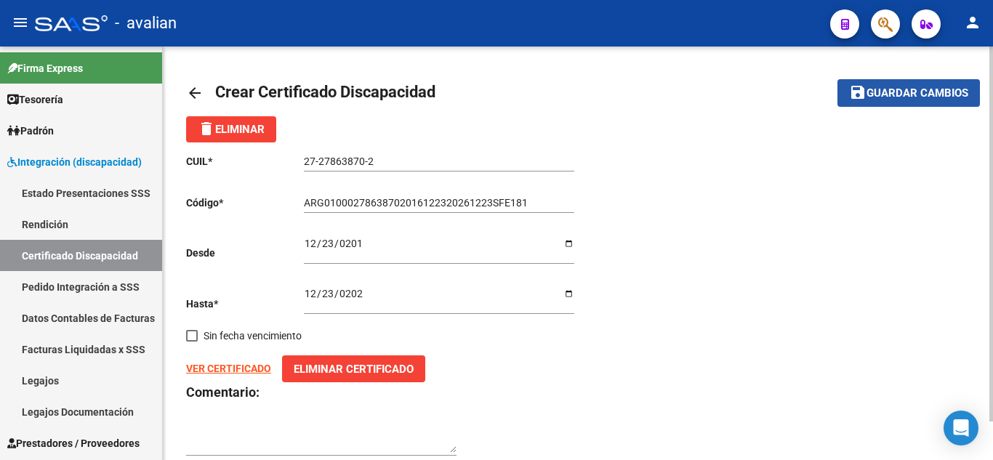
click at [876, 95] on span "Guardar cambios" at bounding box center [917, 93] width 102 height 13
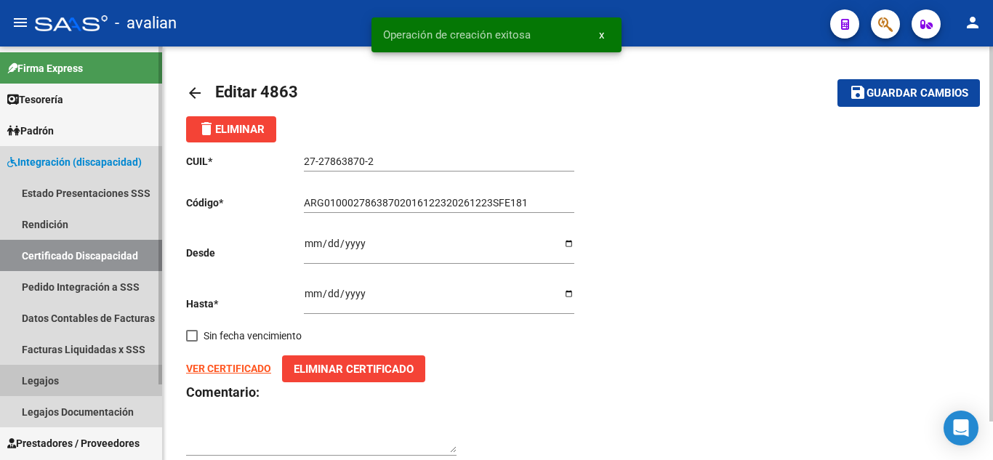
click at [44, 373] on link "Legajos" at bounding box center [81, 380] width 162 height 31
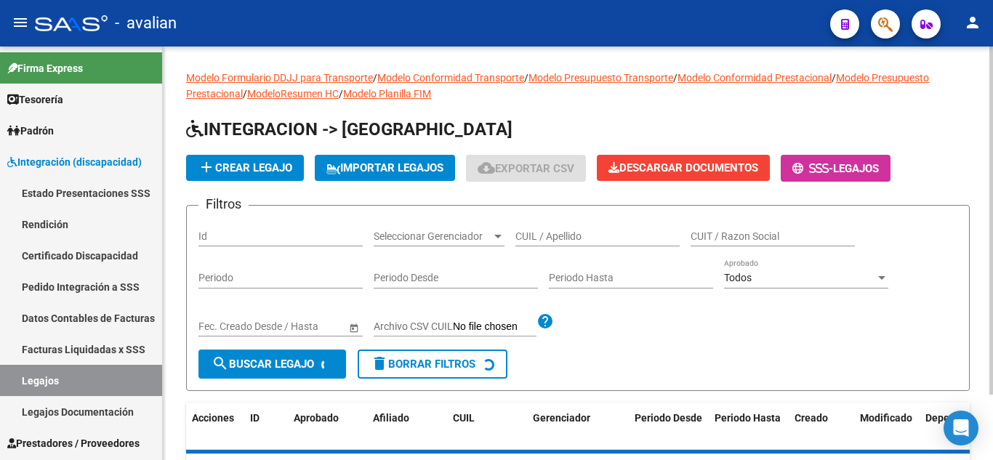
click at [565, 240] on input "CUIL / Apellido" at bounding box center [597, 236] width 164 height 12
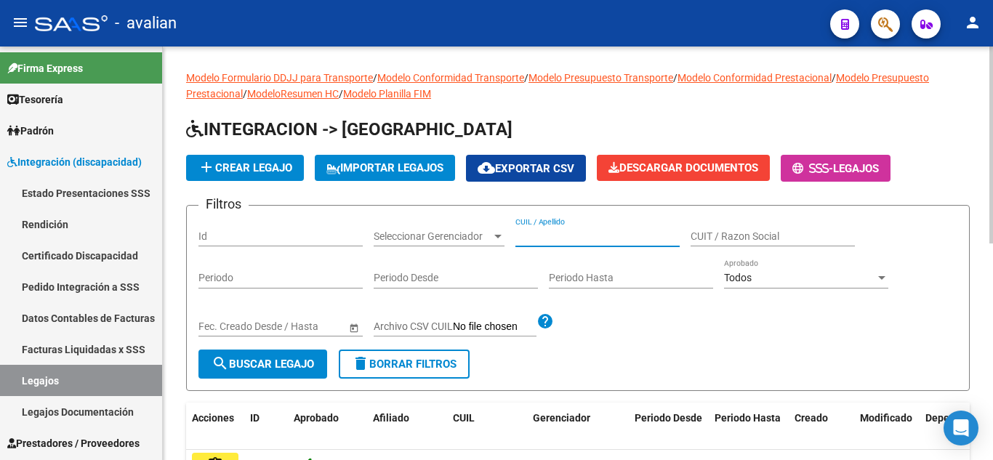
paste input "ARG-01-00027863870-20161223-20261223-SFE-181"
drag, startPoint x: 676, startPoint y: 235, endPoint x: 341, endPoint y: 205, distance: 336.3
click at [341, 205] on form "Filtros Id Seleccionar Gerenciador Seleccionar Gerenciador ARG-01-00027863870-2…" at bounding box center [577, 298] width 783 height 186
type input "1"
drag, startPoint x: 544, startPoint y: 238, endPoint x: 483, endPoint y: 214, distance: 65.6
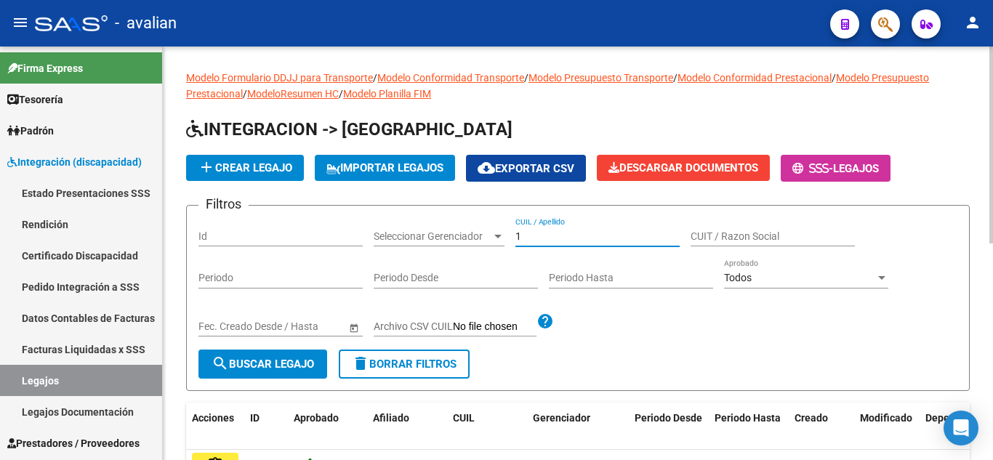
click at [483, 214] on form "Filtros Id Seleccionar Gerenciador Seleccionar Gerenciador 1 CUIL / Apellido CU…" at bounding box center [577, 298] width 783 height 186
paste input "27278638702"
type input "27278638702"
click at [289, 363] on span "search Buscar Legajo" at bounding box center [262, 363] width 102 height 13
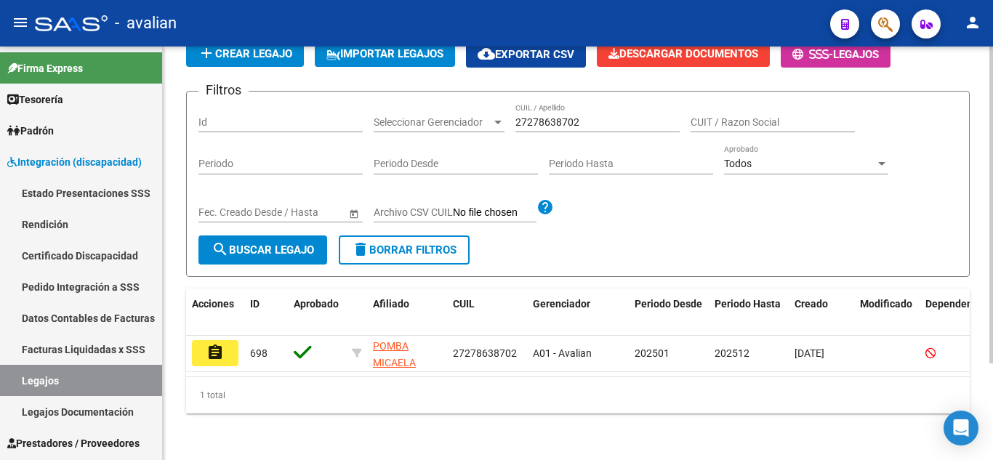
scroll to position [126, 0]
click at [233, 340] on button "assignment" at bounding box center [215, 353] width 47 height 26
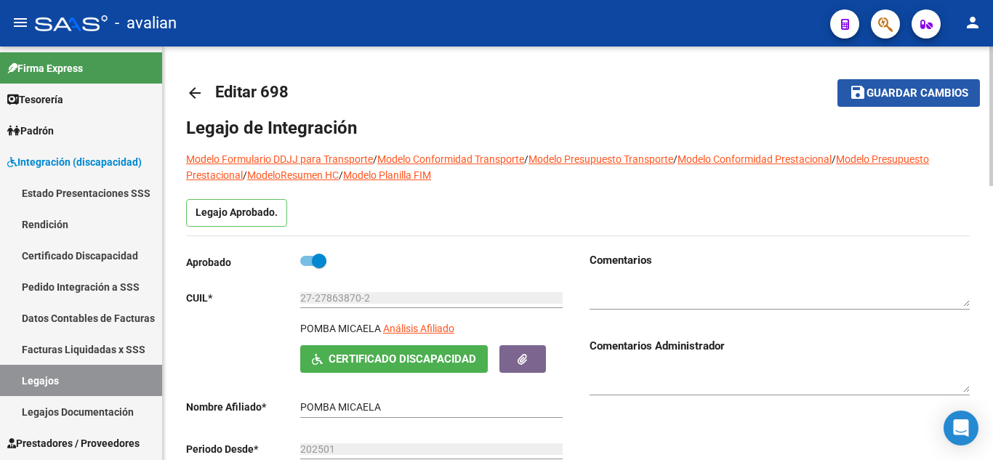
click at [897, 103] on button "save Guardar cambios" at bounding box center [908, 92] width 142 height 27
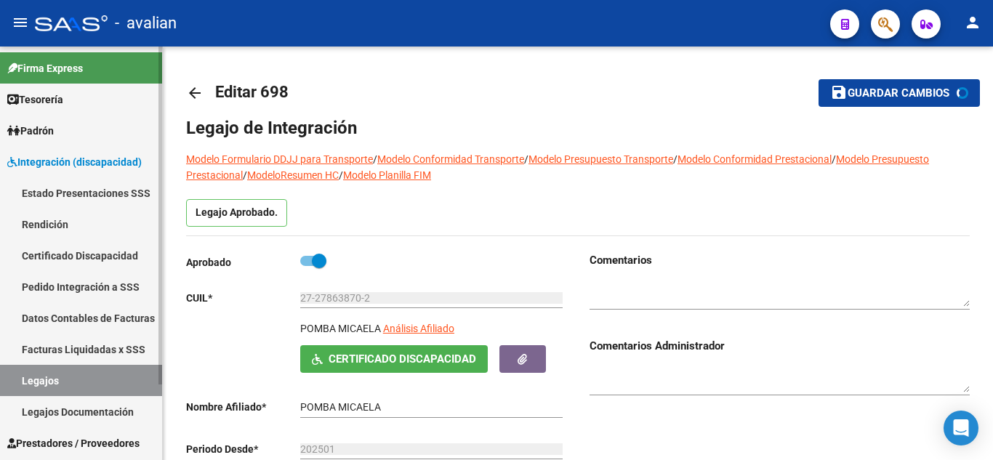
click at [113, 380] on link "Legajos" at bounding box center [81, 380] width 162 height 31
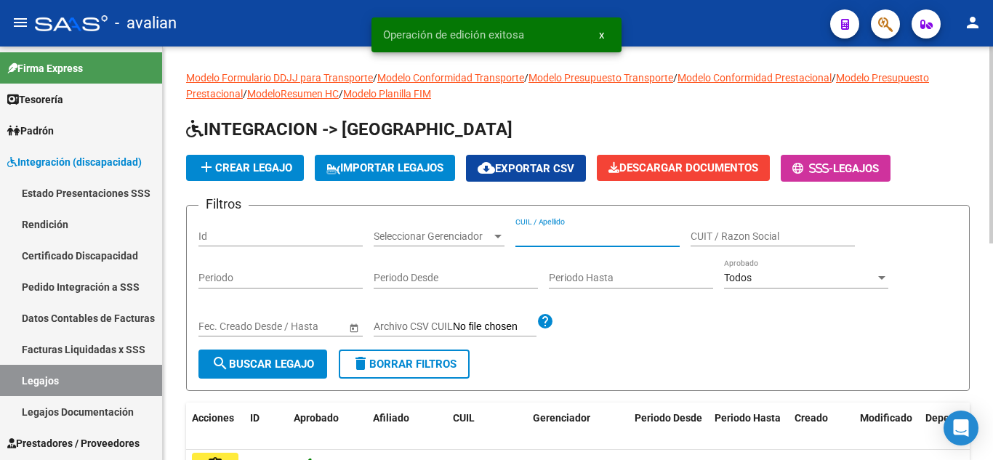
click at [599, 238] on input "CUIL / Apellido" at bounding box center [597, 236] width 164 height 12
paste input "PUCHETA FRANCO FEDERICO"
type input "PUCHETA FRANCO FEDERICO"
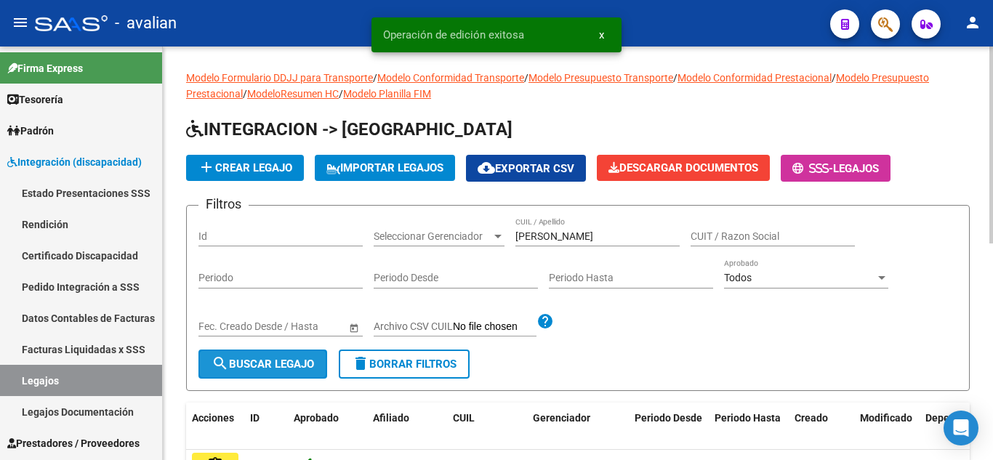
click at [286, 362] on span "search Buscar Legajo" at bounding box center [262, 363] width 102 height 13
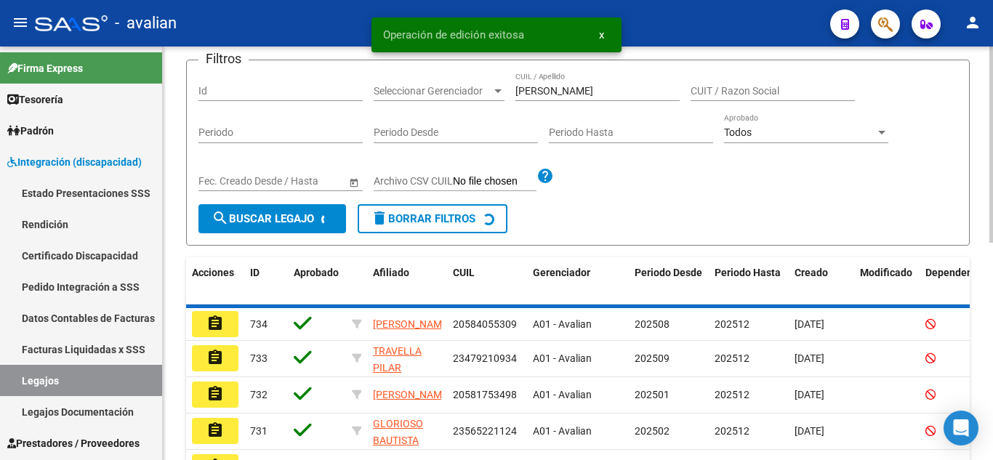
scroll to position [126, 0]
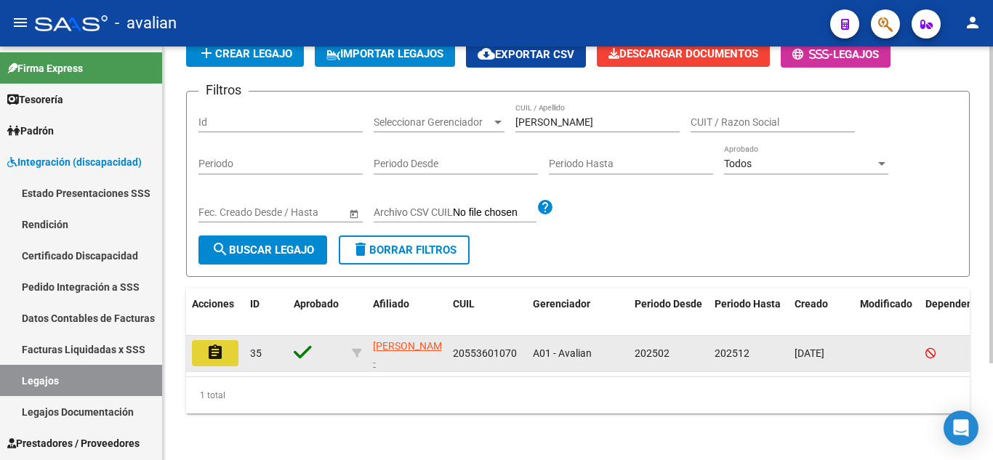
drag, startPoint x: 210, startPoint y: 329, endPoint x: 236, endPoint y: 341, distance: 28.9
click at [210, 340] on button "assignment" at bounding box center [215, 353] width 47 height 26
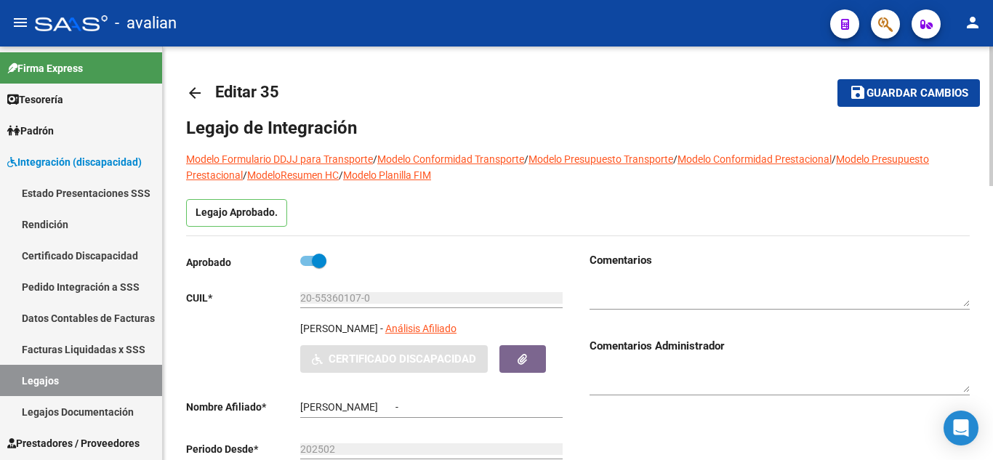
type input "PUCHETA FRANCO FEDERICO"
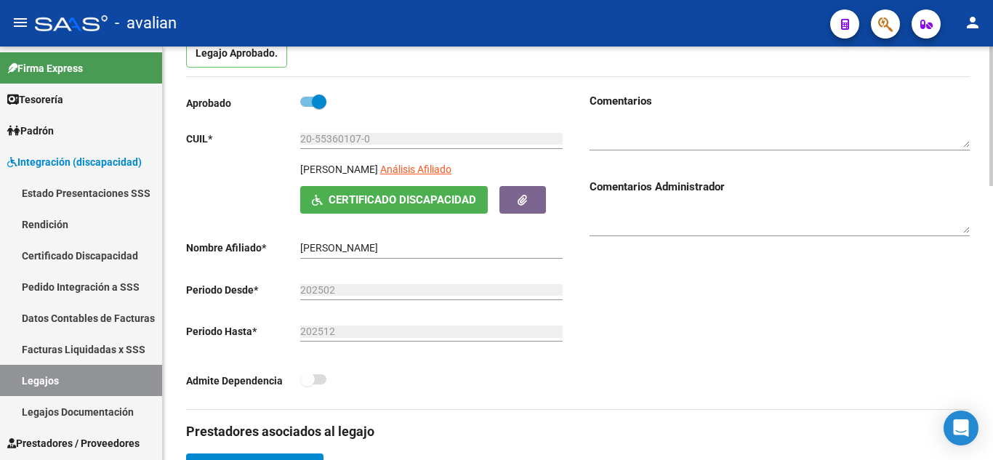
scroll to position [73, 0]
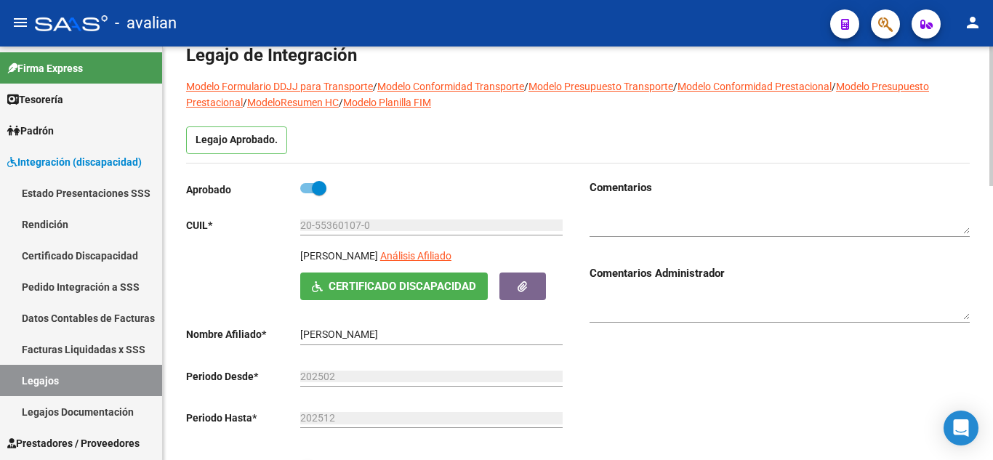
click at [408, 282] on span "Certificado Discapacidad" at bounding box center [401, 286] width 147 height 13
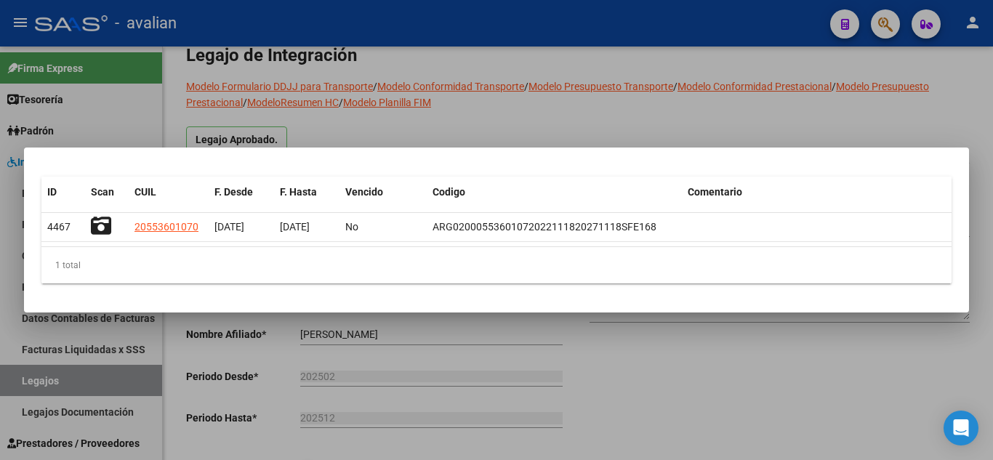
click at [553, 83] on div at bounding box center [496, 230] width 993 height 460
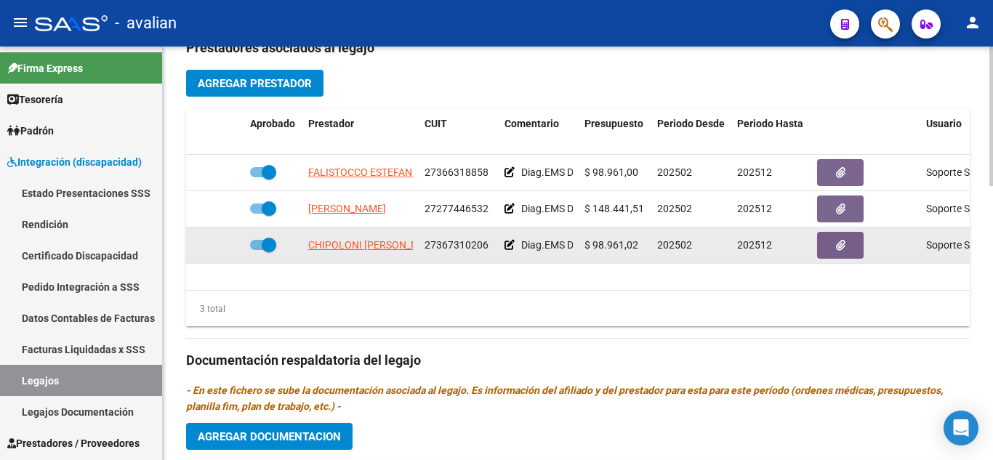
scroll to position [520, 0]
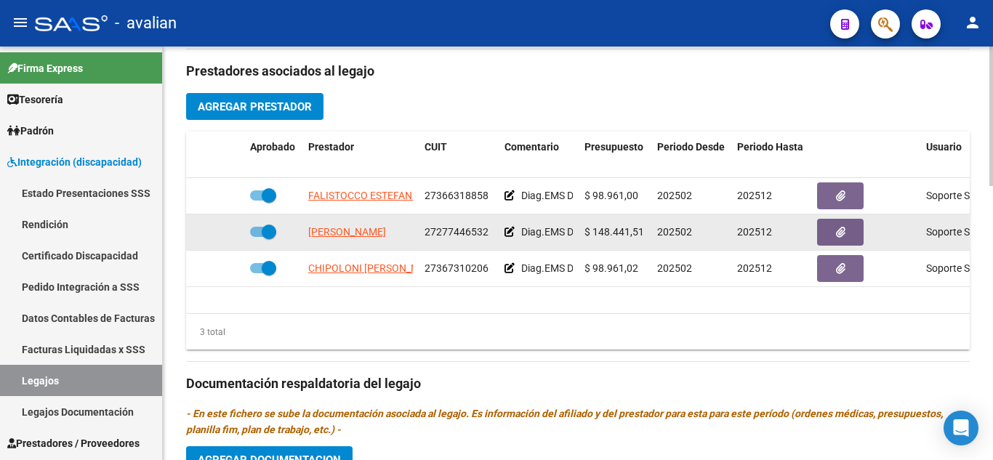
click at [510, 230] on icon at bounding box center [509, 232] width 10 height 10
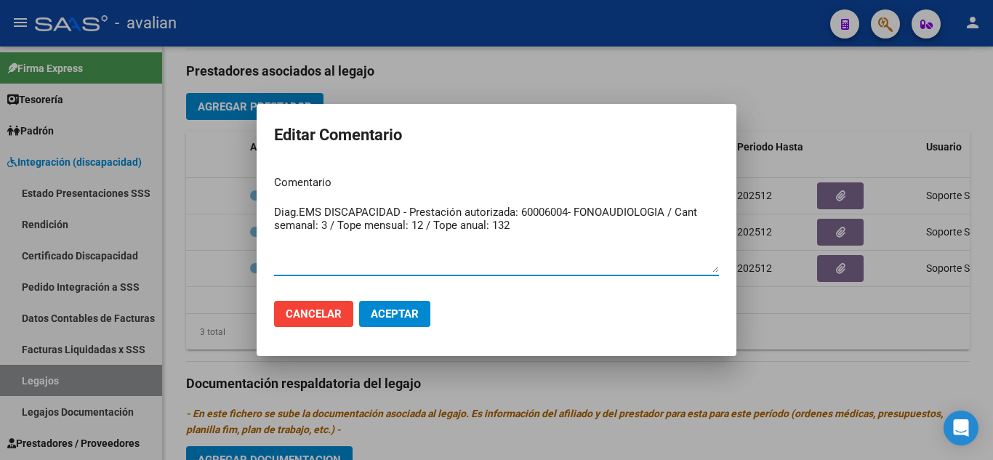
drag, startPoint x: 525, startPoint y: 229, endPoint x: 254, endPoint y: 190, distance: 273.0
click at [254, 188] on div "Editar Comentario Comentario Diag.EMS DISCAPACIDAD - Prestación autorizada: 600…" at bounding box center [496, 230] width 993 height 460
click at [4, 312] on div at bounding box center [496, 230] width 993 height 460
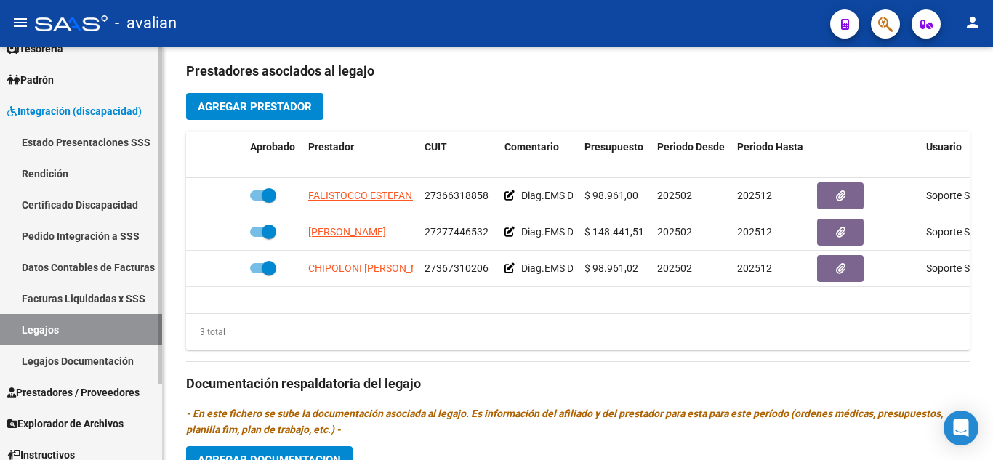
scroll to position [73, 0]
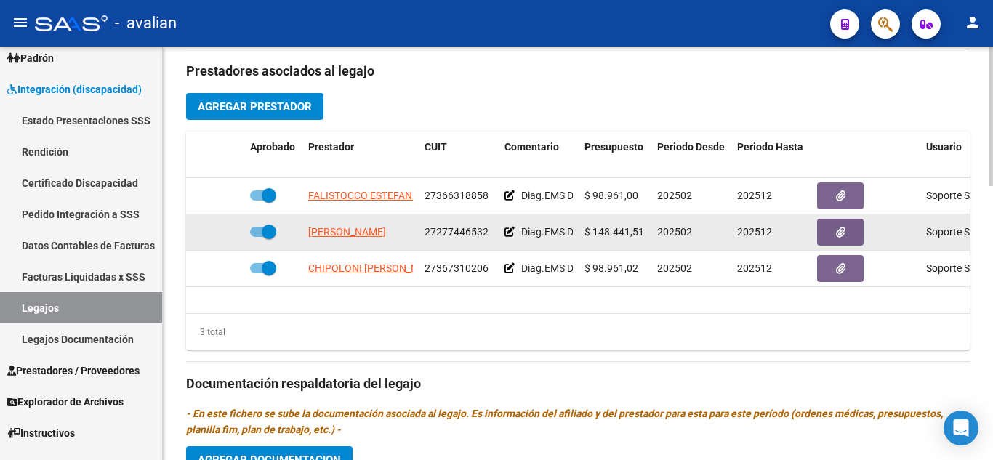
click at [510, 240] on div "Diag.EMS DISCAPACIDAD - Prestación autorizada: 60006004- FONOAUDIOLOGIA / Cant …" at bounding box center [538, 232] width 68 height 17
click at [509, 235] on icon at bounding box center [509, 232] width 10 height 10
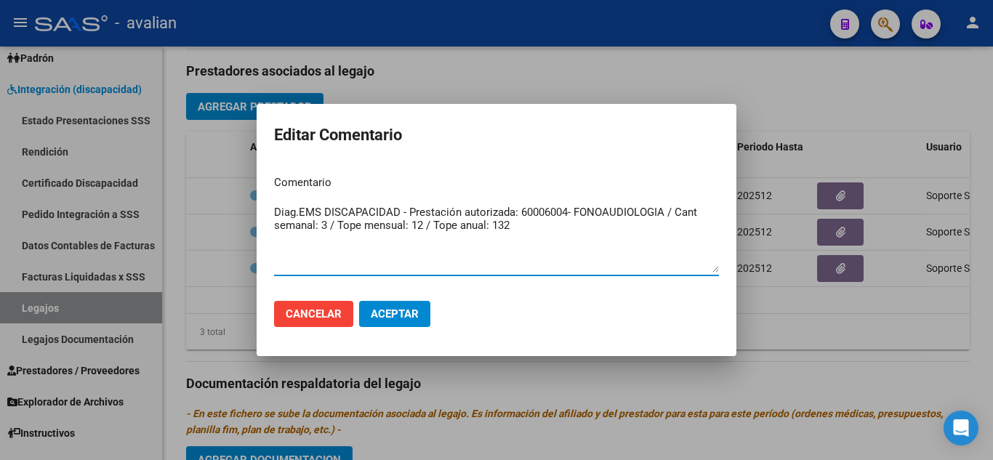
drag, startPoint x: 526, startPoint y: 226, endPoint x: 243, endPoint y: 187, distance: 286.0
click at [243, 187] on div "Editar Comentario Comentario Diag.EMS DISCAPACIDAD - Prestación autorizada: 600…" at bounding box center [496, 230] width 993 height 460
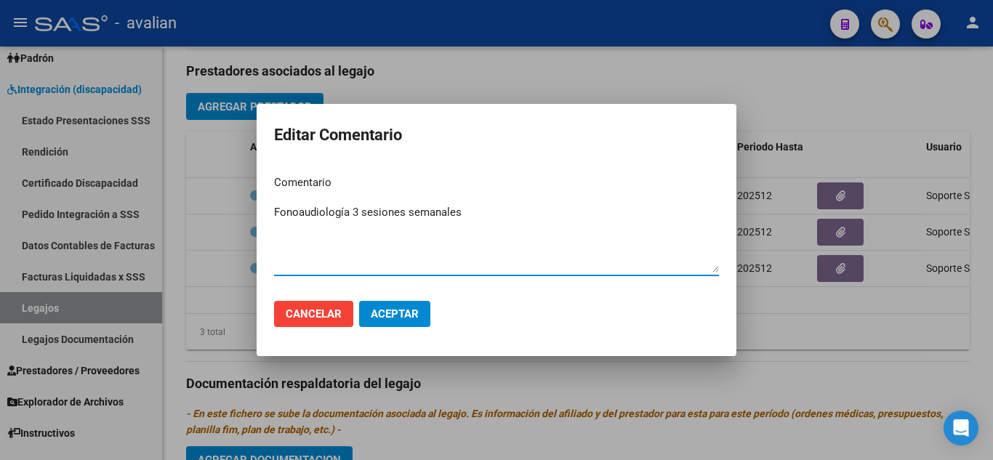
type textarea "Fonoaudiología 3 sesiones semanales"
drag, startPoint x: 404, startPoint y: 315, endPoint x: 518, endPoint y: 359, distance: 122.1
click at [405, 316] on span "Aceptar" at bounding box center [395, 313] width 48 height 13
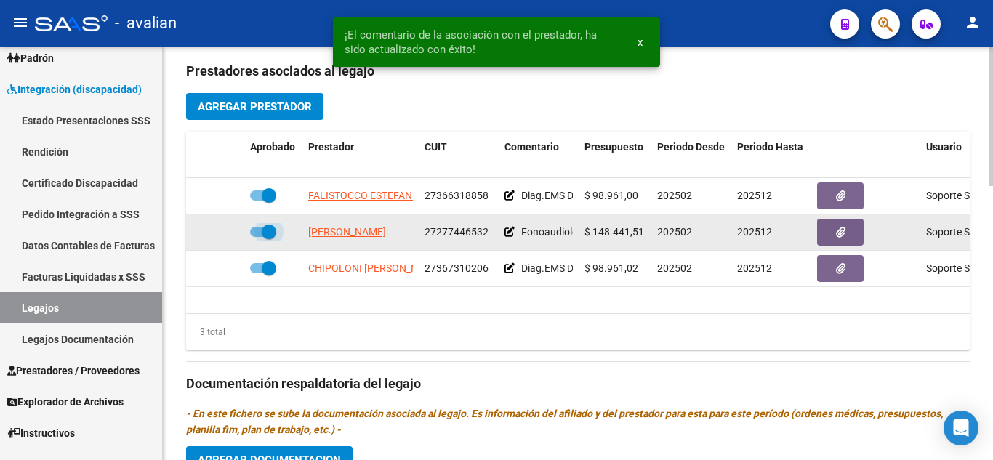
click at [256, 240] on label at bounding box center [263, 231] width 26 height 17
click at [256, 238] on input "checkbox" at bounding box center [256, 237] width 1 height 1
checkbox input "false"
click at [222, 230] on icon at bounding box center [223, 232] width 10 height 10
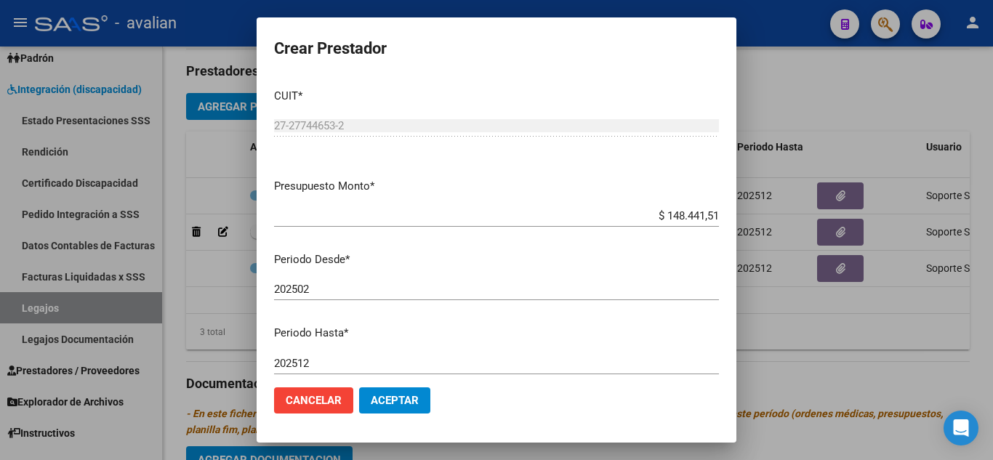
click at [522, 181] on p "Presupuesto Monto *" at bounding box center [496, 186] width 445 height 17
drag, startPoint x: 652, startPoint y: 218, endPoint x: 783, endPoint y: 232, distance: 130.8
click at [783, 232] on div "Crear Prestador CUIT * 27-27744653-2 Ingresar CUIT ARCA Padrón Presupuesto Mont…" at bounding box center [496, 230] width 993 height 460
paste input "7,32"
type input "$ 148.447,32"
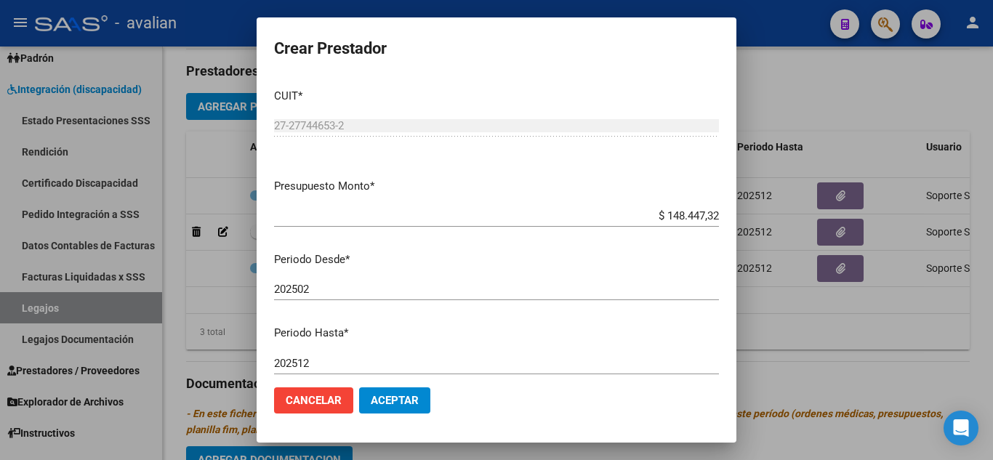
click at [576, 267] on p "Periodo Desde *" at bounding box center [496, 259] width 445 height 17
click at [416, 399] on span "Aceptar" at bounding box center [395, 400] width 48 height 13
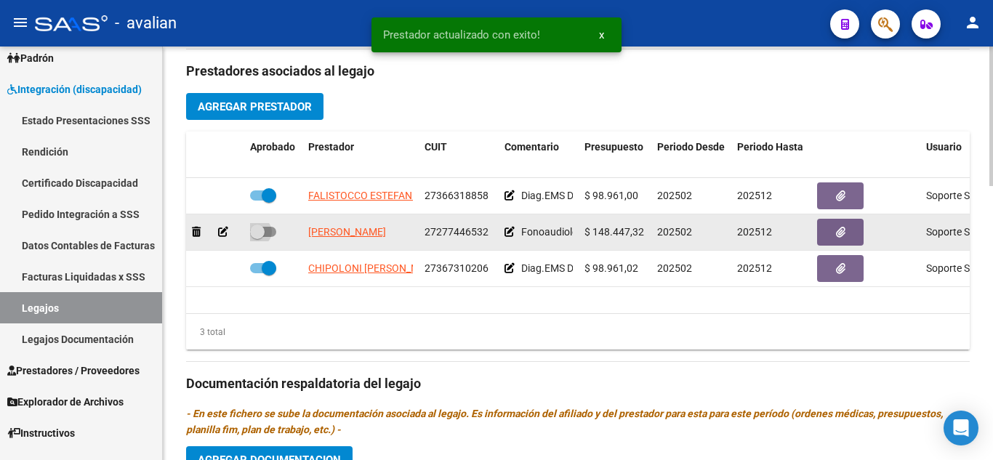
click at [265, 231] on span at bounding box center [263, 232] width 26 height 10
click at [257, 237] on input "checkbox" at bounding box center [256, 237] width 1 height 1
checkbox input "true"
click at [845, 236] on button "button" at bounding box center [840, 232] width 47 height 27
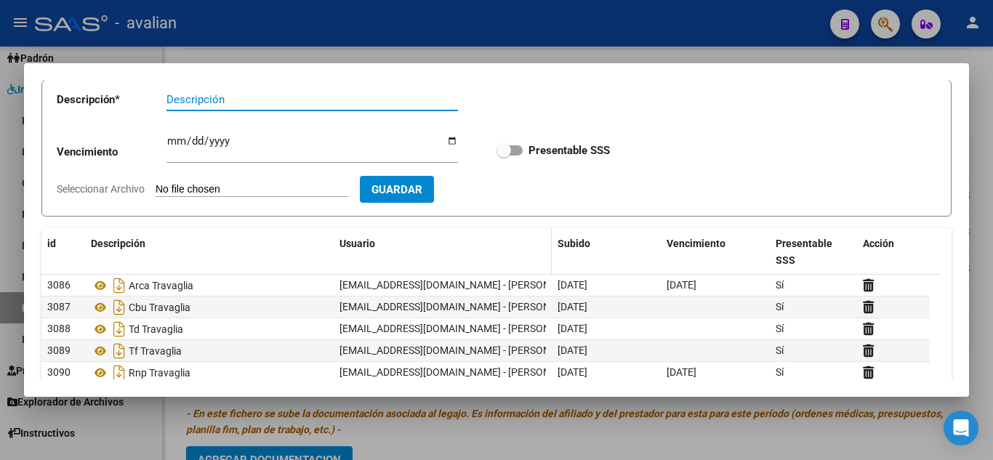
scroll to position [0, 0]
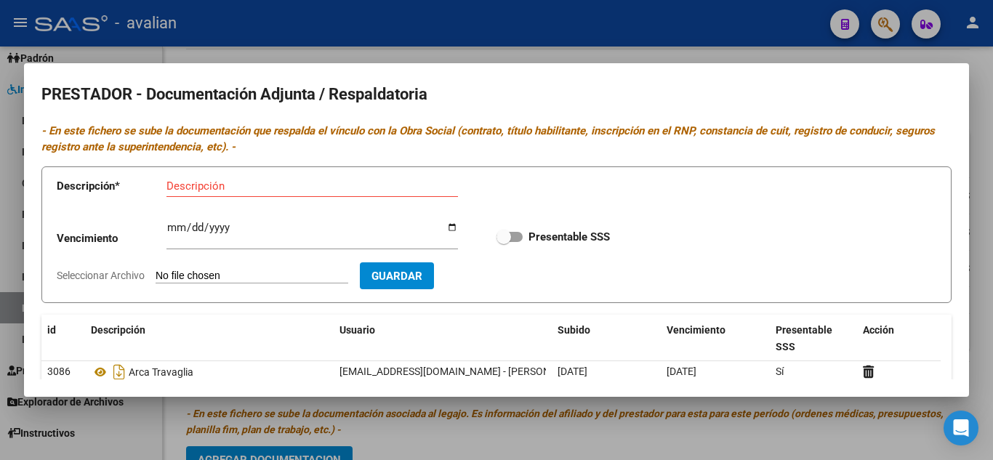
click at [778, 39] on div at bounding box center [496, 230] width 993 height 460
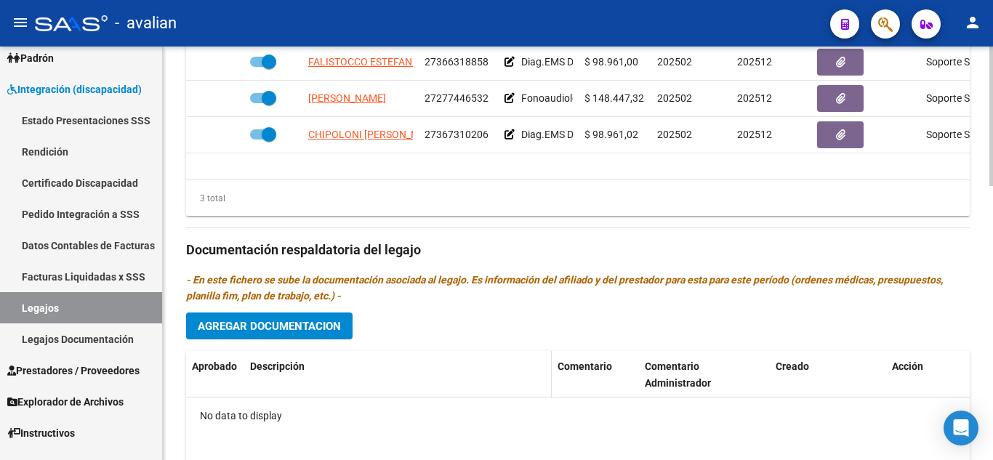
scroll to position [665, 0]
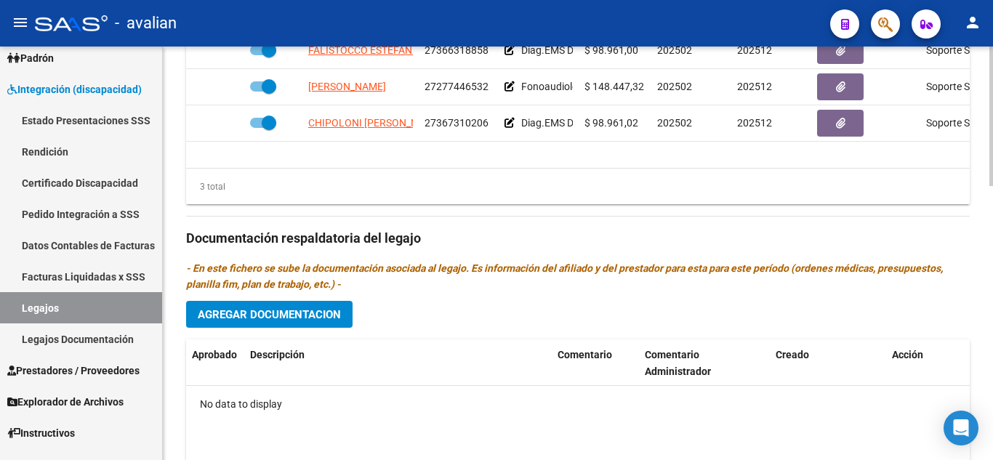
click at [276, 317] on span "Agregar Documentacion" at bounding box center [269, 314] width 143 height 13
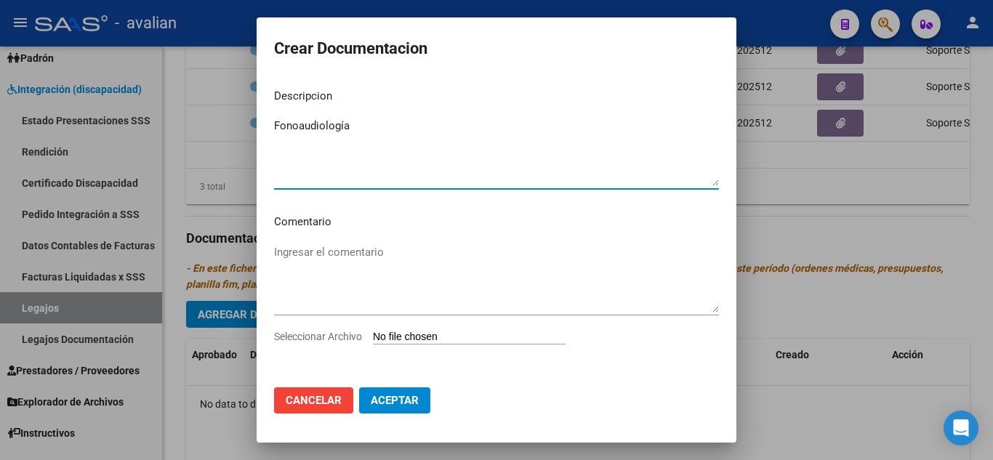
type textarea "Fonoaudiología"
click at [432, 330] on app-file-uploader "Seleccionar Archivo" at bounding box center [425, 336] width 303 height 13
click at [400, 339] on input "Seleccionar Archivo" at bounding box center [469, 338] width 193 height 14
type input "C:\fakepath\FONO.pdf"
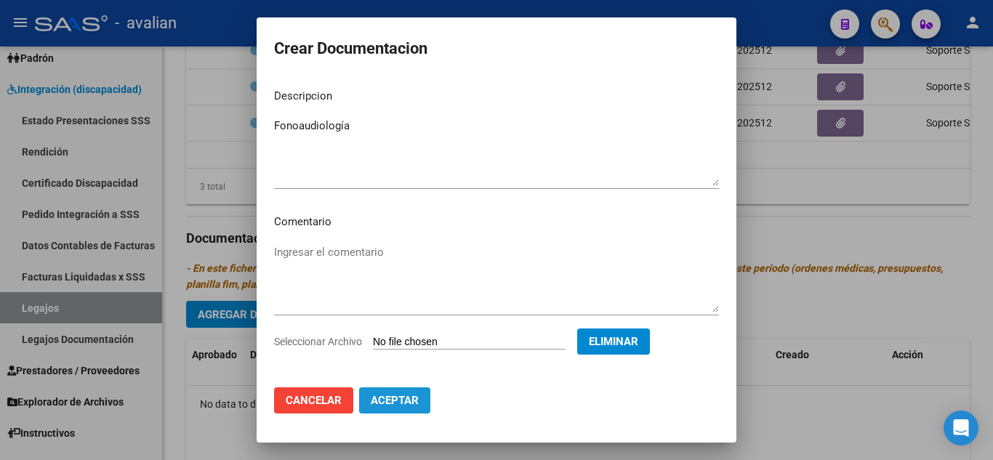
click at [398, 403] on span "Aceptar" at bounding box center [395, 400] width 48 height 13
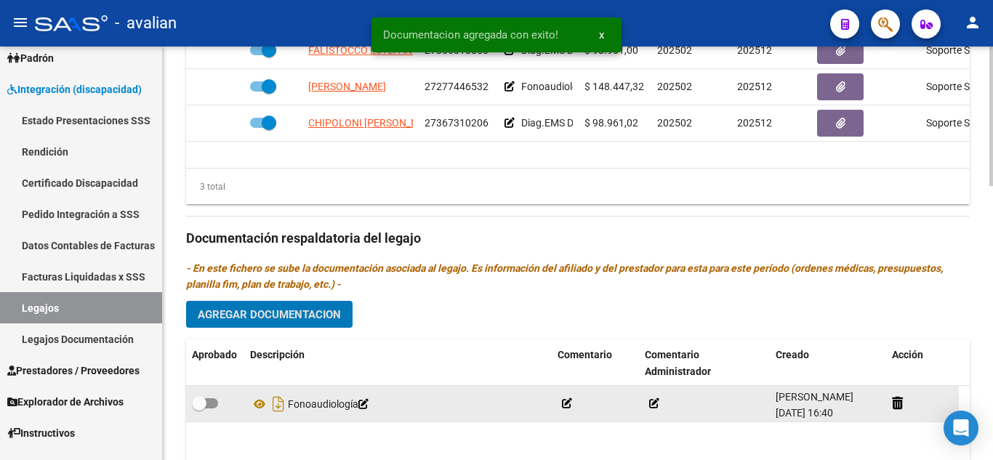
click at [211, 404] on span at bounding box center [205, 403] width 26 height 10
click at [199, 408] on input "checkbox" at bounding box center [198, 408] width 1 height 1
checkbox input "true"
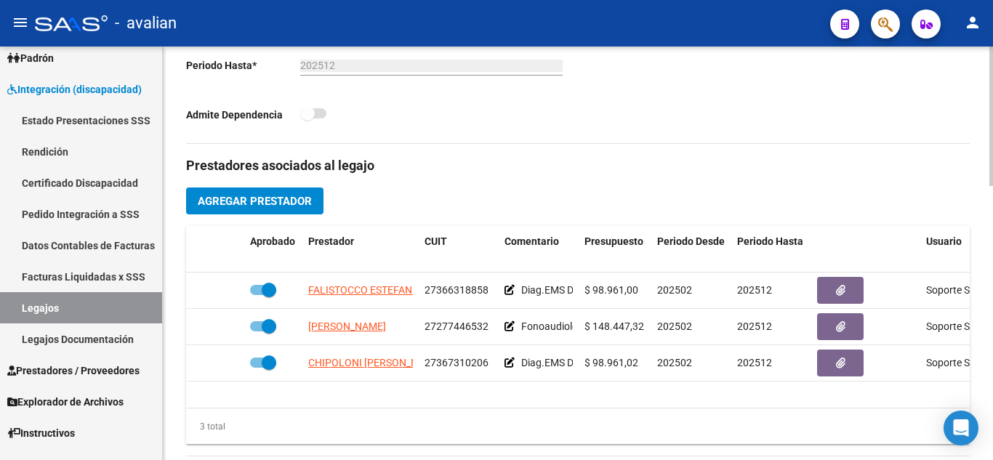
scroll to position [447, 0]
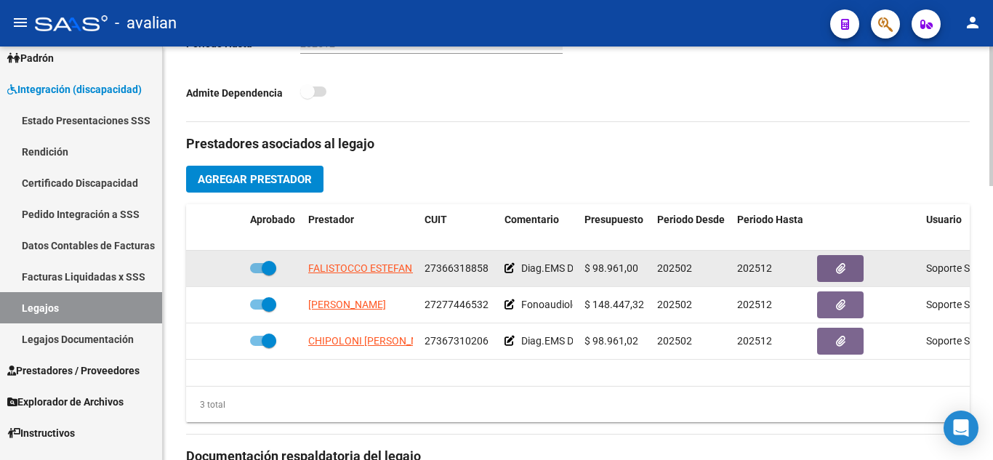
click at [509, 271] on icon at bounding box center [509, 268] width 10 height 10
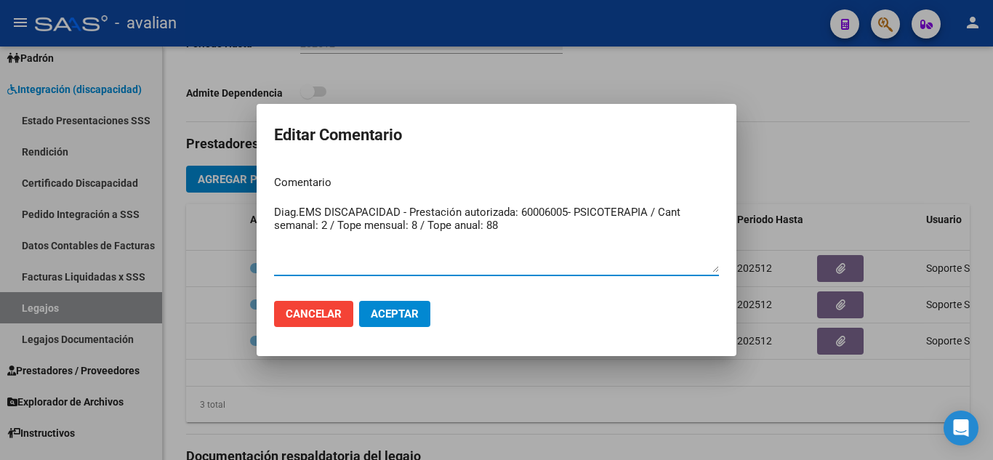
drag, startPoint x: 503, startPoint y: 237, endPoint x: 251, endPoint y: 163, distance: 261.9
click at [251, 163] on div "Editar Comentario Comentario Diag.EMS DISCAPACIDAD - Prestación autorizada: 600…" at bounding box center [496, 230] width 993 height 460
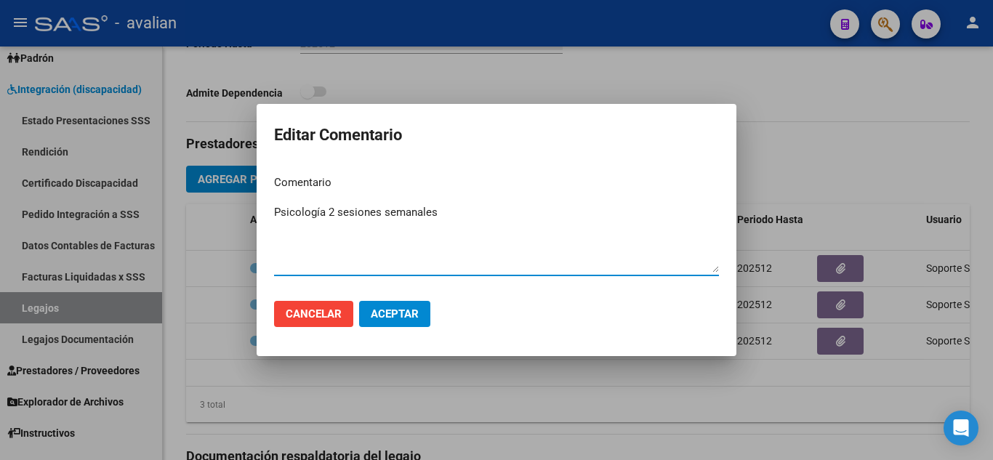
type textarea "Psicología 2 sesiones semanales"
click at [381, 321] on button "Aceptar" at bounding box center [394, 314] width 71 height 26
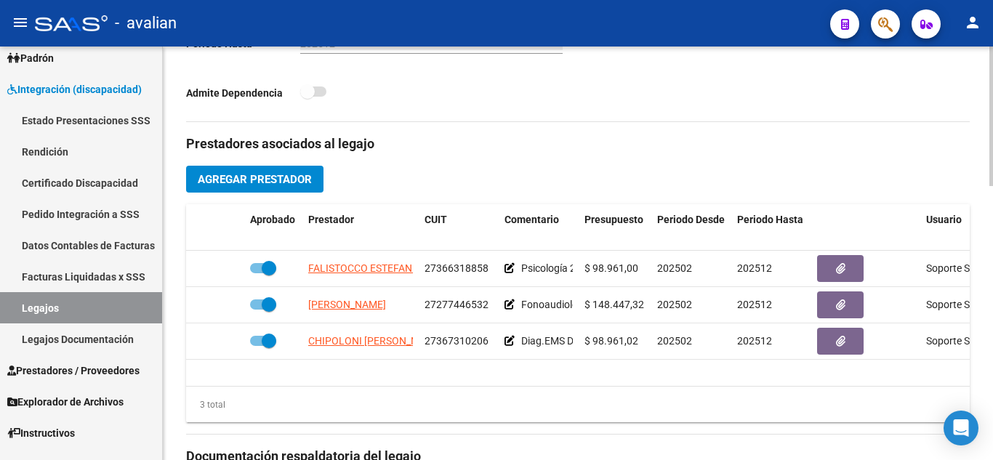
click at [509, 126] on div "Prestadores asociados al legajo Agregar Prestador Aprobado Prestador CUIT Comen…" at bounding box center [577, 454] width 783 height 665
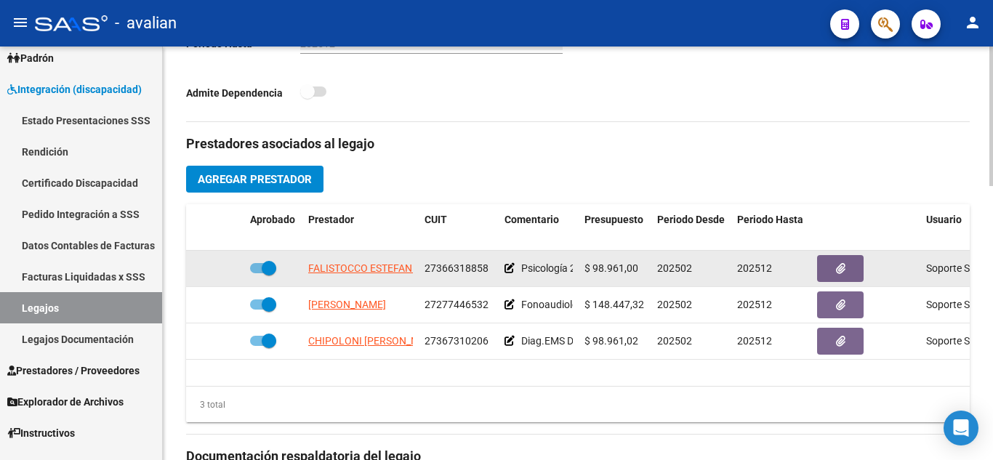
click at [256, 267] on span at bounding box center [263, 268] width 26 height 10
click at [256, 273] on input "checkbox" at bounding box center [256, 273] width 1 height 1
checkbox input "false"
click at [224, 269] on icon at bounding box center [223, 268] width 10 height 10
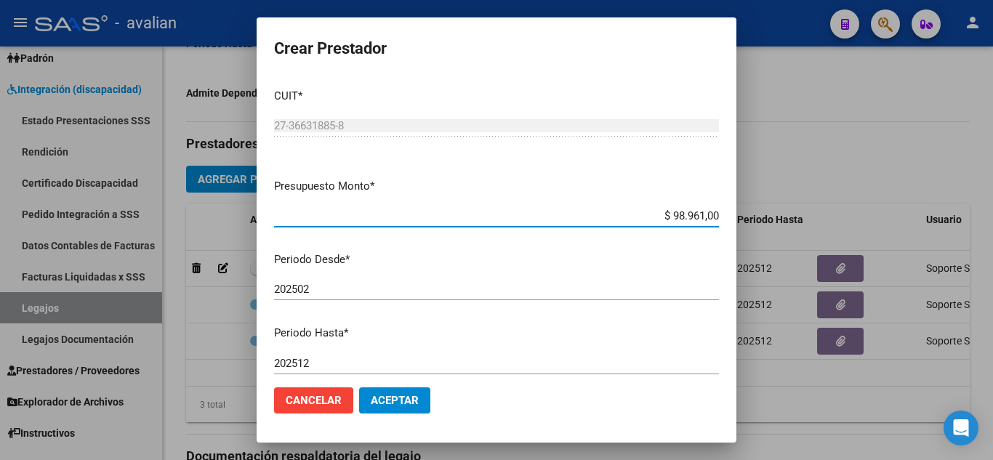
drag, startPoint x: 660, startPoint y: 218, endPoint x: 751, endPoint y: 230, distance: 90.8
click at [751, 230] on div "Crear Prestador CUIT * 27-36631885-8 Ingresar CUIT ARCA Padrón Presupuesto Mont…" at bounding box center [496, 230] width 993 height 460
paste input "4,88"
type input "$ 98.964,88"
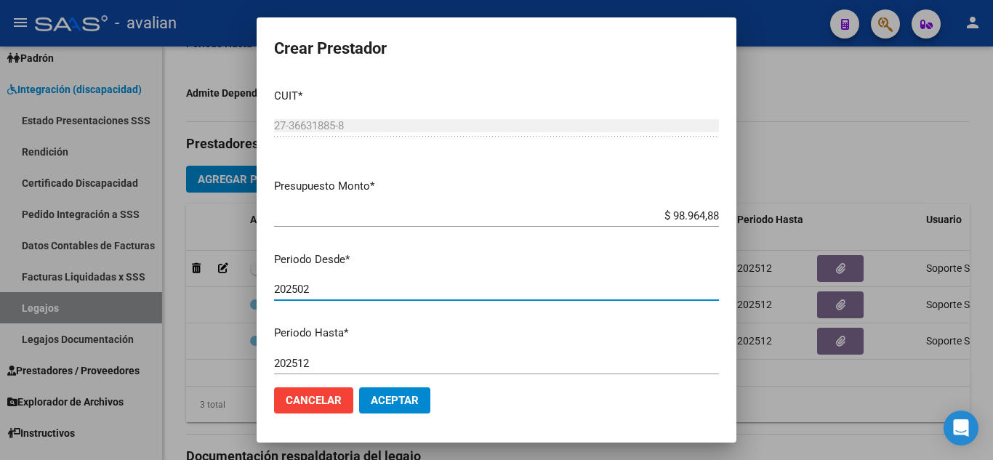
click at [520, 287] on input "202502" at bounding box center [496, 289] width 445 height 13
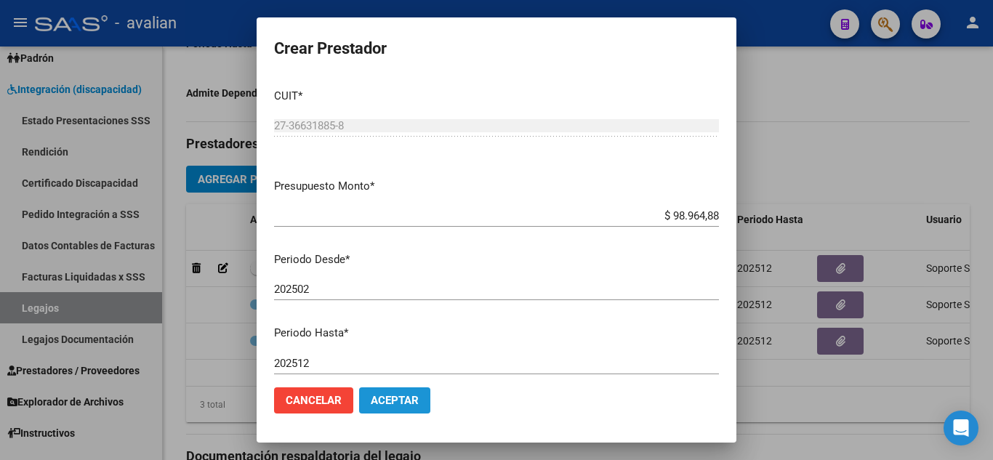
click at [408, 404] on span "Aceptar" at bounding box center [395, 400] width 48 height 13
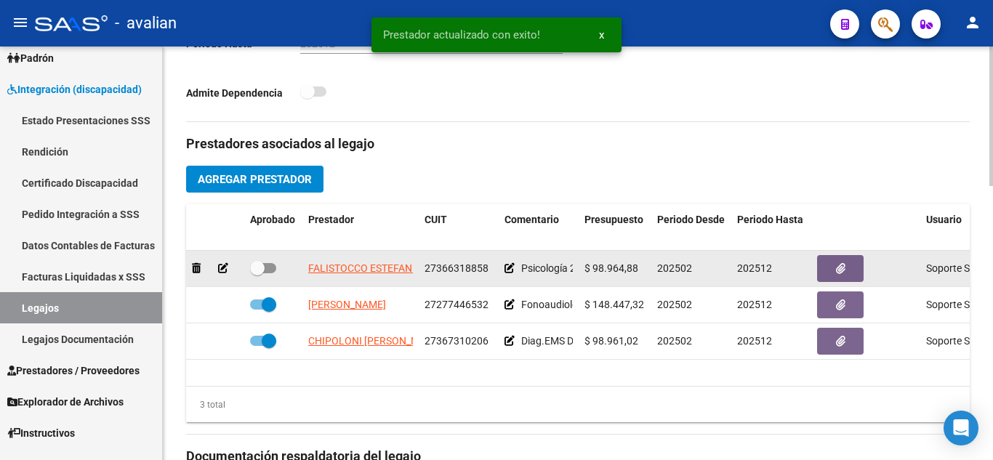
click at [270, 267] on span at bounding box center [263, 268] width 26 height 10
click at [257, 273] on input "checkbox" at bounding box center [256, 273] width 1 height 1
checkbox input "true"
click at [830, 267] on button "button" at bounding box center [840, 268] width 47 height 27
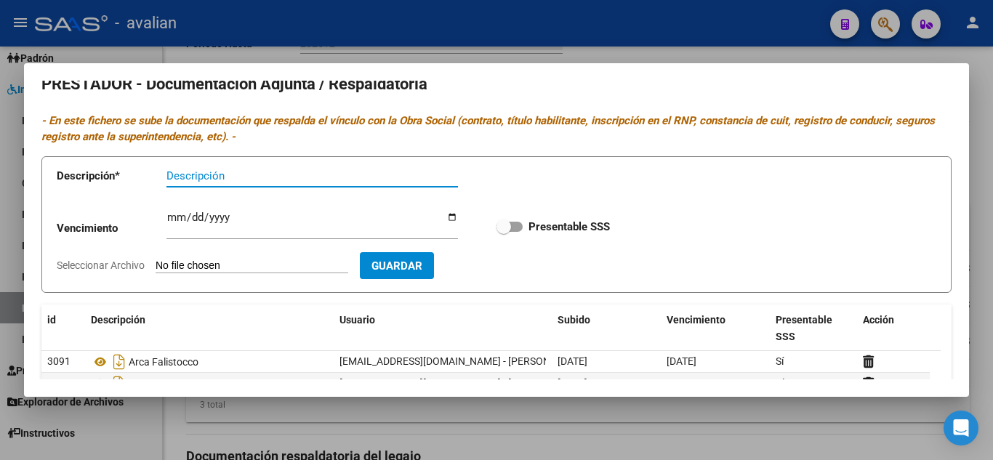
scroll to position [0, 0]
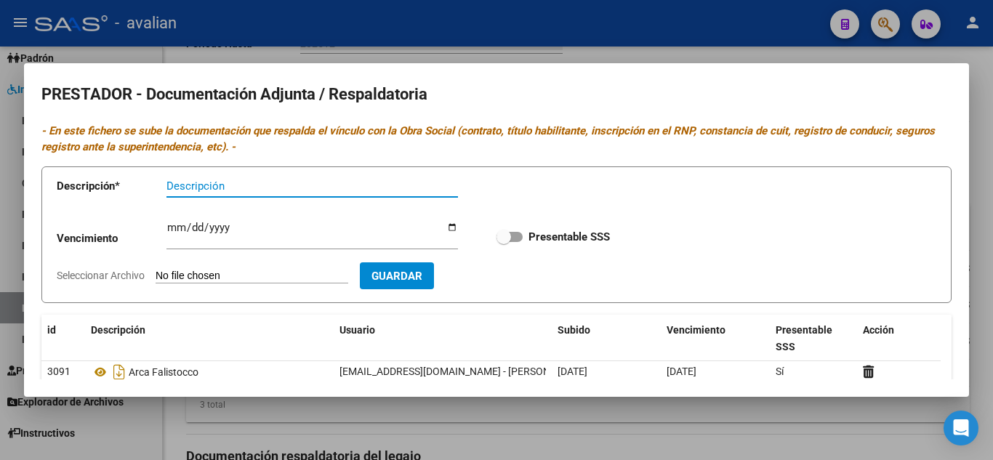
click at [688, 42] on div at bounding box center [496, 230] width 993 height 460
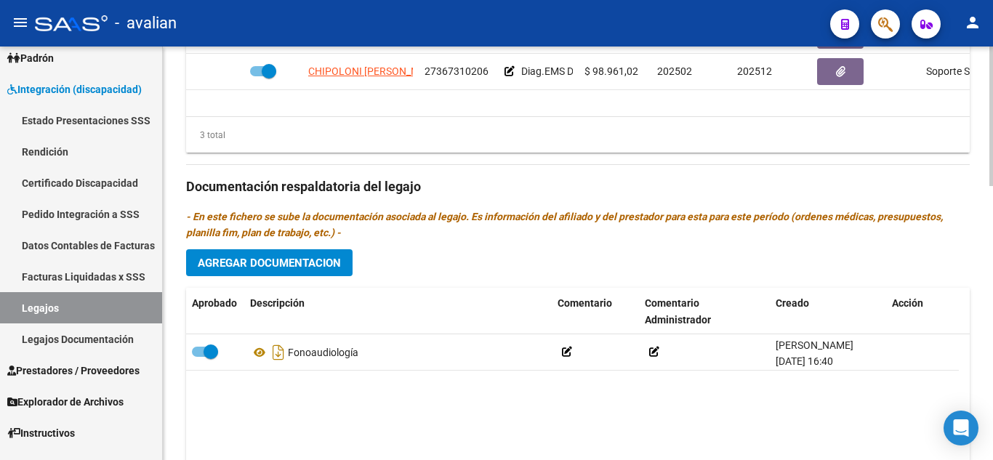
scroll to position [737, 0]
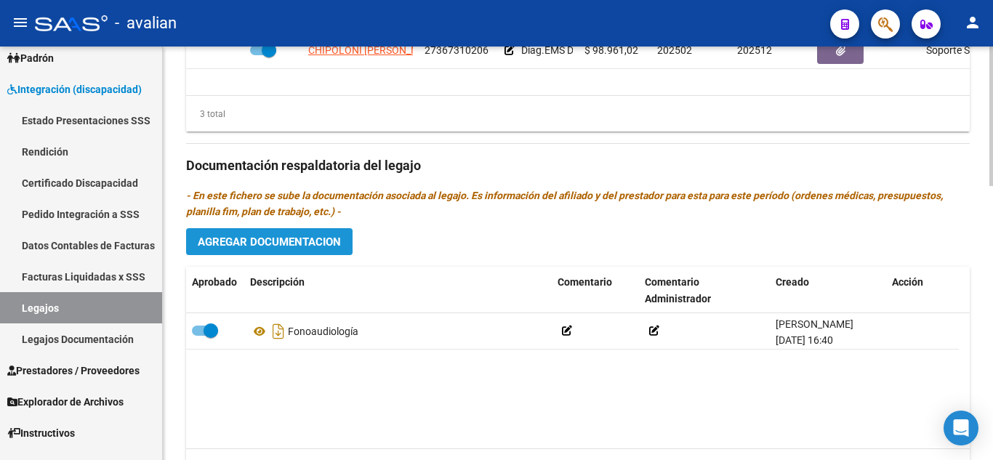
click at [285, 234] on button "Agregar Documentacion" at bounding box center [269, 241] width 166 height 27
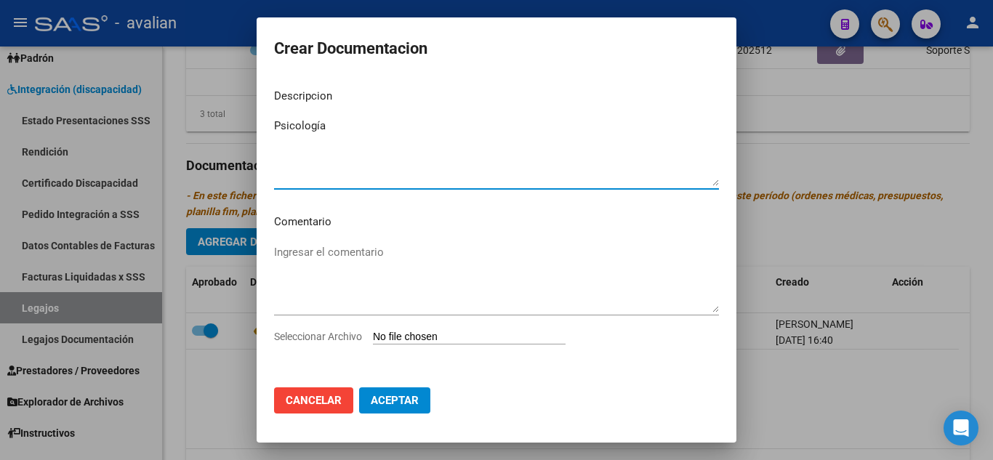
type textarea "Psicología"
click at [434, 332] on input "Seleccionar Archivo" at bounding box center [469, 338] width 193 height 14
type input "C:\fakepath\Psicologia_compressed.pdf"
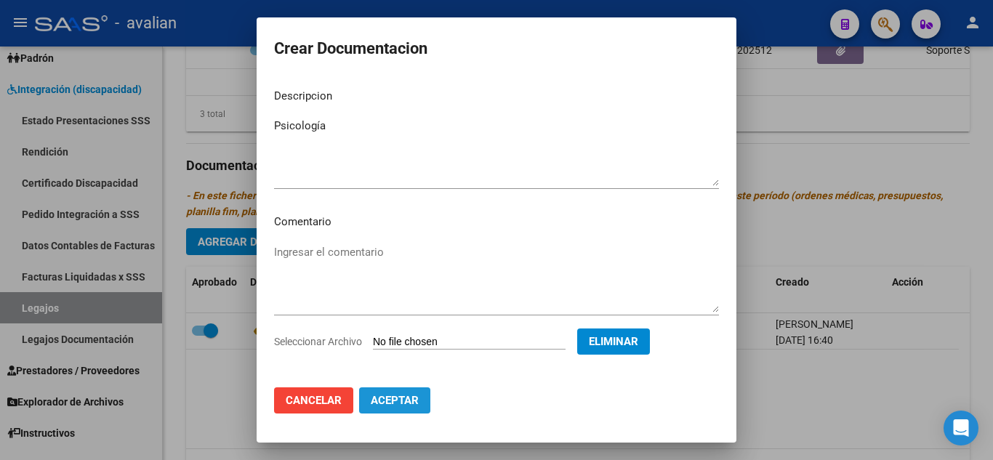
click at [412, 407] on button "Aceptar" at bounding box center [394, 400] width 71 height 26
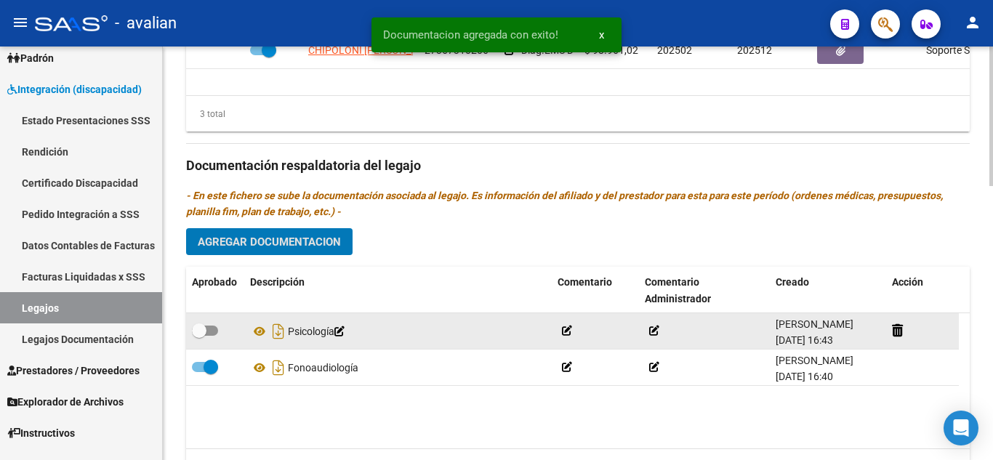
click at [214, 331] on span at bounding box center [205, 331] width 26 height 10
click at [199, 336] on input "checkbox" at bounding box center [198, 336] width 1 height 1
checkbox input "true"
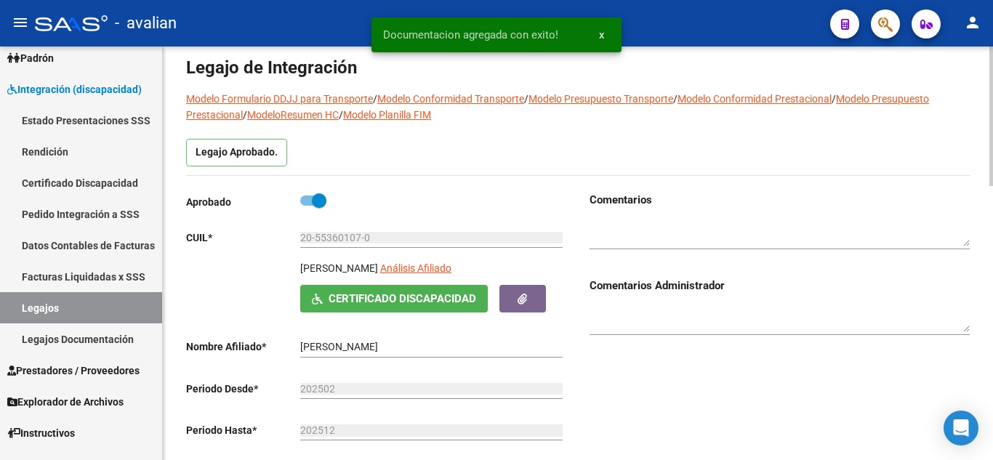
scroll to position [0, 0]
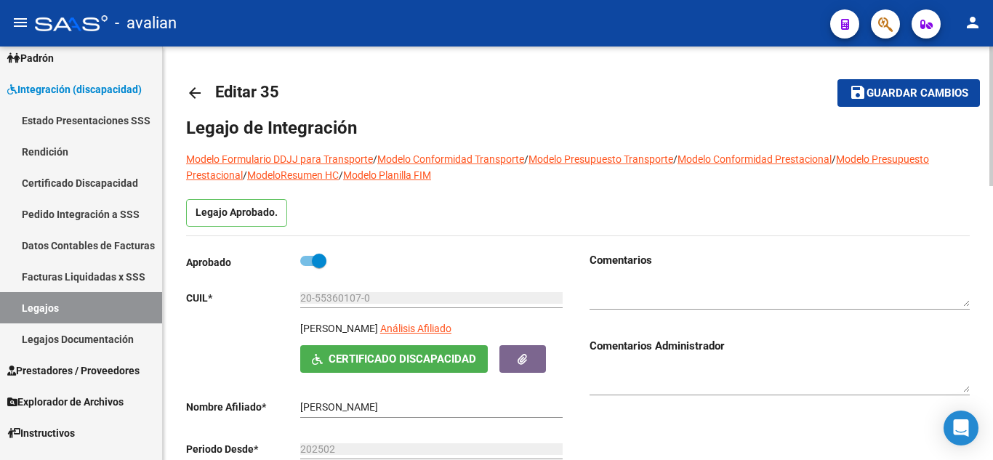
click at [947, 102] on button "save Guardar cambios" at bounding box center [908, 92] width 142 height 27
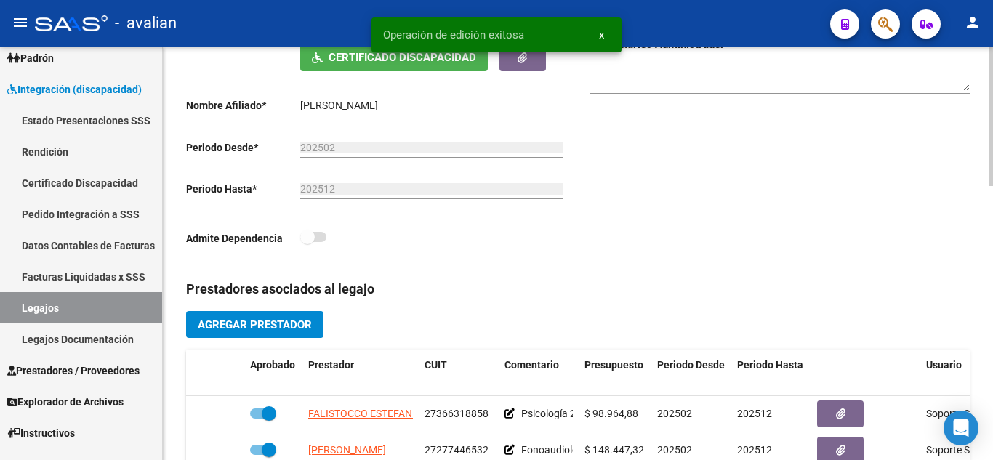
scroll to position [436, 0]
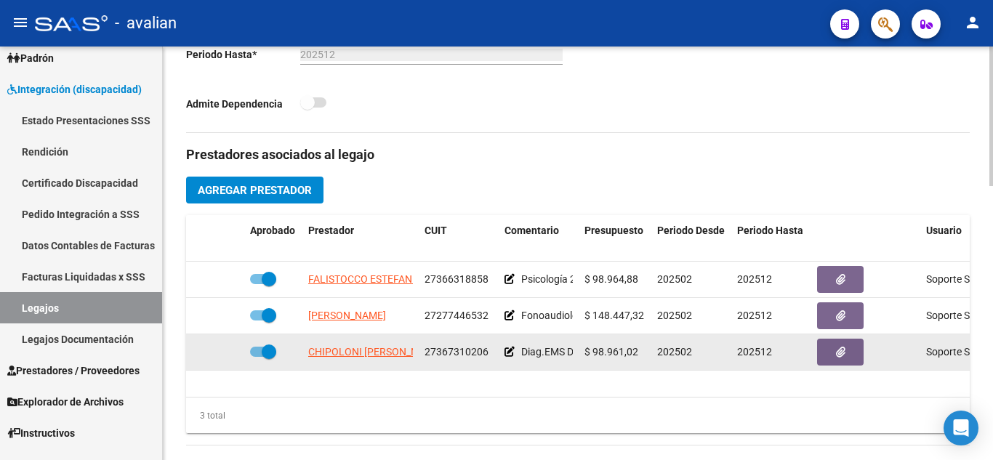
click at [254, 353] on span at bounding box center [263, 352] width 26 height 10
click at [256, 357] on input "checkbox" at bounding box center [256, 357] width 1 height 1
checkbox input "false"
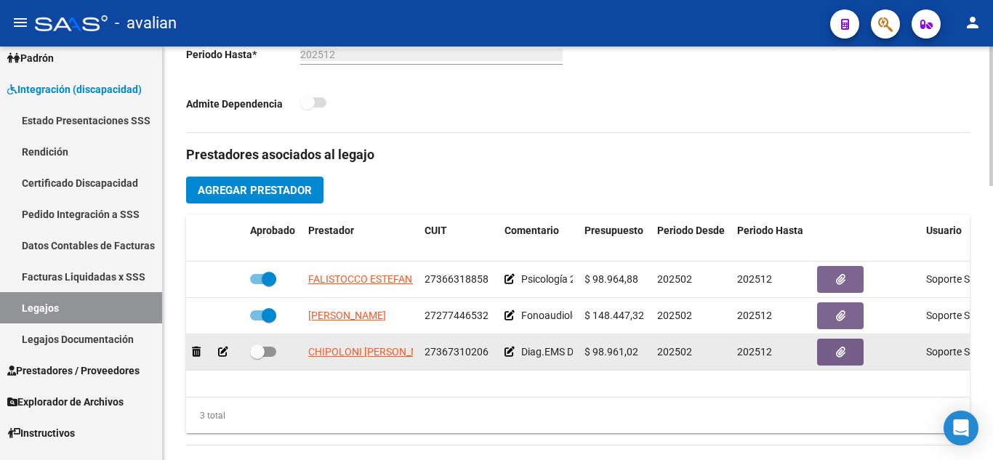
click at [219, 352] on icon at bounding box center [223, 352] width 10 height 10
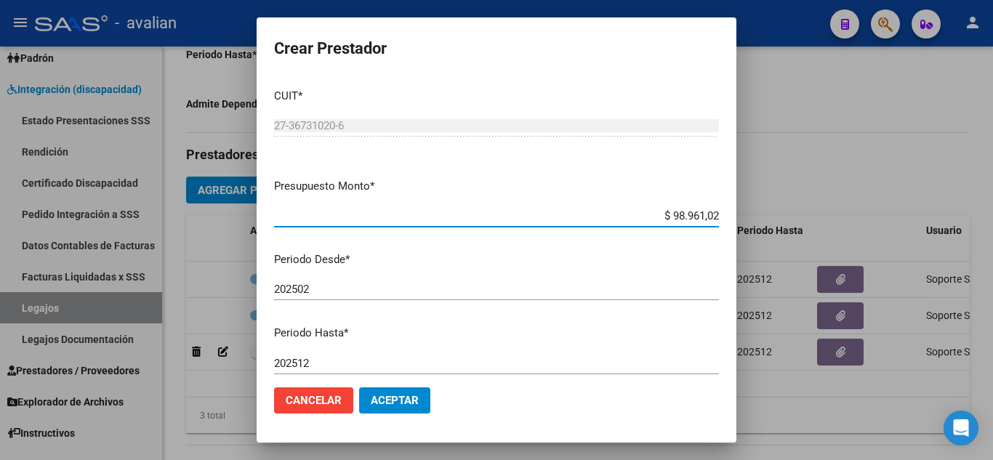
drag, startPoint x: 658, startPoint y: 214, endPoint x: 725, endPoint y: 229, distance: 69.1
click at [725, 229] on mat-dialog-content "CUIT * 27-36731020-6 Ingresar CUIT ARCA Padrón Presupuesto Monto * $ 98.961,02 …" at bounding box center [496, 226] width 480 height 299
paste input "98.964,88"
type input "$ 98.964,88"
click at [549, 267] on p "Periodo Desde *" at bounding box center [496, 259] width 445 height 17
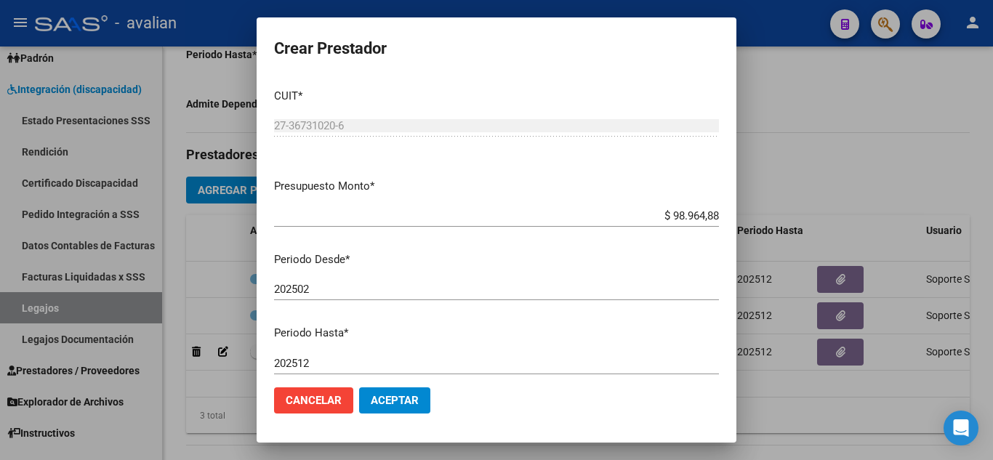
click at [400, 395] on span "Aceptar" at bounding box center [395, 400] width 48 height 13
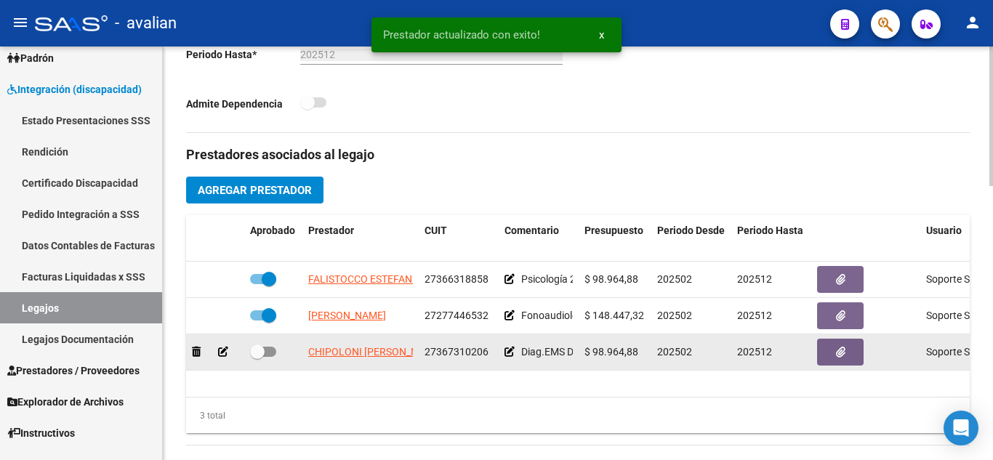
click at [509, 350] on icon at bounding box center [509, 352] width 10 height 10
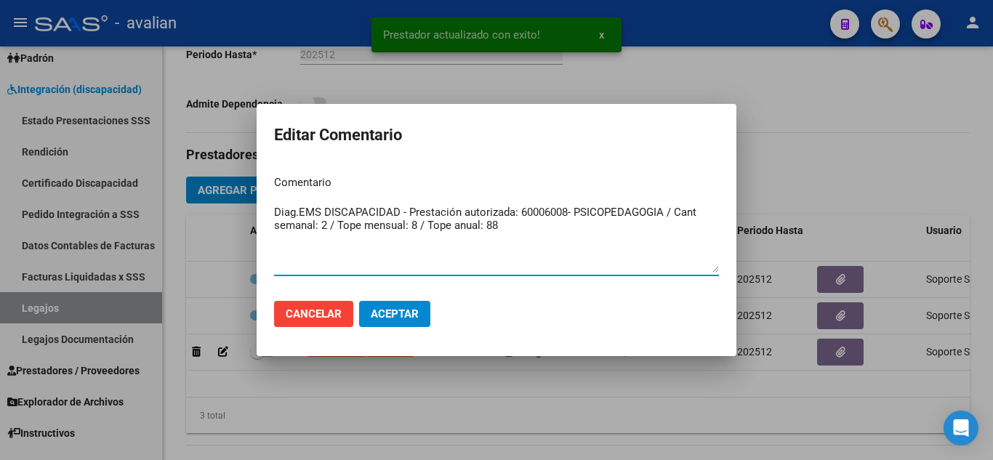
drag, startPoint x: 482, startPoint y: 218, endPoint x: 117, endPoint y: 137, distance: 374.3
click at [151, 164] on div "Prestador actualizado con exito! x Editar Comentario Comentario Diag.EMS DISCAP…" at bounding box center [496, 230] width 993 height 460
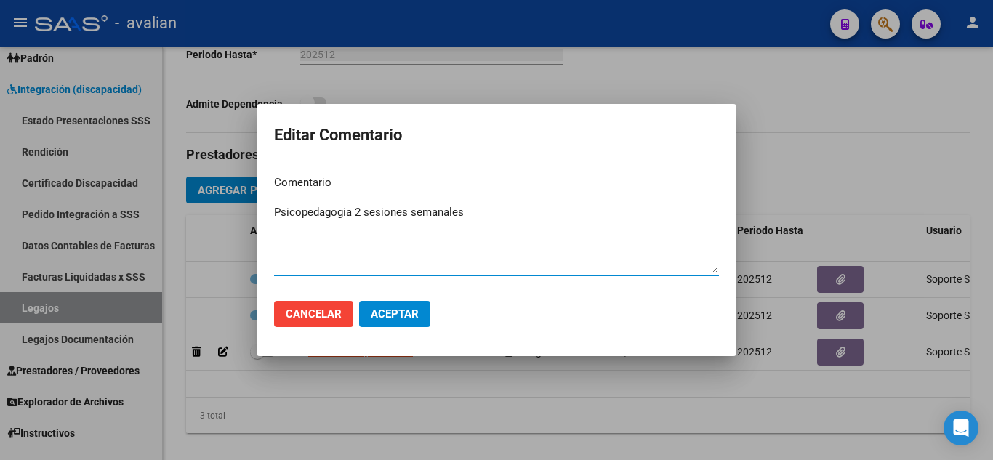
type textarea "Psicopedagogia 2 sesiones semanales"
click at [398, 312] on span "Aceptar" at bounding box center [395, 313] width 48 height 13
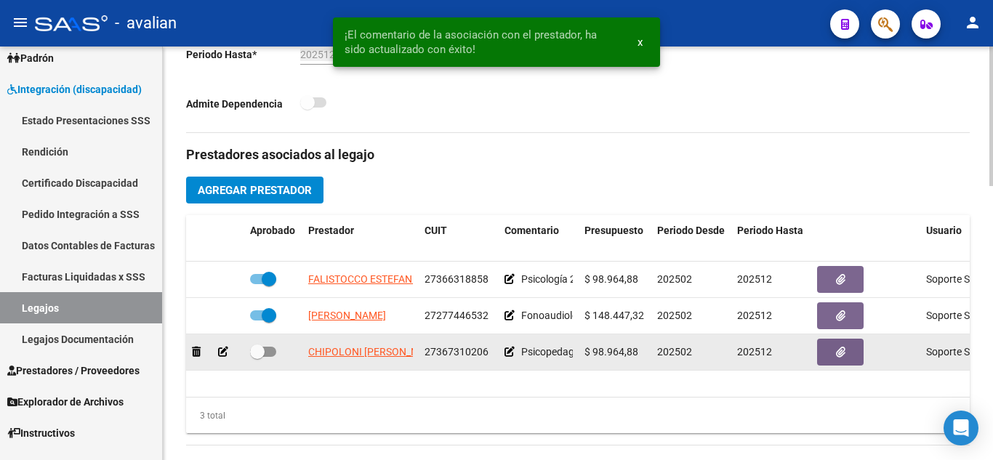
click at [268, 351] on span at bounding box center [263, 352] width 26 height 10
click at [257, 357] on input "checkbox" at bounding box center [256, 357] width 1 height 1
checkbox input "true"
click at [832, 348] on button "button" at bounding box center [840, 352] width 47 height 27
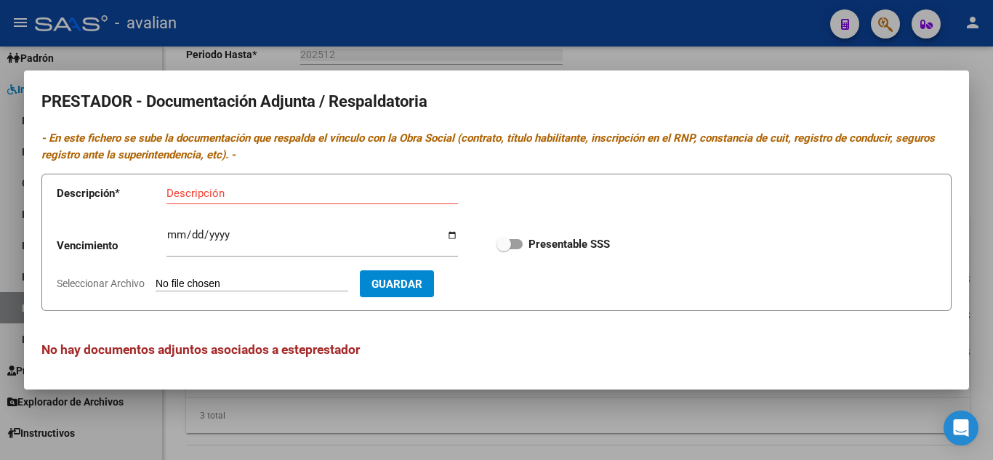
click at [518, 248] on span at bounding box center [509, 244] width 26 height 10
click at [504, 249] on input "Presentable SSS" at bounding box center [503, 249] width 1 height 1
checkbox input "true"
click at [236, 200] on input "Descripción" at bounding box center [311, 193] width 291 height 13
type input "RNP"
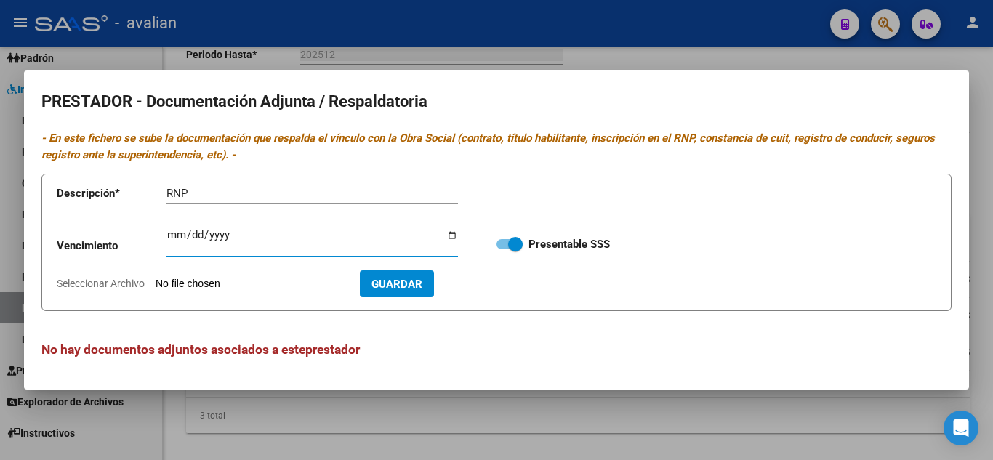
click at [174, 235] on input "Ingresar vencimiento" at bounding box center [311, 240] width 291 height 23
type input "2027-01-24"
click at [275, 285] on input "Seleccionar Archivo" at bounding box center [251, 285] width 193 height 14
type input "C:\fakepath\RNP.jpg"
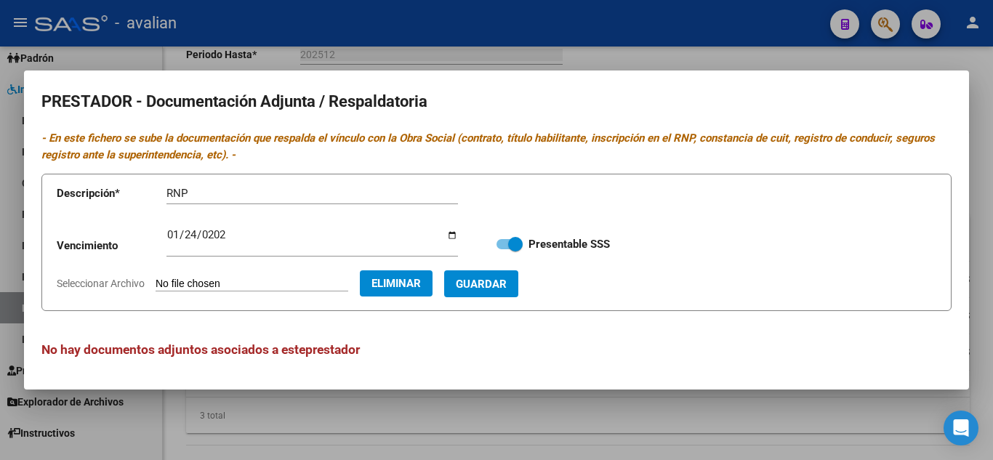
click at [506, 290] on span "Guardar" at bounding box center [481, 284] width 51 height 13
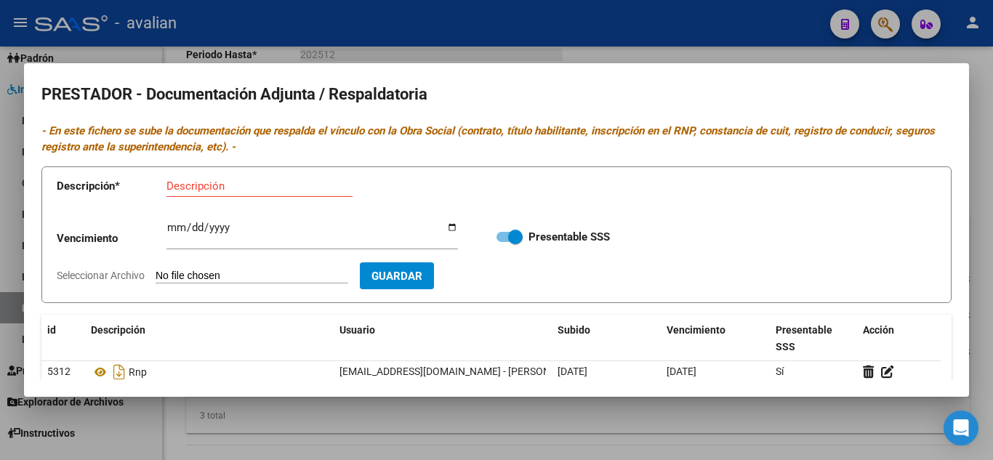
click at [228, 193] on div "Descripción" at bounding box center [259, 186] width 186 height 22
click at [227, 187] on input "Descripción" at bounding box center [259, 185] width 186 height 13
type input "TITULO FRENTE"
click at [228, 276] on input "Seleccionar Archivo" at bounding box center [251, 277] width 193 height 14
type input "C:\fakepath\T1.jpg"
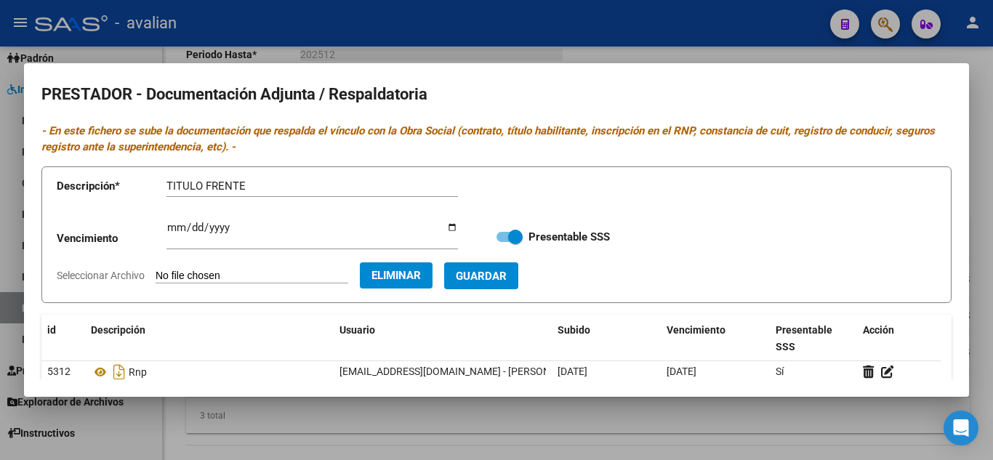
click at [518, 276] on button "Guardar" at bounding box center [481, 275] width 74 height 27
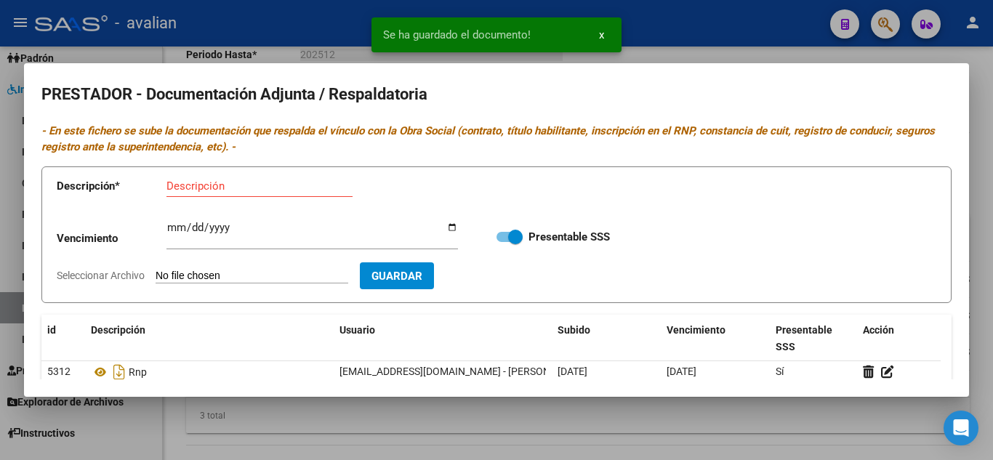
scroll to position [73, 0]
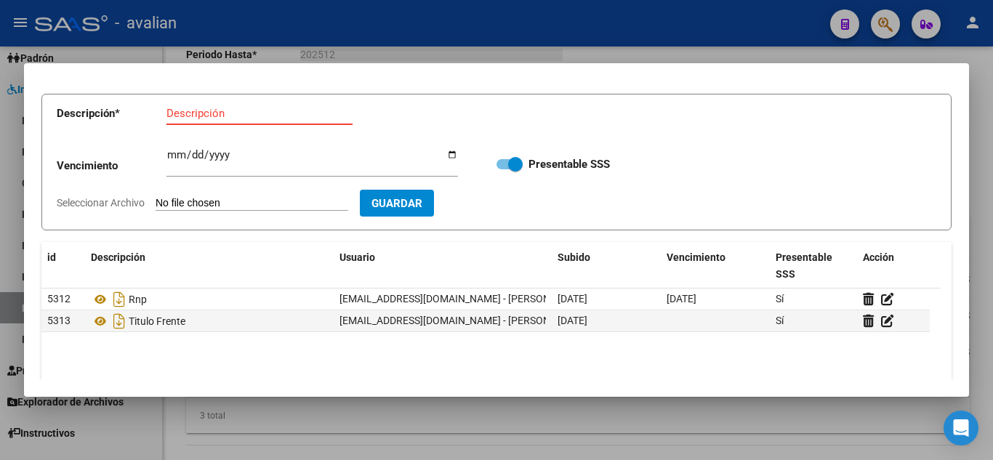
click at [235, 115] on input "Descripción" at bounding box center [259, 113] width 186 height 13
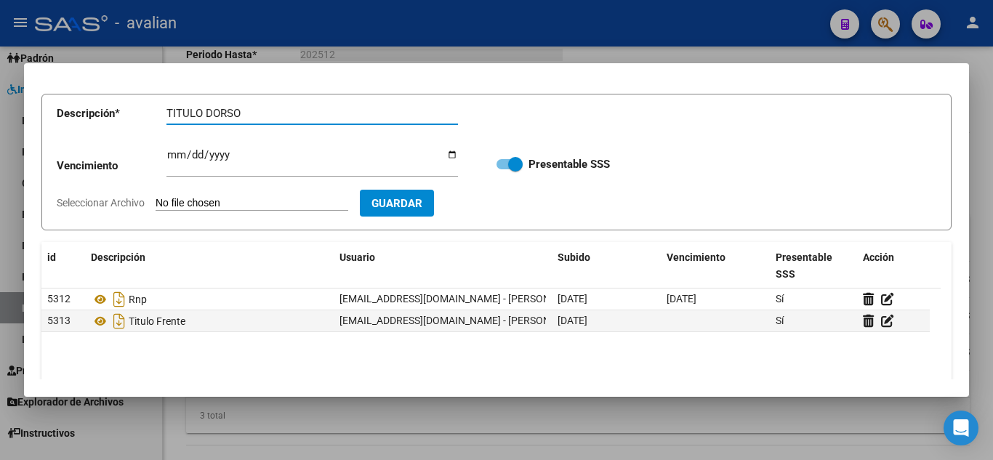
type input "TITULO DORSO"
click at [269, 204] on input "Seleccionar Archivo" at bounding box center [251, 204] width 193 height 14
type input "C:\fakepath\T2.jpg"
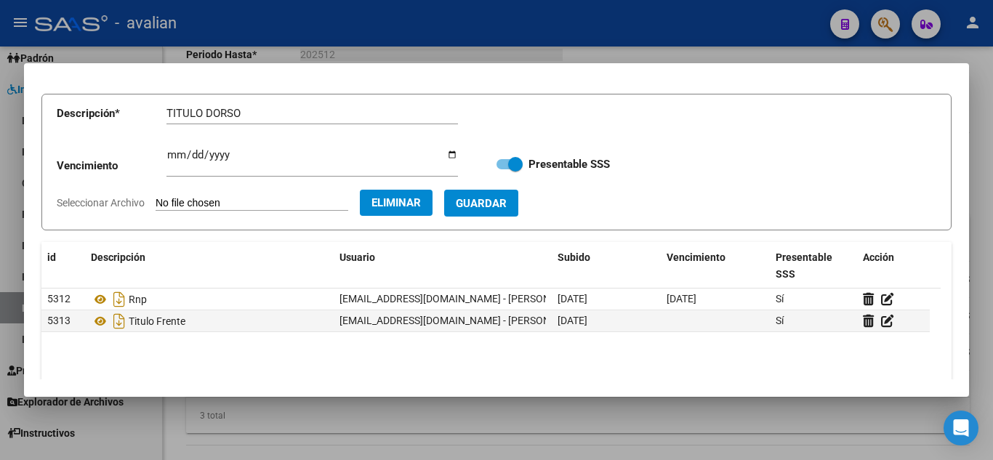
click at [492, 193] on button "Guardar" at bounding box center [481, 203] width 74 height 27
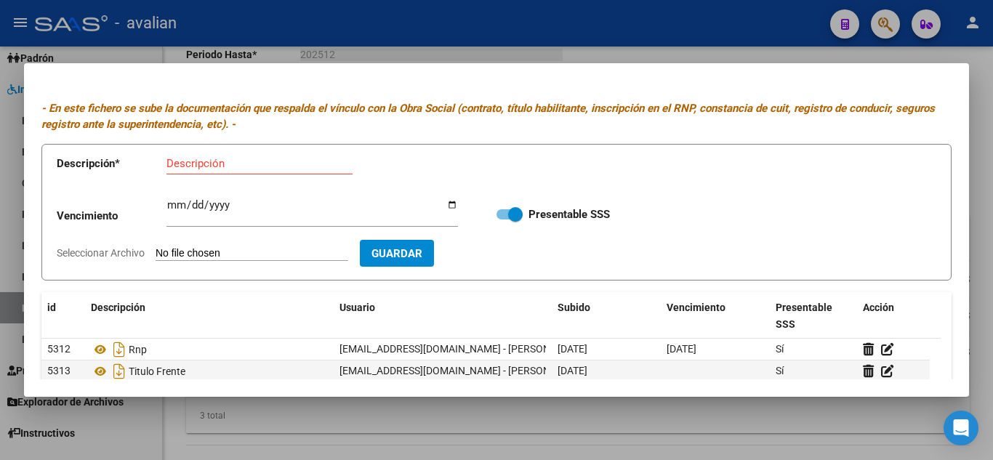
scroll to position [0, 0]
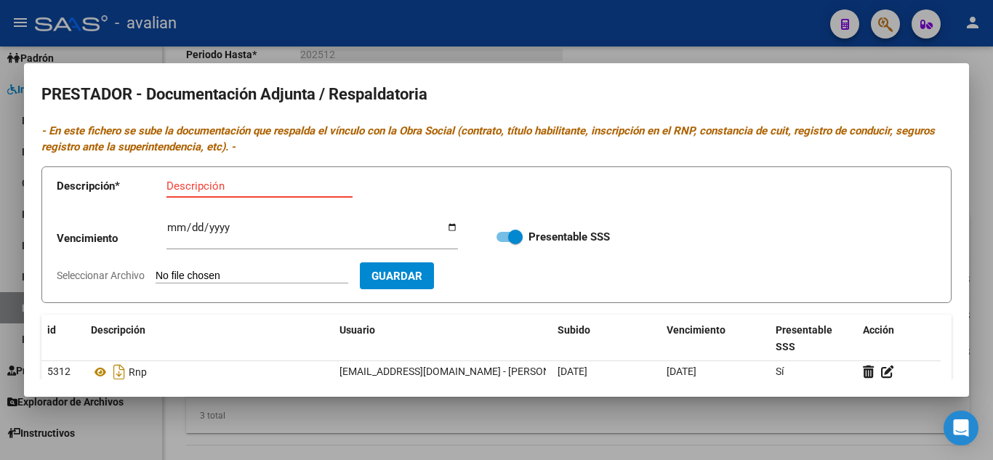
click at [193, 187] on input "Descripción" at bounding box center [259, 185] width 186 height 13
type input "DNI"
click at [229, 271] on input "Seleccionar Archivo" at bounding box center [251, 277] width 193 height 14
type input "C:\fakepath\DNI.jpg"
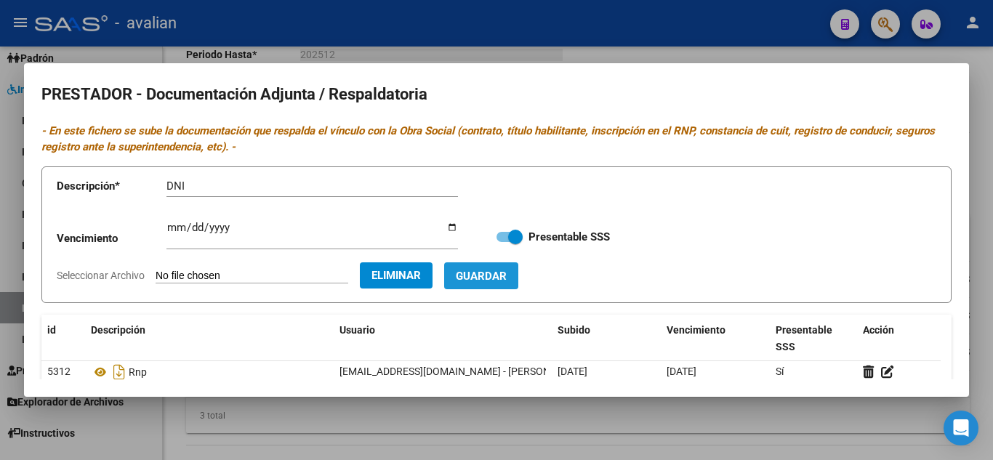
click at [514, 267] on button "Guardar" at bounding box center [481, 275] width 74 height 27
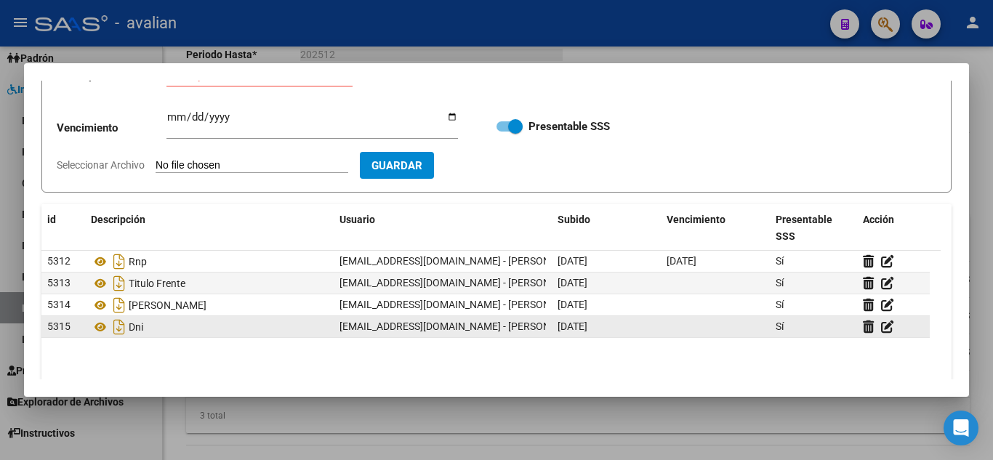
scroll to position [20, 0]
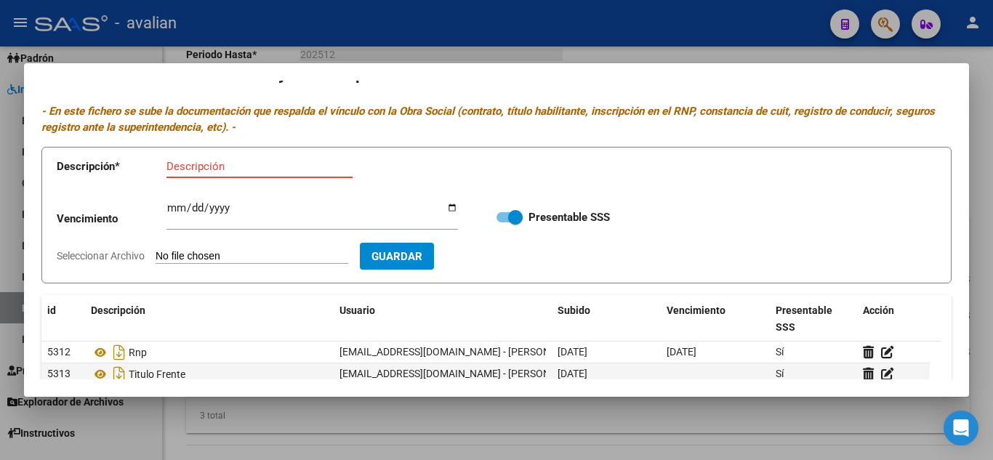
click at [226, 166] on input "Descripción" at bounding box center [259, 166] width 186 height 13
type input "CBU"
click at [208, 249] on app-file-uploader "Seleccionar Archivo" at bounding box center [208, 255] width 303 height 13
click at [245, 254] on input "Seleccionar Archivo" at bounding box center [251, 257] width 193 height 14
type input "C:\fakepath\CBU.jpg"
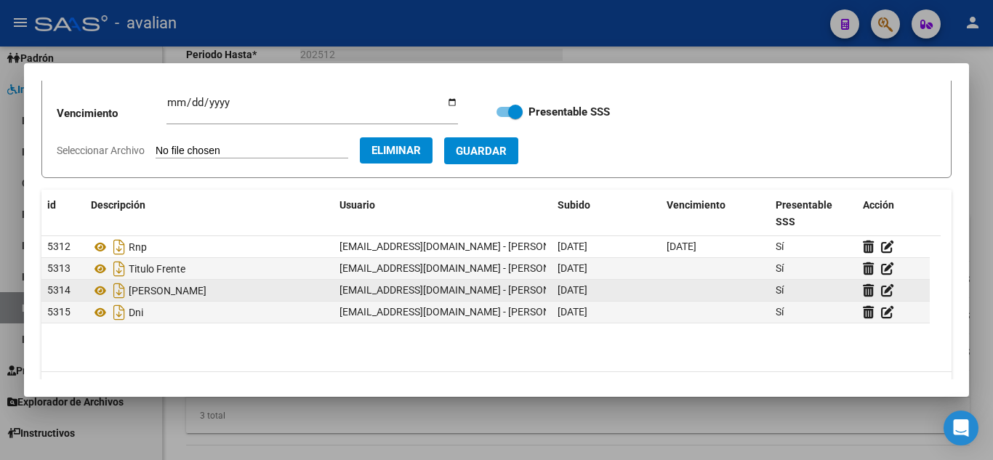
scroll to position [92, 0]
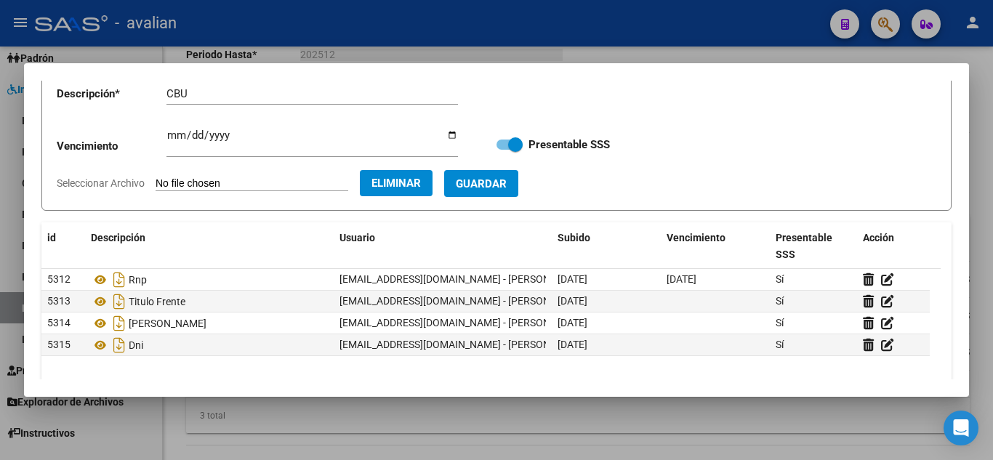
click at [507, 171] on button "Guardar" at bounding box center [481, 183] width 74 height 27
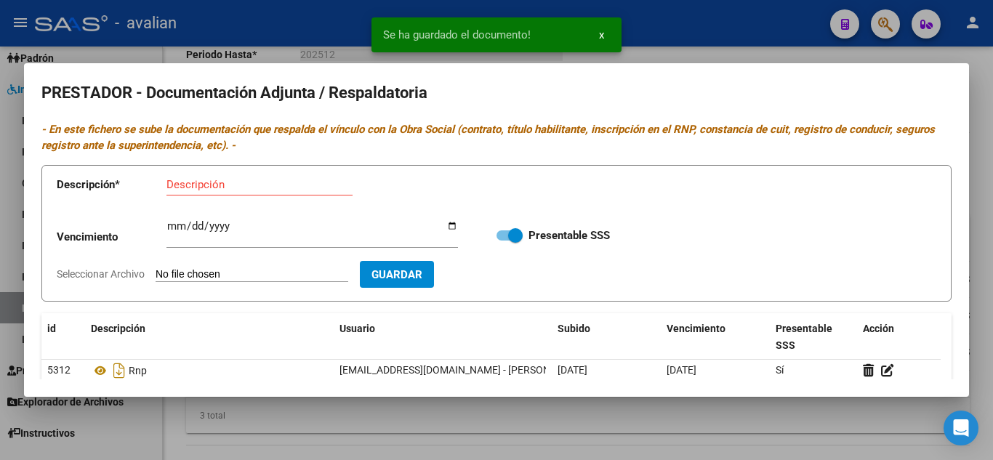
scroll to position [0, 0]
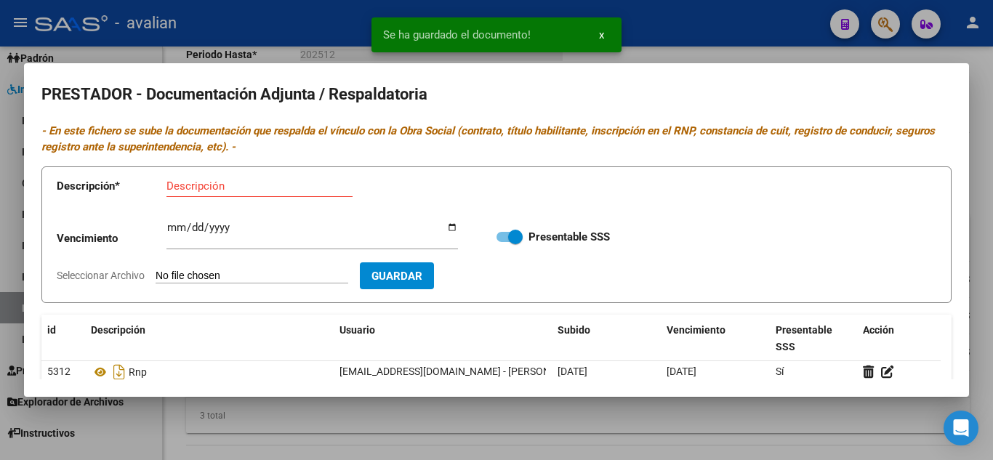
click at [694, 57] on div at bounding box center [496, 230] width 993 height 460
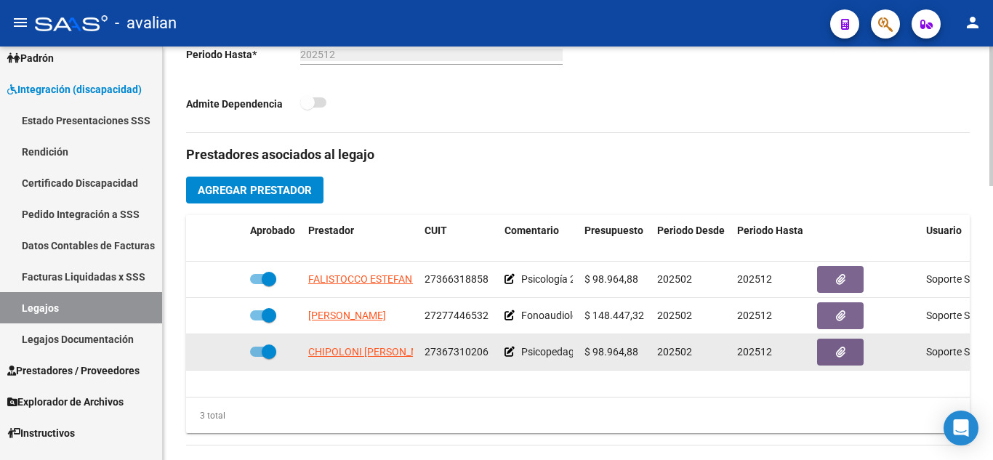
drag, startPoint x: 424, startPoint y: 346, endPoint x: 492, endPoint y: 355, distance: 68.9
click at [492, 355] on datatable-body-cell "27367310206" at bounding box center [459, 352] width 80 height 36
copy span "27367310206"
click at [839, 364] on button "button" at bounding box center [840, 352] width 47 height 27
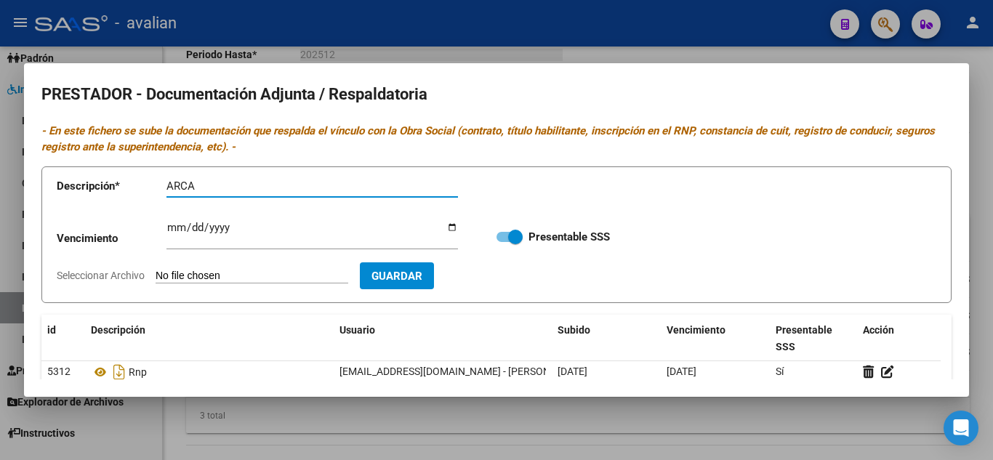
type input "ARCA"
click at [247, 270] on input "Seleccionar Archivo" at bounding box center [251, 277] width 193 height 14
type input "C:\fakepath\AFIP - Administración Federal de Ingresos Públicos.pdf"
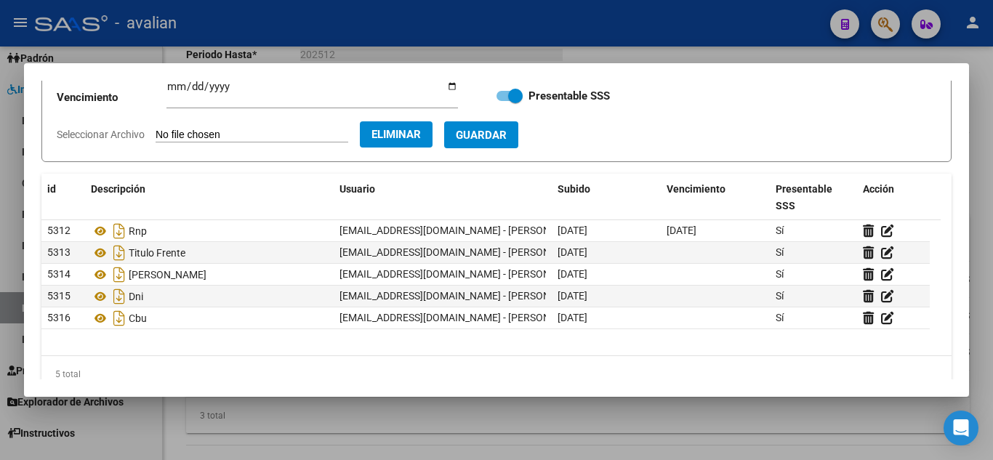
scroll to position [118, 0]
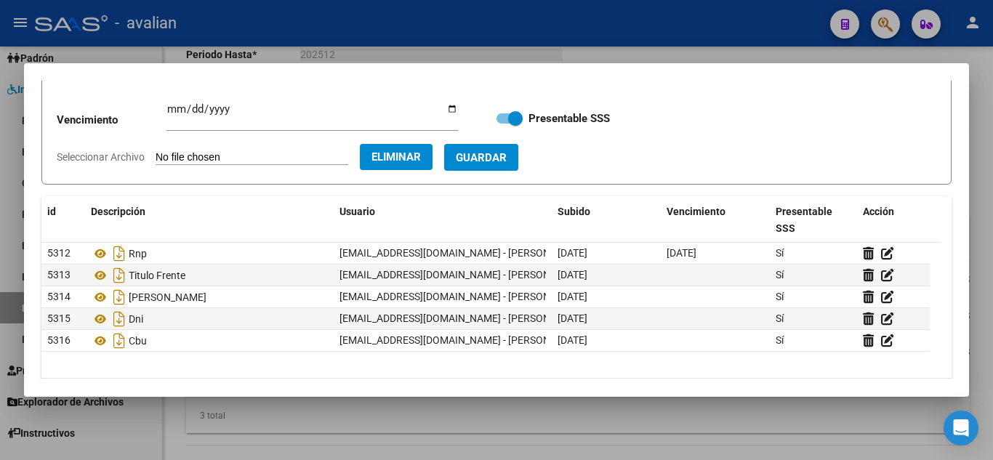
click at [506, 160] on span "Guardar" at bounding box center [481, 157] width 51 height 13
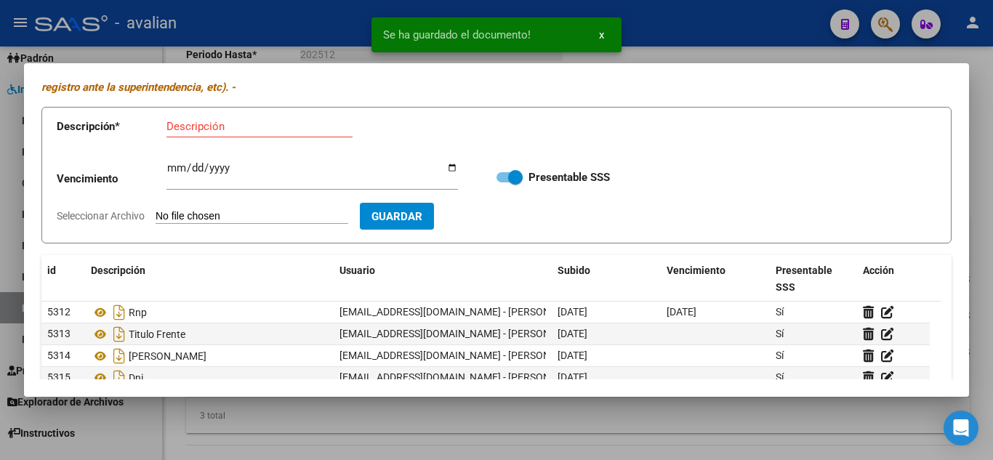
scroll to position [0, 0]
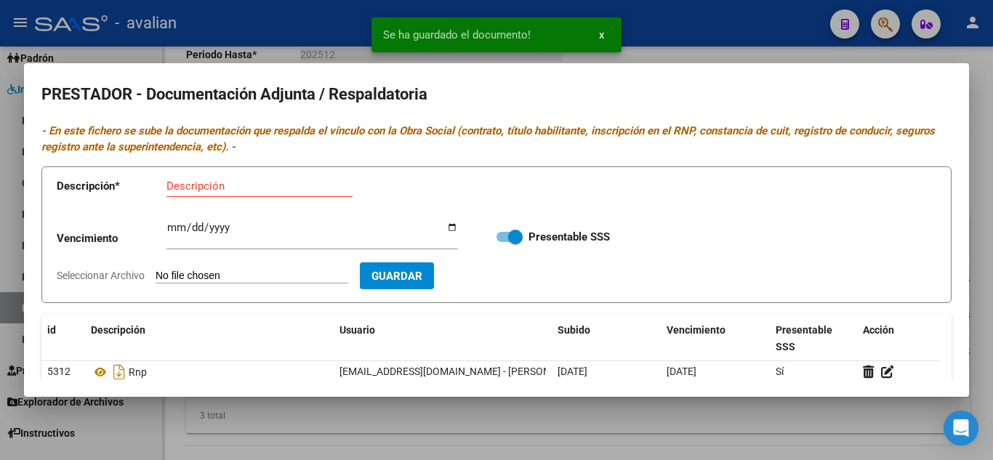
click at [761, 49] on div at bounding box center [496, 230] width 993 height 460
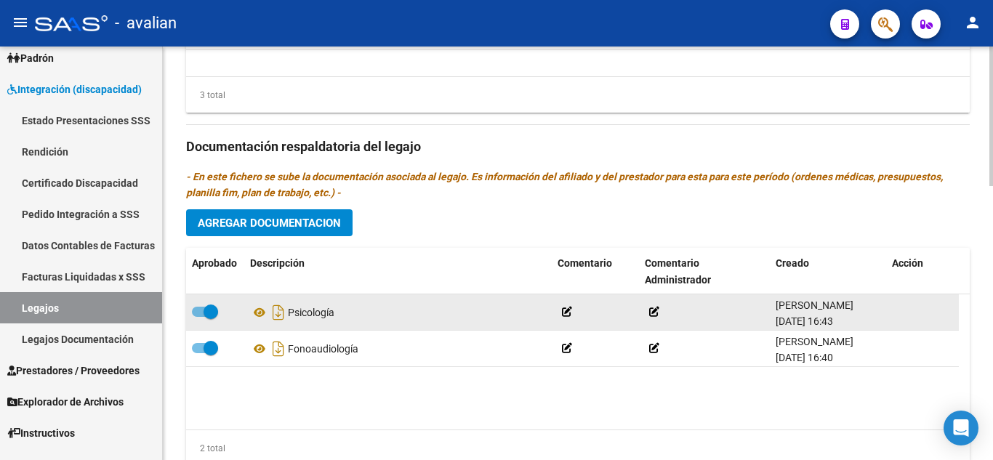
scroll to position [799, 0]
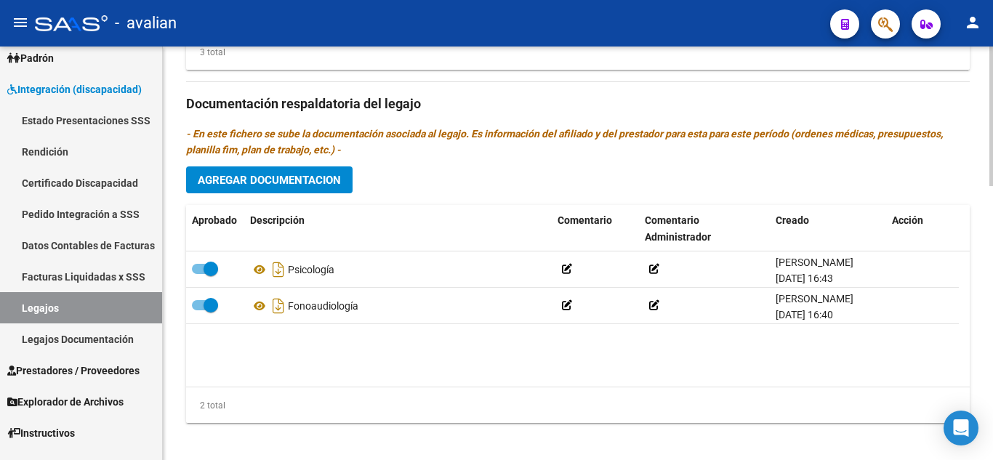
click at [323, 180] on span "Agregar Documentacion" at bounding box center [269, 180] width 143 height 13
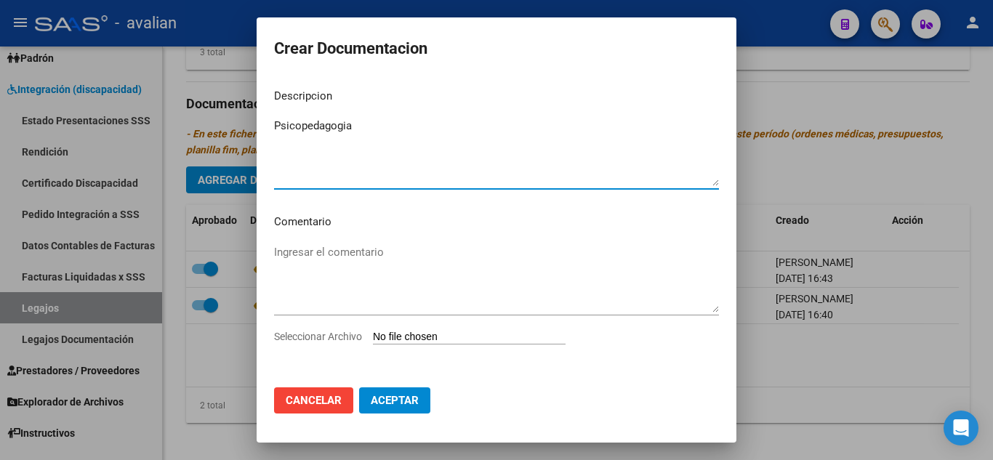
type textarea "Psicopedagogia"
click at [429, 335] on input "Seleccionar Archivo" at bounding box center [469, 338] width 193 height 14
type input "C:\fakepath\PSP.pdf"
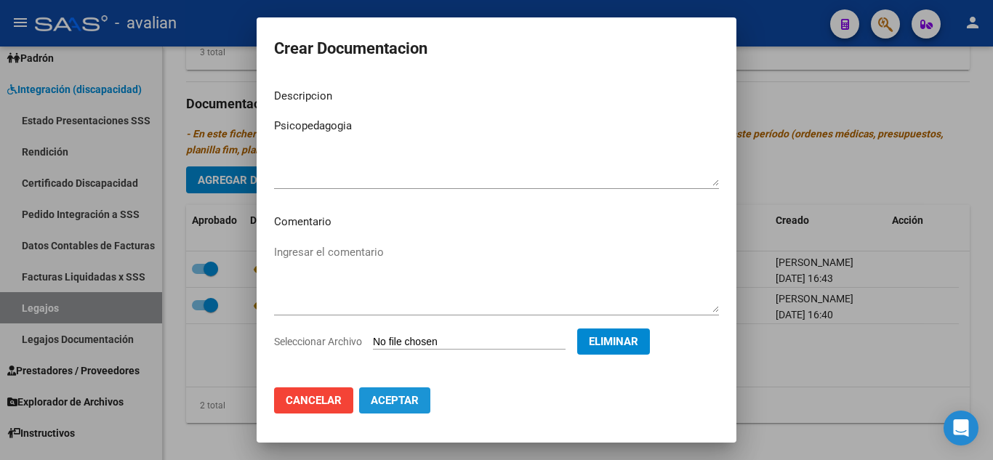
click at [405, 398] on span "Aceptar" at bounding box center [395, 400] width 48 height 13
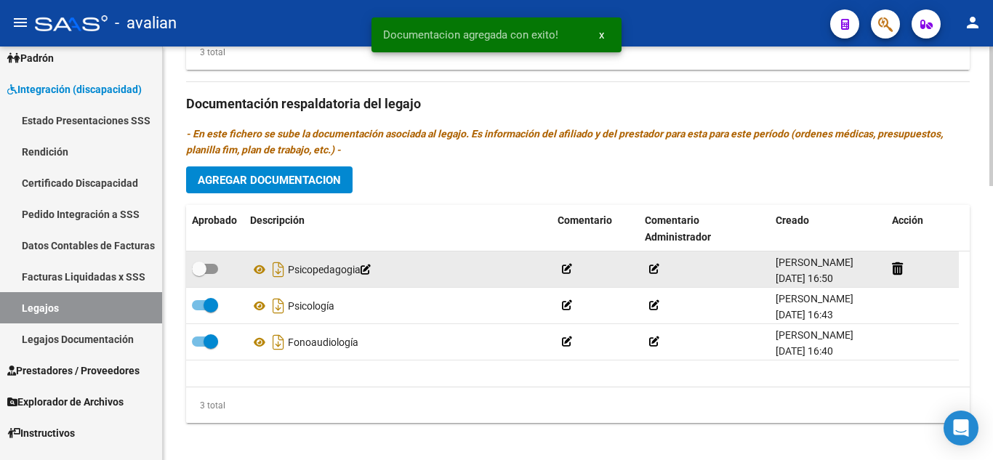
click at [207, 259] on datatable-body-cell at bounding box center [215, 269] width 58 height 36
click at [214, 267] on span at bounding box center [205, 269] width 26 height 10
click at [199, 274] on input "checkbox" at bounding box center [198, 274] width 1 height 1
checkbox input "true"
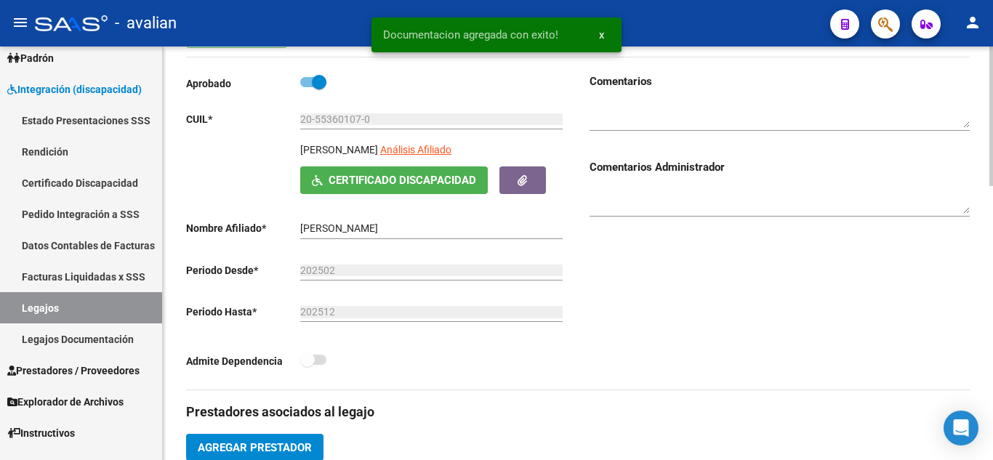
scroll to position [0, 0]
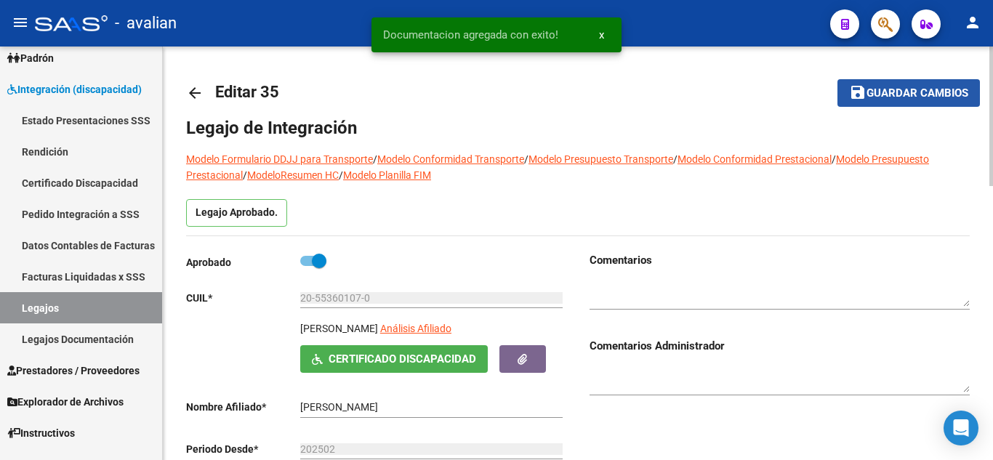
click at [910, 94] on span "Guardar cambios" at bounding box center [917, 93] width 102 height 13
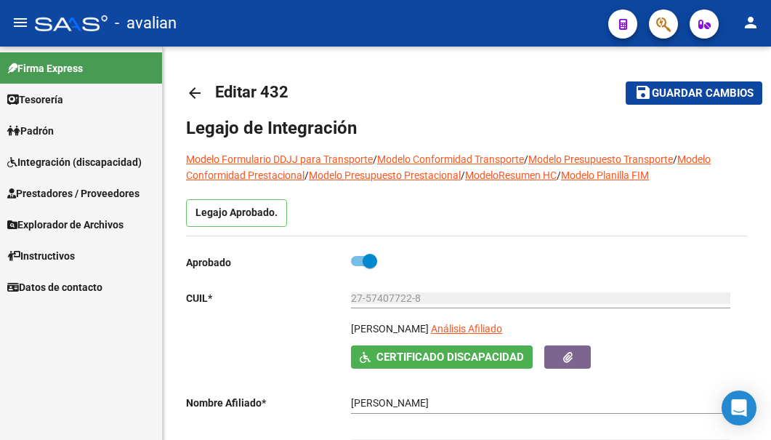
scroll to position [4, 0]
